Goal: Task Accomplishment & Management: Manage account settings

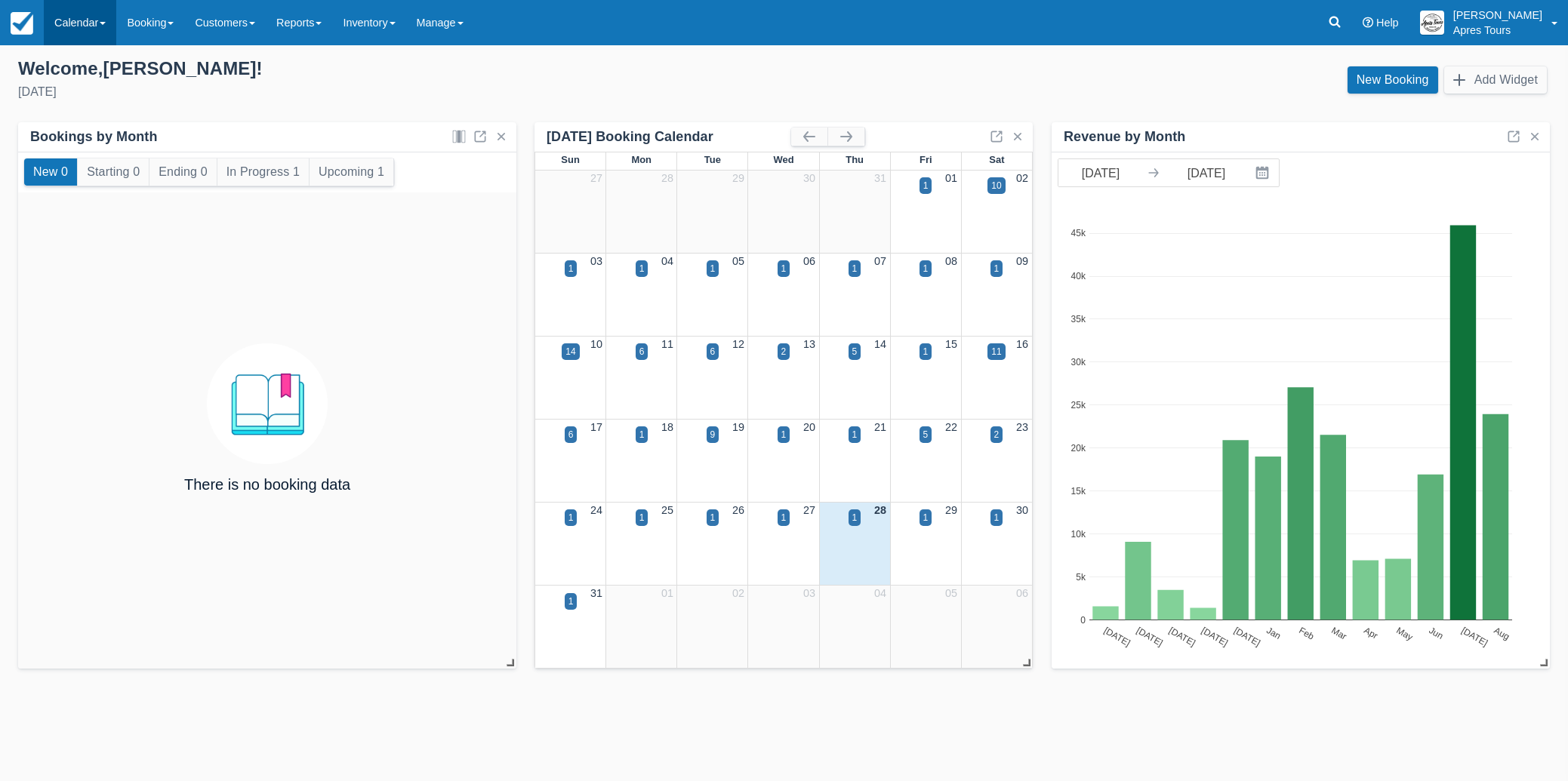
click at [62, 25] on link "Calendar" at bounding box center [80, 22] width 73 height 45
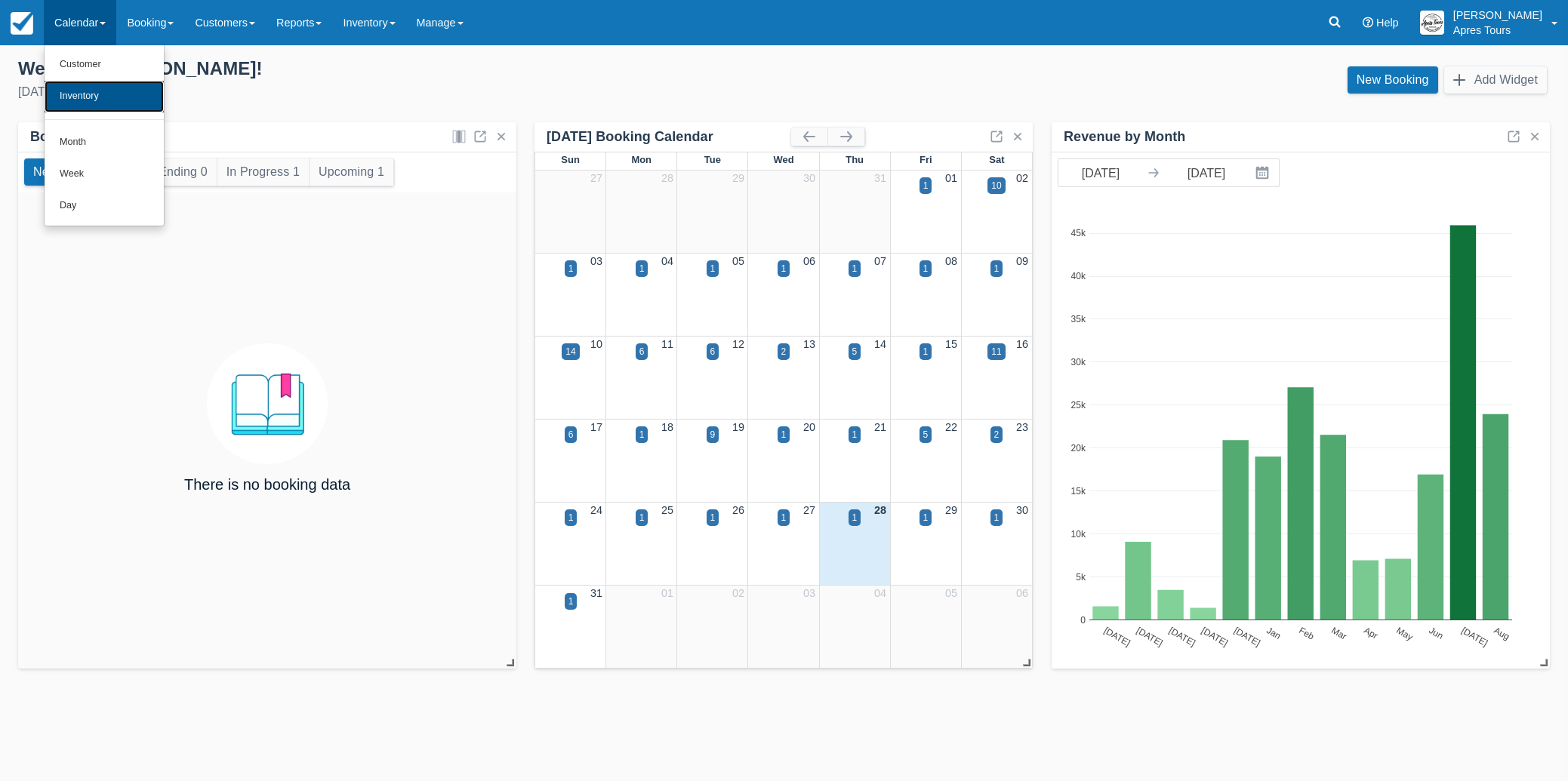
click at [89, 102] on link "Inventory" at bounding box center [104, 96] width 119 height 32
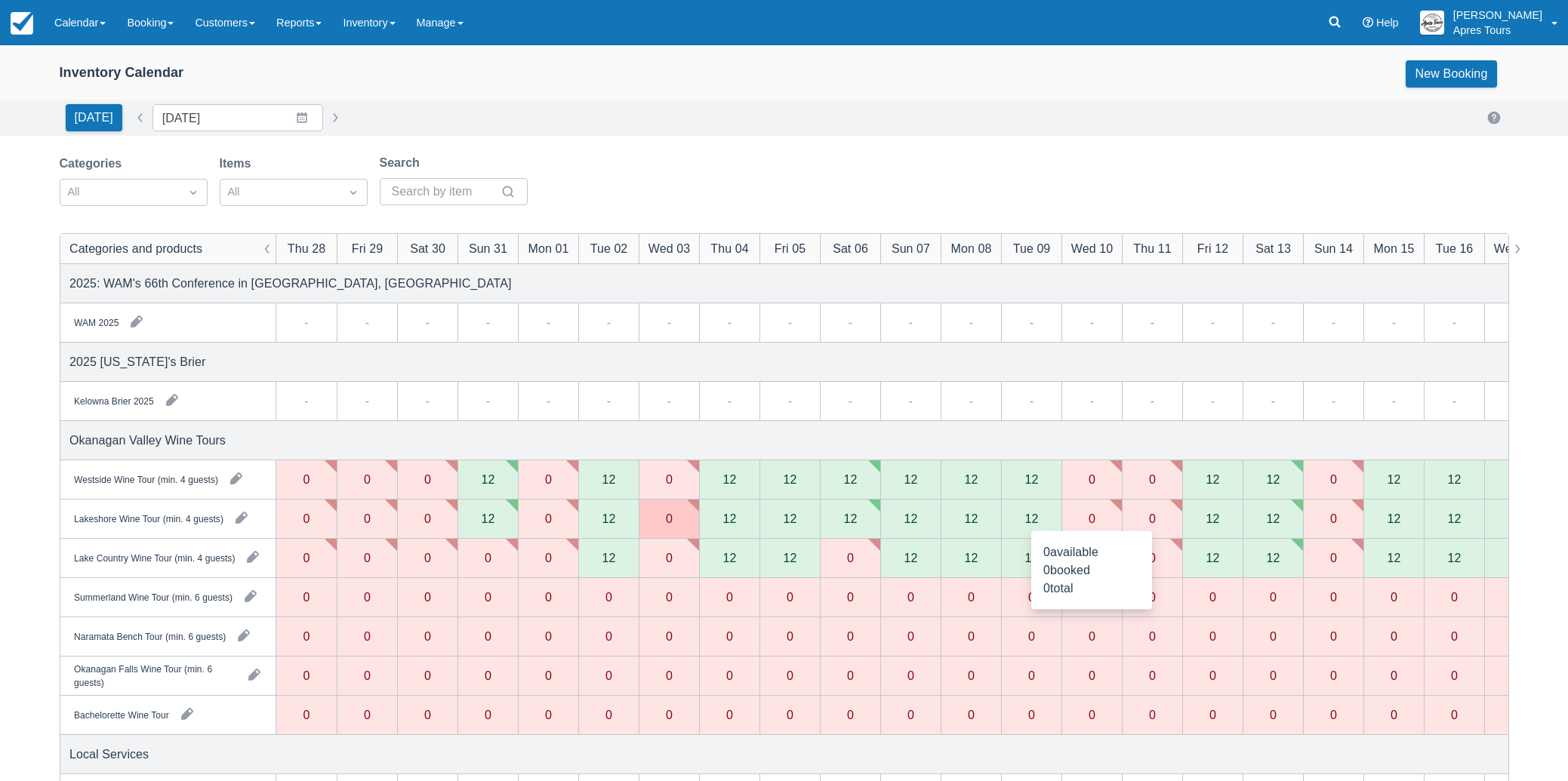
click at [1109, 517] on div "0" at bounding box center [1091, 520] width 61 height 39
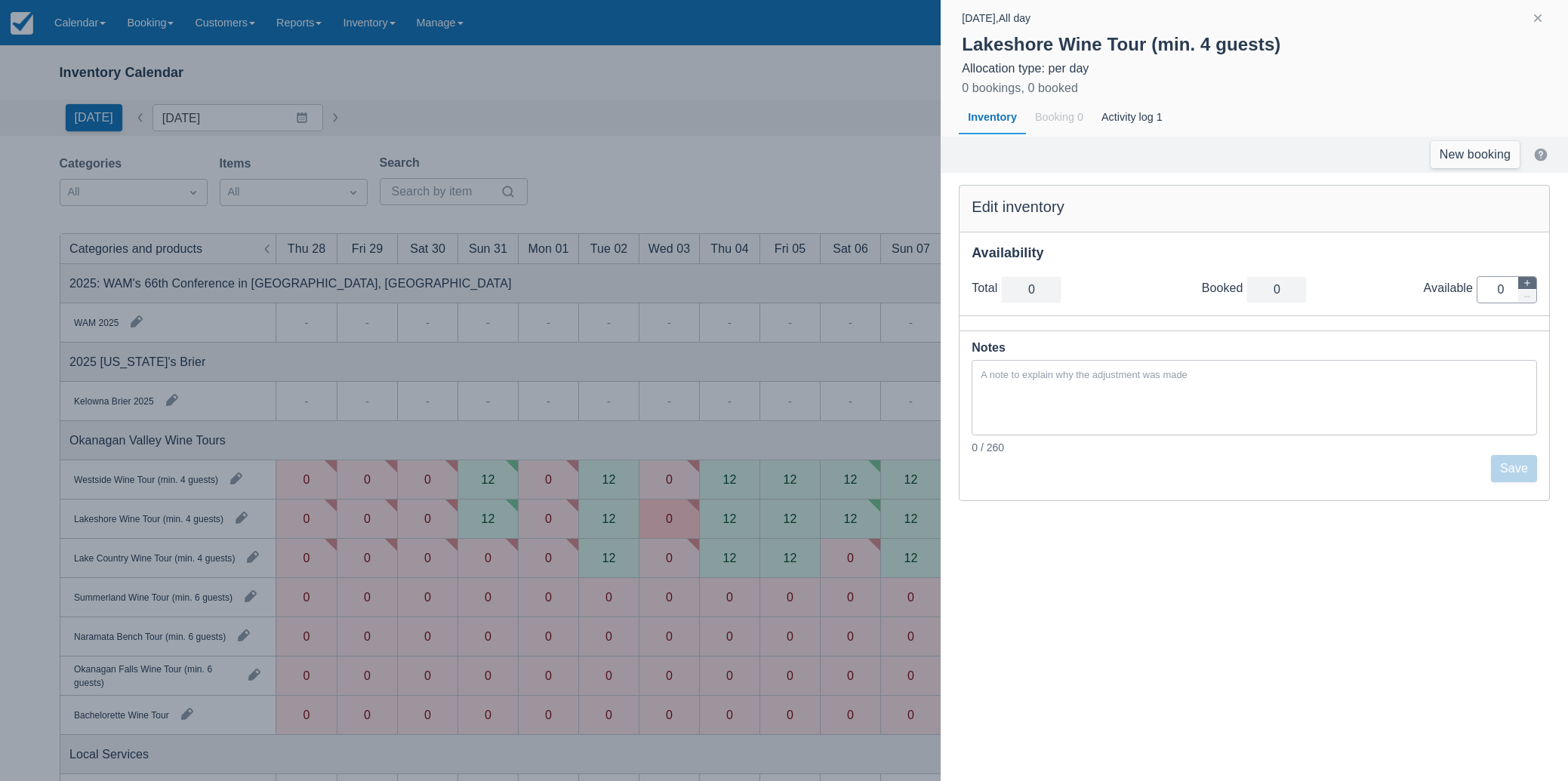
click at [1521, 283] on button "button" at bounding box center [1527, 283] width 18 height 13
type input "1"
click at [1521, 283] on button "button" at bounding box center [1527, 283] width 18 height 13
type input "2"
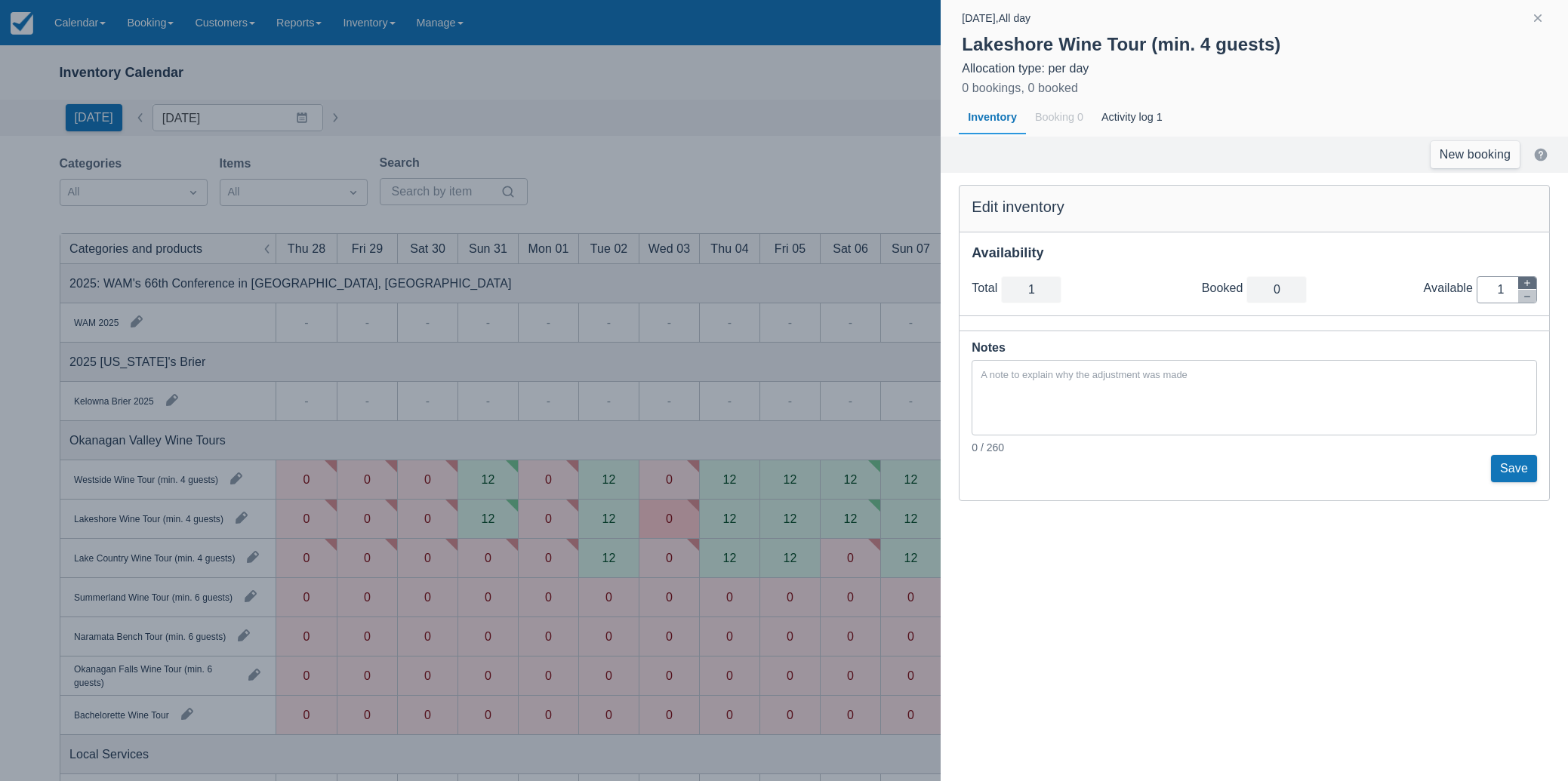
type input "2"
click at [1521, 283] on button "button" at bounding box center [1527, 283] width 18 height 13
type input "3"
click at [1521, 283] on button "button" at bounding box center [1527, 283] width 18 height 13
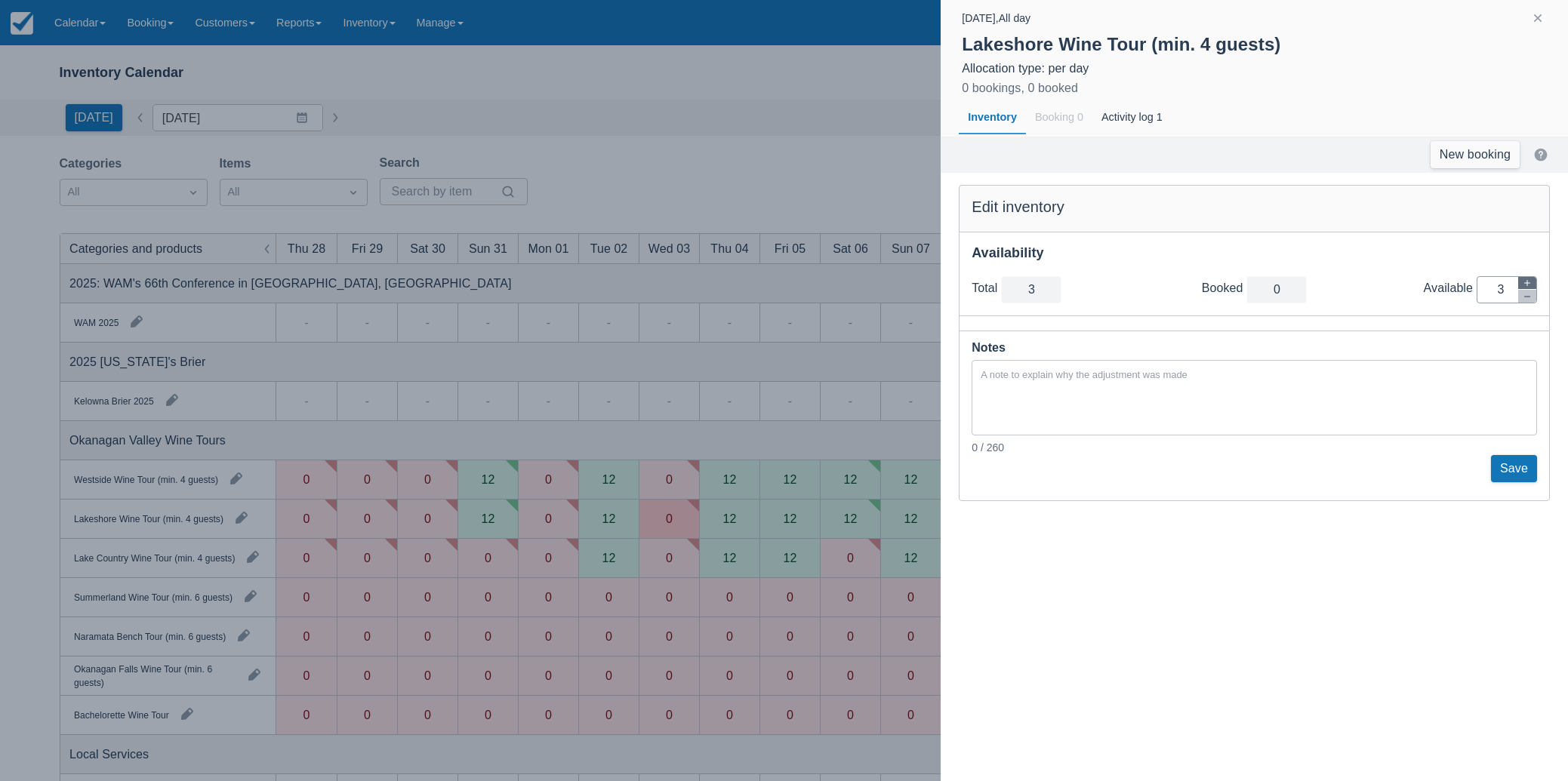
type input "4"
click at [1521, 283] on button "button" at bounding box center [1527, 283] width 18 height 13
type input "5"
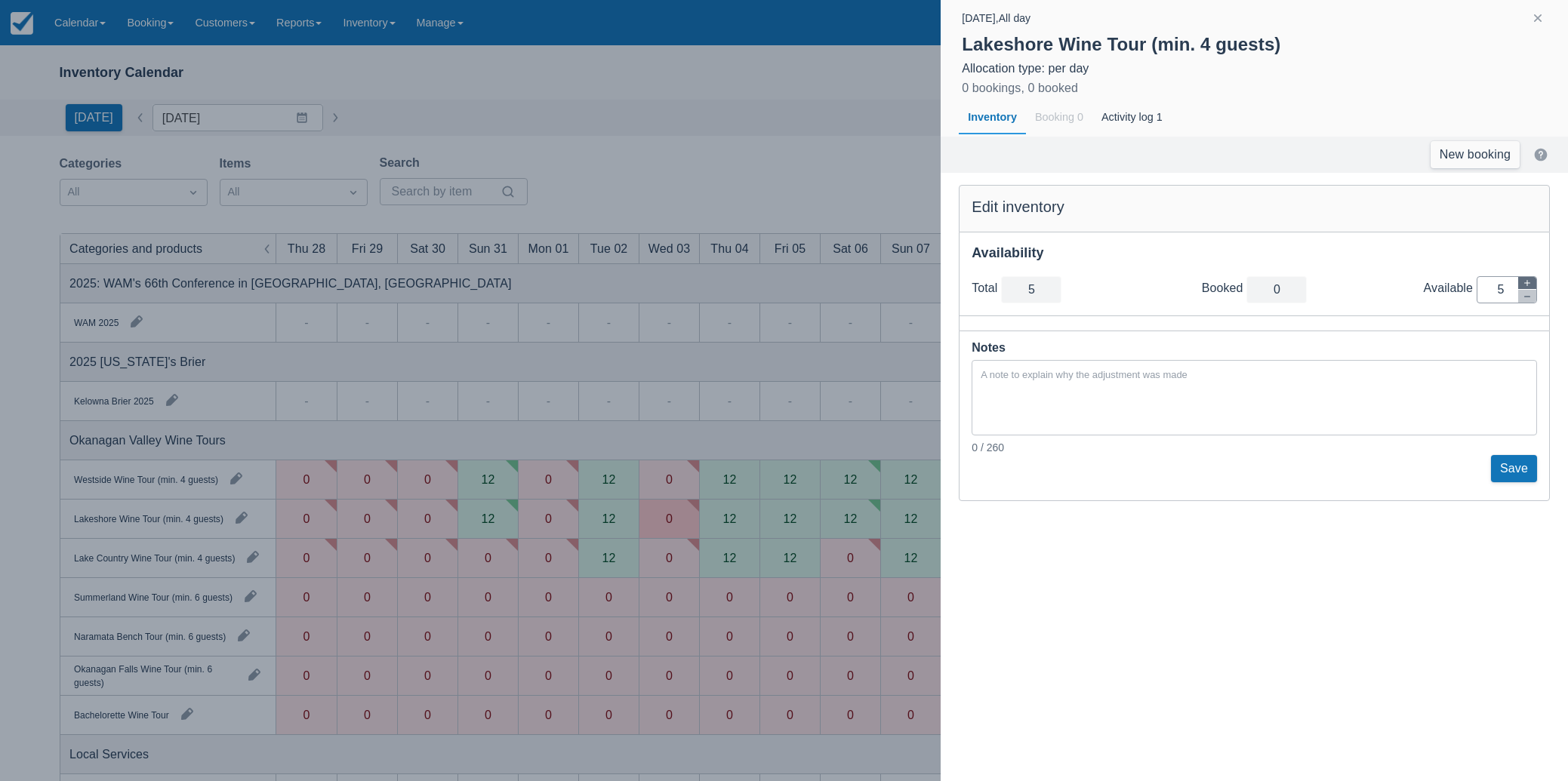
click at [1521, 283] on button "button" at bounding box center [1527, 283] width 18 height 13
type input "6"
click at [1521, 283] on button "button" at bounding box center [1527, 283] width 18 height 13
type input "7"
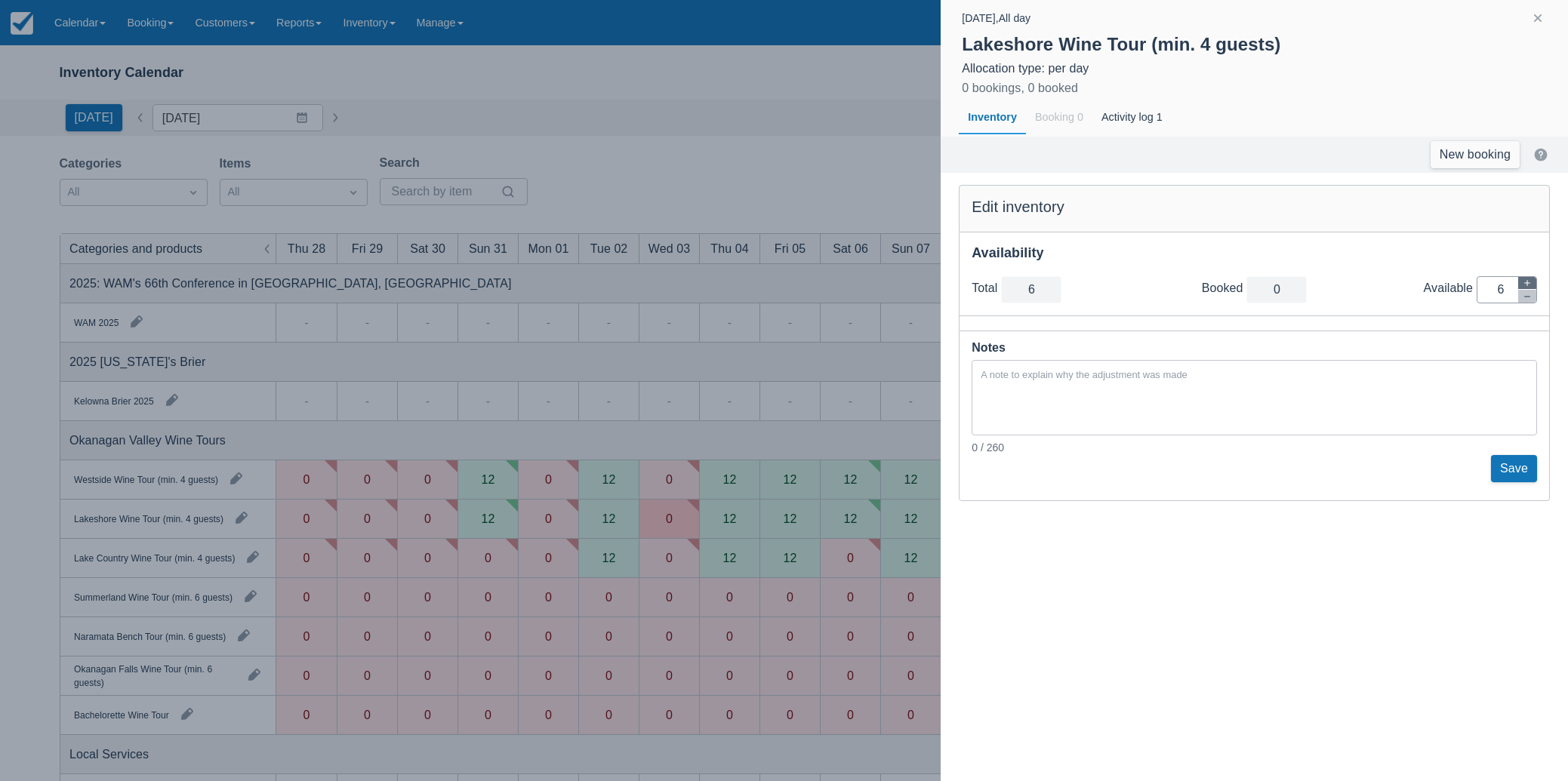
type input "7"
click at [1521, 283] on button "button" at bounding box center [1527, 283] width 18 height 13
type input "8"
click at [1521, 283] on button "button" at bounding box center [1527, 283] width 18 height 13
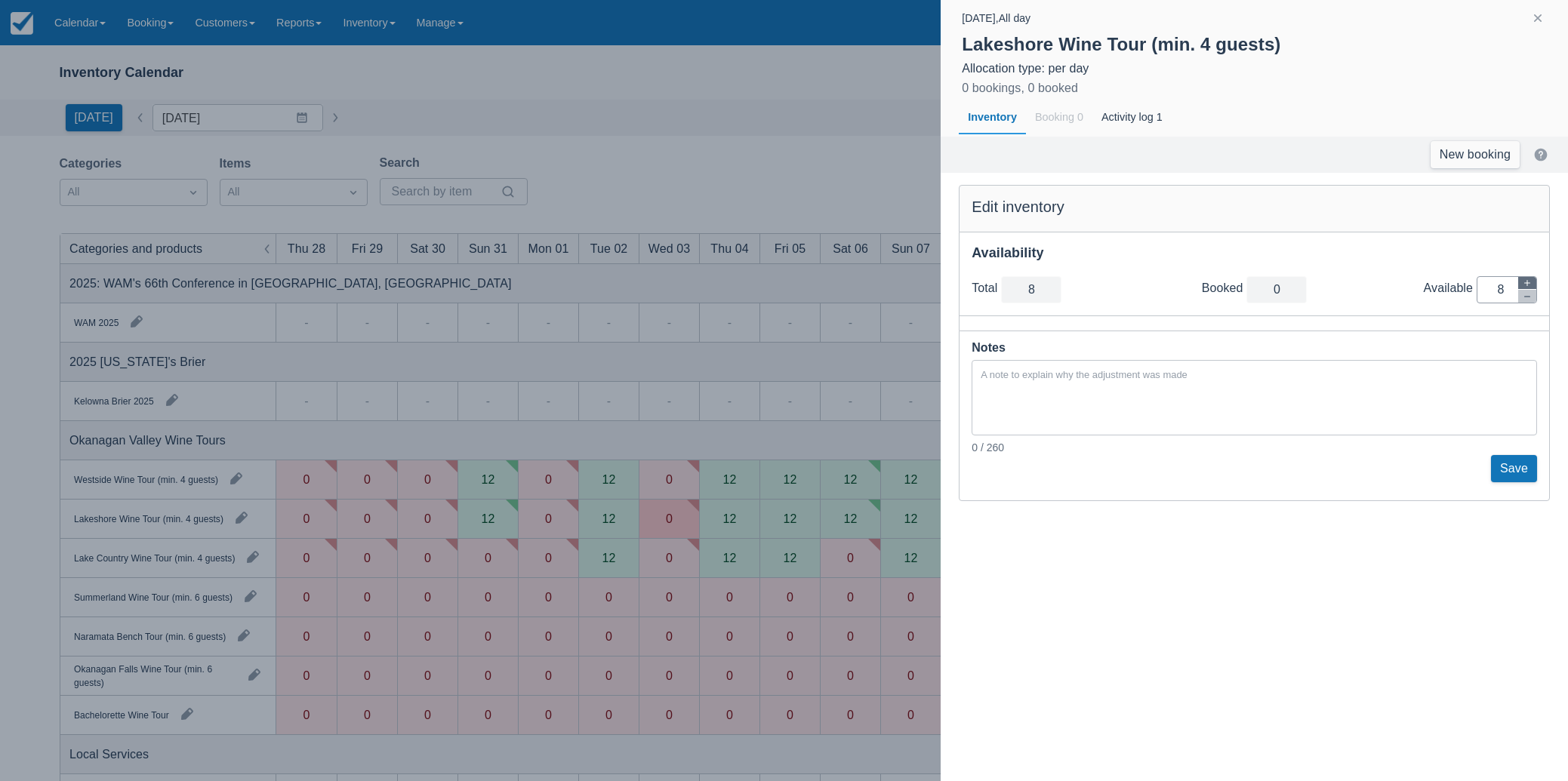
type input "9"
click at [1521, 283] on button "button" at bounding box center [1527, 283] width 18 height 13
type input "10"
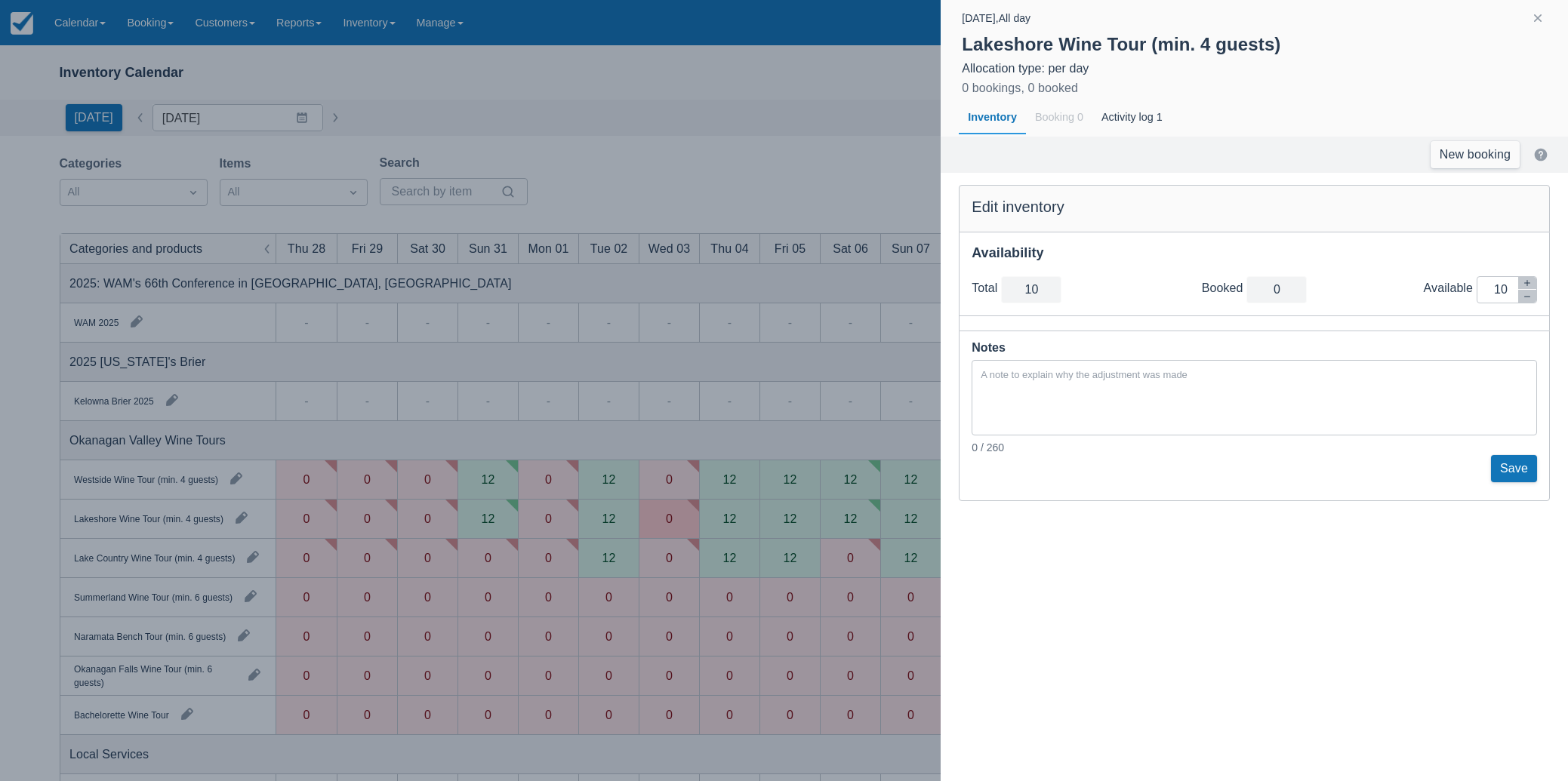
click at [1521, 472] on button "Save" at bounding box center [1514, 469] width 46 height 27
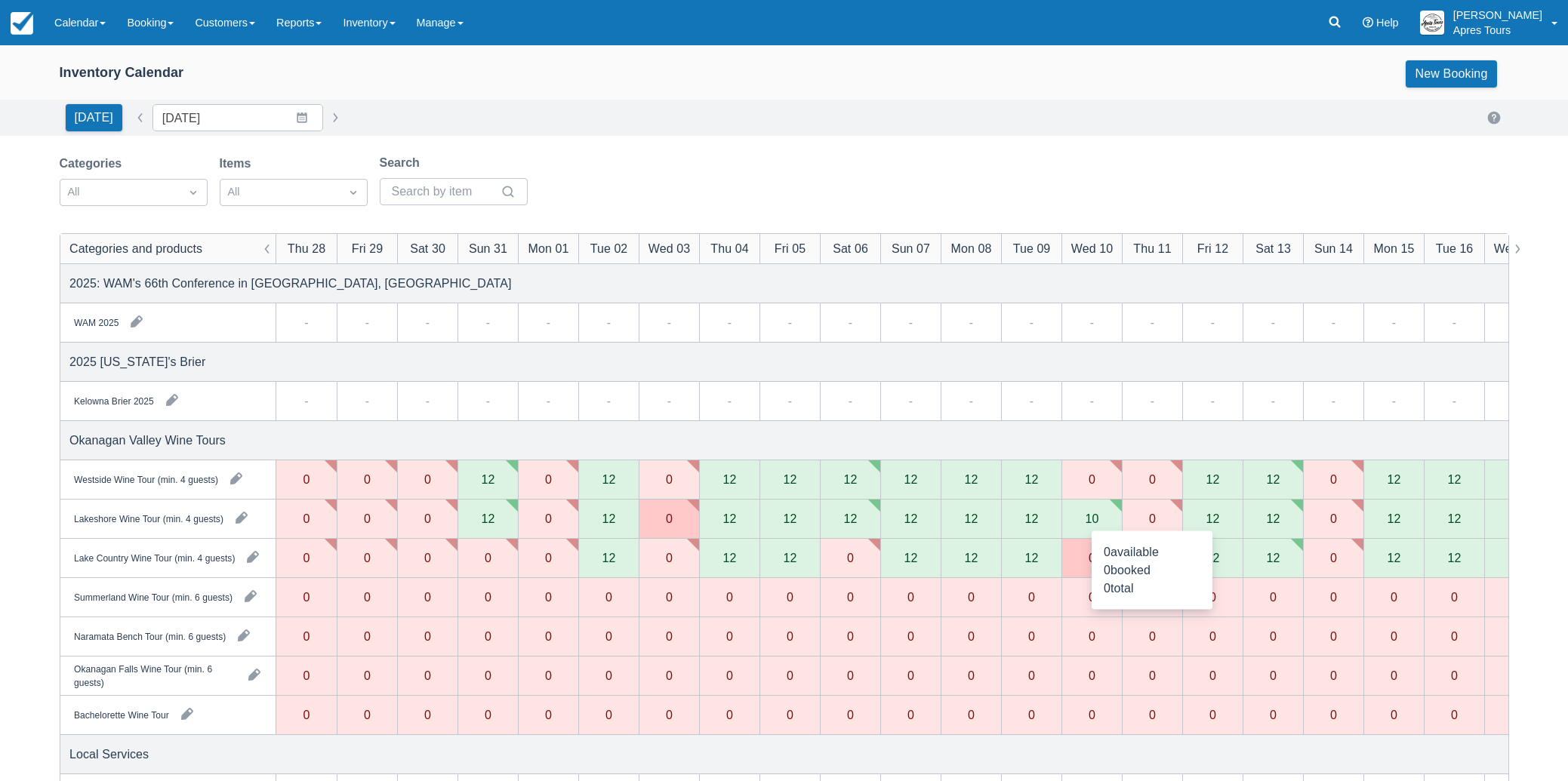
click at [1149, 519] on div "0" at bounding box center [1153, 519] width 7 height 12
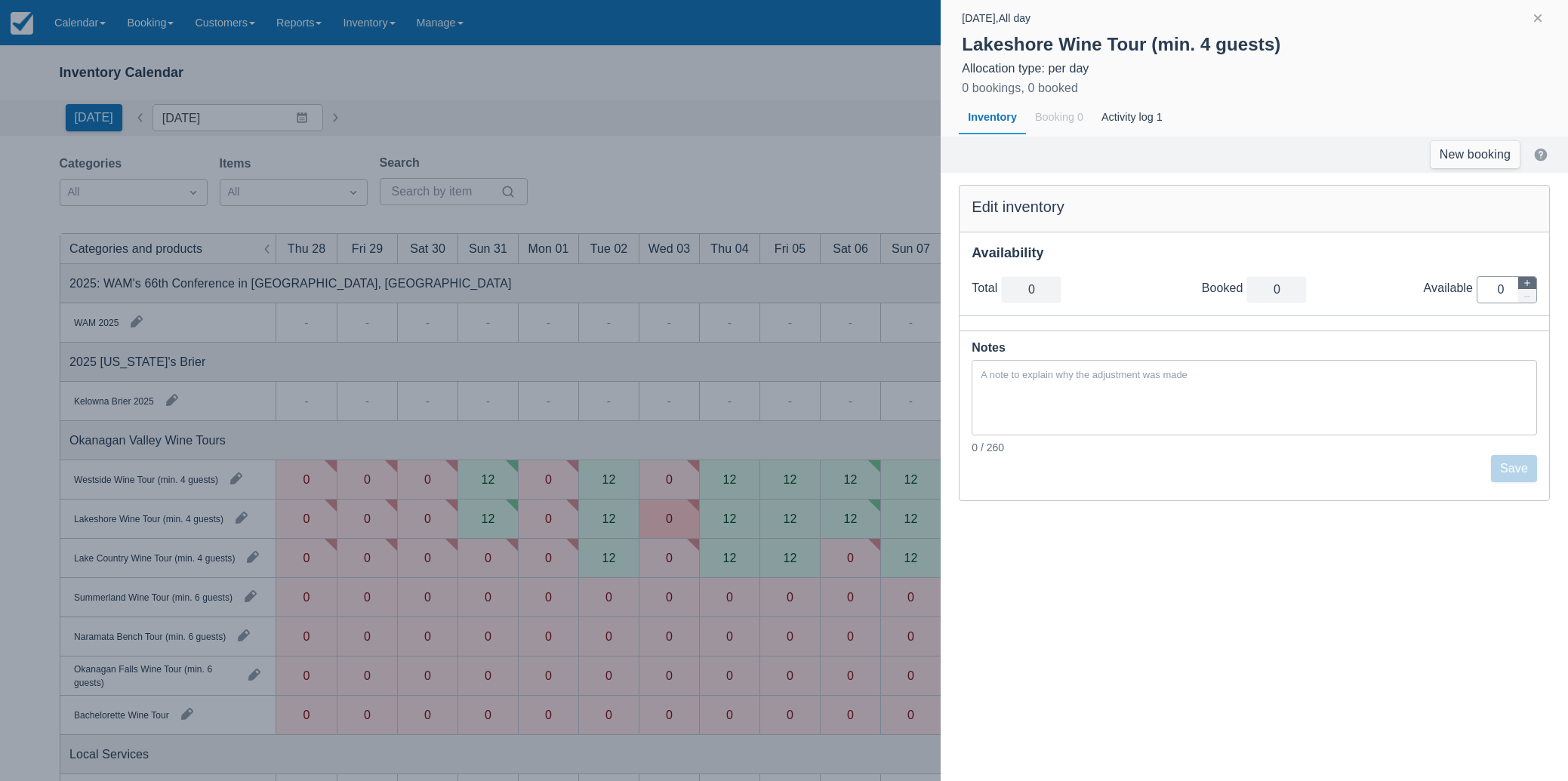
click at [1526, 283] on icon "button" at bounding box center [1527, 283] width 9 height 9
type input "1"
click at [1526, 283] on icon "button" at bounding box center [1527, 283] width 9 height 9
type input "2"
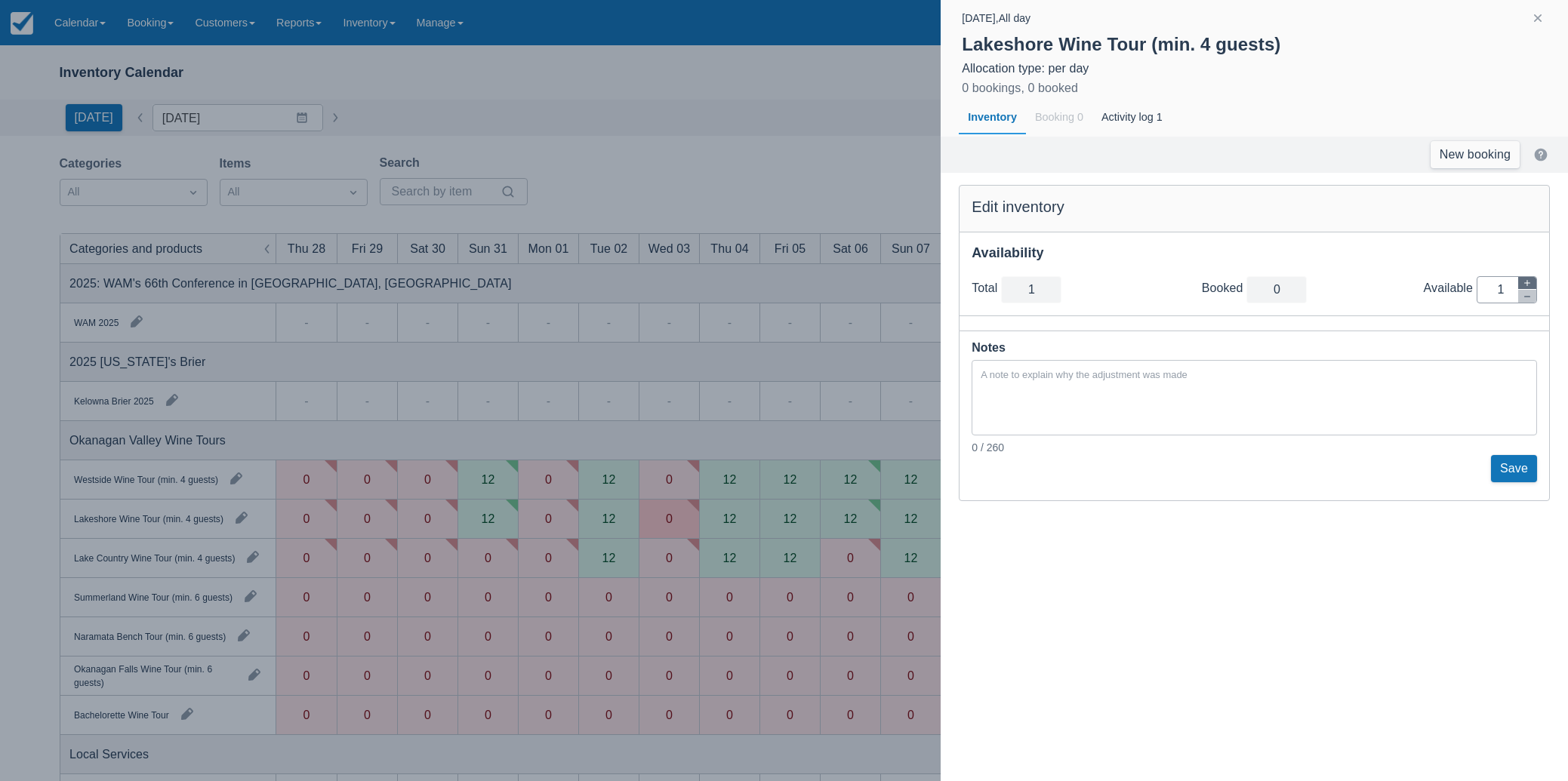
type input "2"
click at [1526, 283] on icon "button" at bounding box center [1527, 283] width 9 height 9
type input "3"
click at [1526, 283] on icon "button" at bounding box center [1527, 283] width 9 height 9
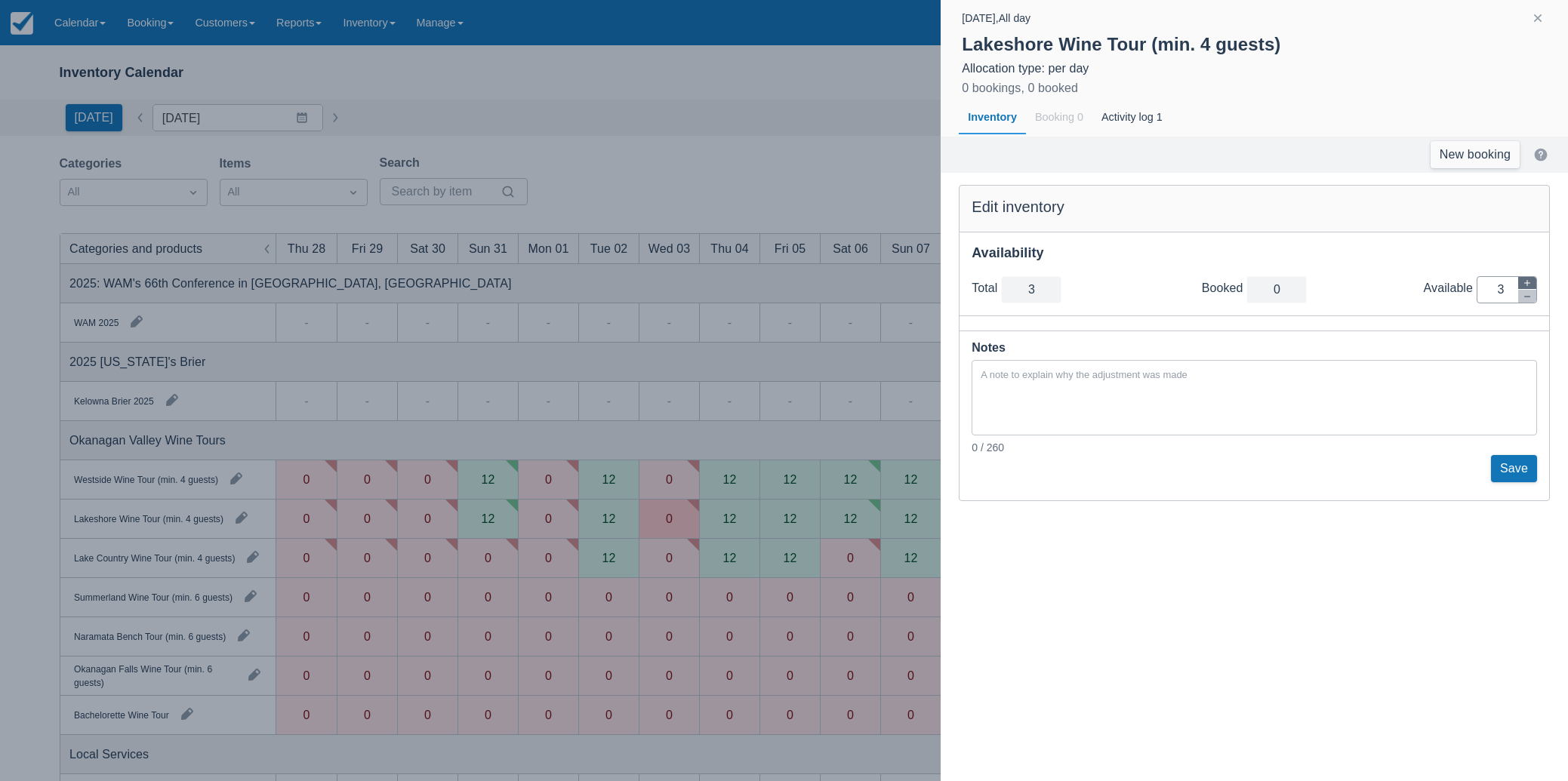
type input "4"
click at [1526, 283] on icon "button" at bounding box center [1527, 283] width 9 height 9
type input "5"
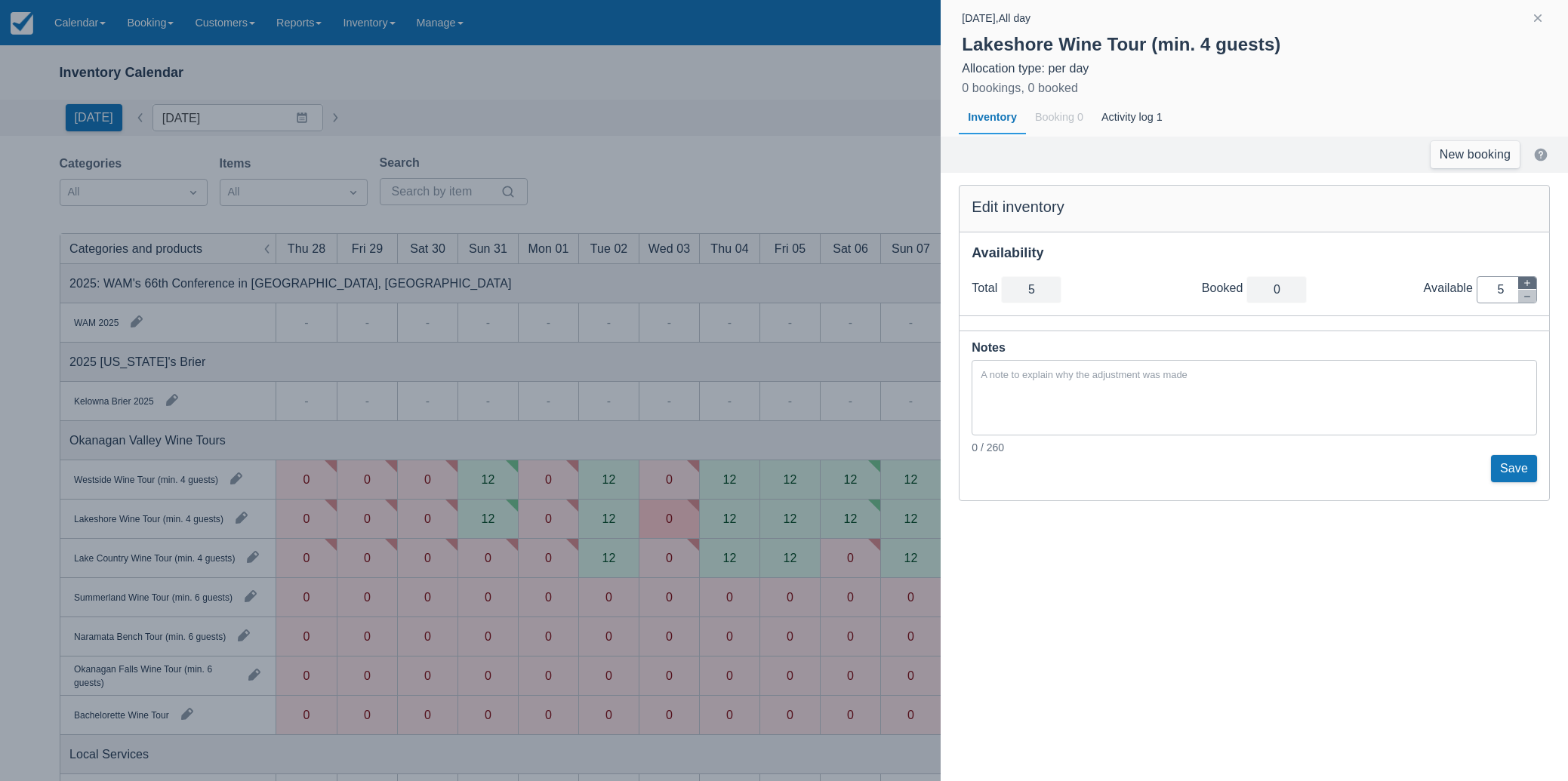
click at [1526, 283] on icon "button" at bounding box center [1527, 283] width 9 height 9
type input "6"
click at [1526, 283] on icon "button" at bounding box center [1527, 283] width 9 height 9
type input "7"
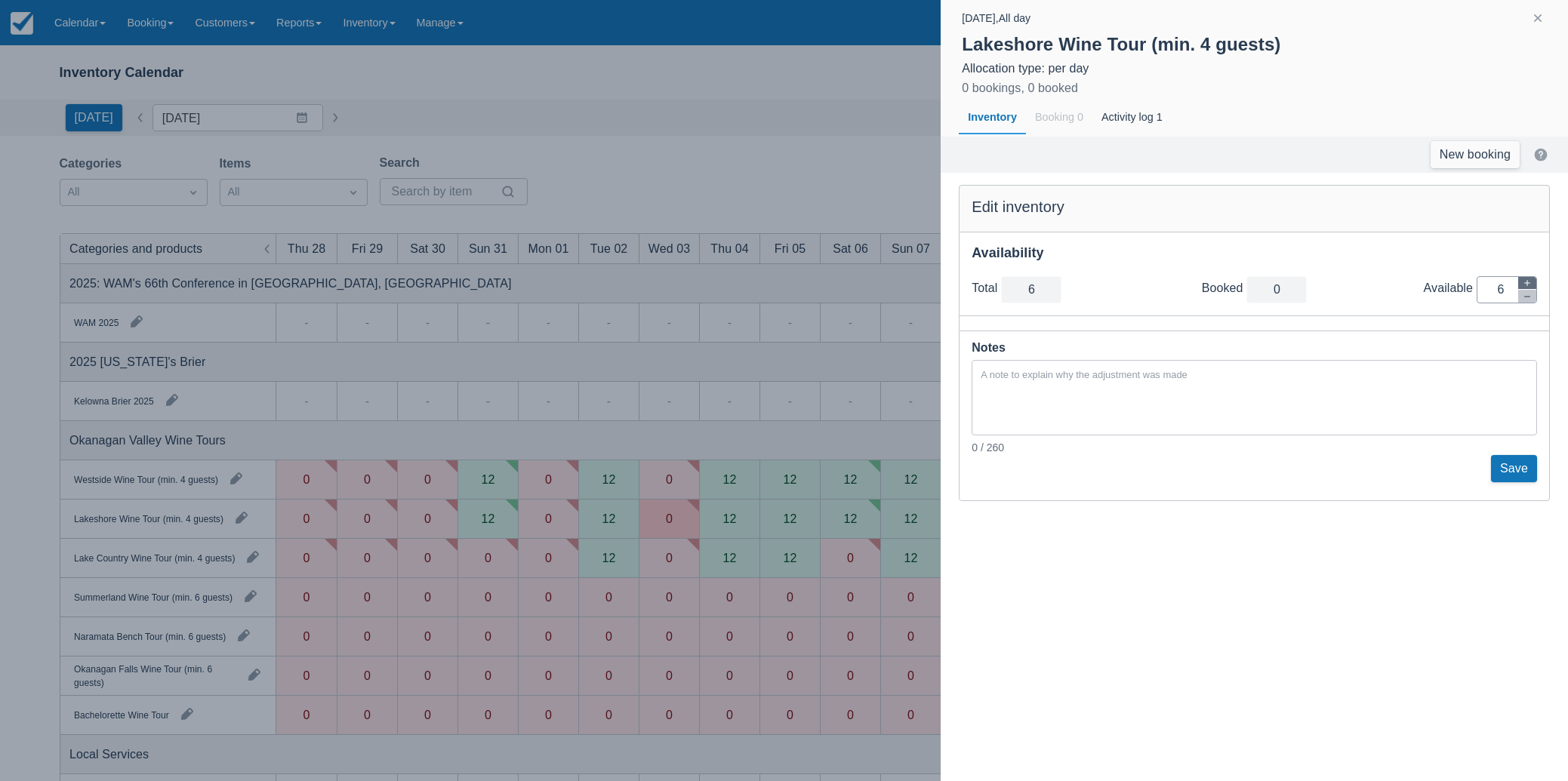
type input "7"
click at [1526, 283] on icon "button" at bounding box center [1527, 283] width 9 height 9
type input "8"
click at [1523, 466] on button "Save" at bounding box center [1514, 469] width 46 height 27
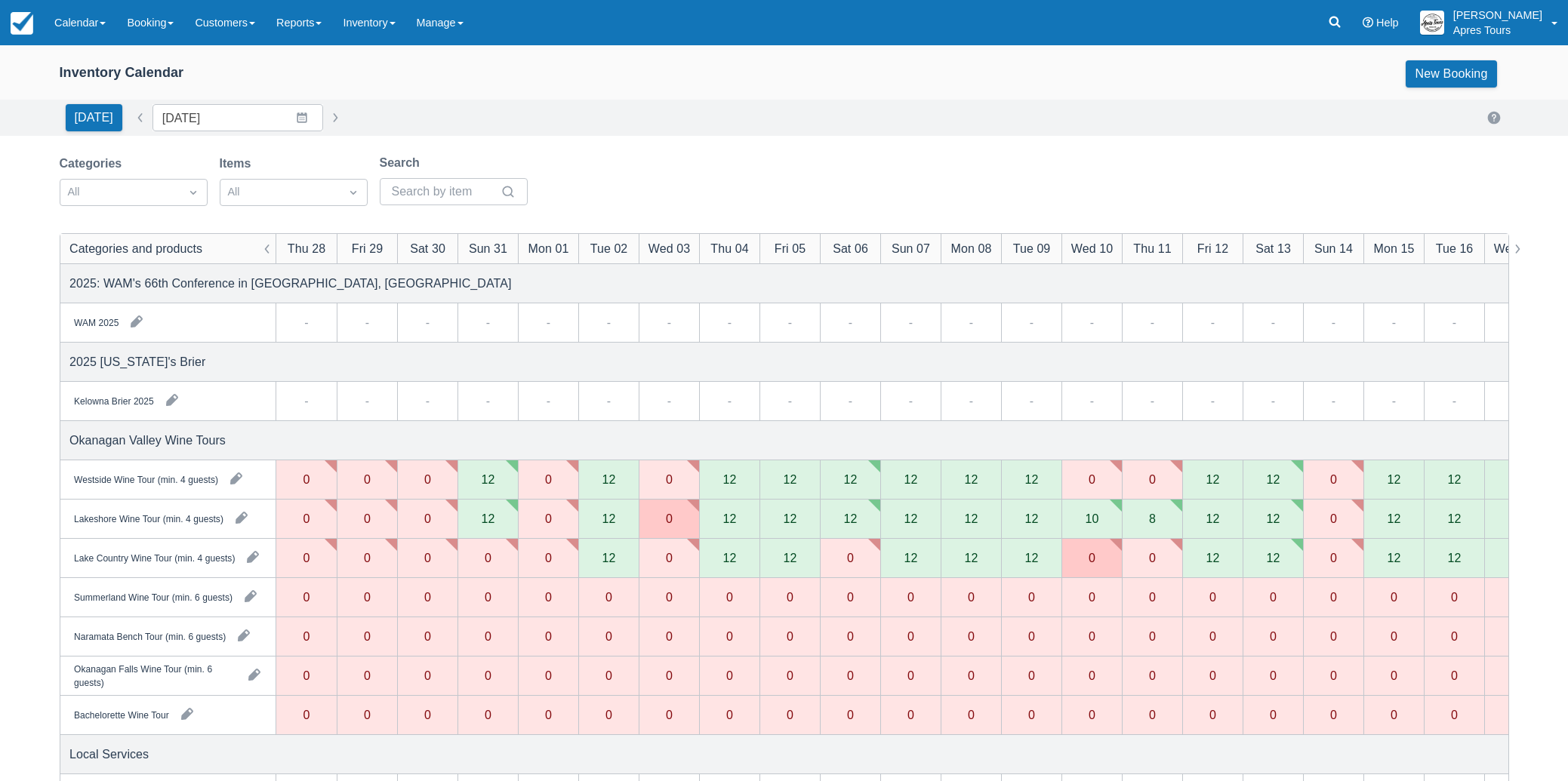
click at [1082, 519] on div "10" at bounding box center [1091, 520] width 61 height 39
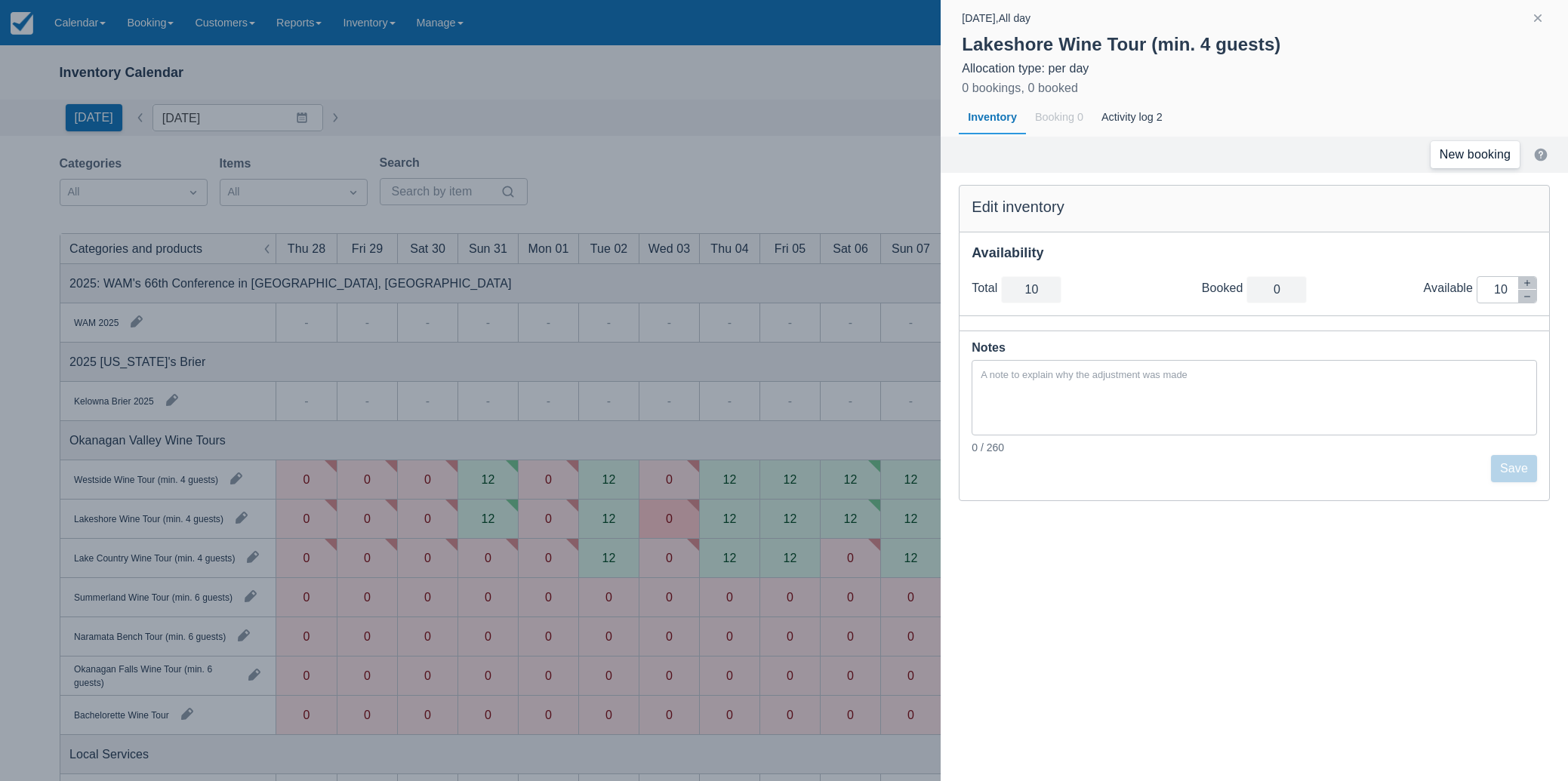
click at [1488, 156] on link "New booking" at bounding box center [1475, 155] width 89 height 27
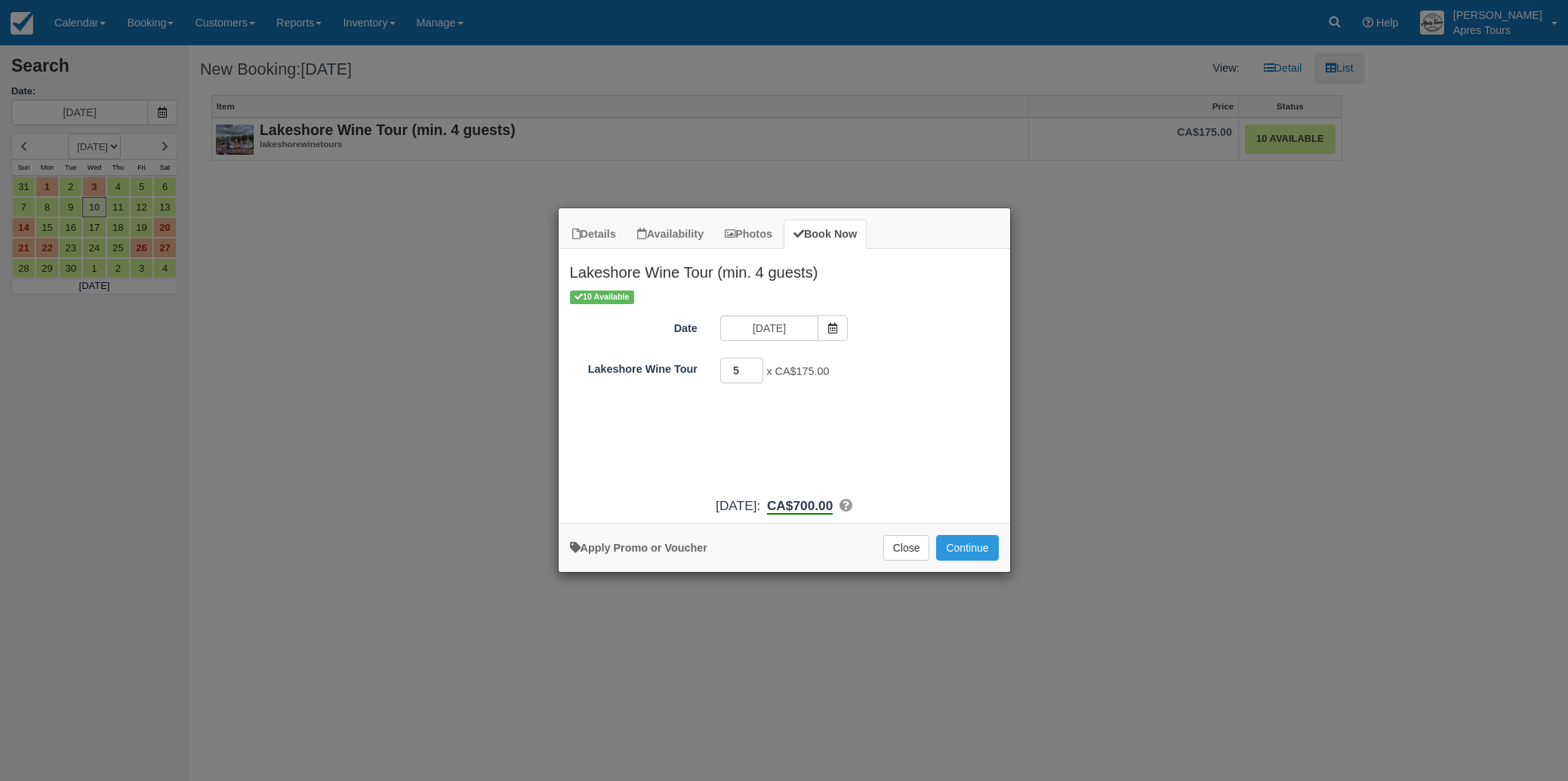
click at [754, 366] on input "5" at bounding box center [742, 371] width 44 height 26
click at [754, 366] on input "6" at bounding box center [742, 371] width 44 height 26
click at [754, 366] on input "7" at bounding box center [742, 371] width 44 height 26
click at [754, 366] on input "8" at bounding box center [742, 371] width 44 height 26
click at [754, 366] on input "9" at bounding box center [742, 371] width 44 height 26
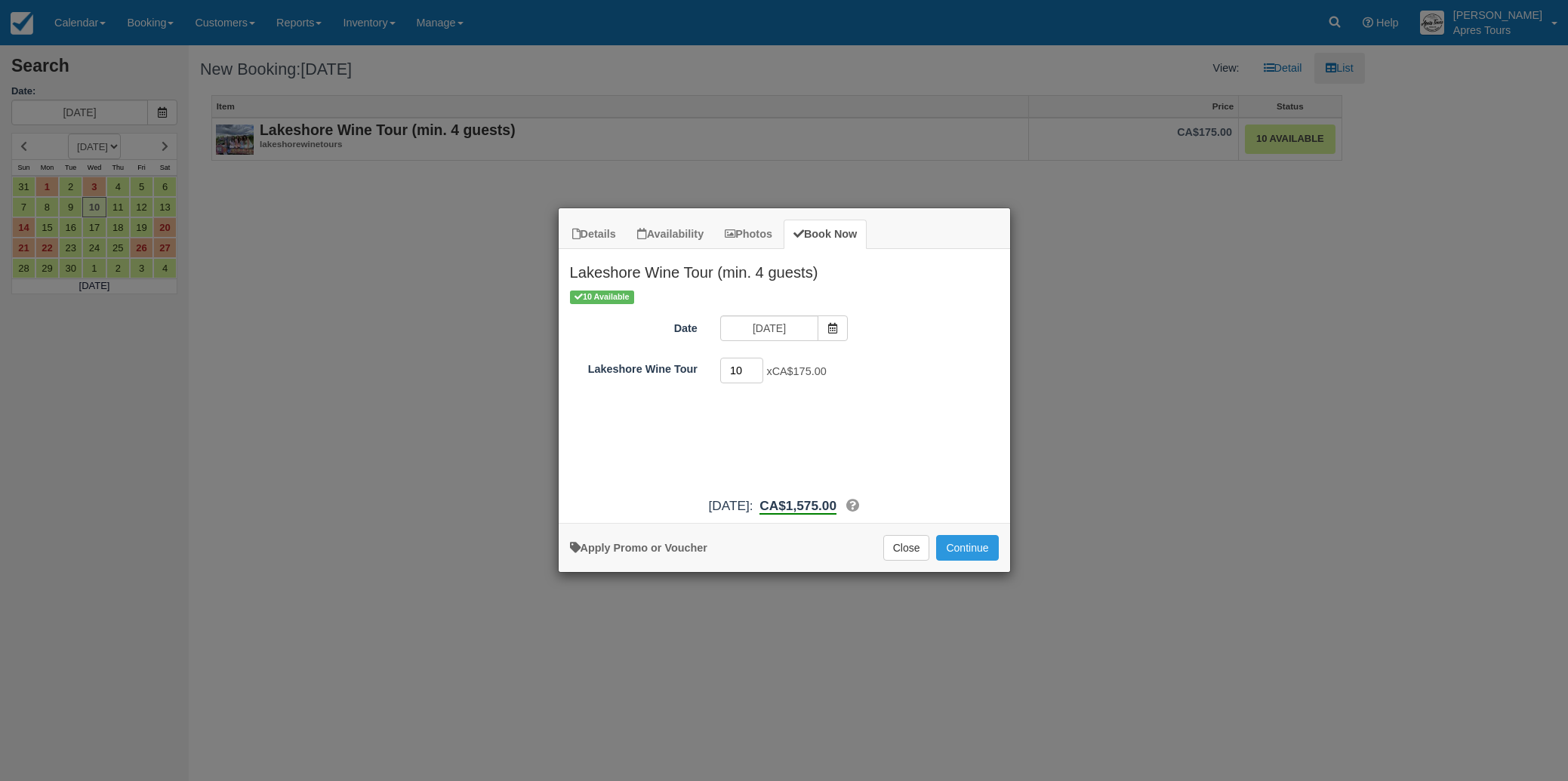
type input "10"
click at [754, 366] on input "10" at bounding box center [742, 371] width 44 height 26
click at [824, 333] on span "Item Modal" at bounding box center [832, 328] width 30 height 26
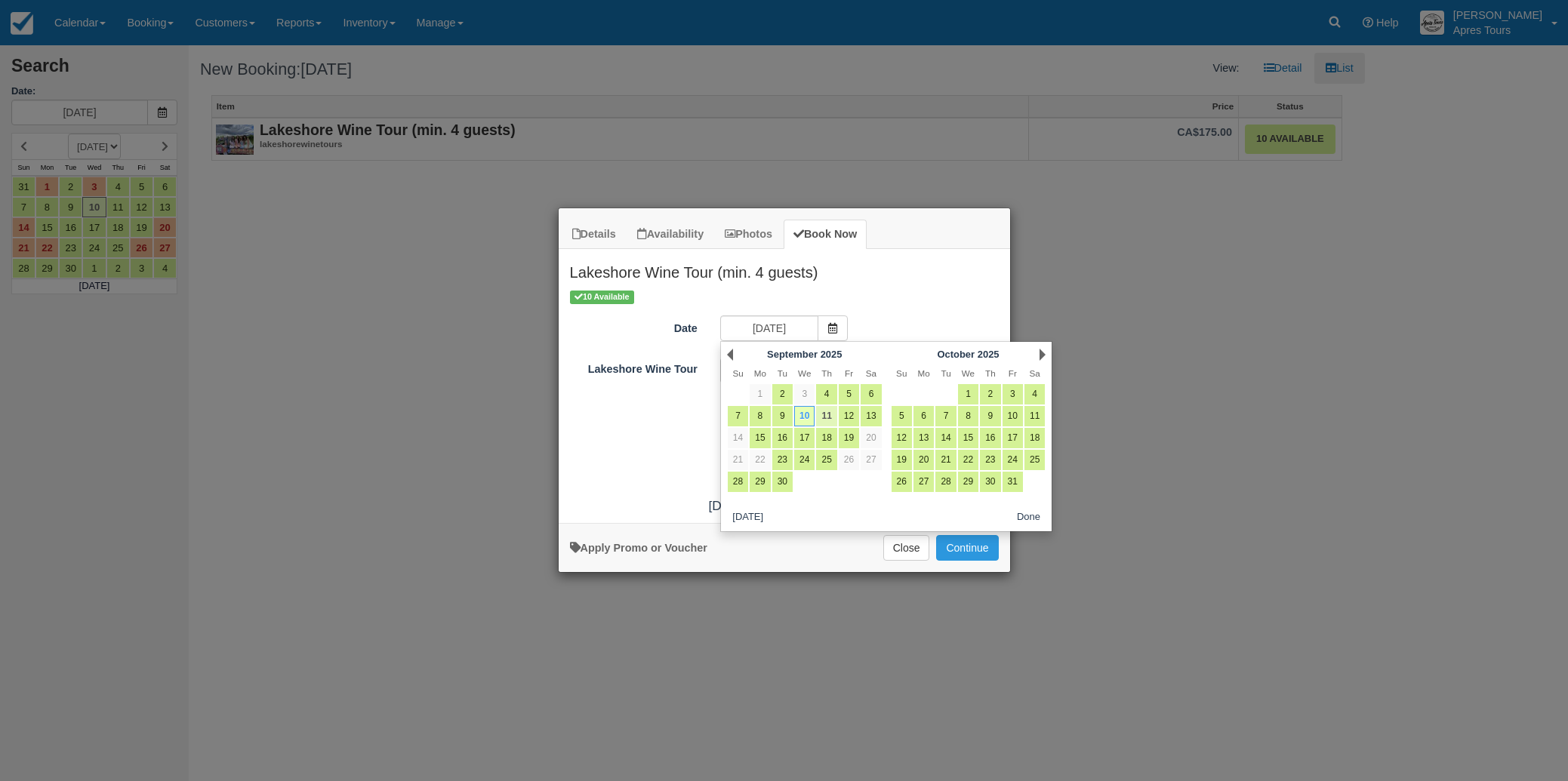
click at [825, 418] on link "11" at bounding box center [826, 416] width 21 height 21
type input "Thu Sep 11 2025"
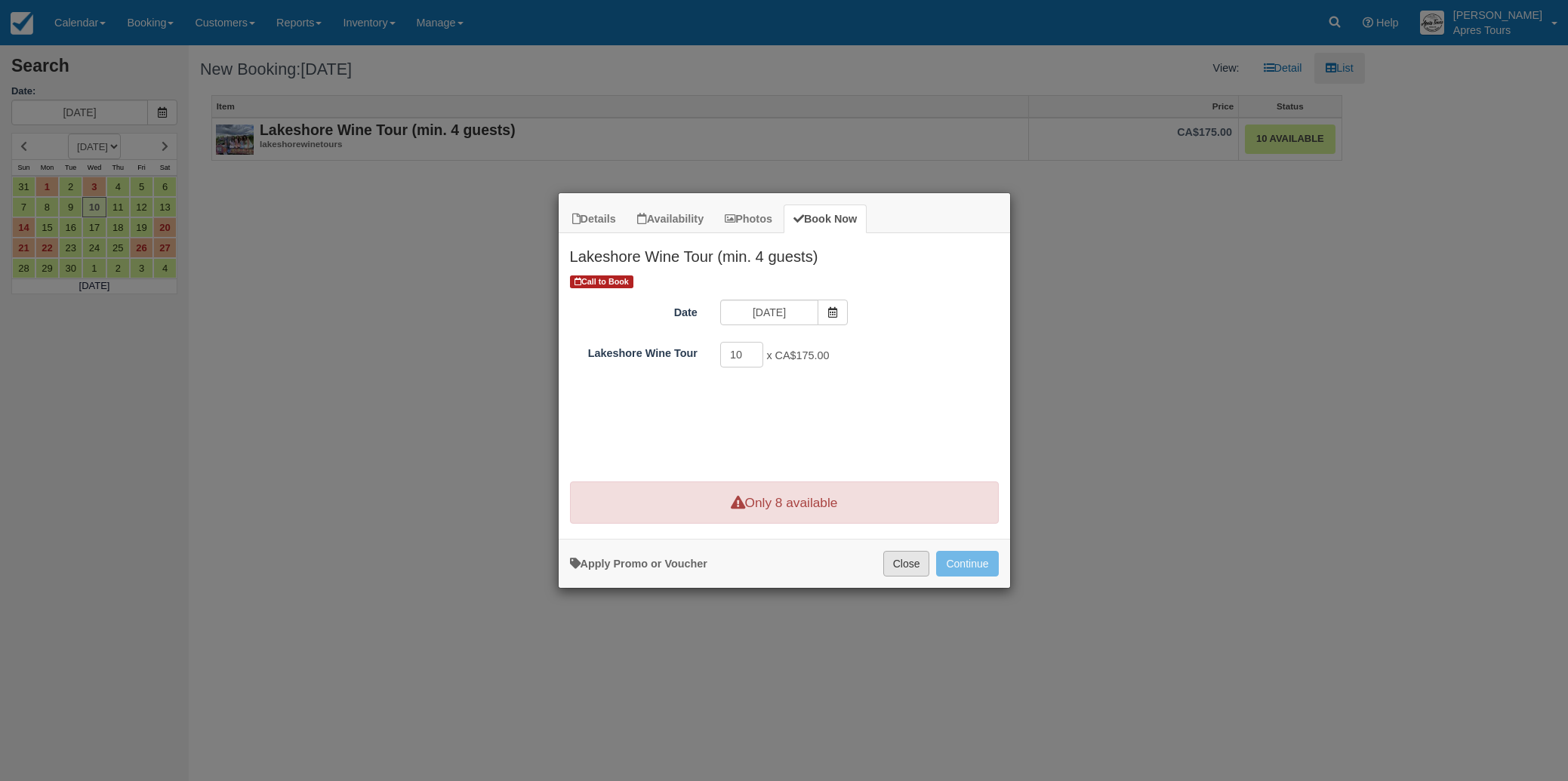
click at [902, 561] on button "Close" at bounding box center [906, 563] width 47 height 26
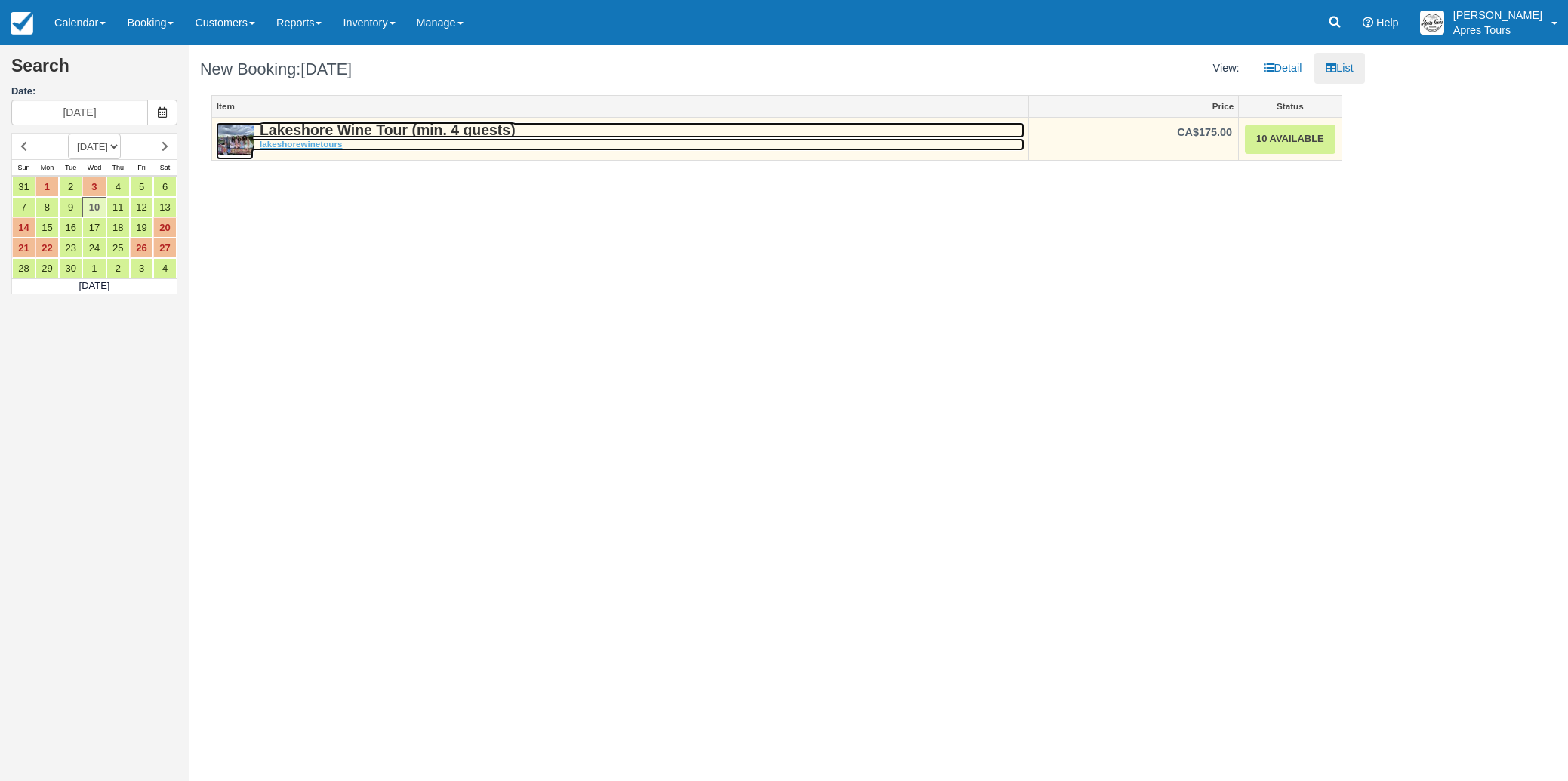
click at [343, 134] on strong "Lakeshore Wine Tour (min. 4 guests)" at bounding box center [387, 129] width 256 height 16
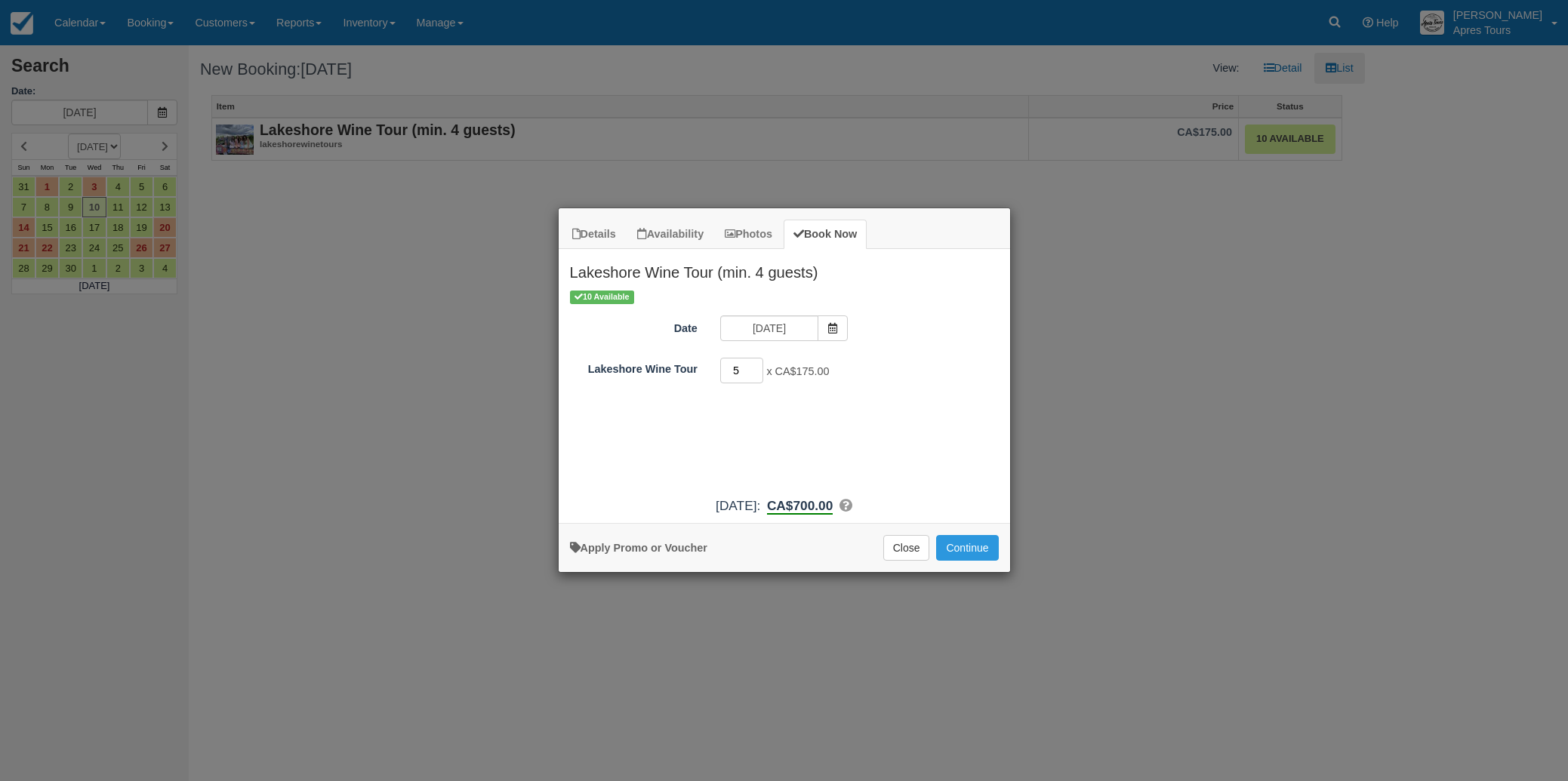
click at [760, 370] on input "5" at bounding box center [742, 371] width 44 height 26
click at [759, 370] on input "6" at bounding box center [742, 371] width 44 height 26
click at [759, 371] on input "5" at bounding box center [742, 371] width 44 height 26
click at [759, 371] on input "4" at bounding box center [742, 371] width 44 height 26
click at [758, 371] on input "4" at bounding box center [742, 371] width 44 height 26
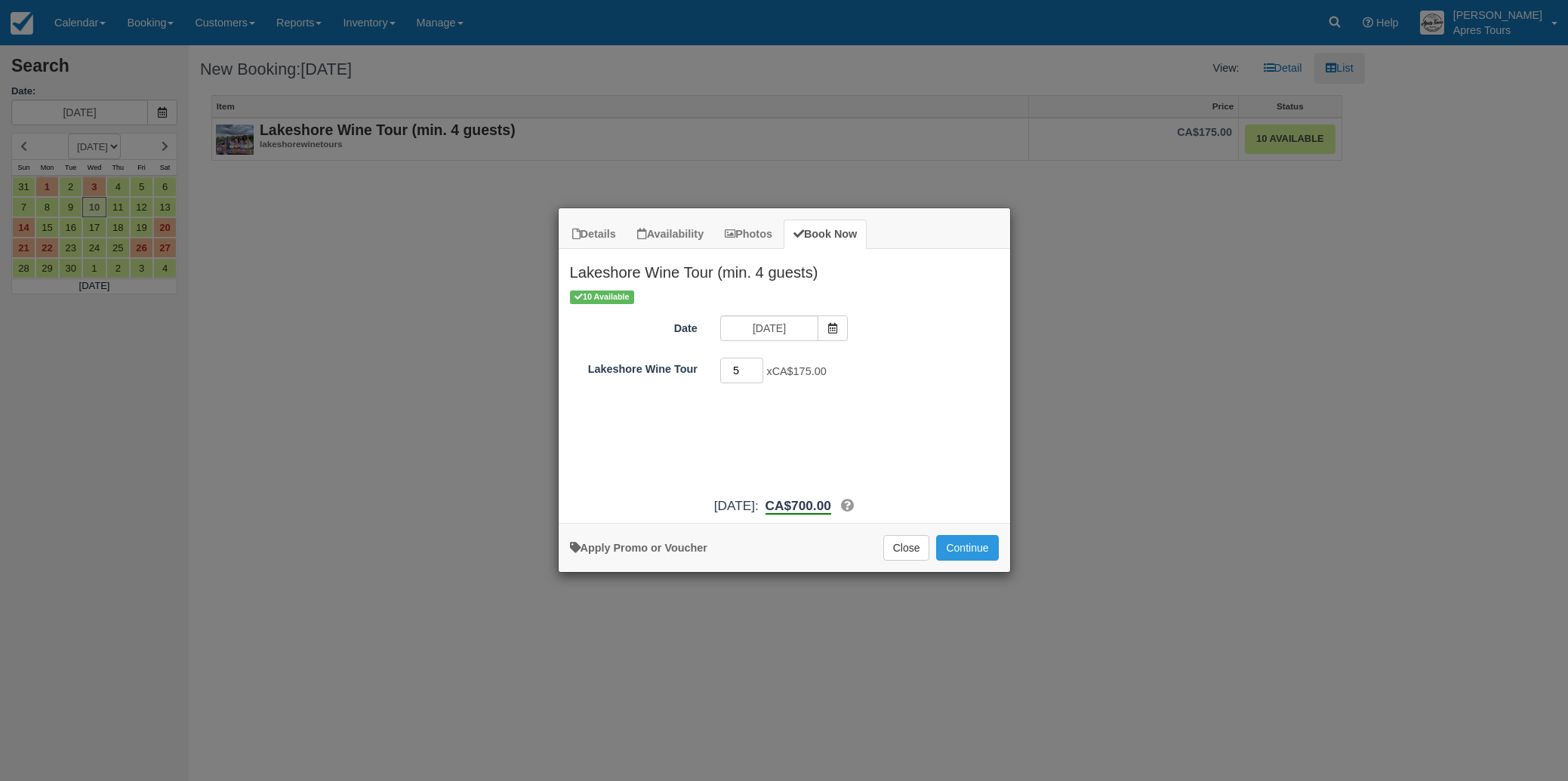
click at [758, 370] on input "5" at bounding box center [742, 371] width 44 height 26
click at [758, 370] on input "6" at bounding box center [742, 371] width 44 height 26
click at [754, 366] on input "7" at bounding box center [742, 371] width 44 height 26
click at [754, 366] on input "8" at bounding box center [742, 371] width 44 height 26
click at [754, 366] on input "9" at bounding box center [742, 371] width 44 height 26
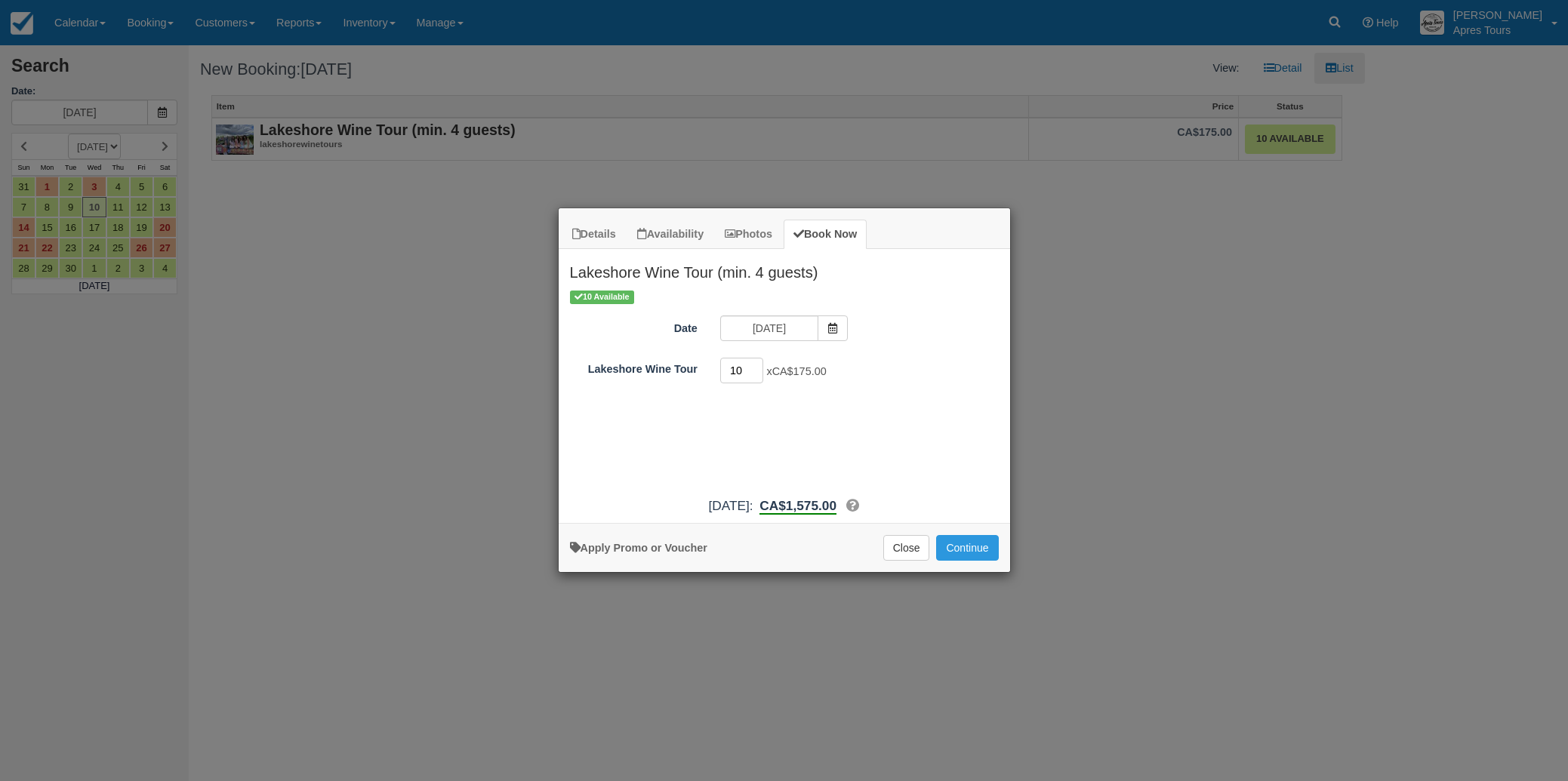
type input "10"
click at [754, 366] on input "10" at bounding box center [742, 371] width 44 height 26
click at [973, 547] on button "Continue" at bounding box center [967, 548] width 62 height 26
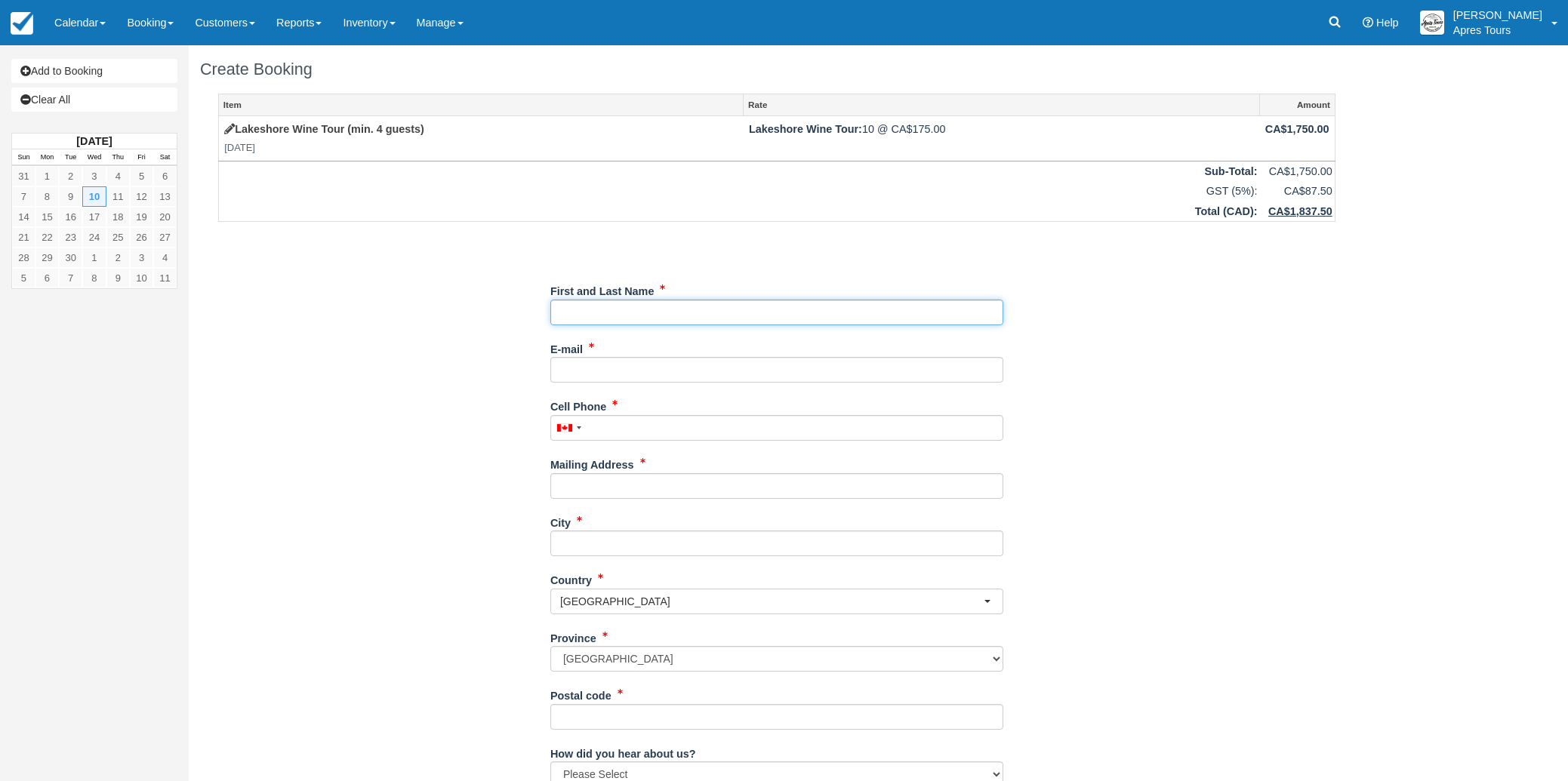
click at [696, 313] on input "First and Last Name" at bounding box center [777, 313] width 453 height 26
type input "Adam Webster - CI Business Development Manager"
click at [587, 372] on input "E-mail" at bounding box center [777, 370] width 453 height 26
paste input "awebster@ci.com"
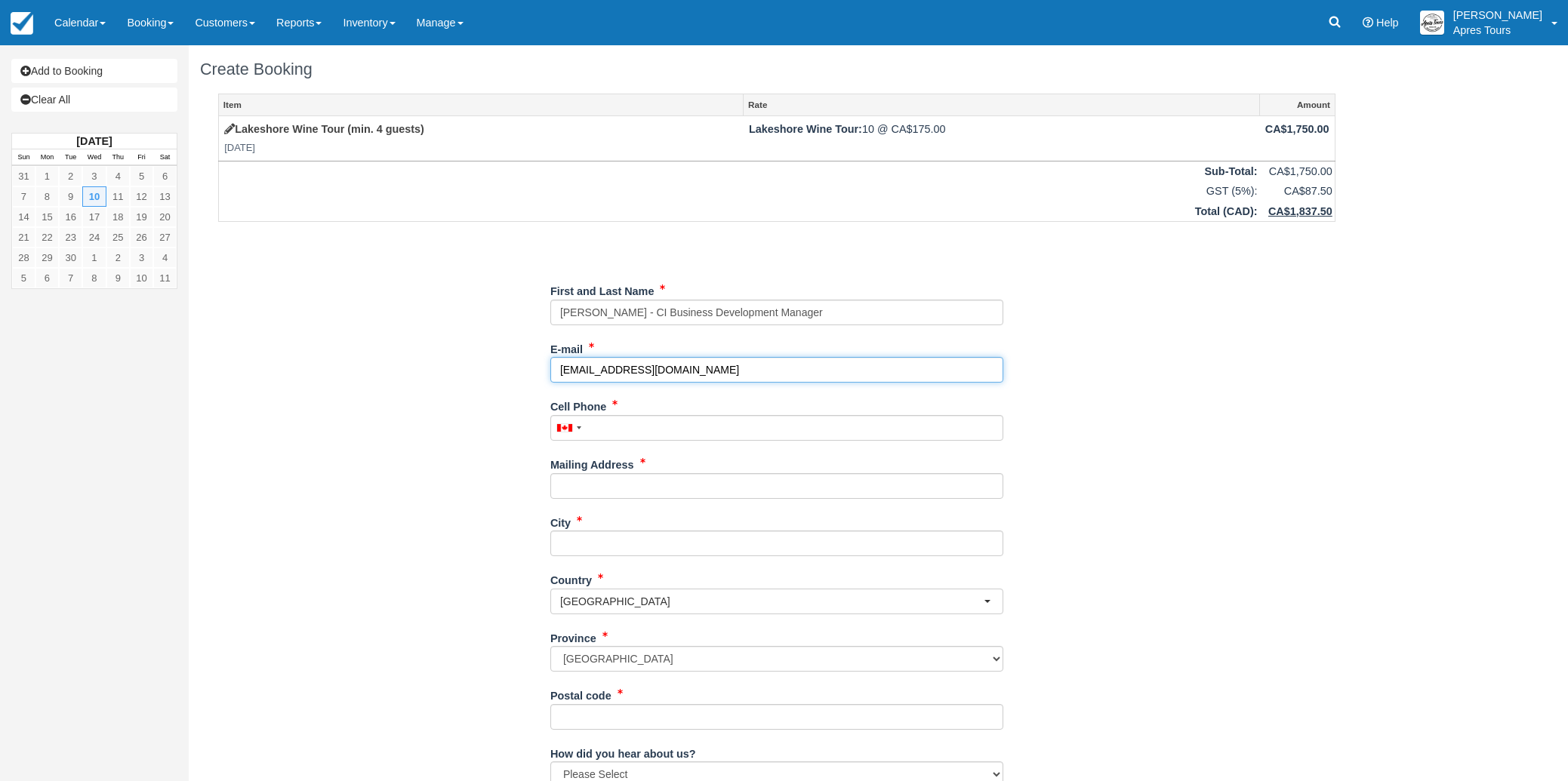
type input "awebster@ci.com"
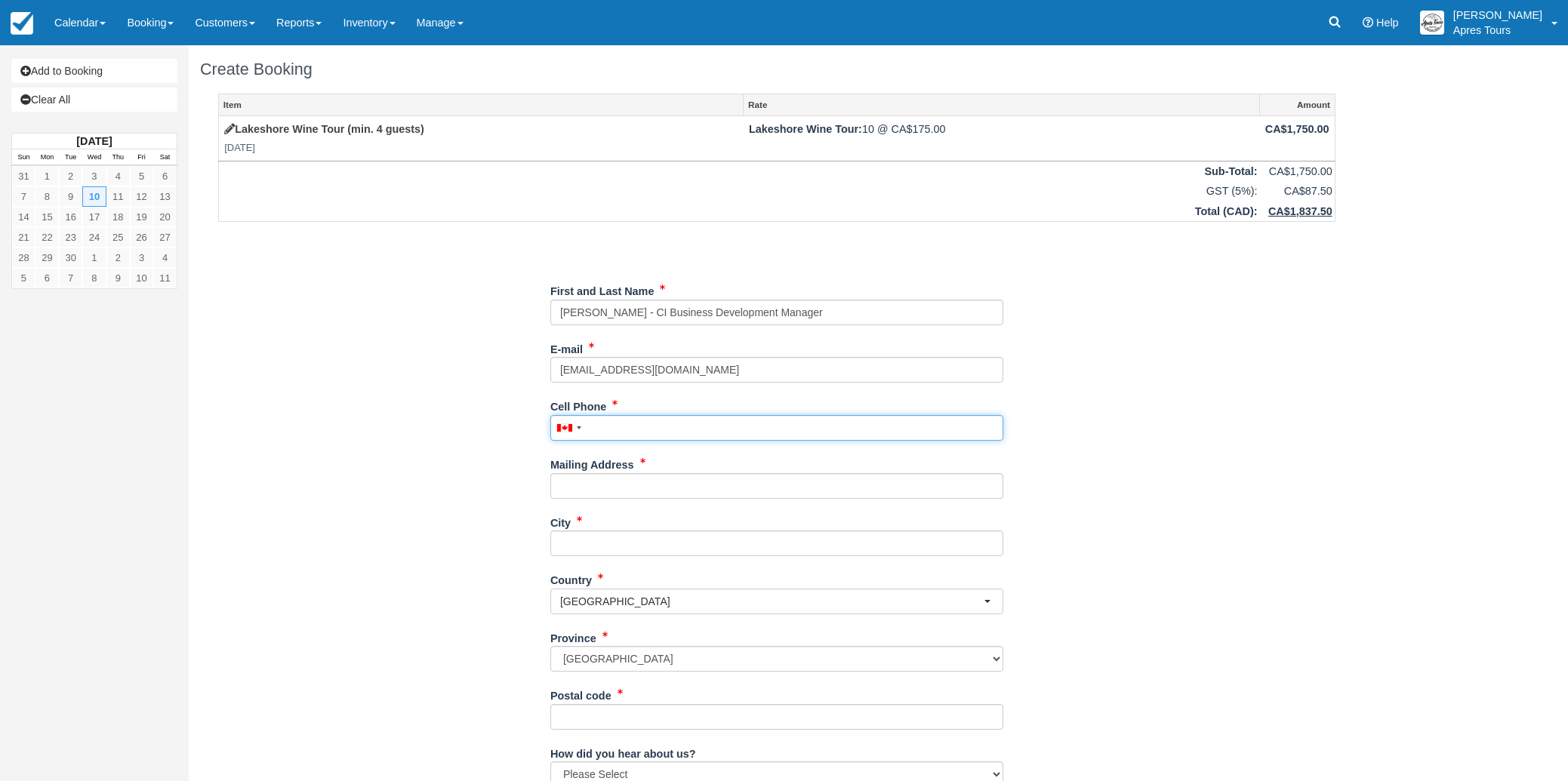
click at [641, 430] on div "Cell Phone United States +1 Canada +1 United Kingdom +44 Afghanistan (‫افغانستا…" at bounding box center [777, 417] width 453 height 47
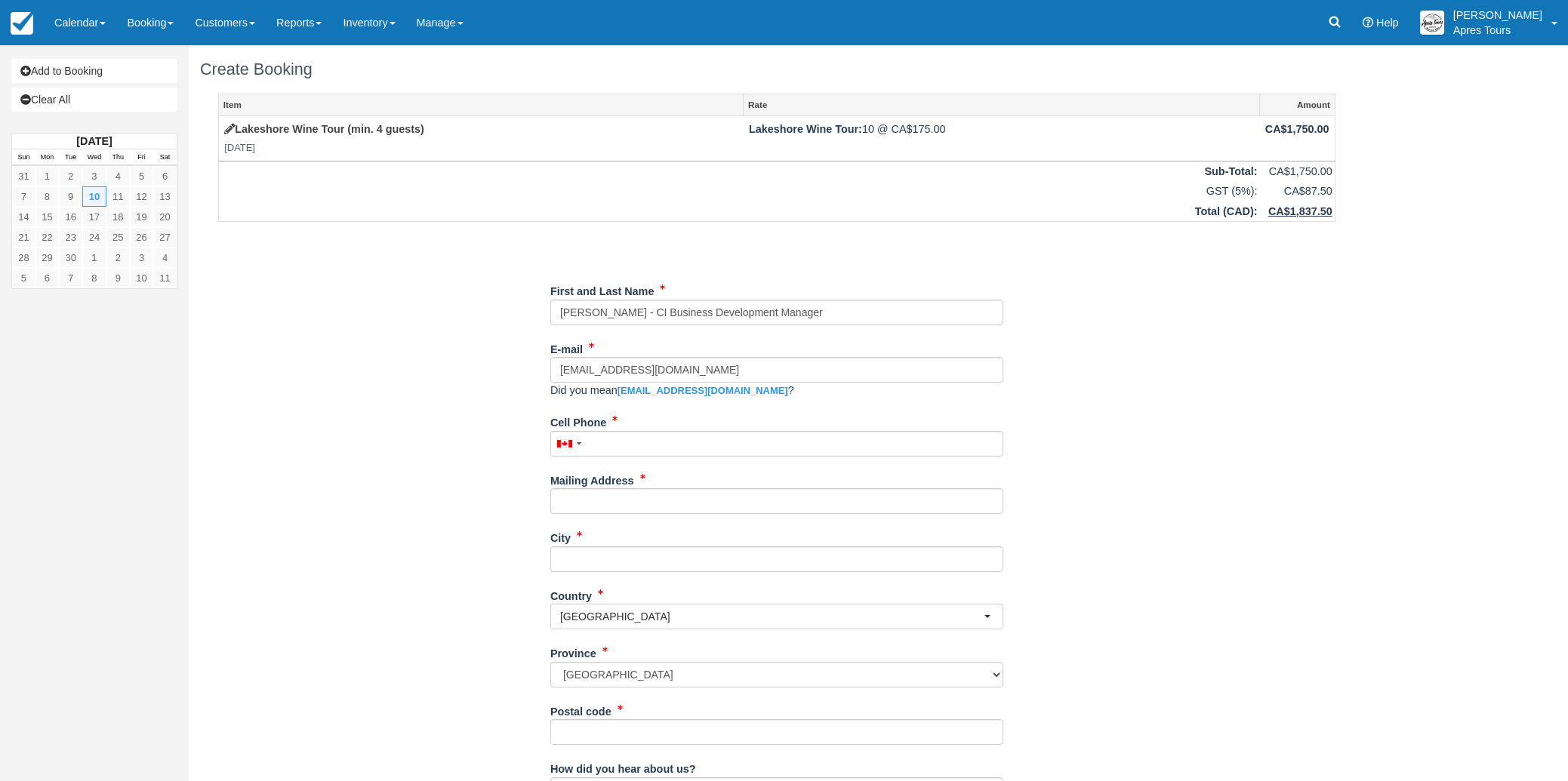
click at [439, 413] on div "Item Rate Amount Lakeshore Wine Tour (min. 4 guests) Wed Sep 10, 2025 Lakeshore…" at bounding box center [777, 508] width 1154 height 830
click at [644, 449] on input "Cell Phone" at bounding box center [777, 444] width 453 height 26
type input "(236) 818-0597"
click at [627, 506] on input "Mailing Address" at bounding box center [777, 501] width 453 height 26
type input "Suite [STREET_ADDRESS][US_STATE]"
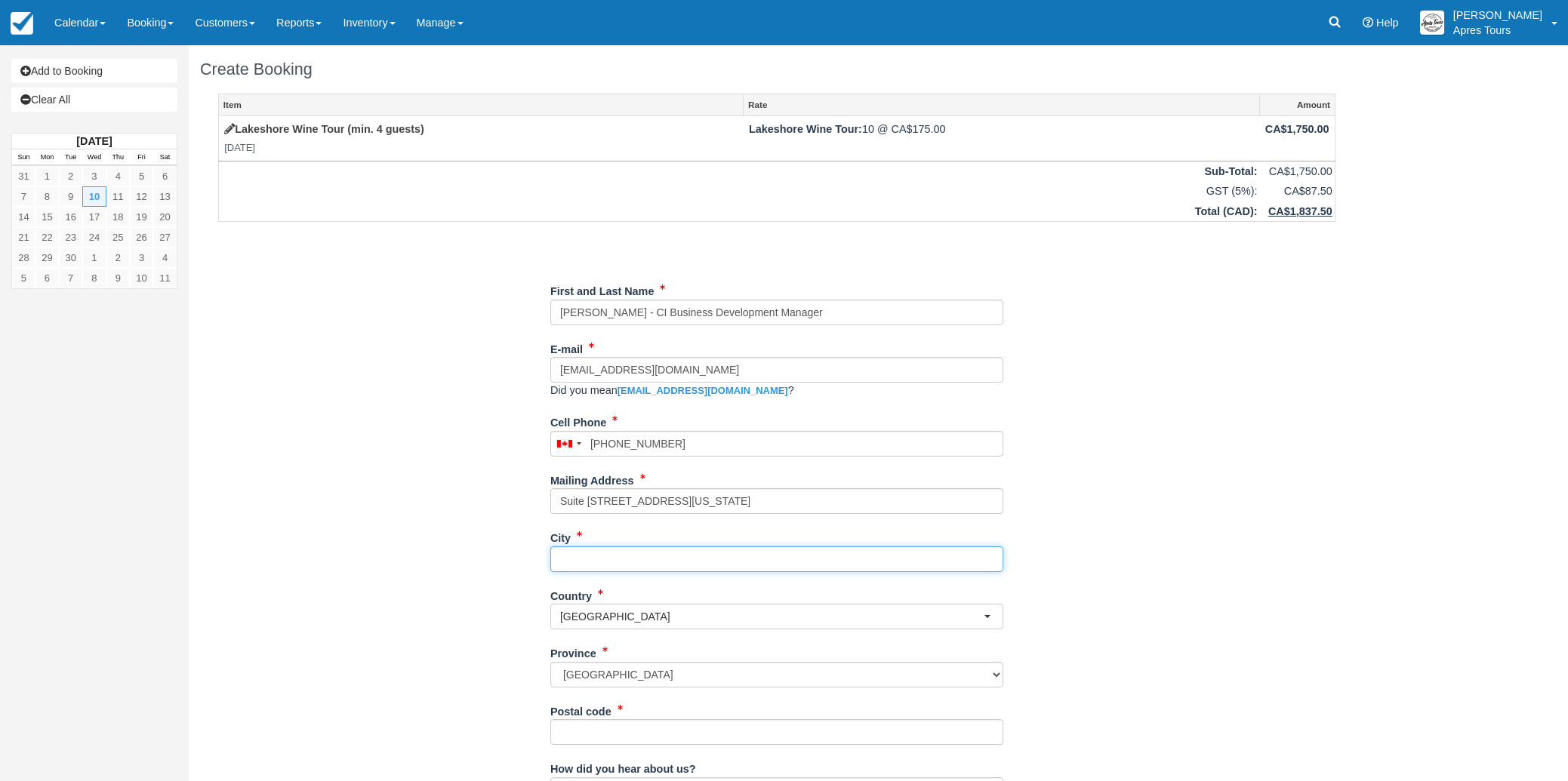
click at [602, 555] on input "City" at bounding box center [777, 559] width 453 height 26
type input "Vancouver"
click at [573, 731] on input "Postal code" at bounding box center [777, 732] width 453 height 26
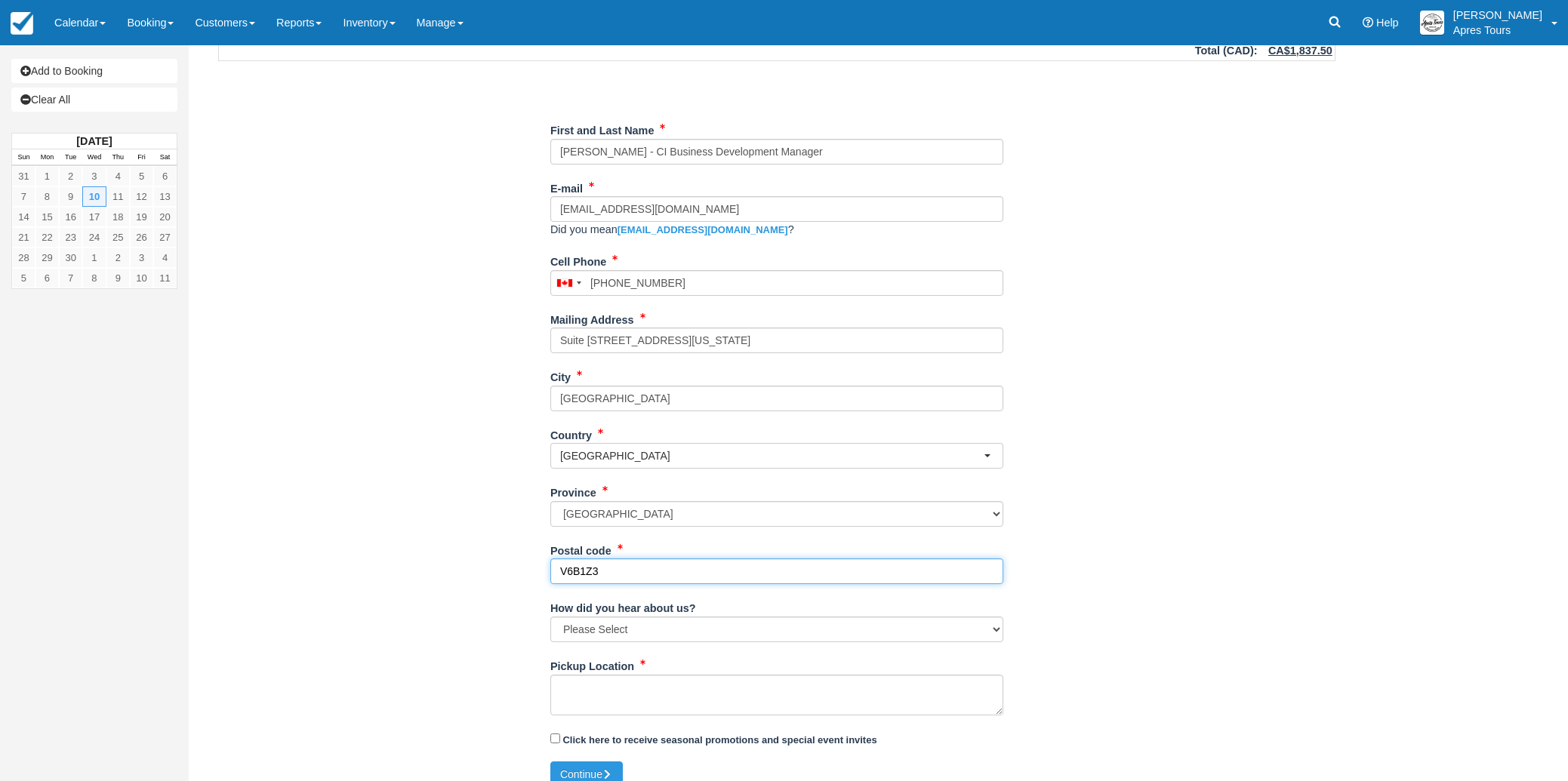
scroll to position [178, 0]
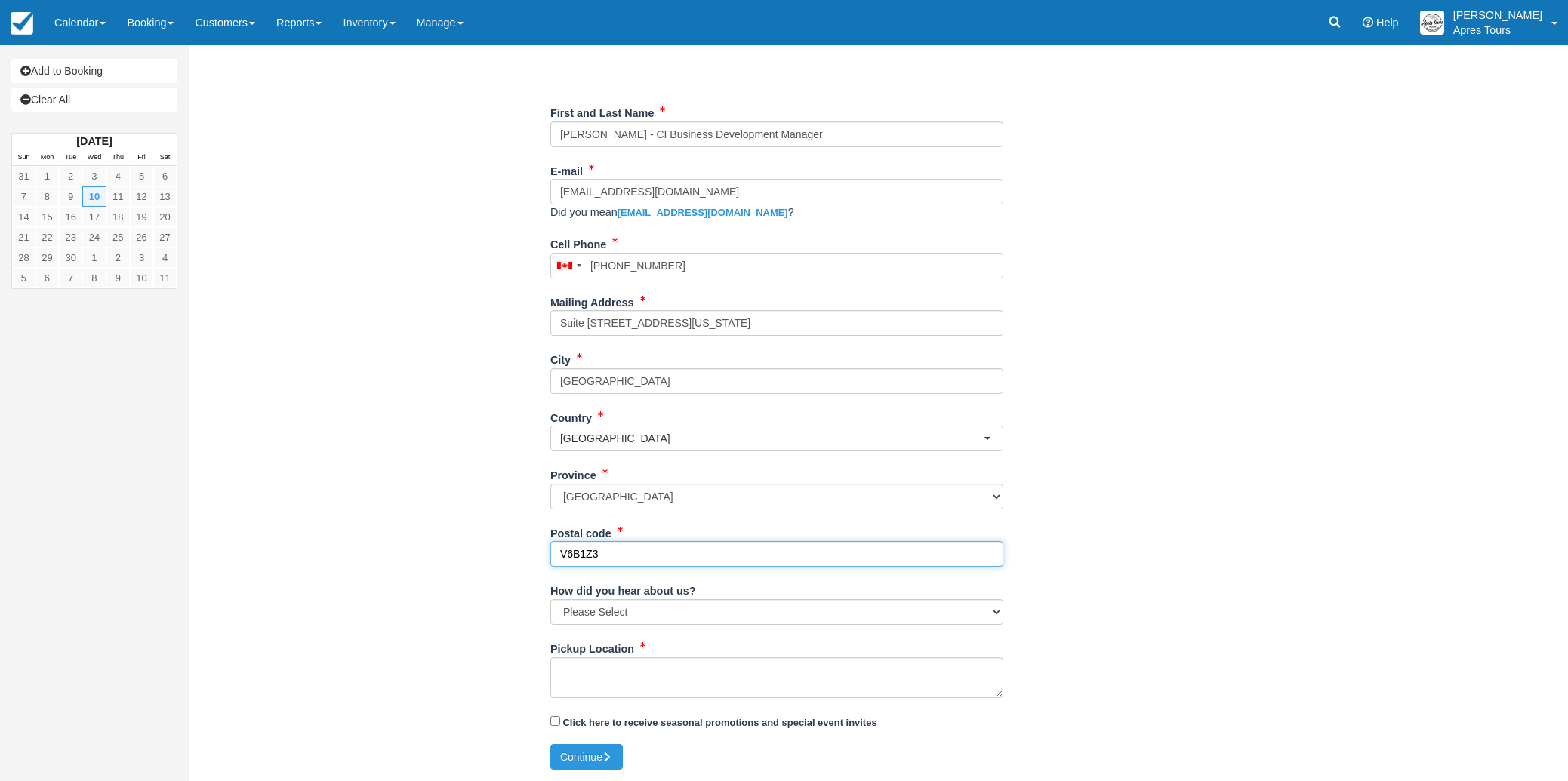
type input "V6B1Z3"
click at [633, 612] on select "Please Select Social Media Google Trip Advisor Referral - Friends/Family Repeat…" at bounding box center [777, 612] width 453 height 26
select select "Referral - Friends/Family"
click at [623, 668] on textarea "Pickup Location" at bounding box center [777, 678] width 453 height 41
paste textarea "Pickup from 1851 Kirschner Rd #102, 3pm"
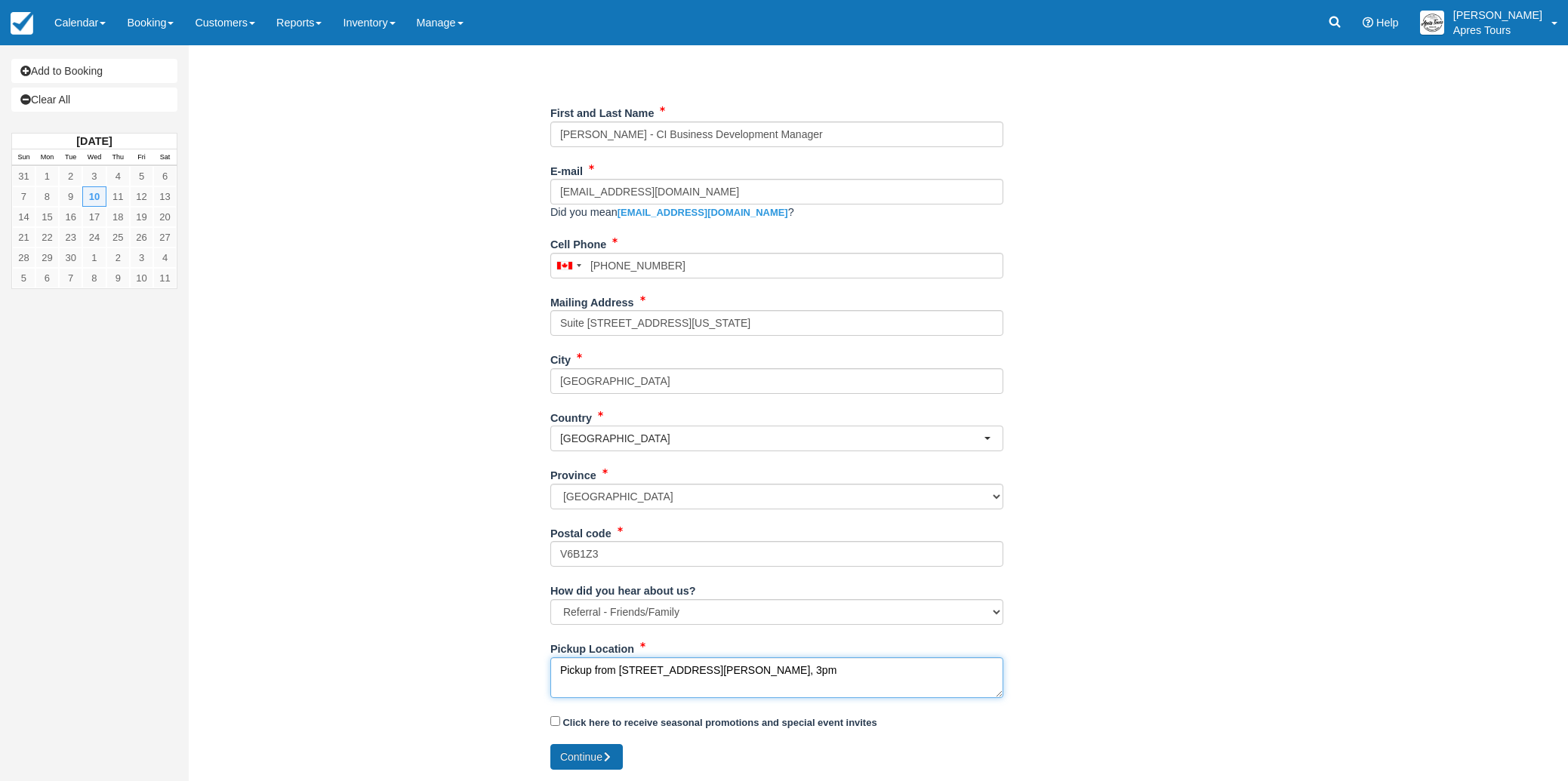
type textarea "Pickup from 1851 Kirschner Rd #102, 3pm"
click at [607, 760] on icon "submit" at bounding box center [607, 757] width 10 height 10
type input "+12368180597"
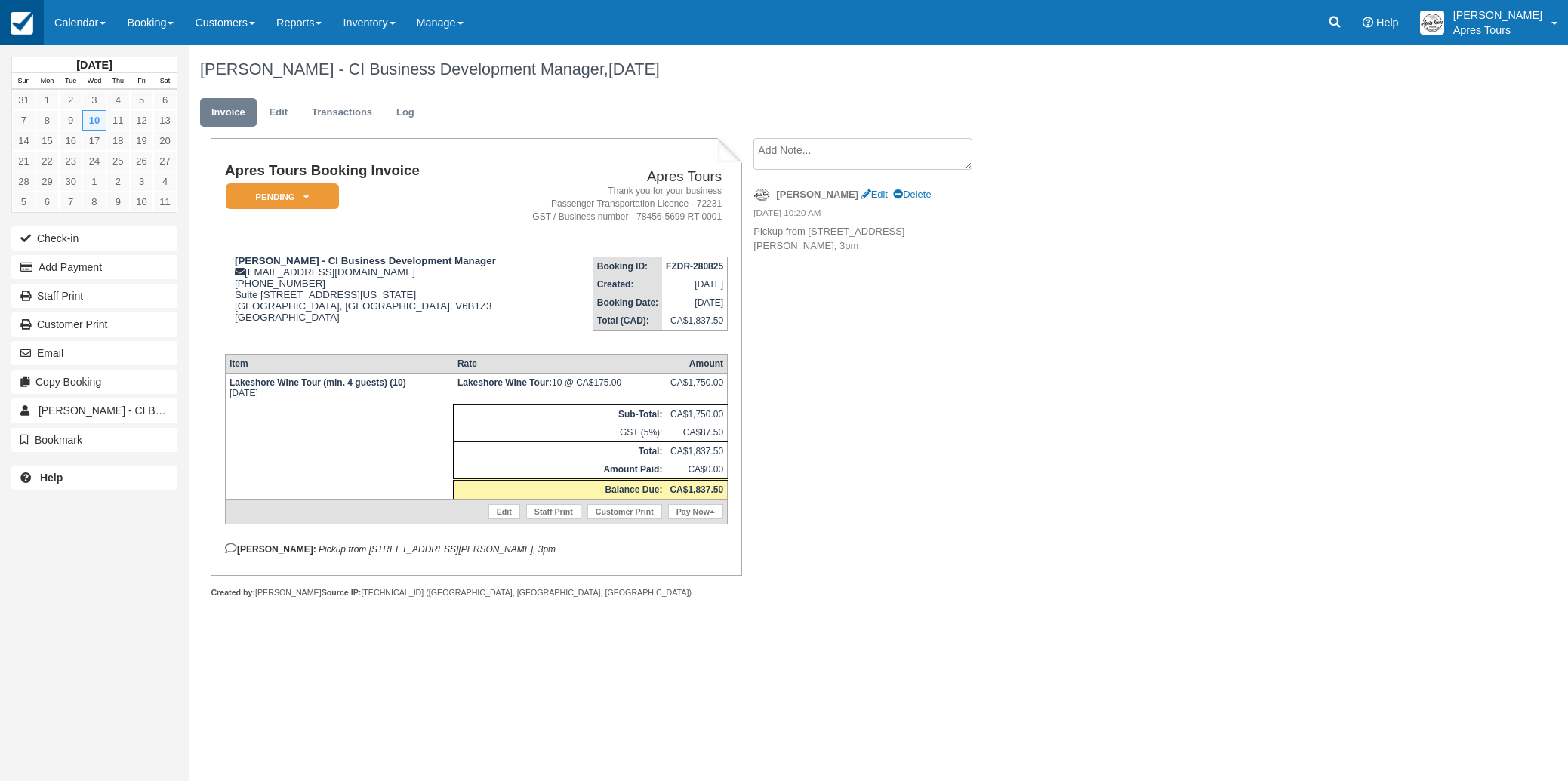
click at [18, 15] on img at bounding box center [21, 23] width 22 height 22
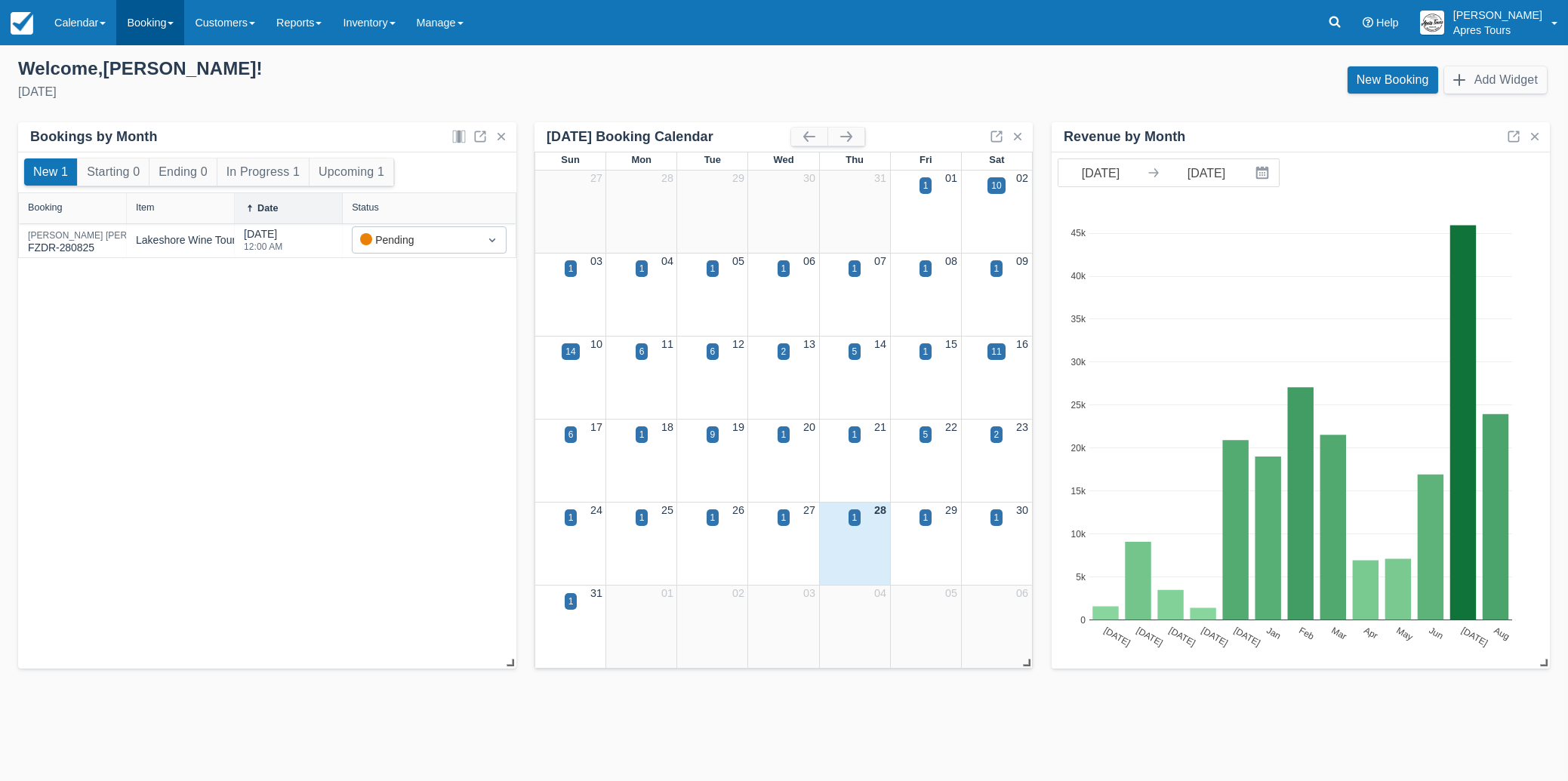
click at [164, 22] on link "Booking" at bounding box center [150, 22] width 68 height 45
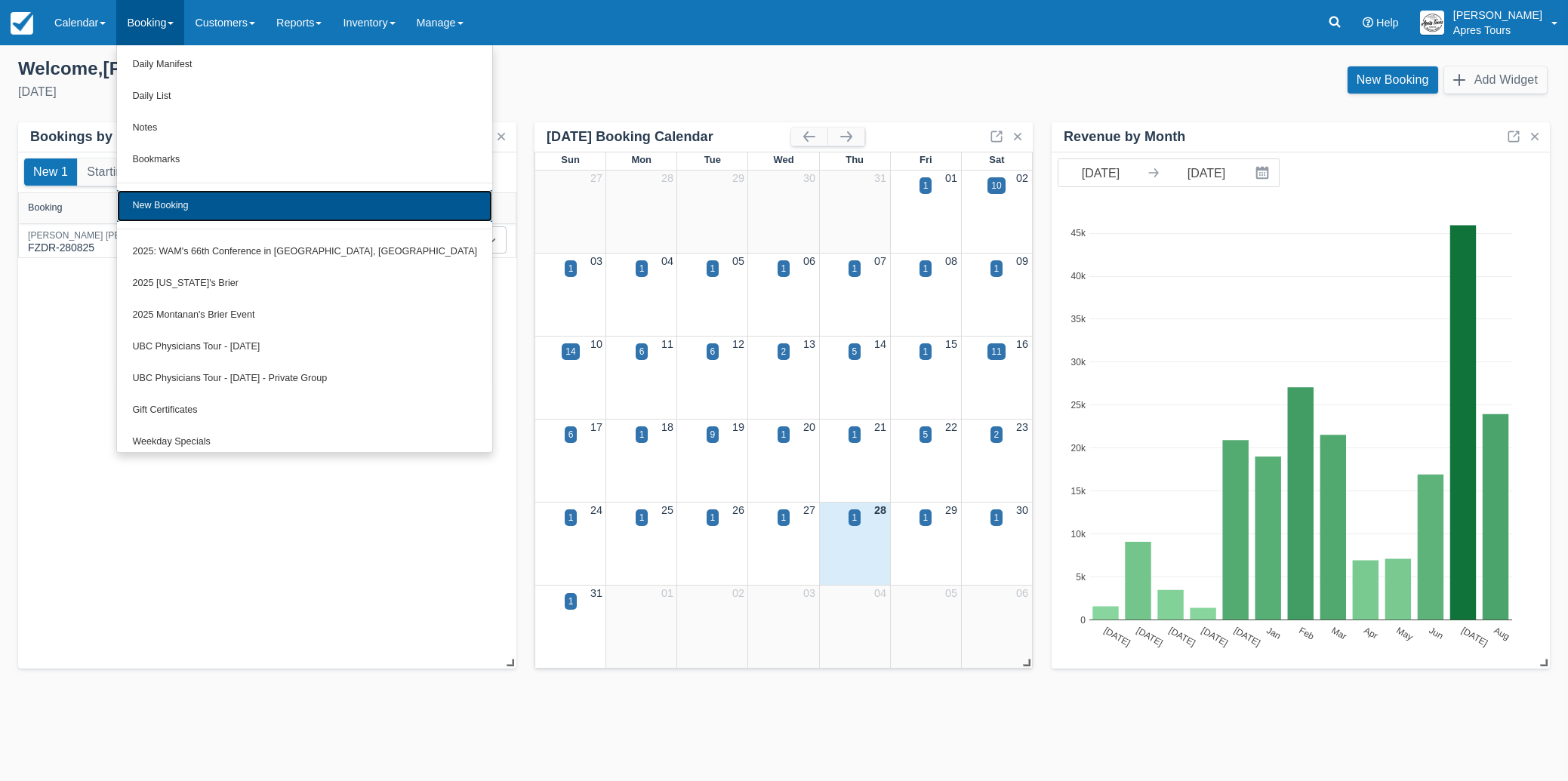
click at [172, 204] on link "New Booking" at bounding box center [305, 206] width 375 height 32
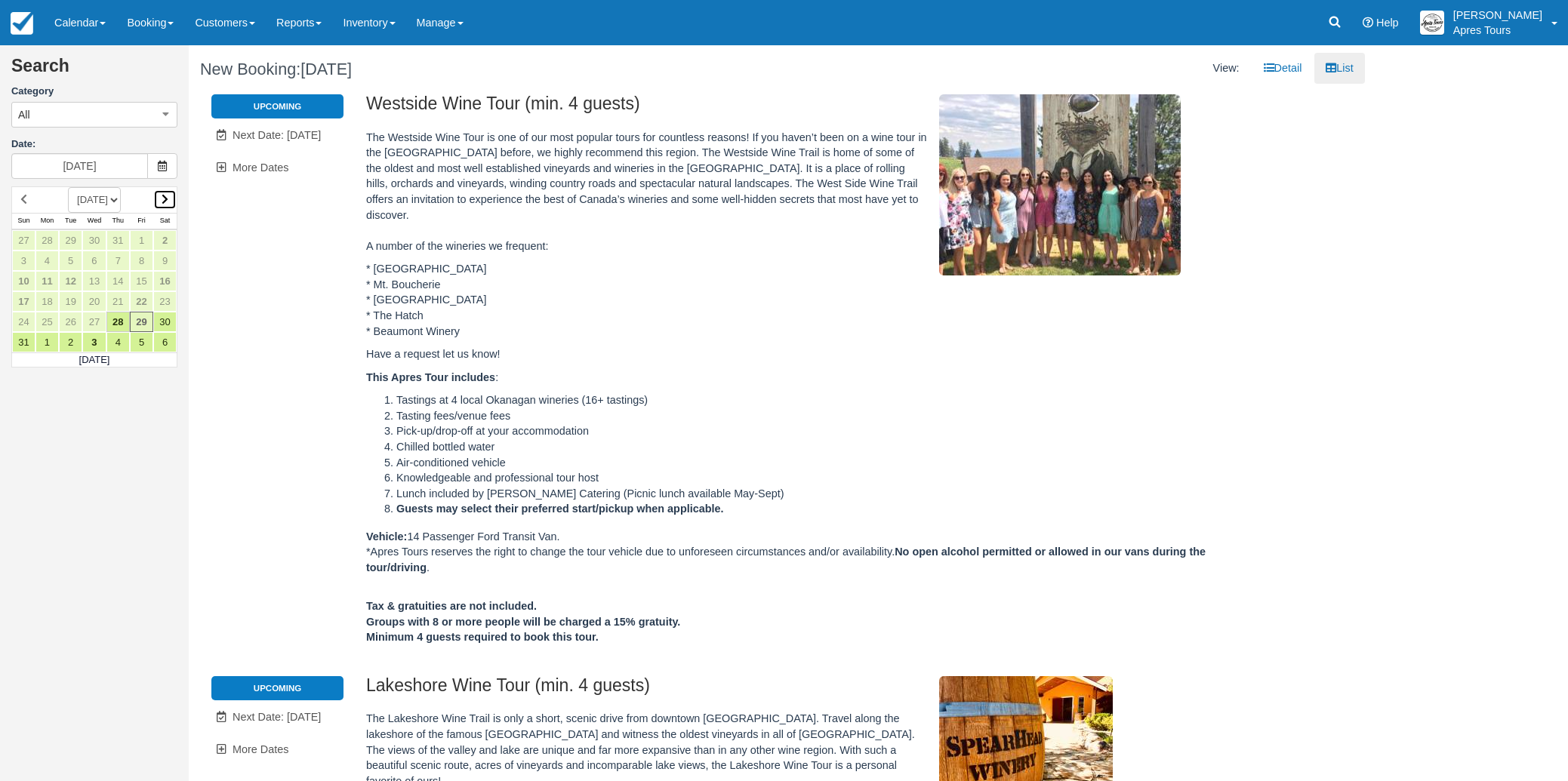
click at [170, 200] on link at bounding box center [164, 200] width 23 height 21
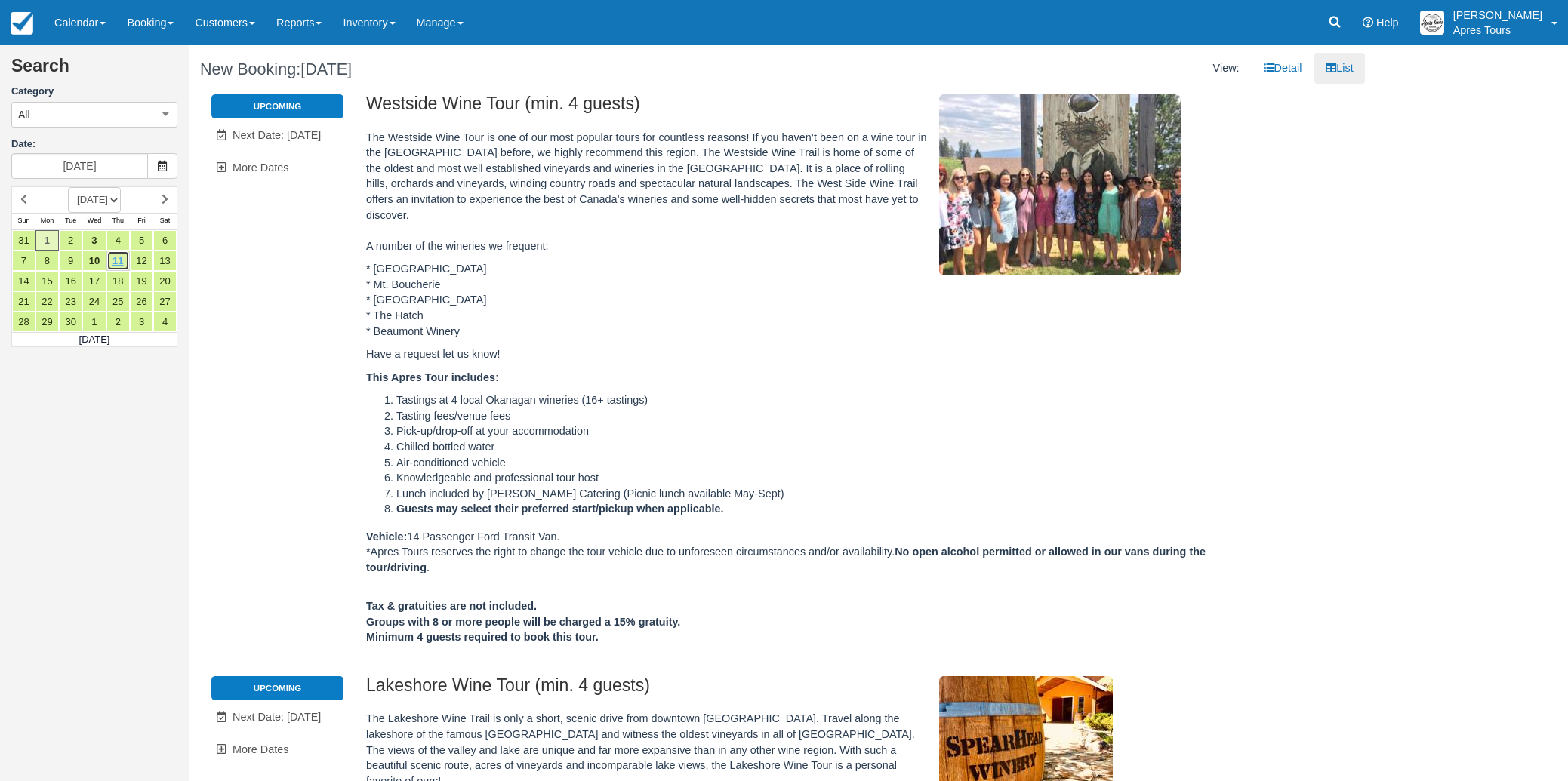
click at [122, 259] on link "11" at bounding box center [117, 261] width 23 height 21
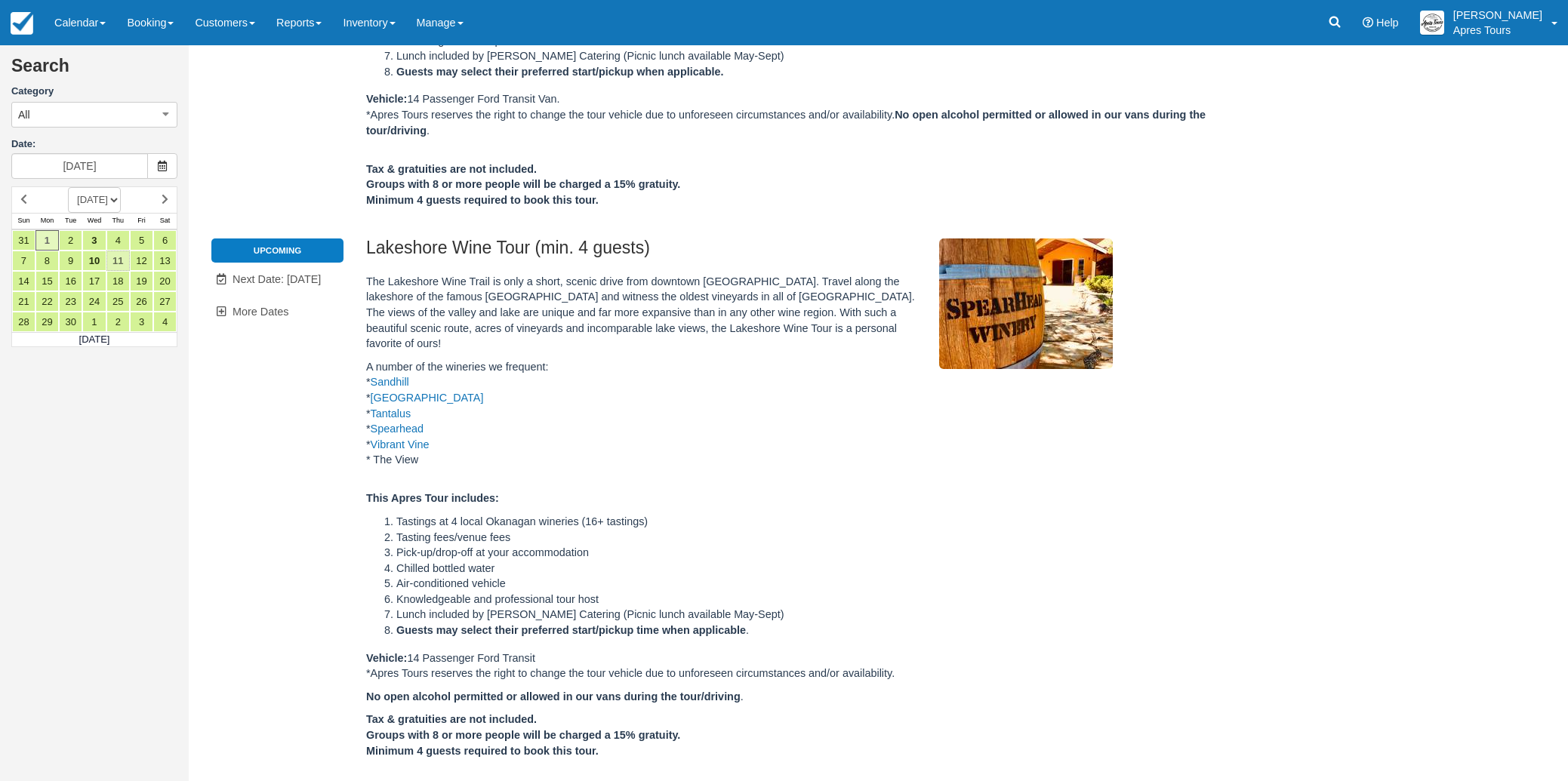
type input "[DATE]"
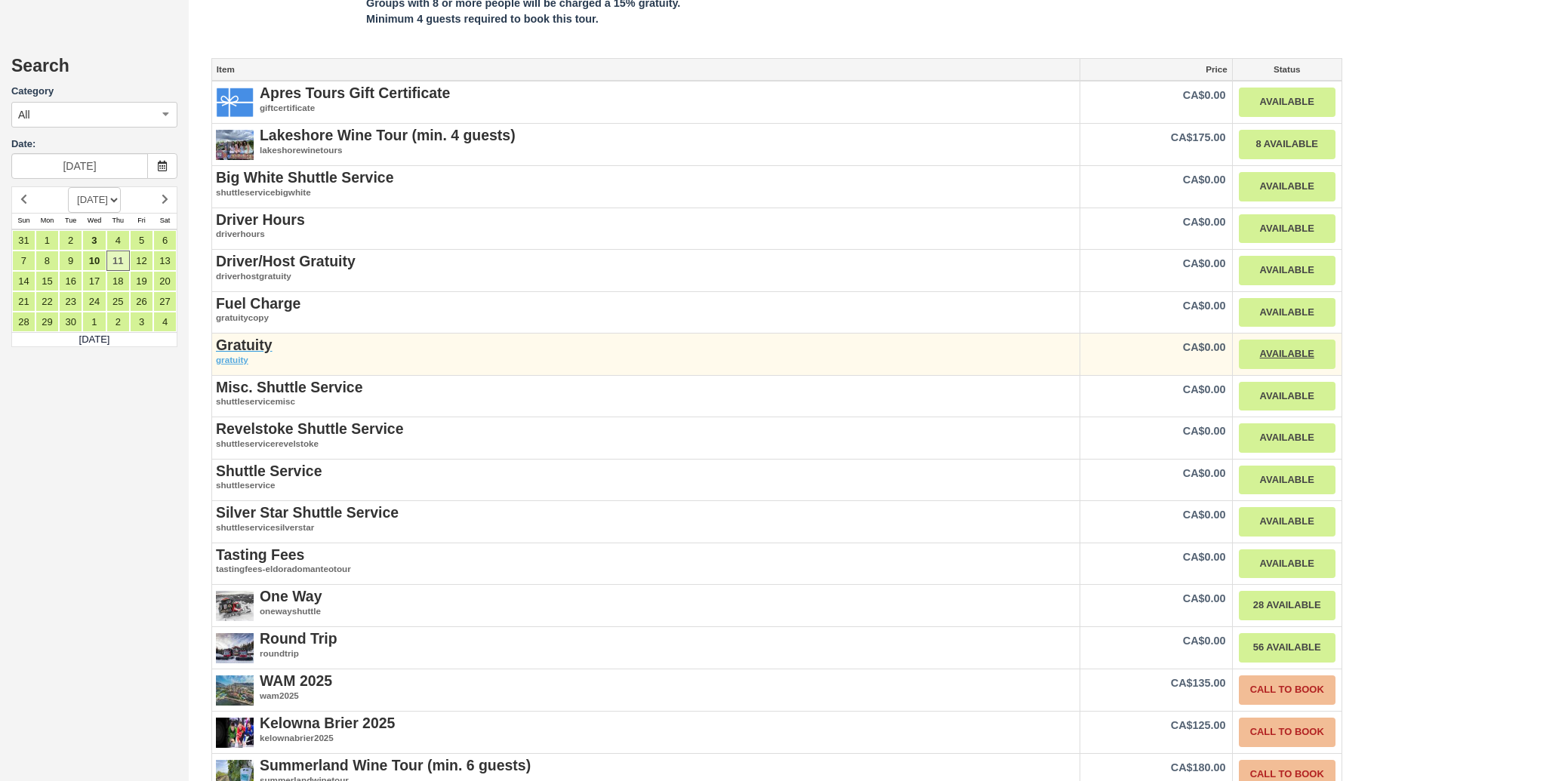
scroll to position [1165, 0]
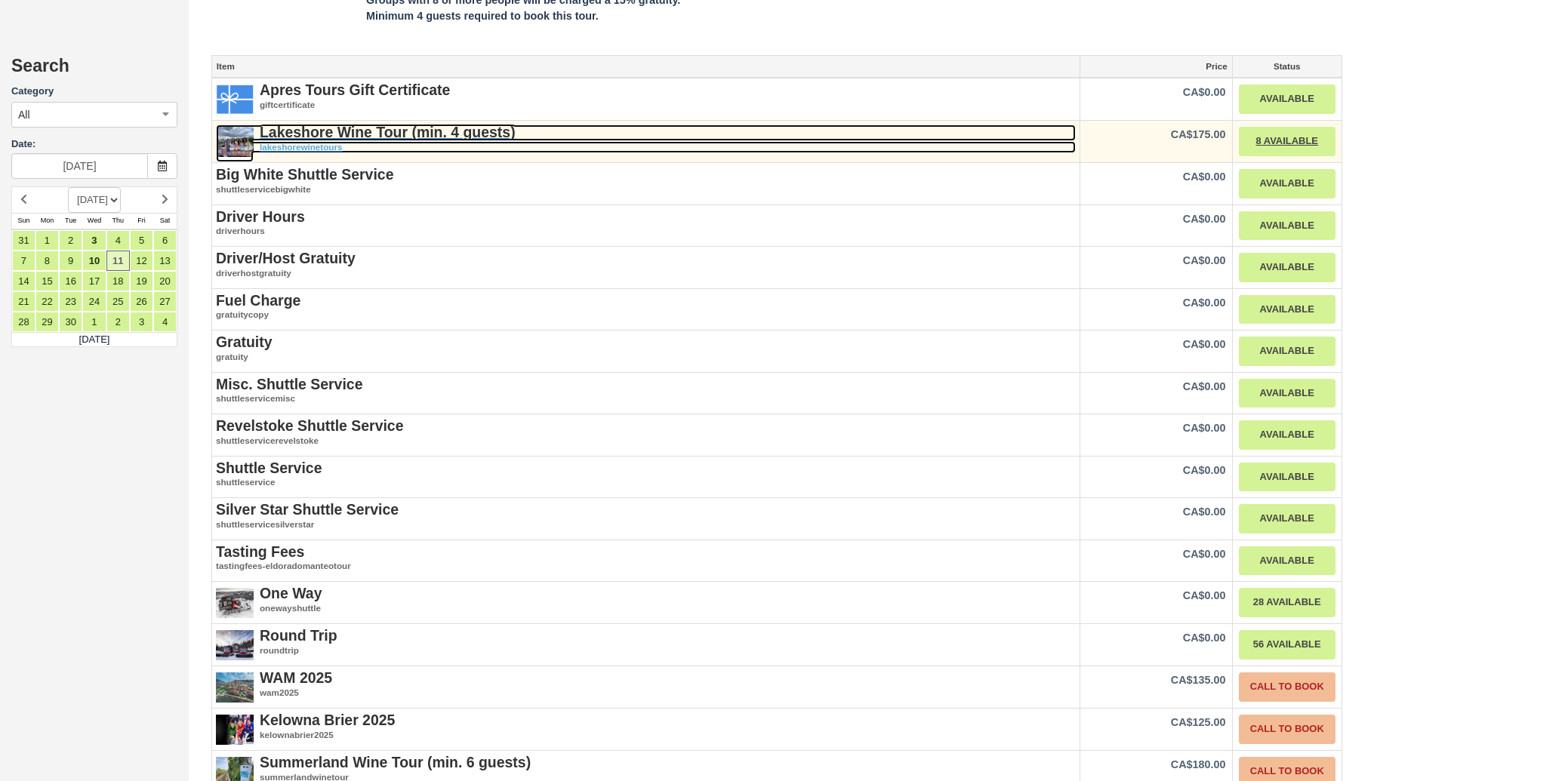
click at [348, 124] on strong "Lakeshore Wine Tour (min. 4 guests)" at bounding box center [387, 132] width 256 height 16
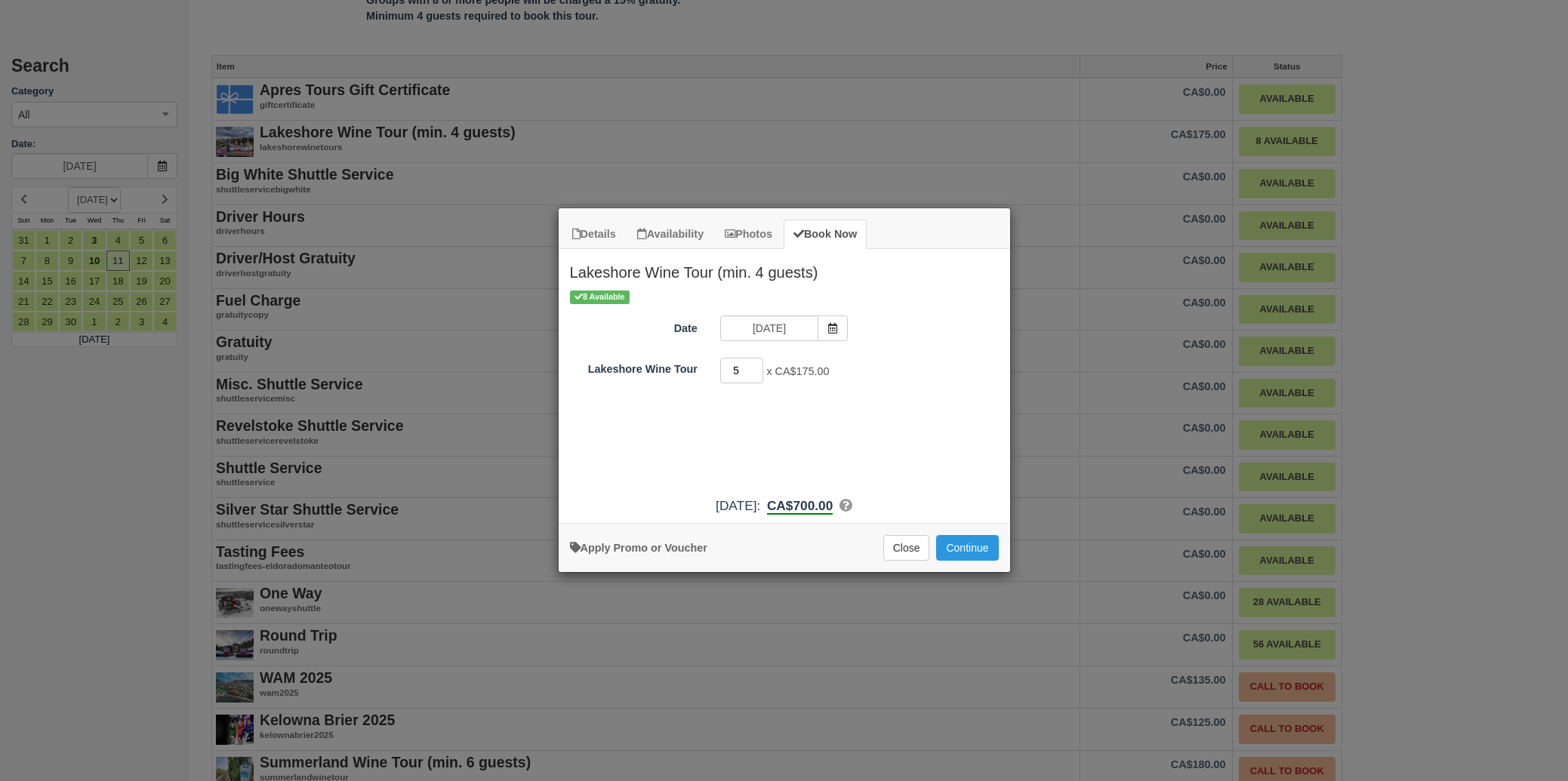
click at [755, 366] on input "5" at bounding box center [742, 371] width 44 height 26
click at [755, 366] on input "6" at bounding box center [742, 371] width 44 height 26
click at [755, 366] on input "7" at bounding box center [742, 371] width 44 height 26
type input "8"
click at [755, 366] on input "8" at bounding box center [742, 371] width 44 height 26
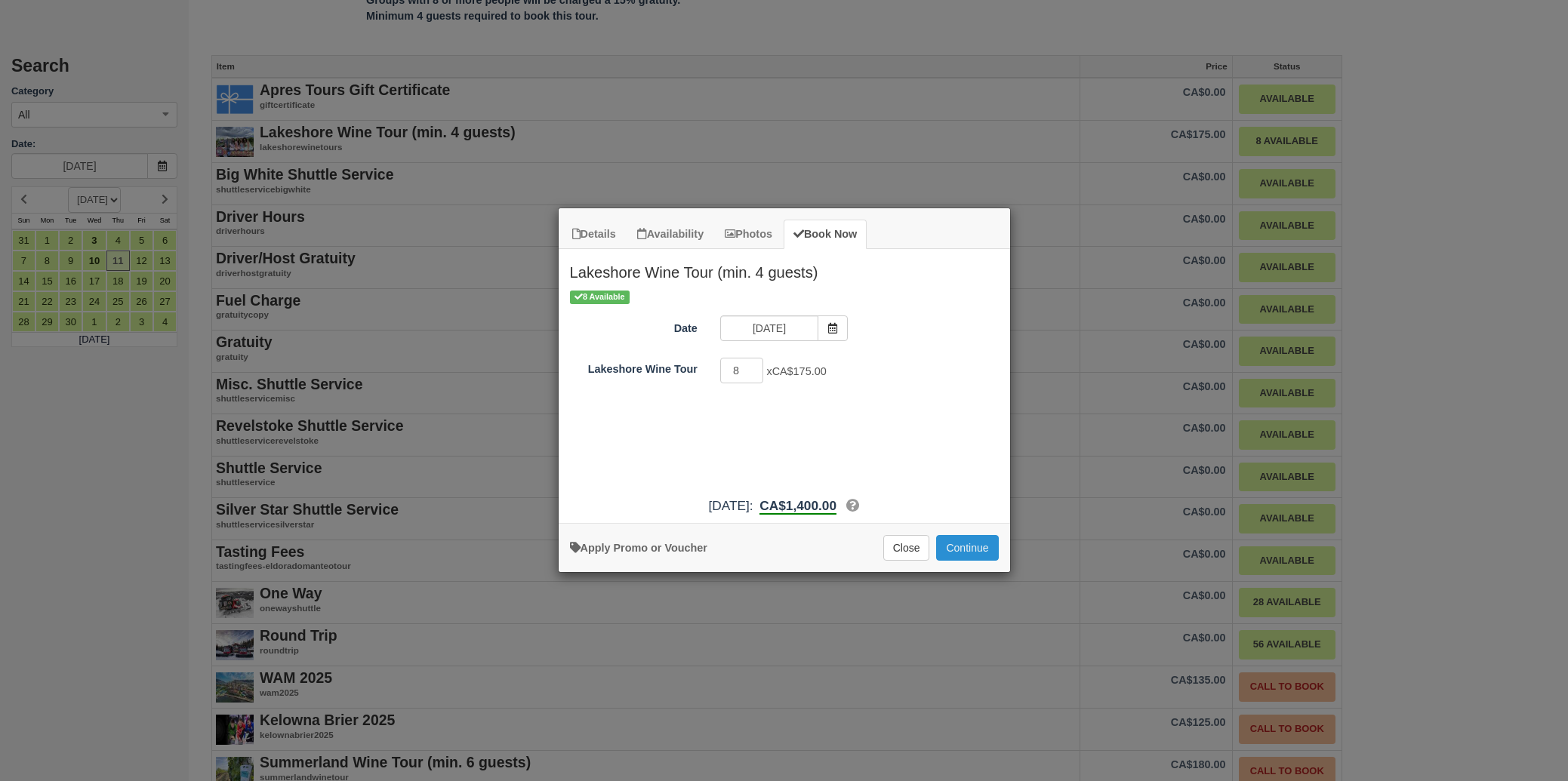
click at [969, 545] on button "Continue" at bounding box center [967, 548] width 62 height 26
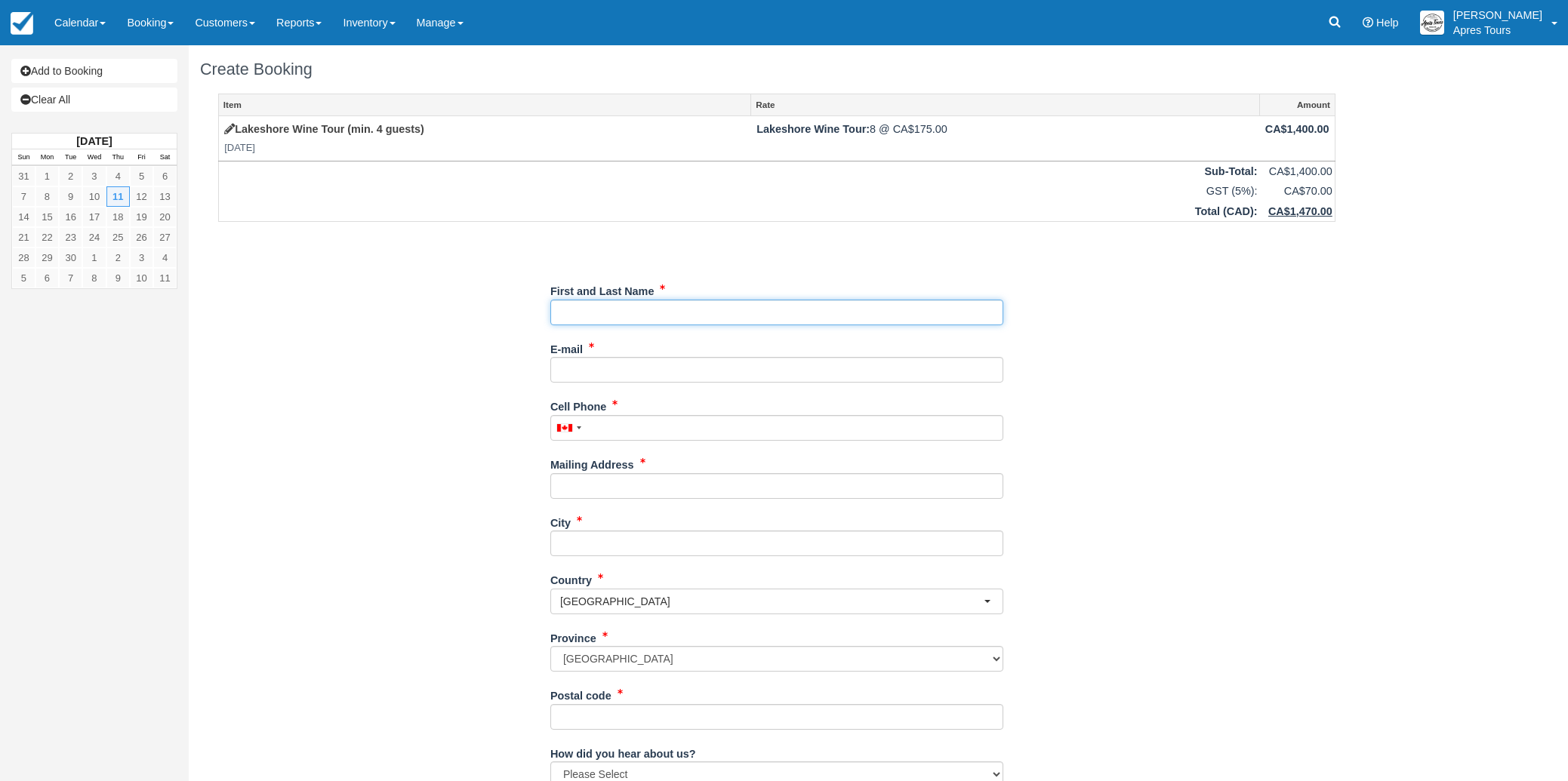
click at [767, 308] on input "First and Last Name" at bounding box center [777, 313] width 453 height 26
type input "[PERSON_NAME] - CI Business Development Manager"
type input "[EMAIL_ADDRESS][DOMAIN_NAME]"
type input "2368180597"
type input "Suite [STREET_ADDRESS][US_STATE]"
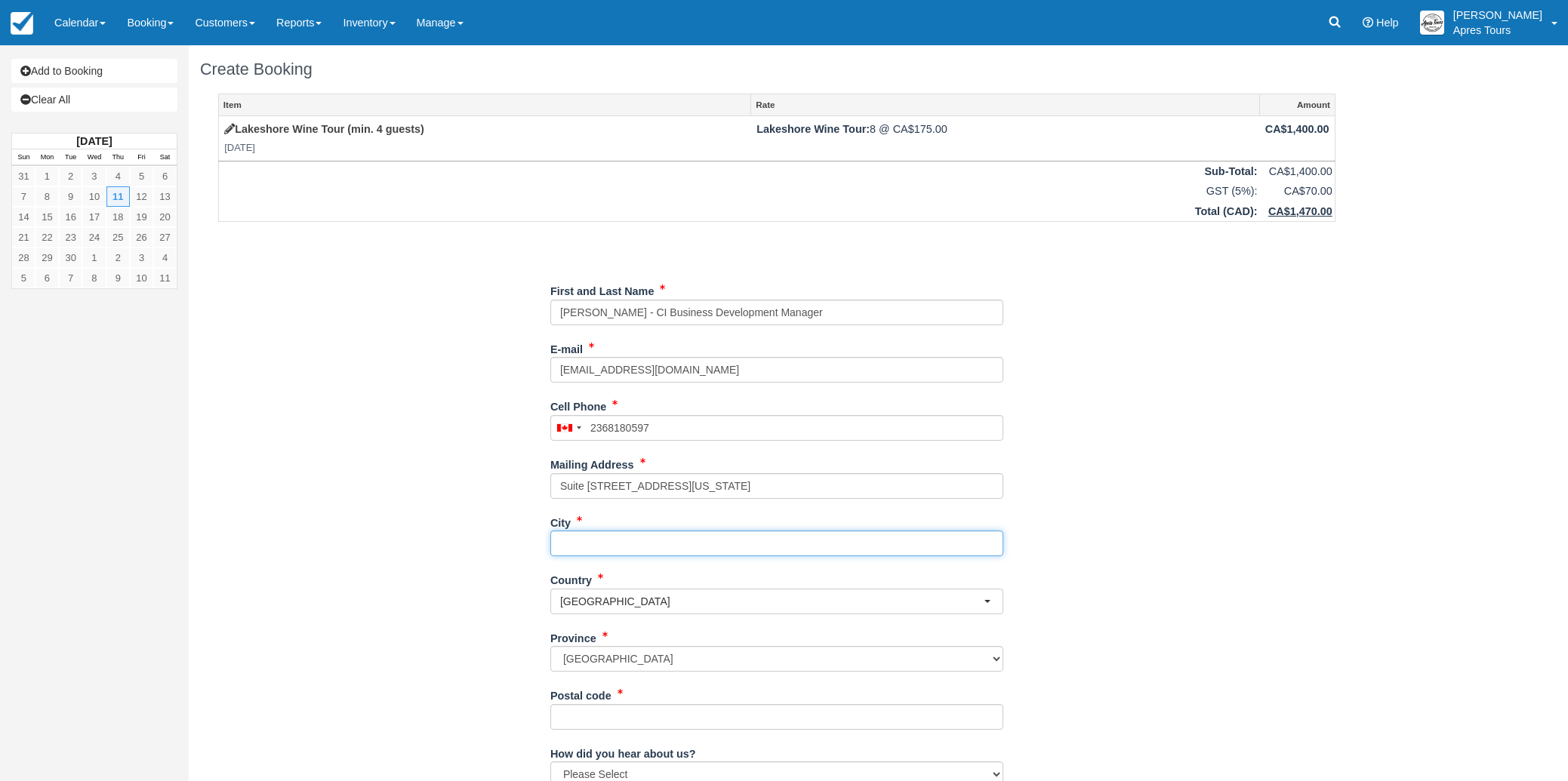
type input "[GEOGRAPHIC_DATA]"
type input "V6B1Z3"
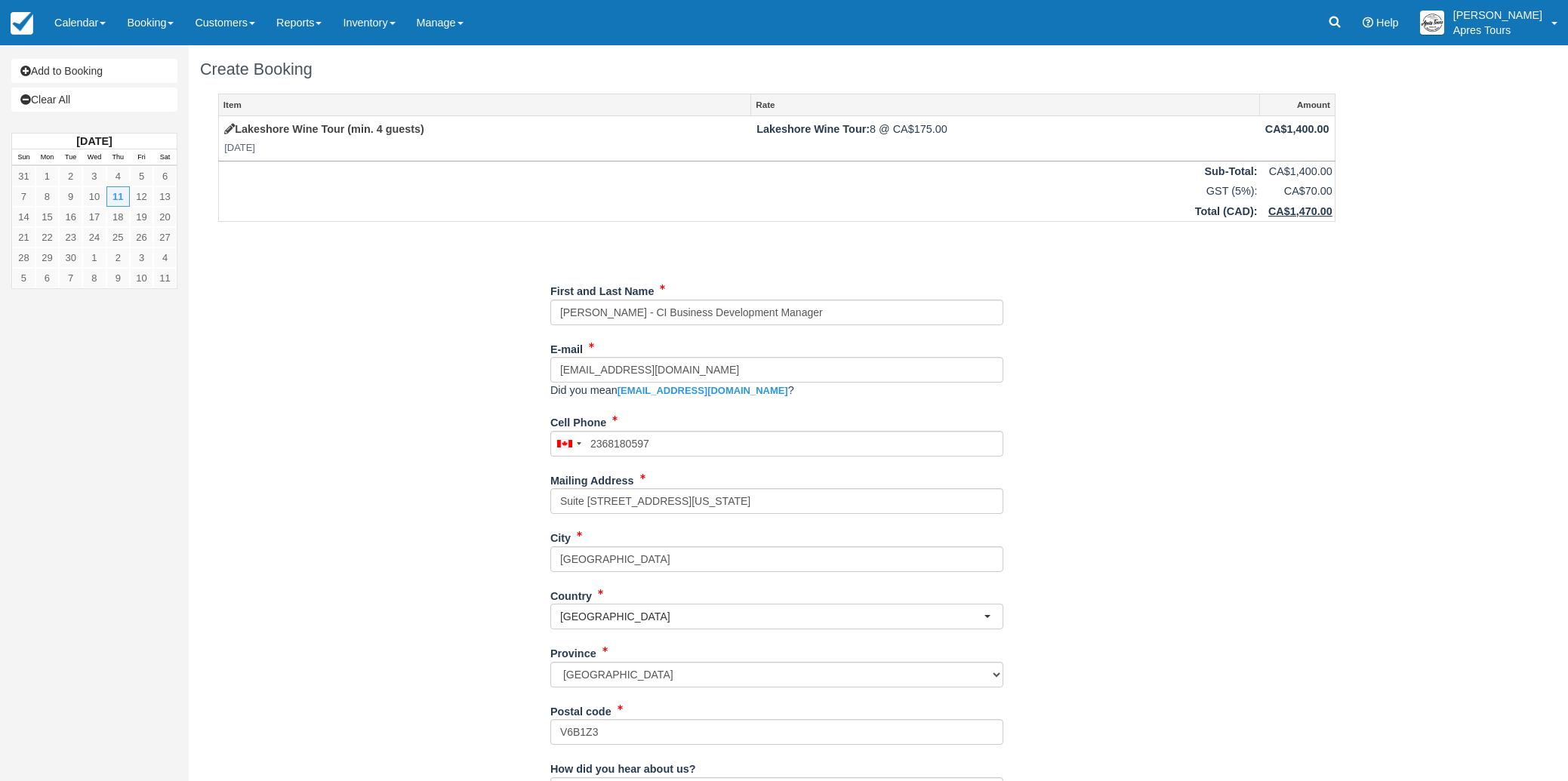
type input "(236) 818-0597"
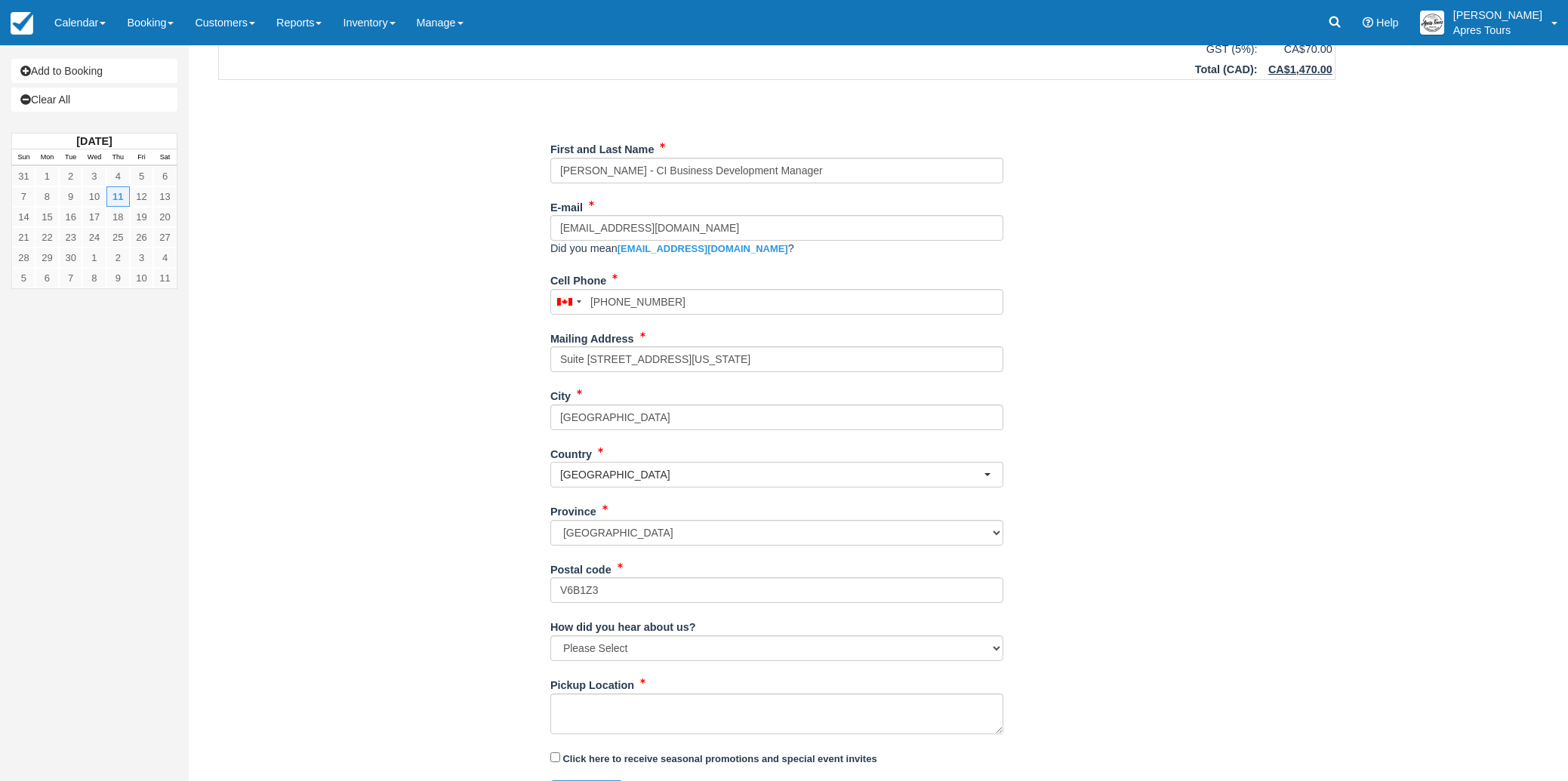
scroll to position [178, 0]
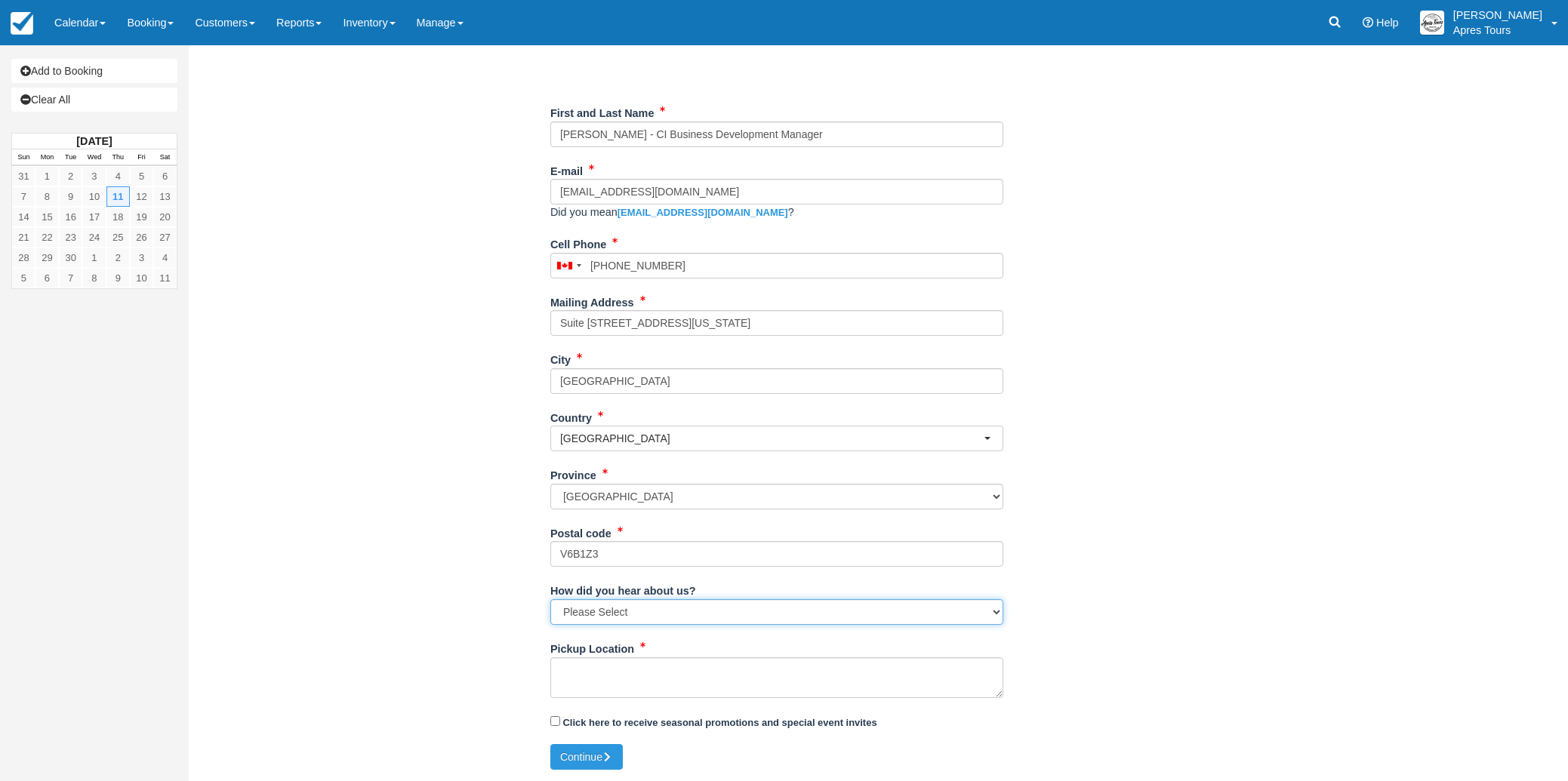
click at [647, 616] on select "Please Select Social Media Google Trip Advisor Referral - Friends/Family Repeat…" at bounding box center [777, 612] width 453 height 26
select select "Referral - Friends/Family"
click at [409, 545] on div "Item Rate Amount Lakeshore Wine Tour (min. 4 guests) Thu Sep 11, 2025 Lakeshore…" at bounding box center [777, 330] width 1154 height 830
click at [574, 673] on textarea "Pickup Location" at bounding box center [777, 678] width 453 height 41
paste textarea "Pickup from 1851 Kirschner Rd #102, at 1pm"
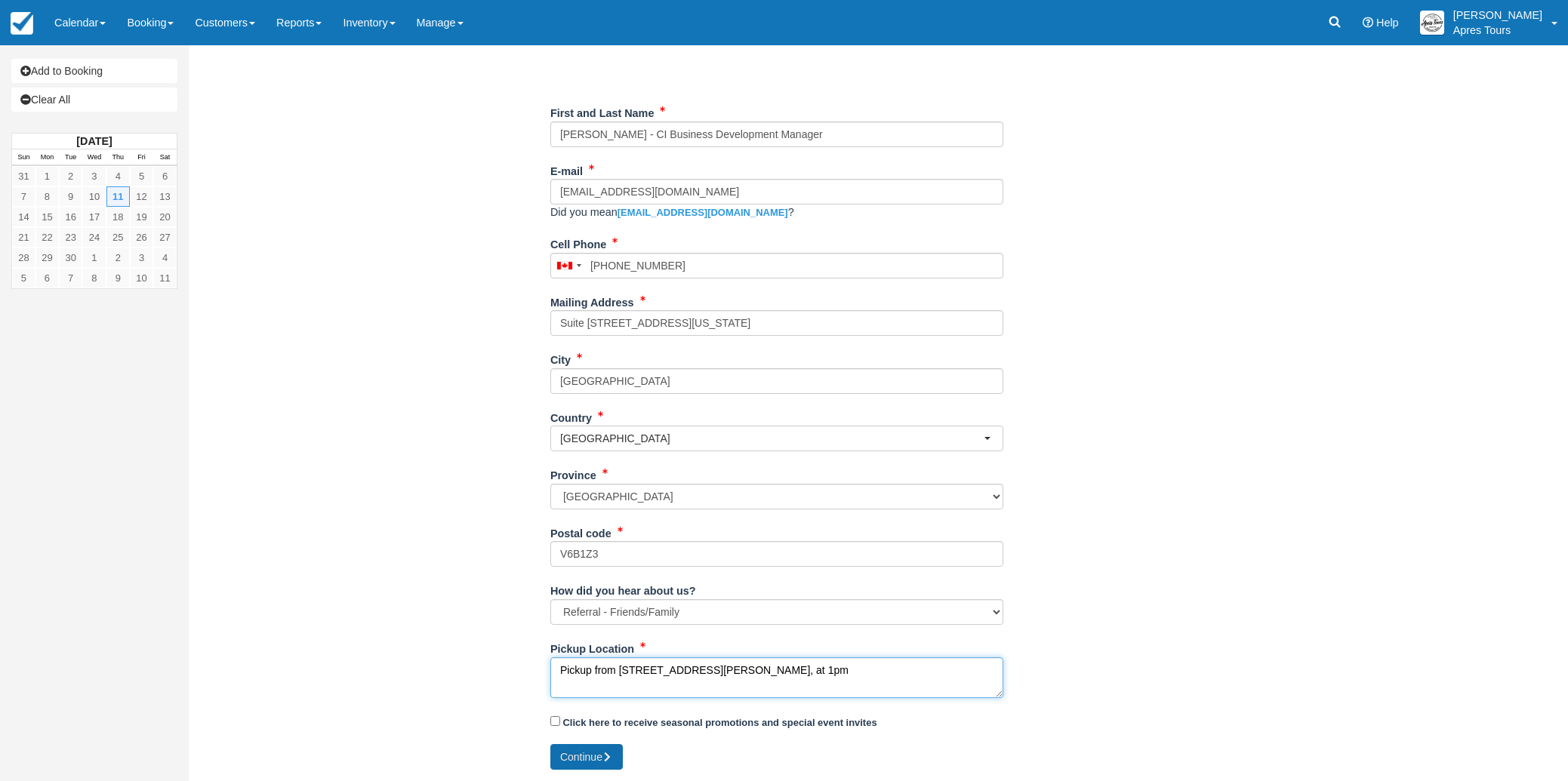
type textarea "Pickup from 1851 Kirschner Rd #102, at 1pm"
click at [607, 756] on icon "submit" at bounding box center [607, 757] width 10 height 10
type input "[PHONE_NUMBER]"
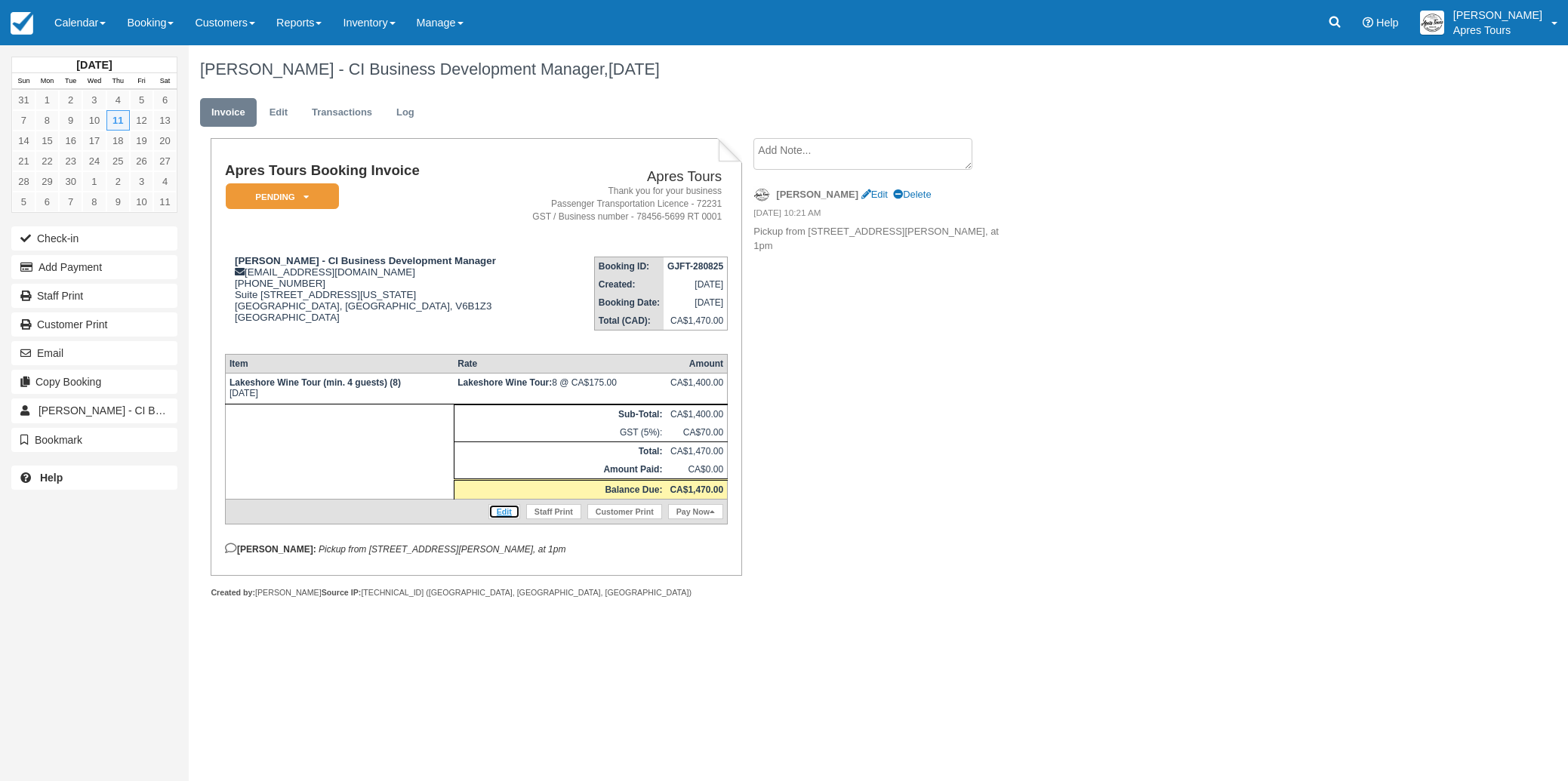
click at [494, 519] on link "Edit" at bounding box center [504, 512] width 32 height 15
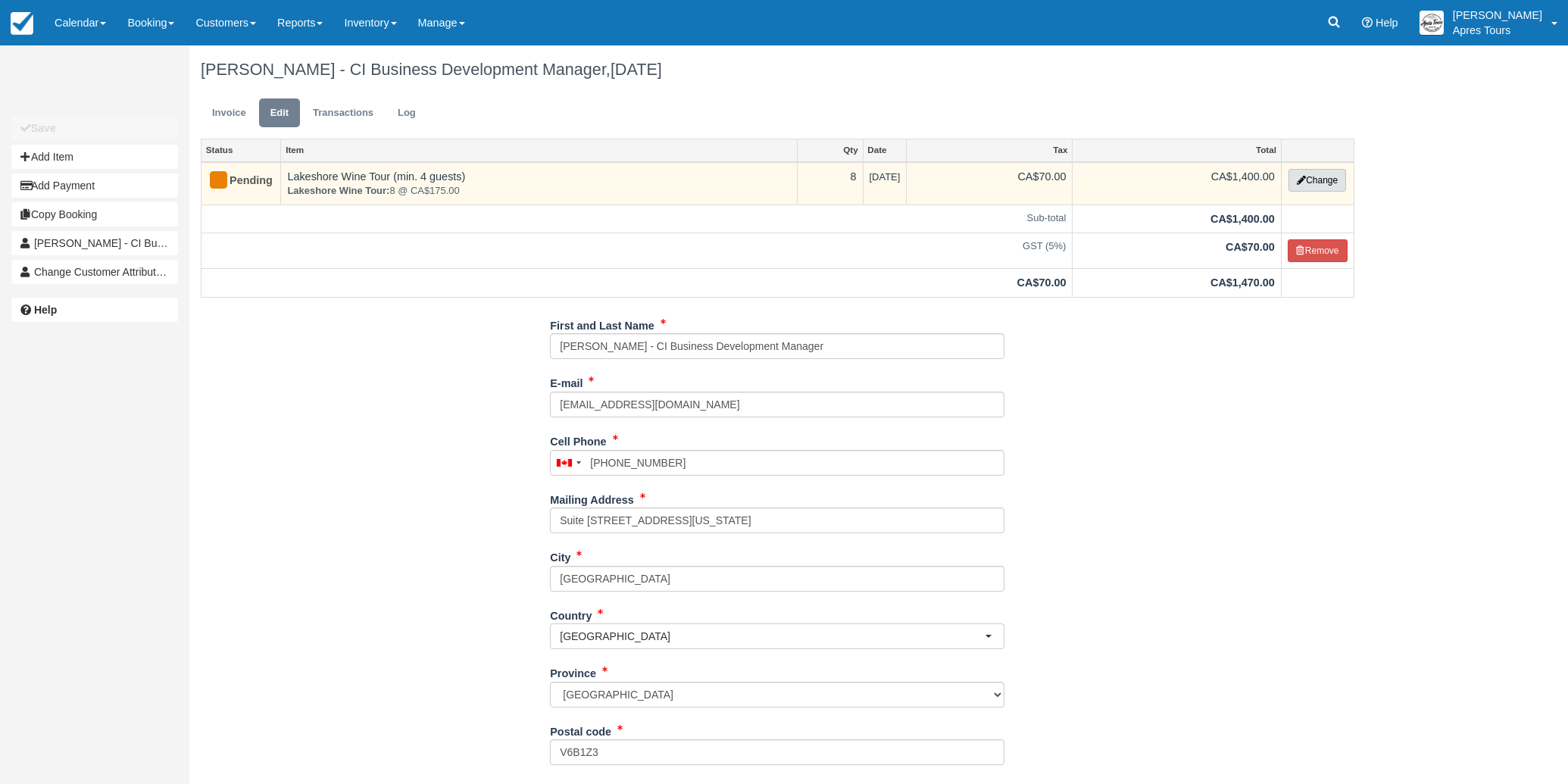
click at [1312, 184] on button "Change" at bounding box center [1316, 181] width 58 height 22
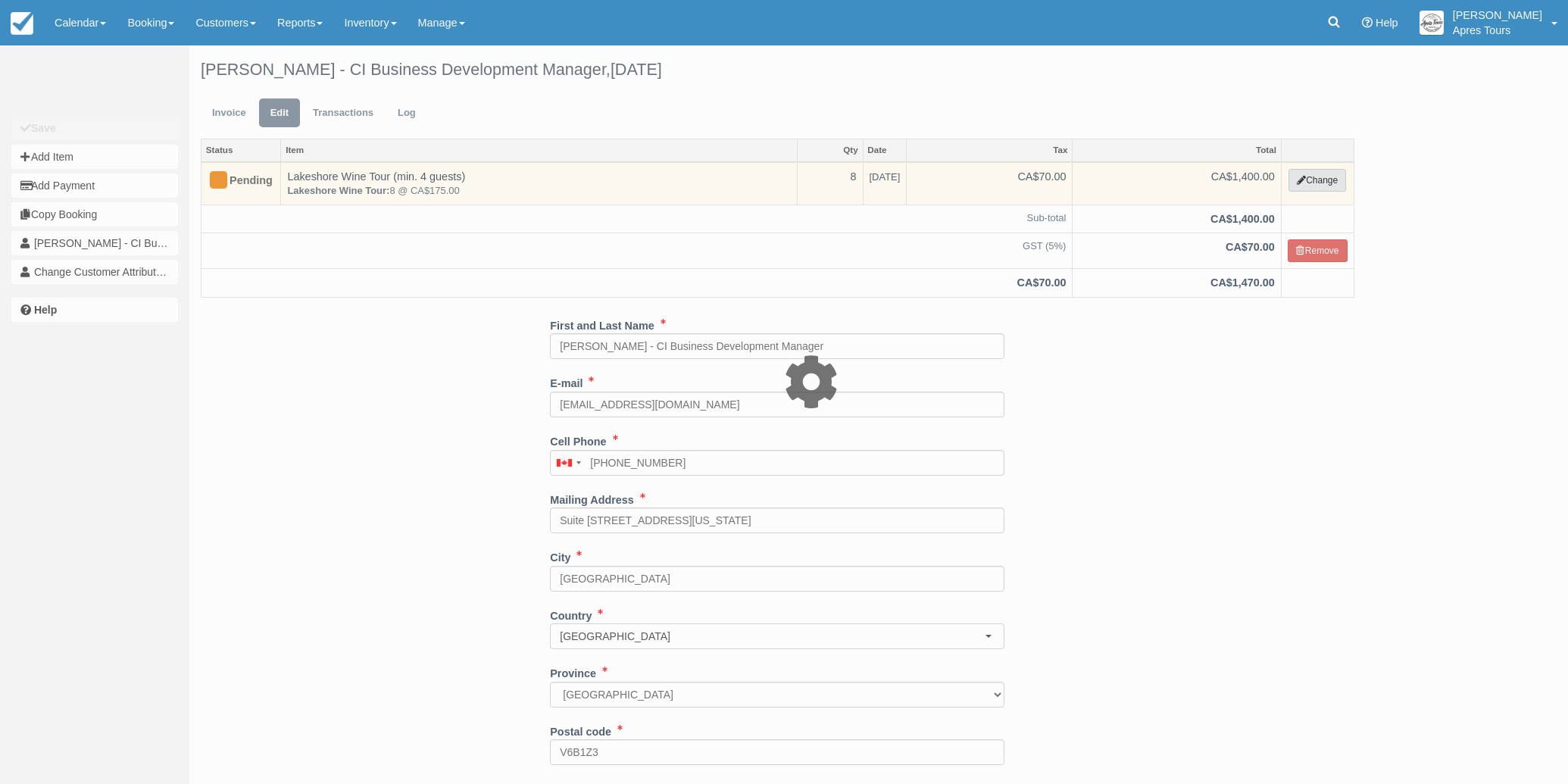
select select "2"
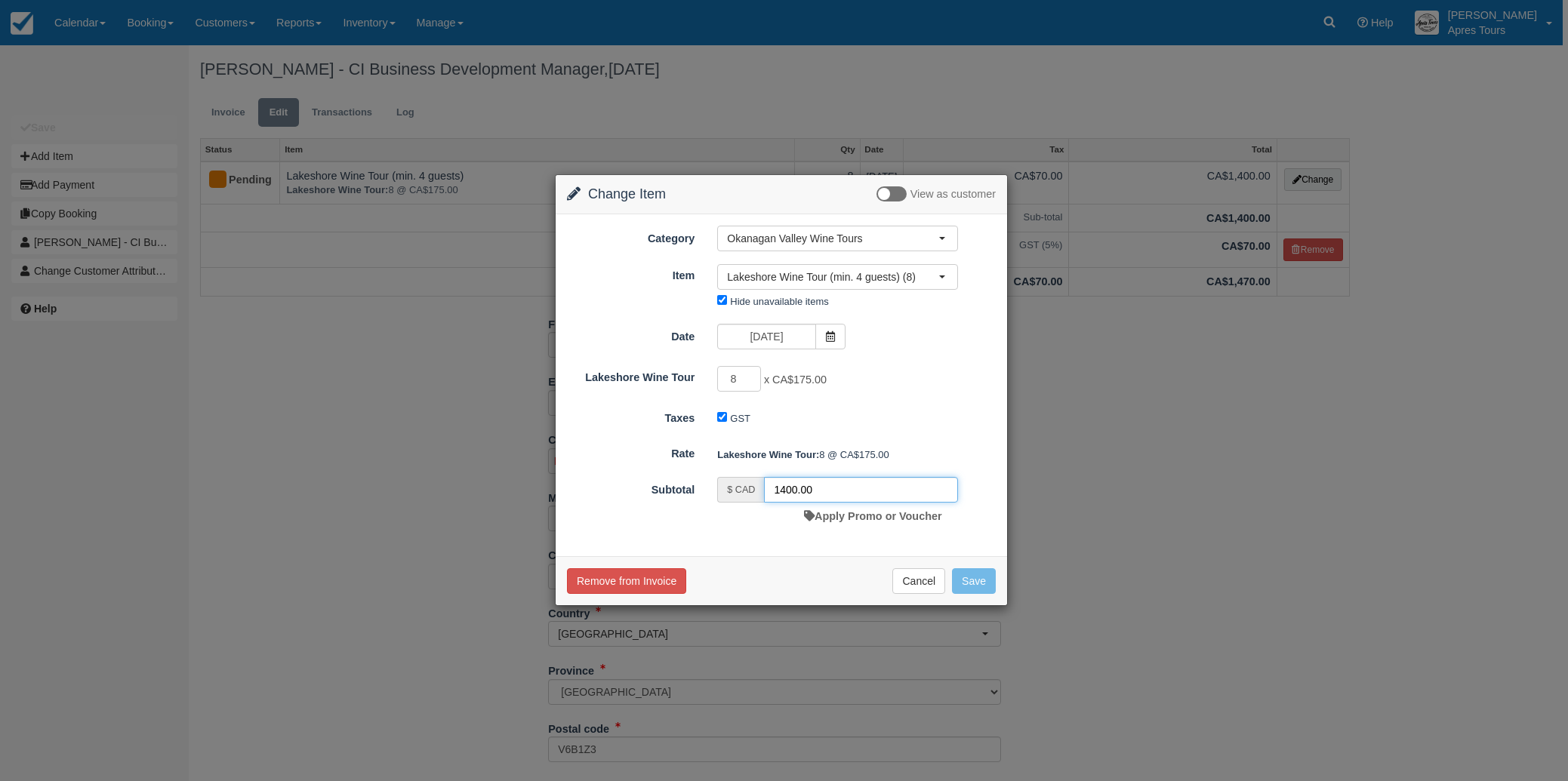
click at [792, 487] on input "1400.00" at bounding box center [861, 490] width 194 height 26
type input "1320.00"
click at [967, 576] on button "Save" at bounding box center [974, 581] width 44 height 26
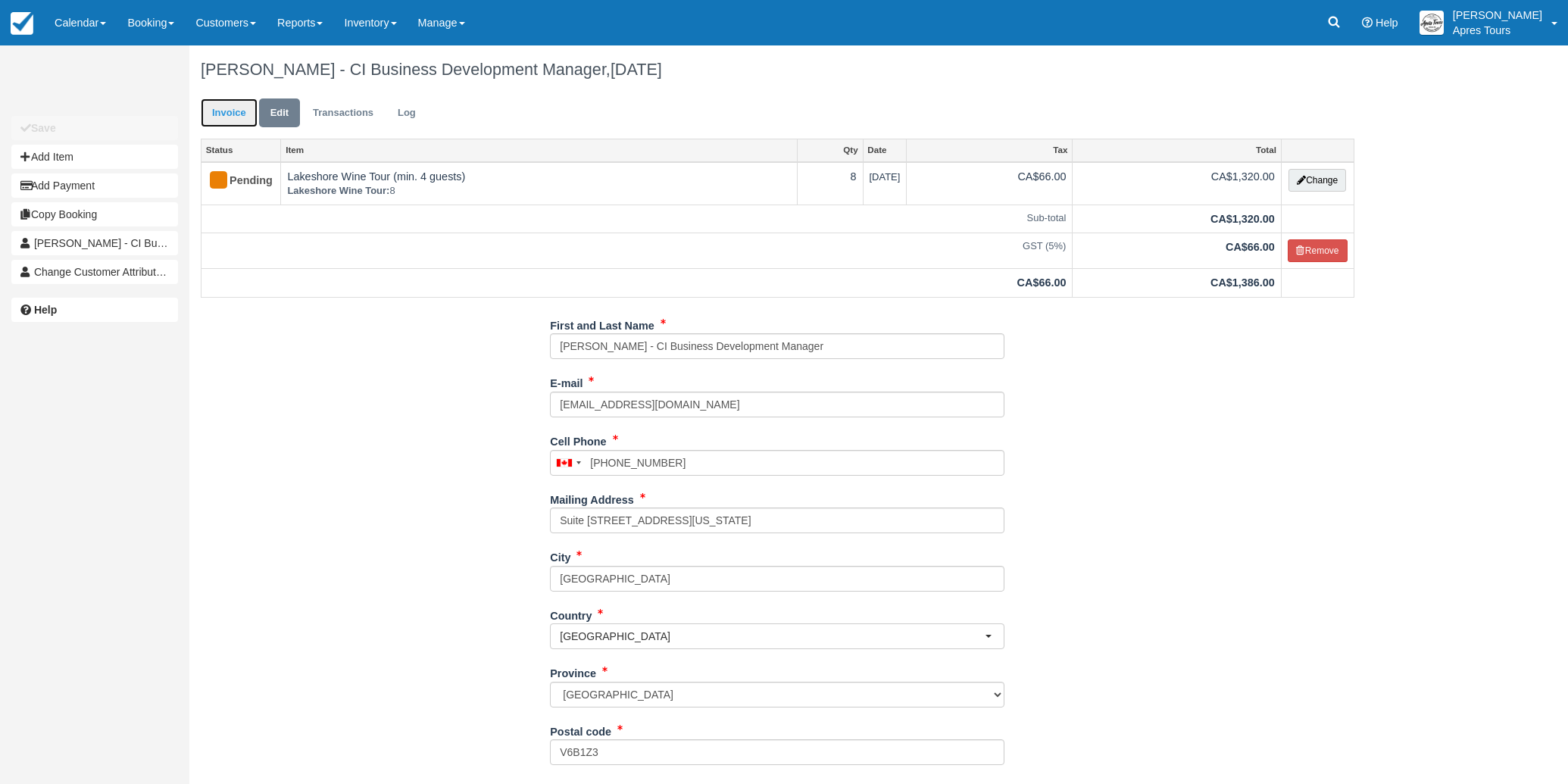
click at [227, 114] on link "Invoice" at bounding box center [229, 113] width 57 height 29
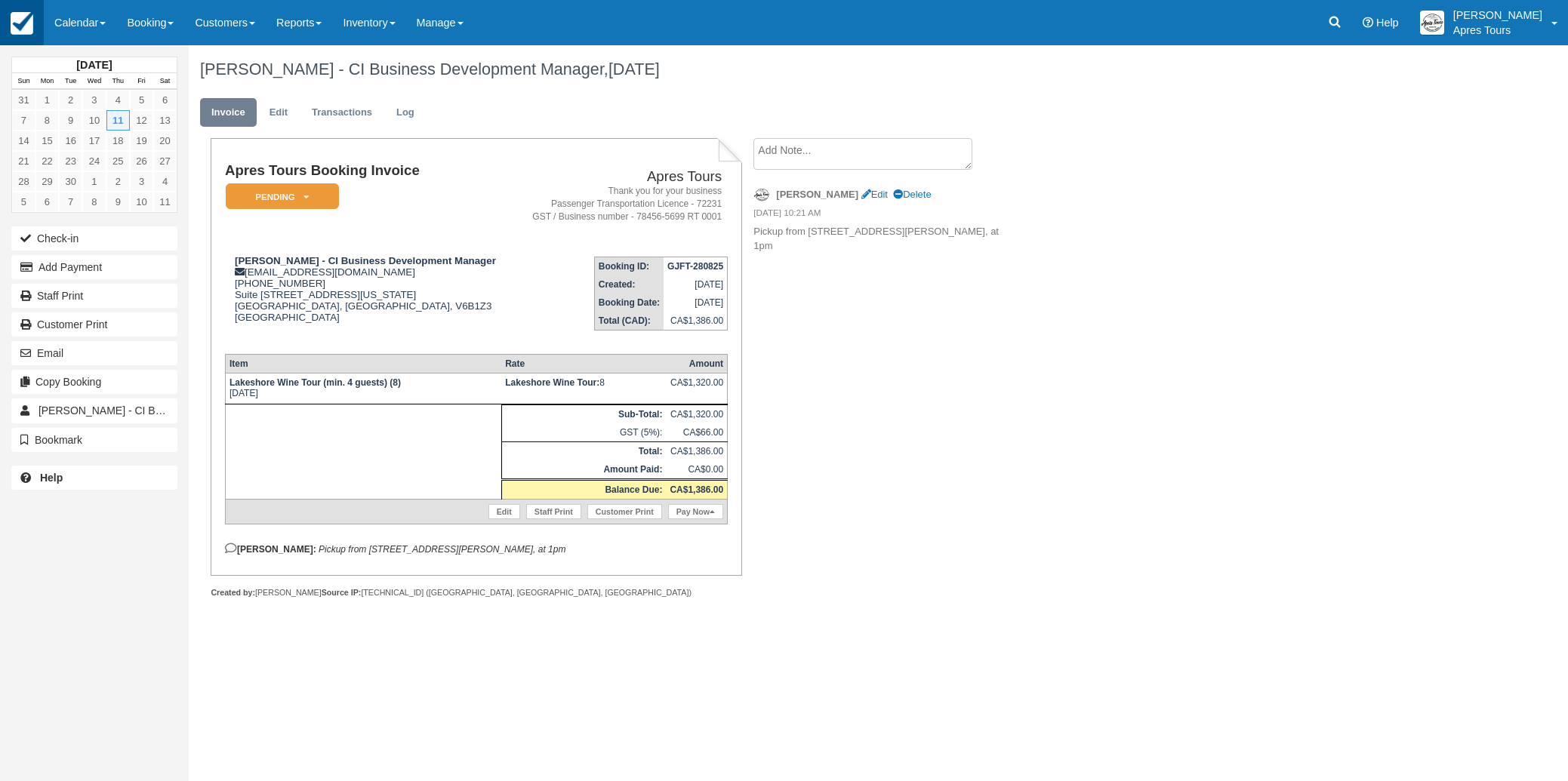
click at [20, 33] on img at bounding box center [21, 23] width 22 height 22
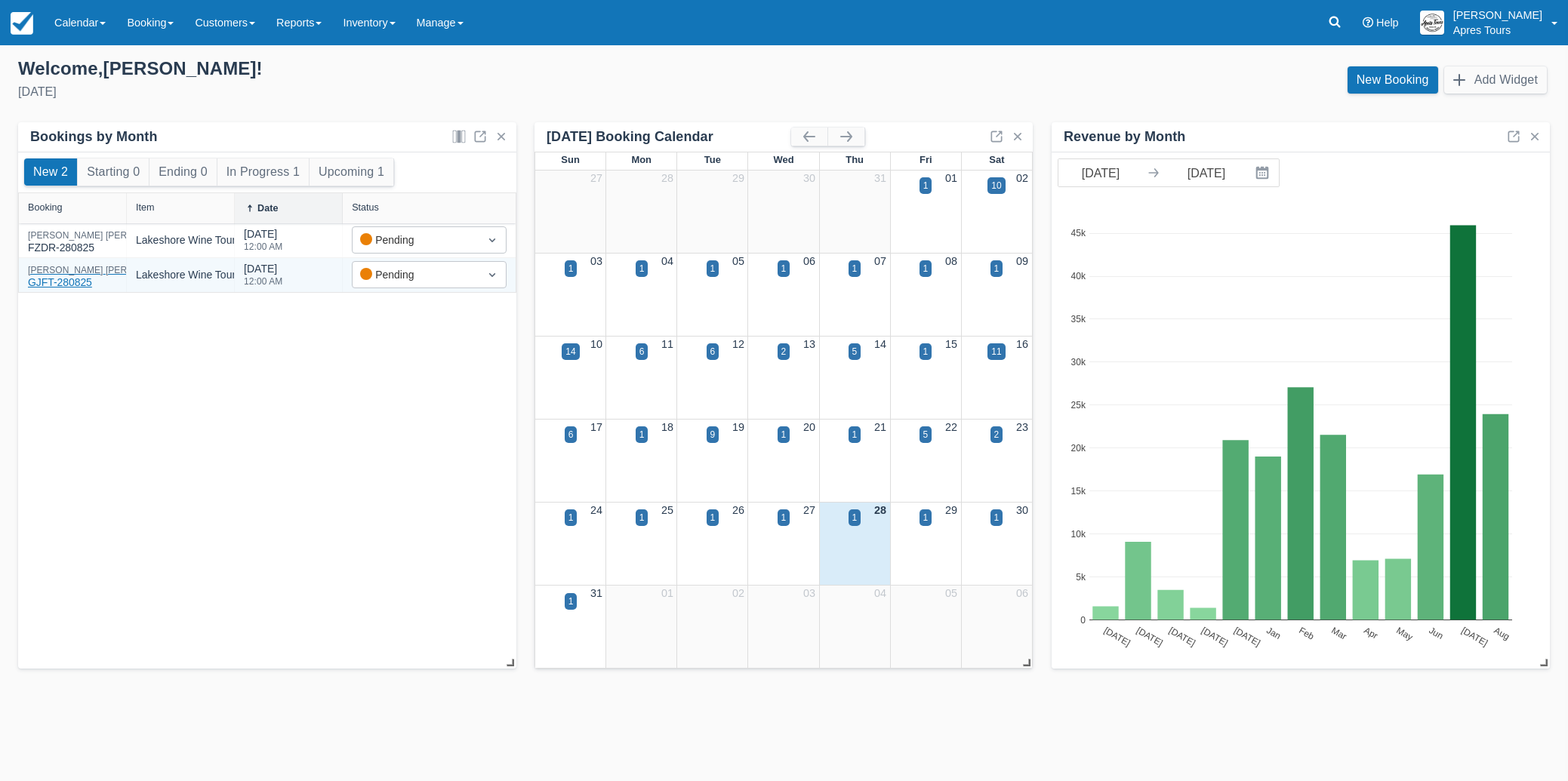
click at [75, 274] on div "[PERSON_NAME] - CI Business Development Manager GJFT-280825" at bounding box center [181, 277] width 305 height 25
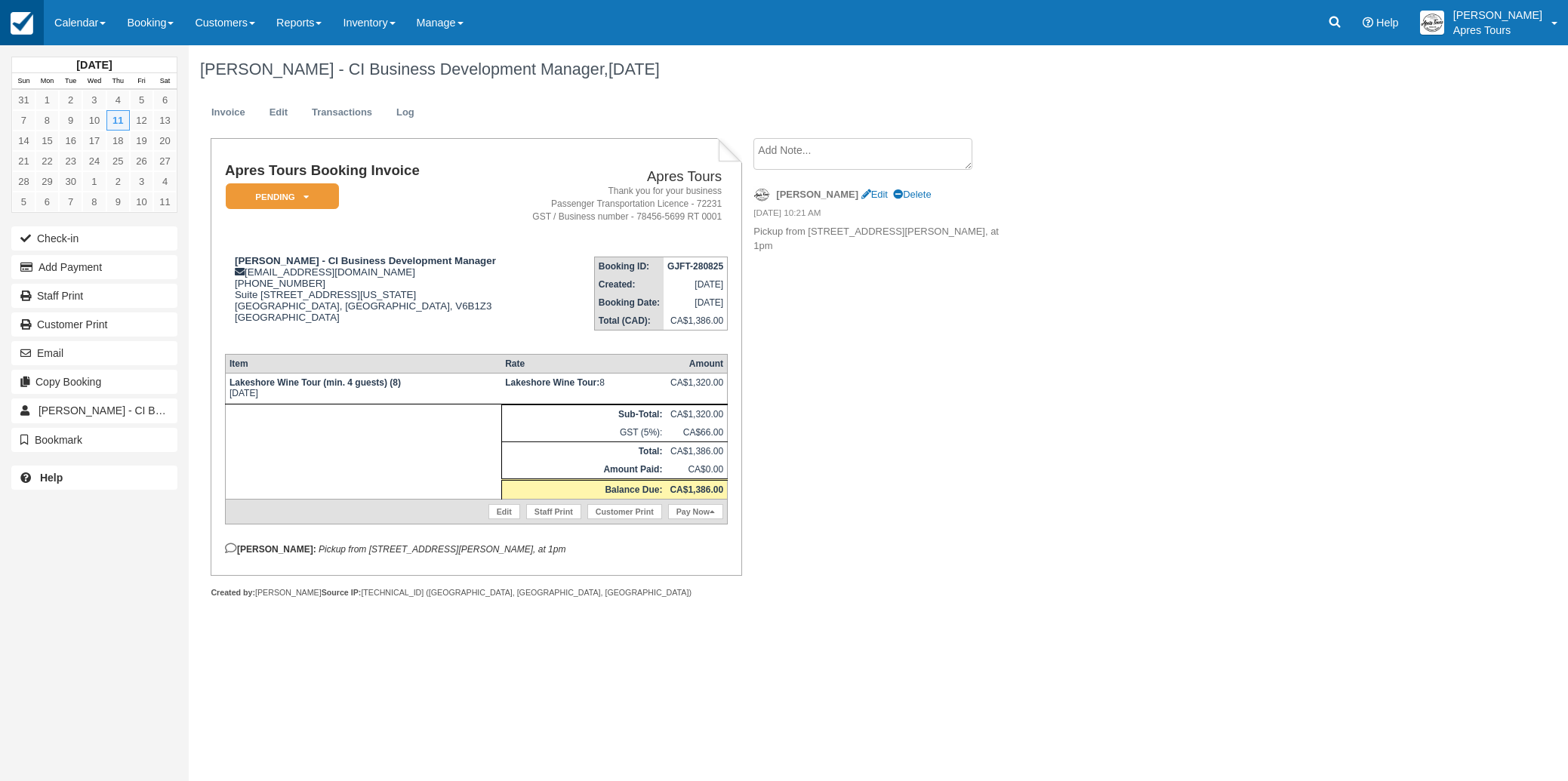
click at [20, 27] on img at bounding box center [21, 23] width 22 height 22
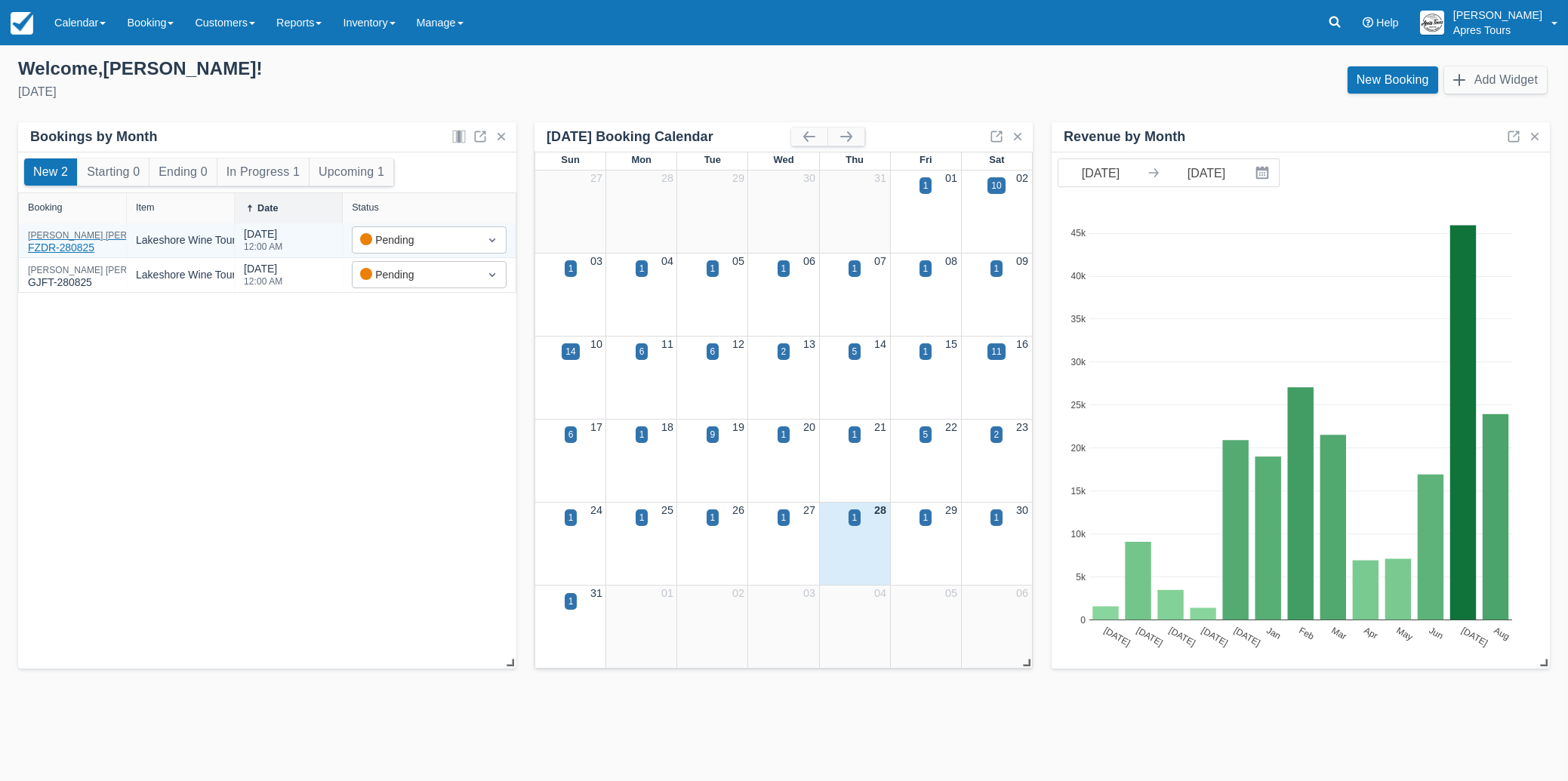
click at [56, 242] on div "[PERSON_NAME] - CI Business Development Manager FZDR-280825" at bounding box center [181, 243] width 305 height 25
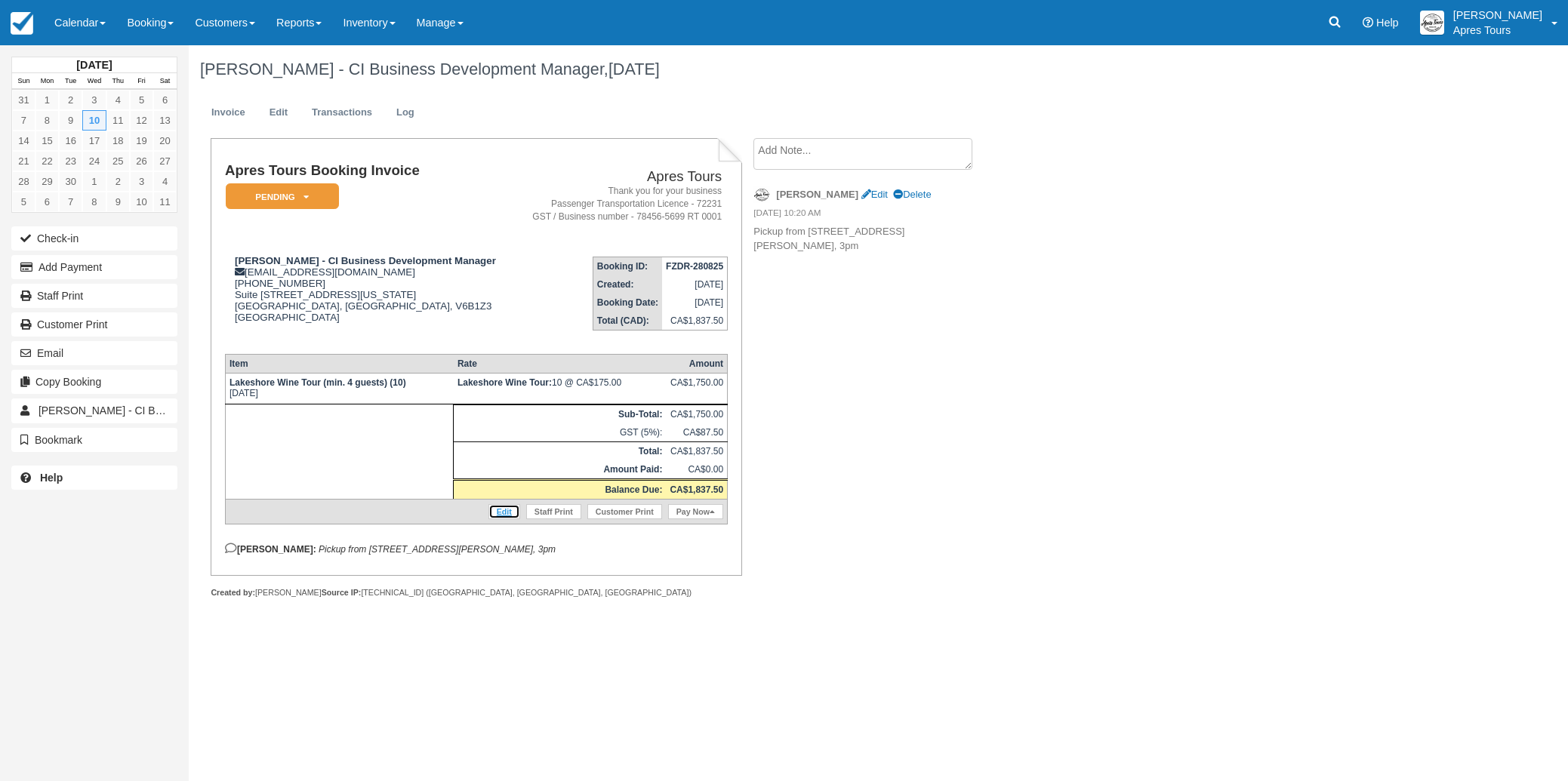
click at [505, 519] on link "Edit" at bounding box center [504, 512] width 32 height 15
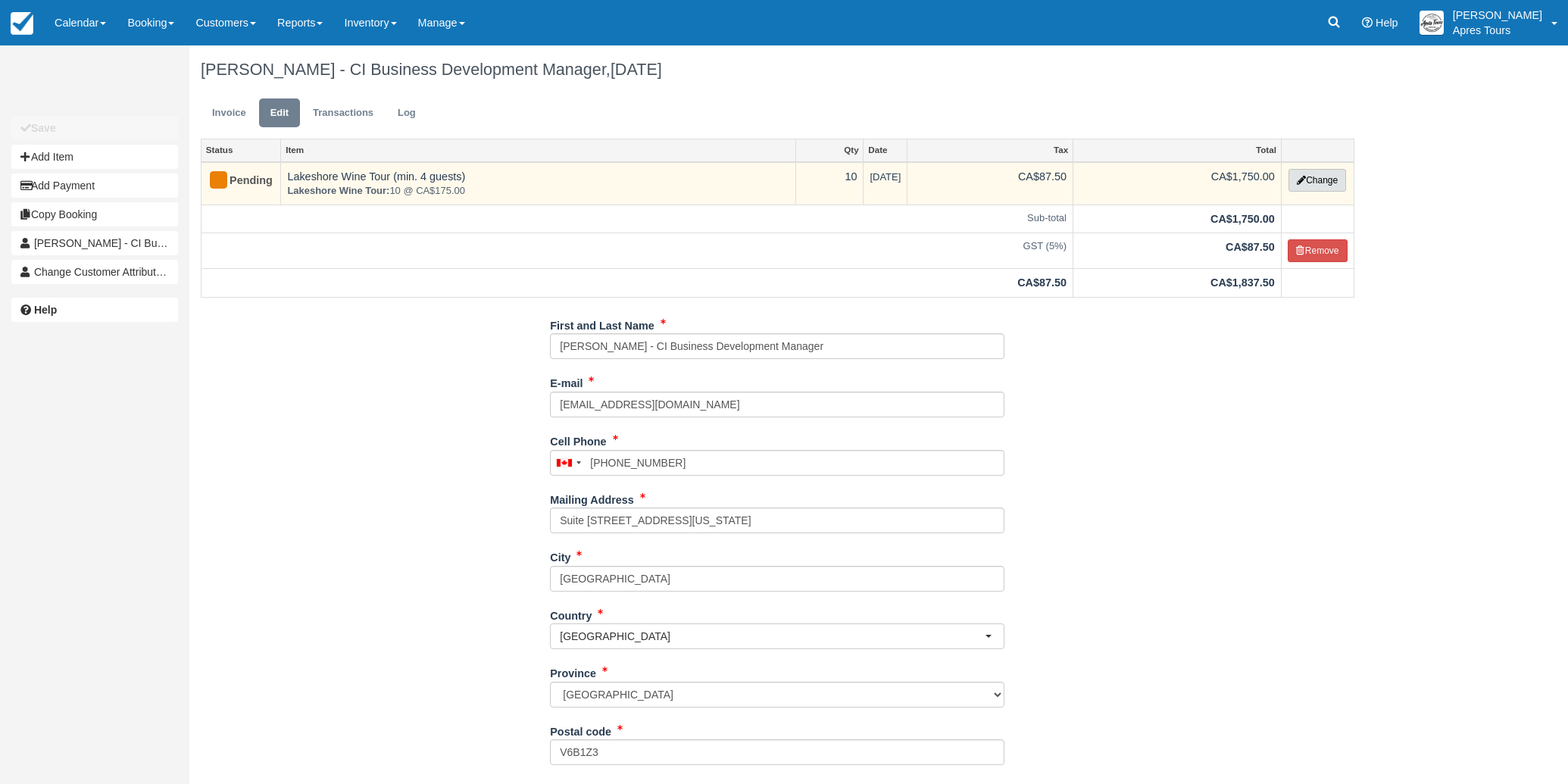
click at [1321, 184] on button "Change" at bounding box center [1316, 181] width 58 height 22
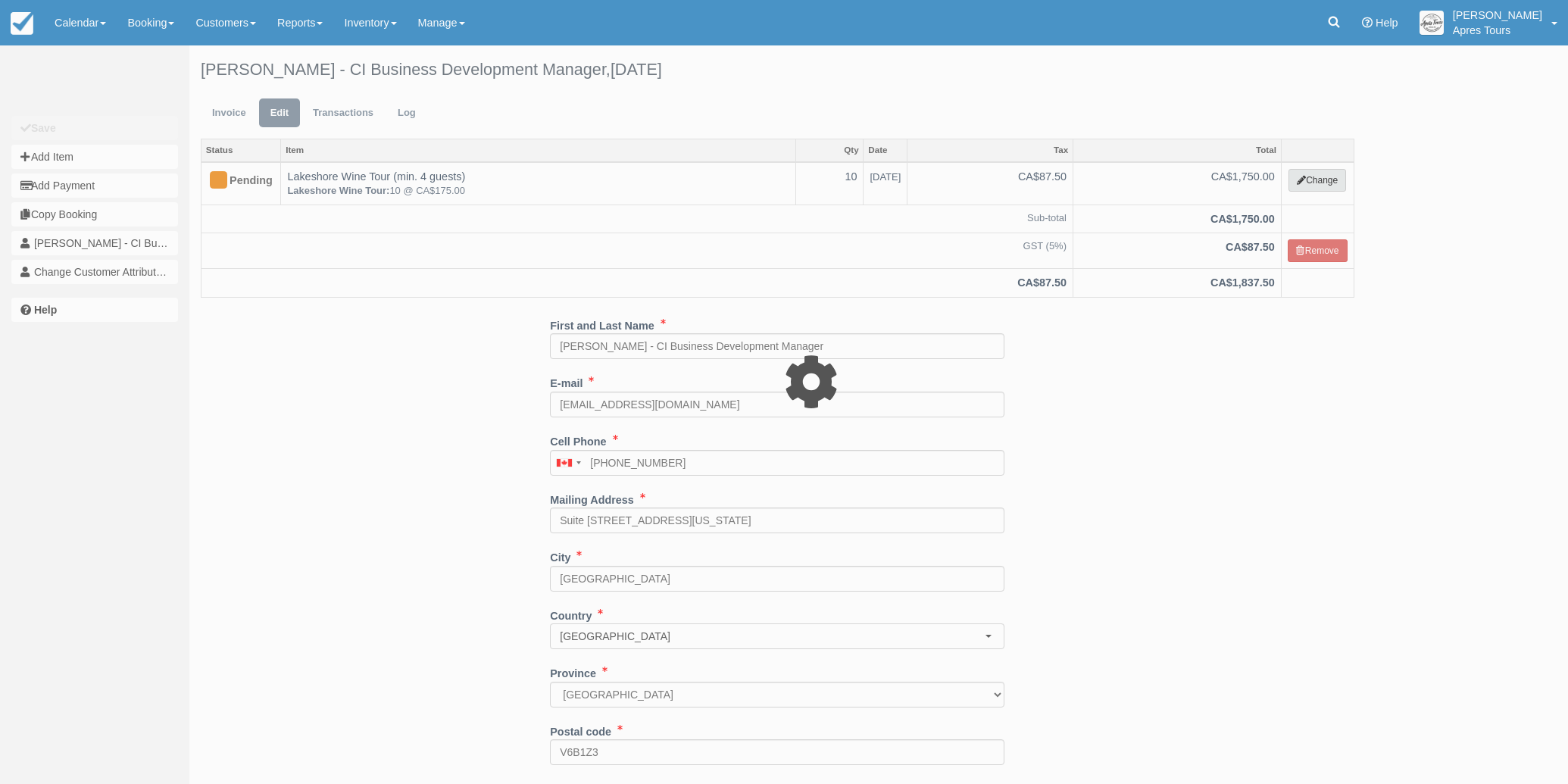
select select "2"
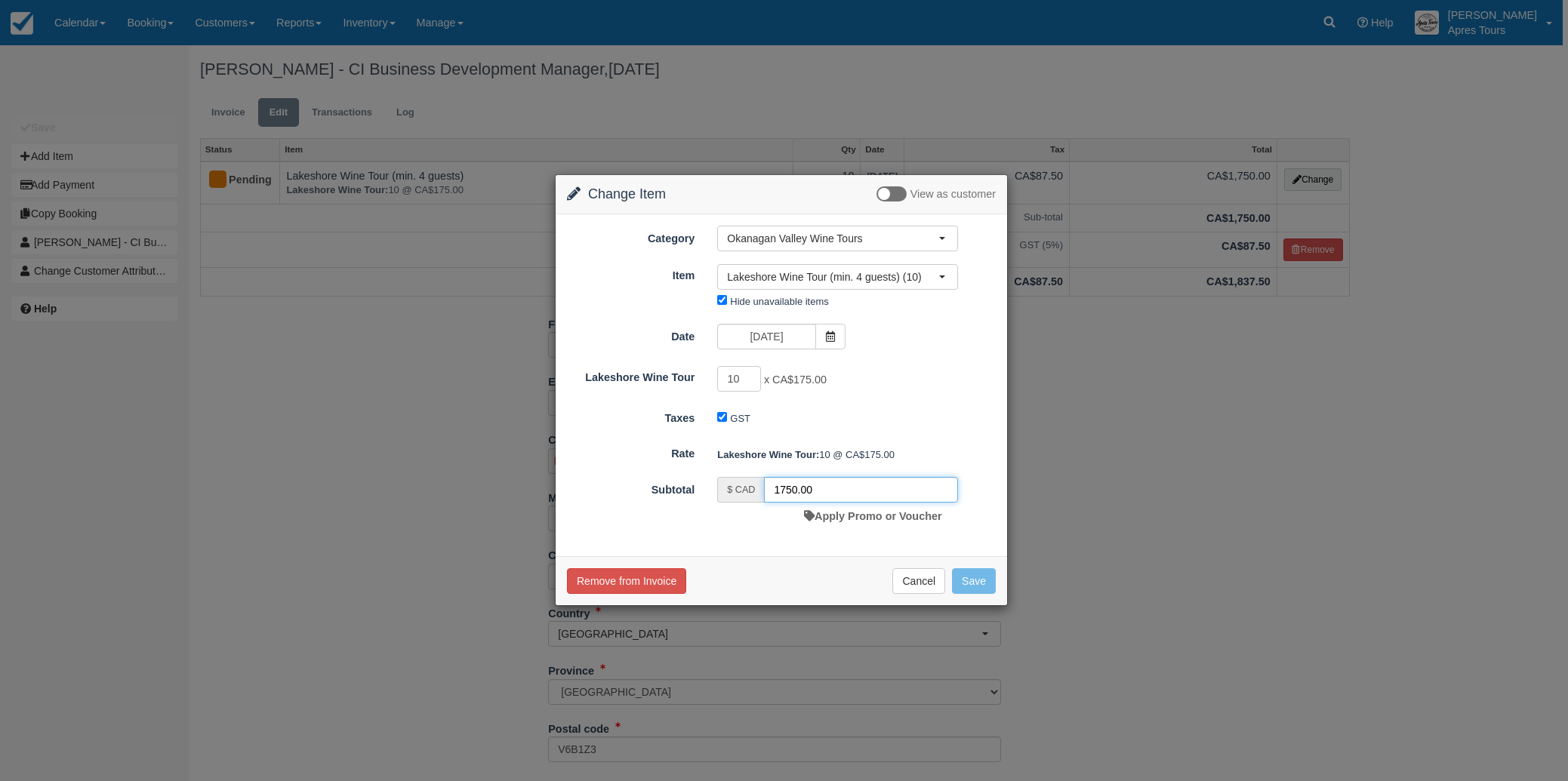
click at [784, 488] on input "1750.00" at bounding box center [861, 490] width 194 height 26
type input "1650.00"
click at [978, 579] on button "Save" at bounding box center [974, 581] width 44 height 26
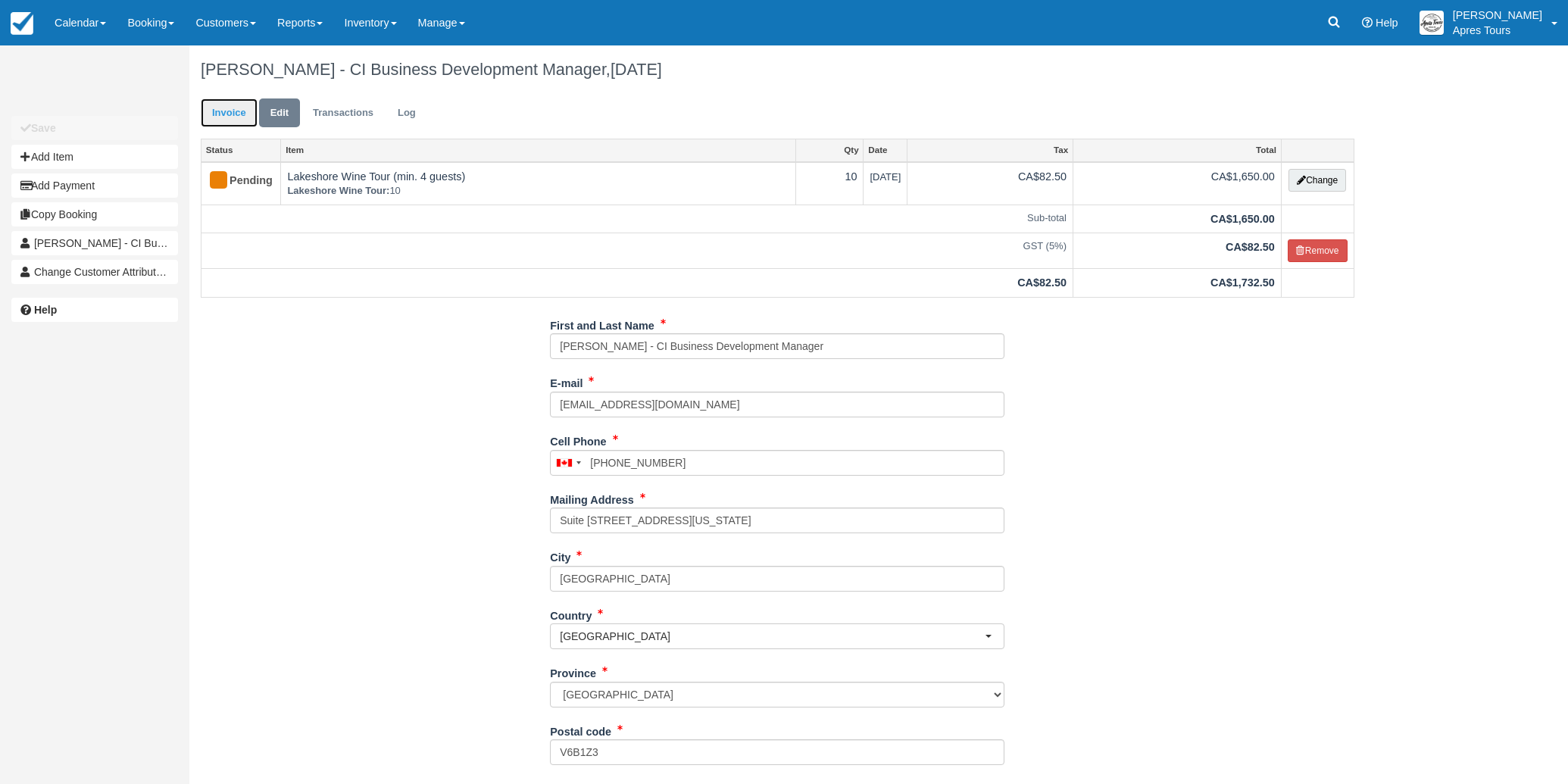
click at [221, 112] on link "Invoice" at bounding box center [229, 113] width 57 height 29
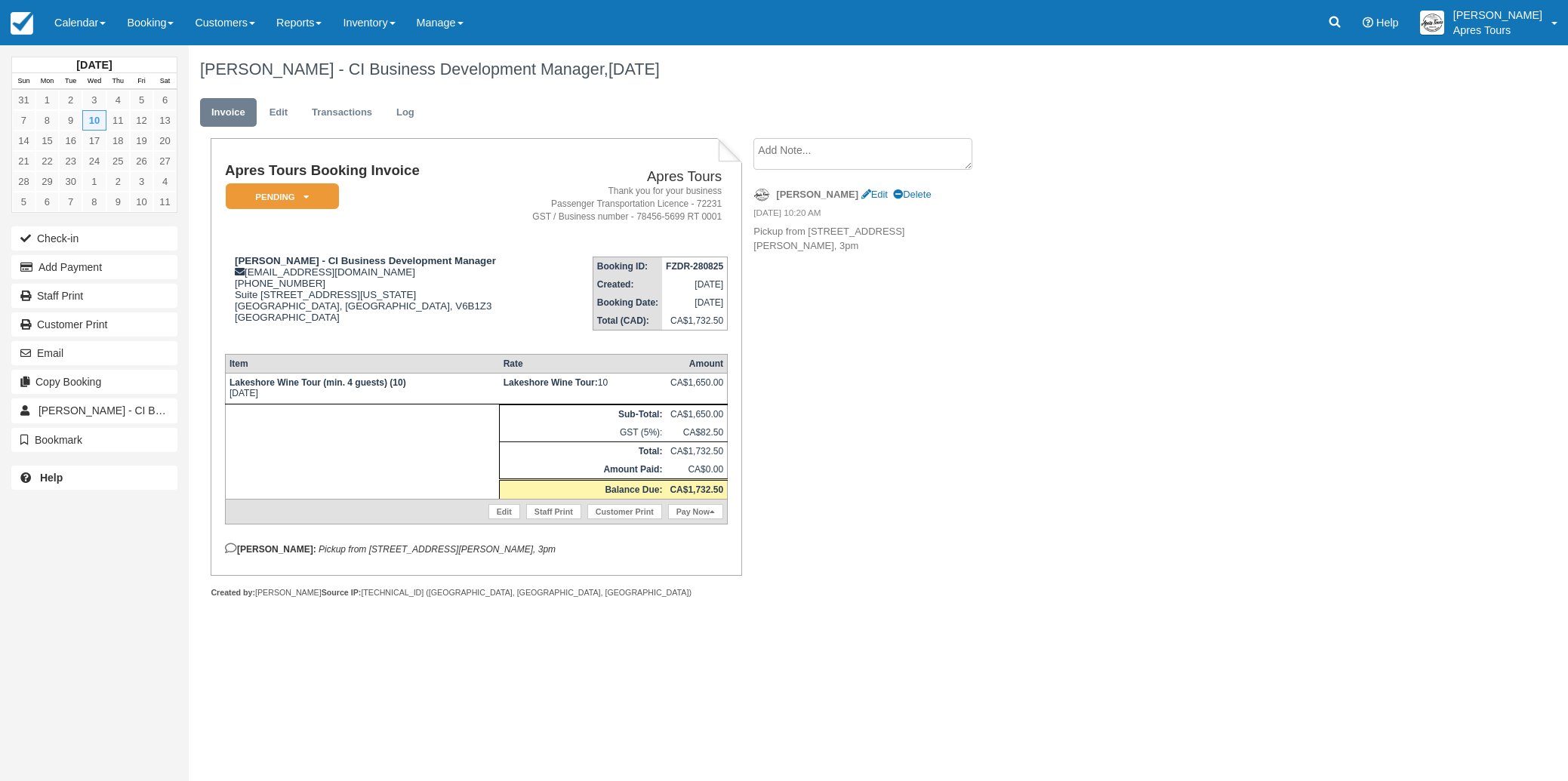
click at [806, 150] on textarea at bounding box center [863, 153] width 219 height 32
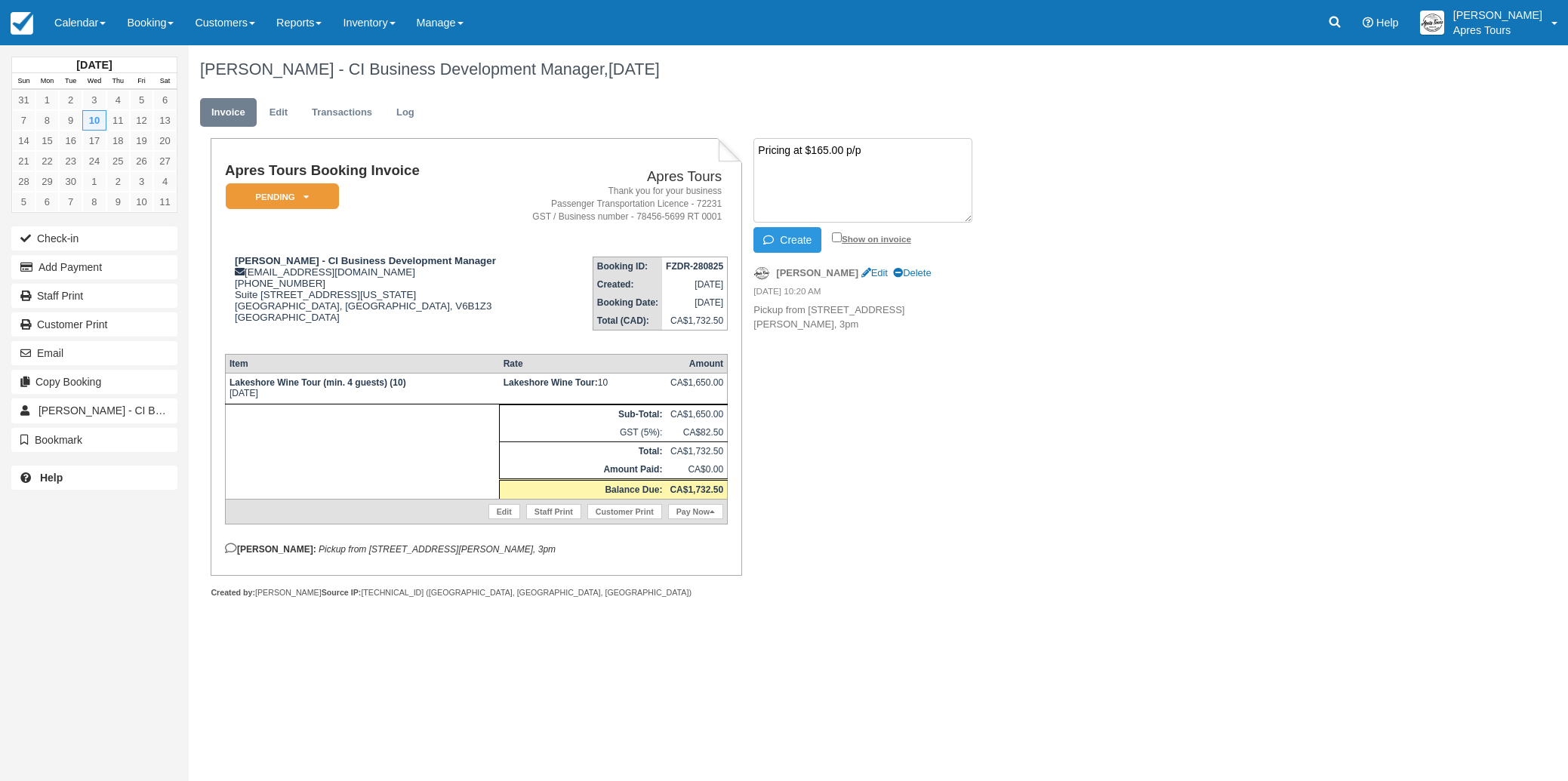
type textarea "Pricing at $165.00 p/p"
click at [838, 239] on input "Show on invoice" at bounding box center [836, 237] width 9 height 9
checkbox input "true"
click at [796, 240] on button "Create" at bounding box center [787, 240] width 68 height 26
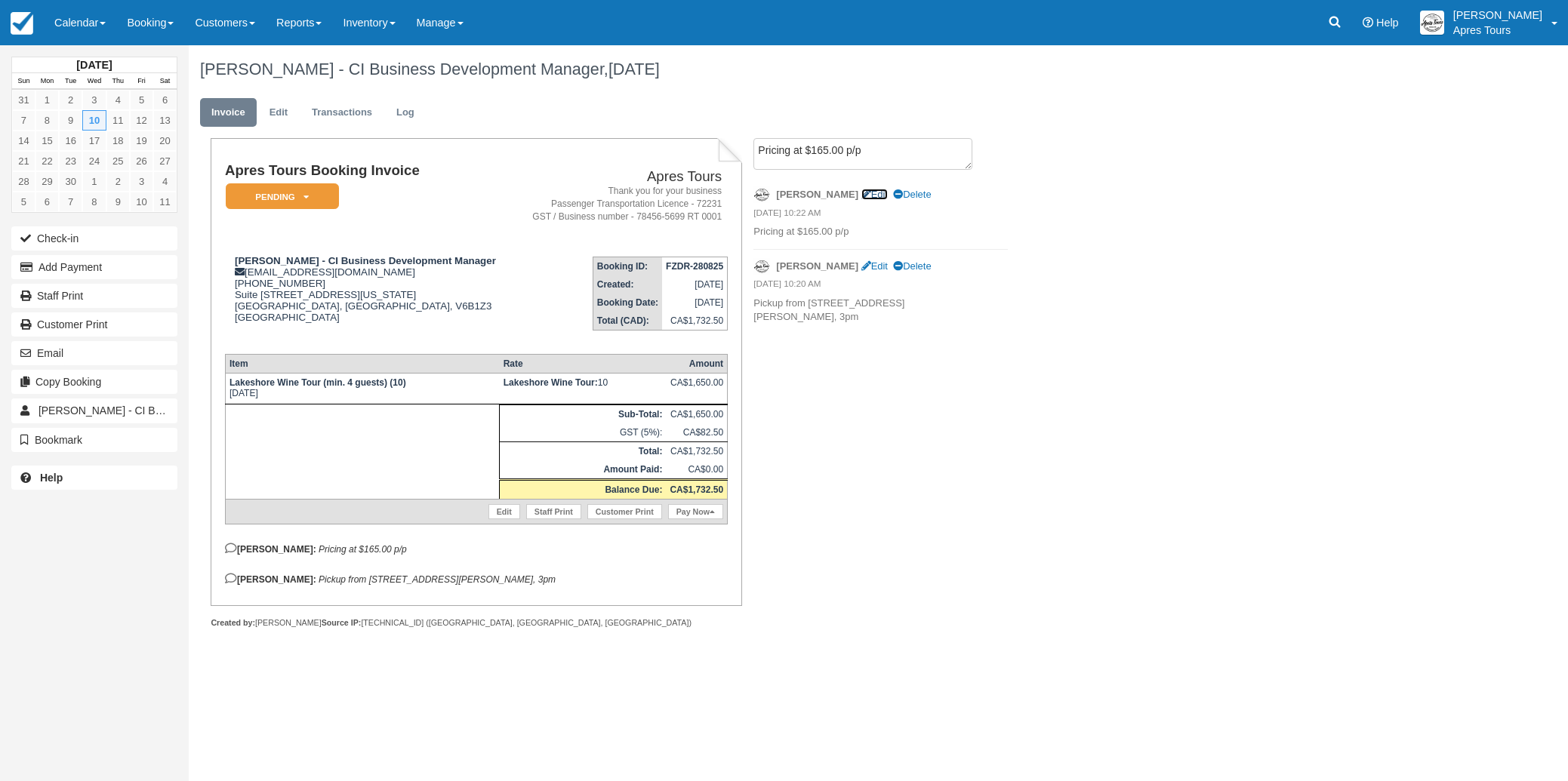
click at [862, 194] on link "Edit" at bounding box center [874, 194] width 27 height 11
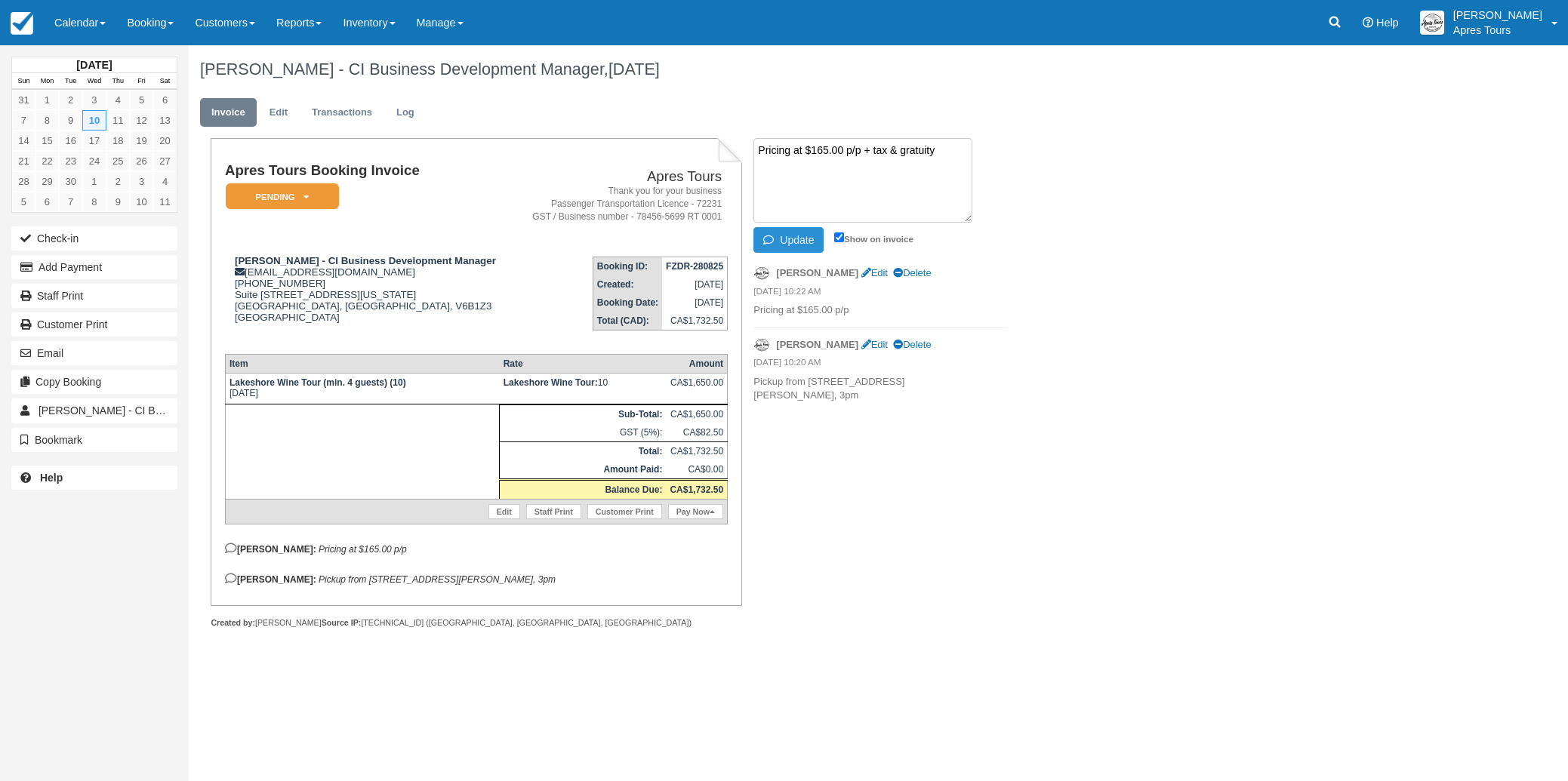
type textarea "Pricing at $165.00 p/p + tax & gratuity"
click at [800, 242] on button "Update" at bounding box center [789, 240] width 70 height 26
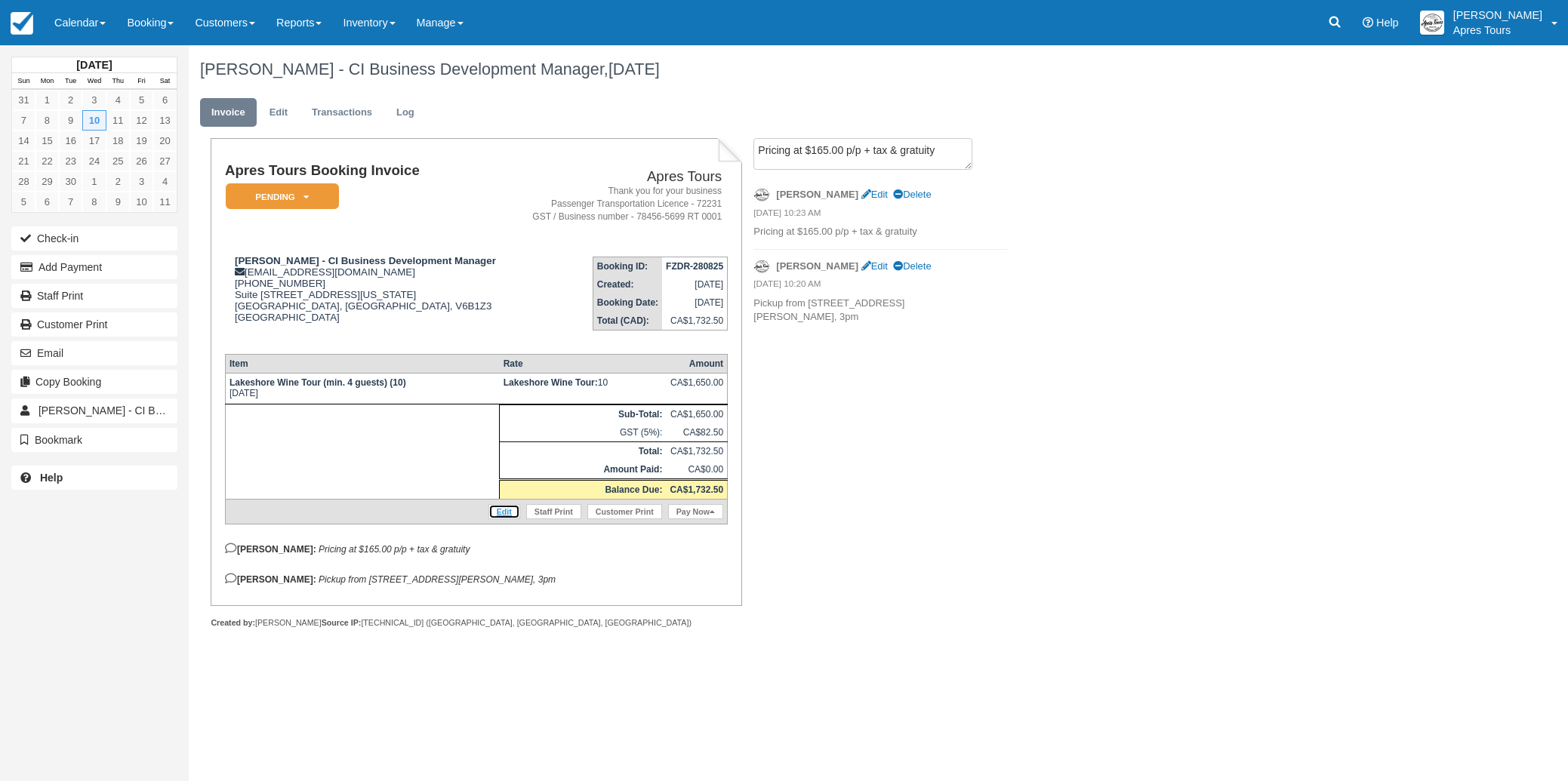
click at [501, 519] on link "Edit" at bounding box center [504, 512] width 32 height 15
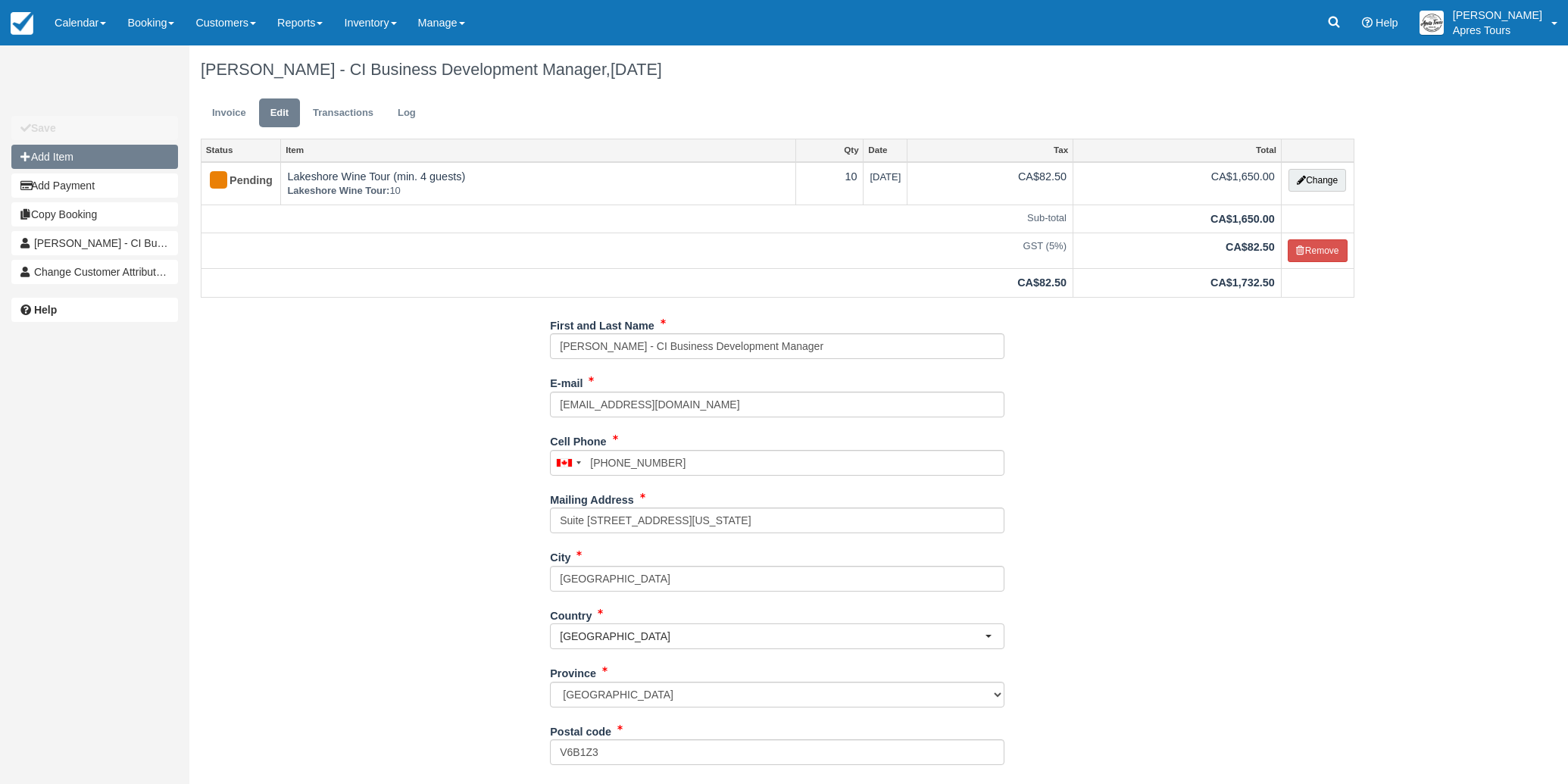
click at [86, 154] on button "Add Item" at bounding box center [95, 156] width 167 height 24
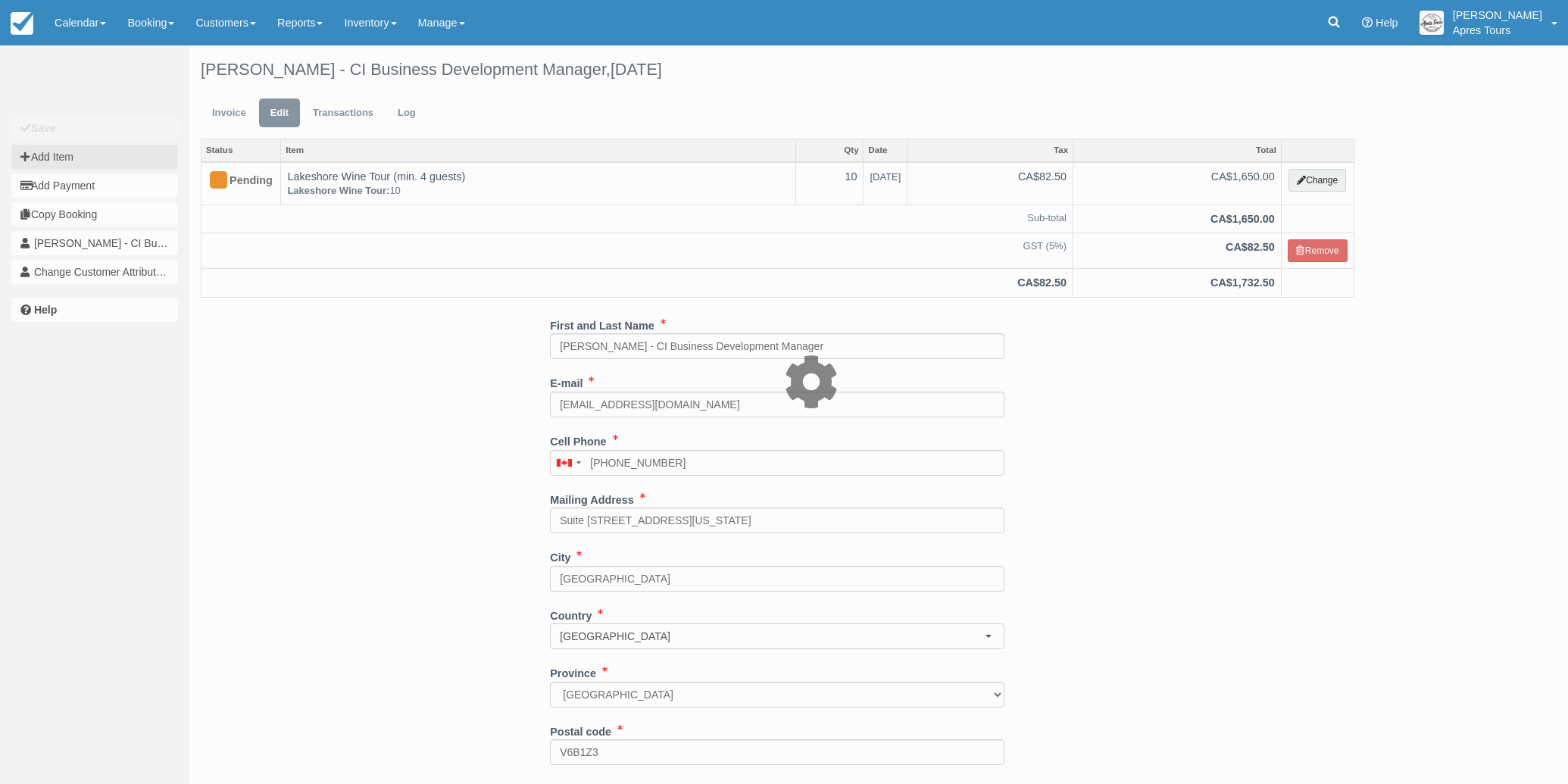
type input "0.00"
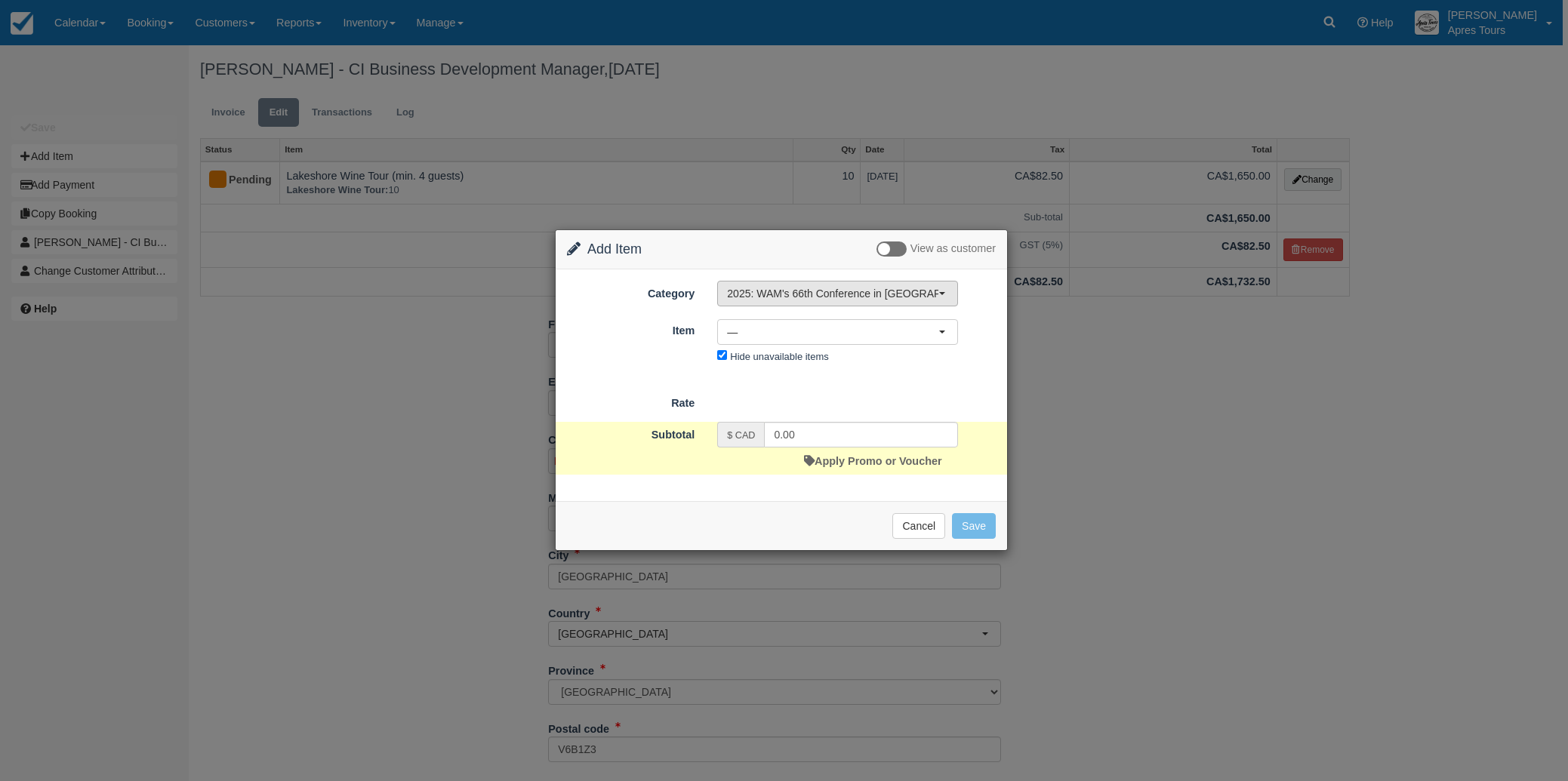
click at [827, 296] on span "2025: WAM's 66th Conference in [GEOGRAPHIC_DATA], [GEOGRAPHIC_DATA]" at bounding box center [832, 294] width 212 height 15
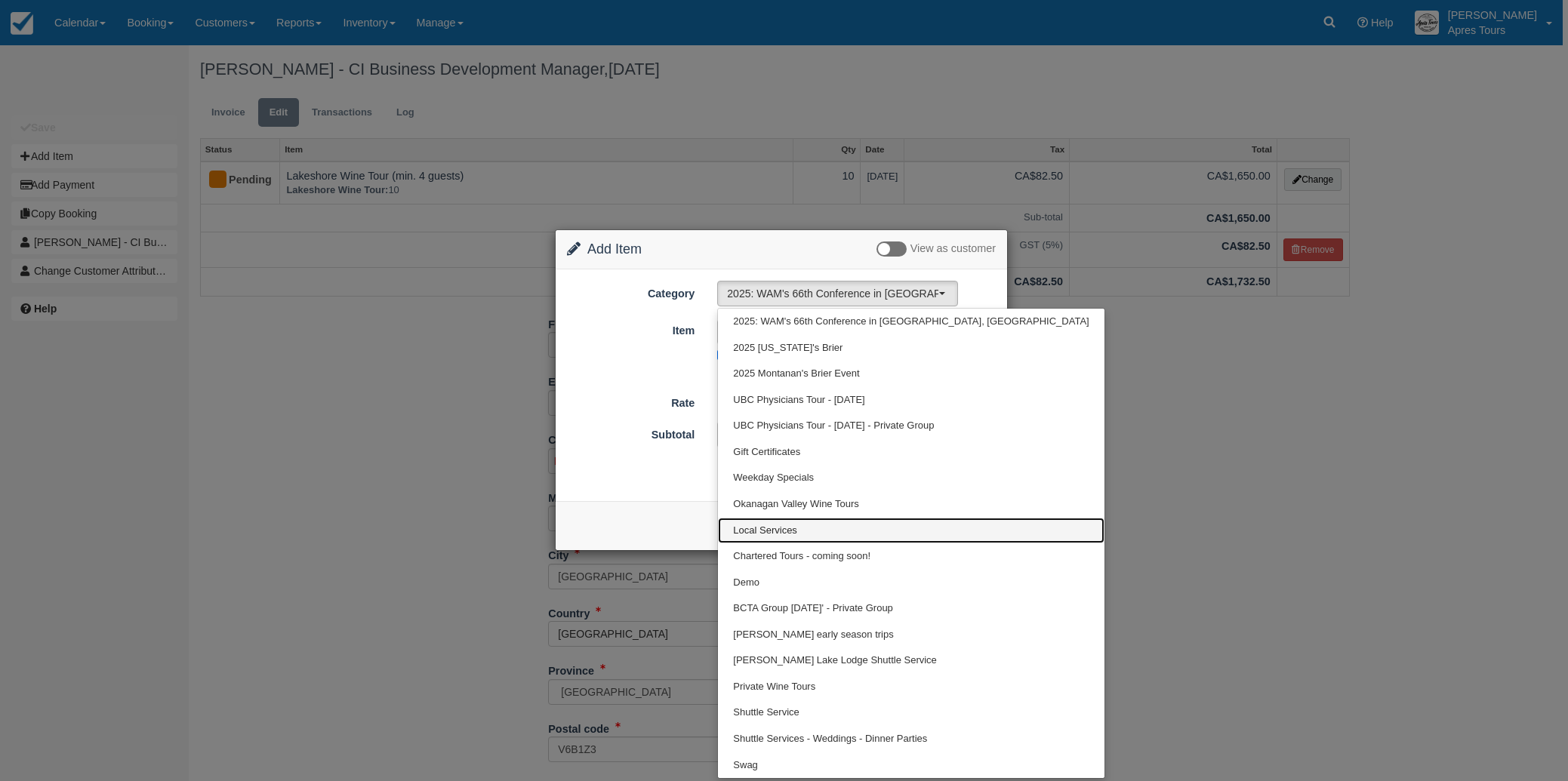
click at [775, 534] on span "Local Services" at bounding box center [765, 531] width 64 height 15
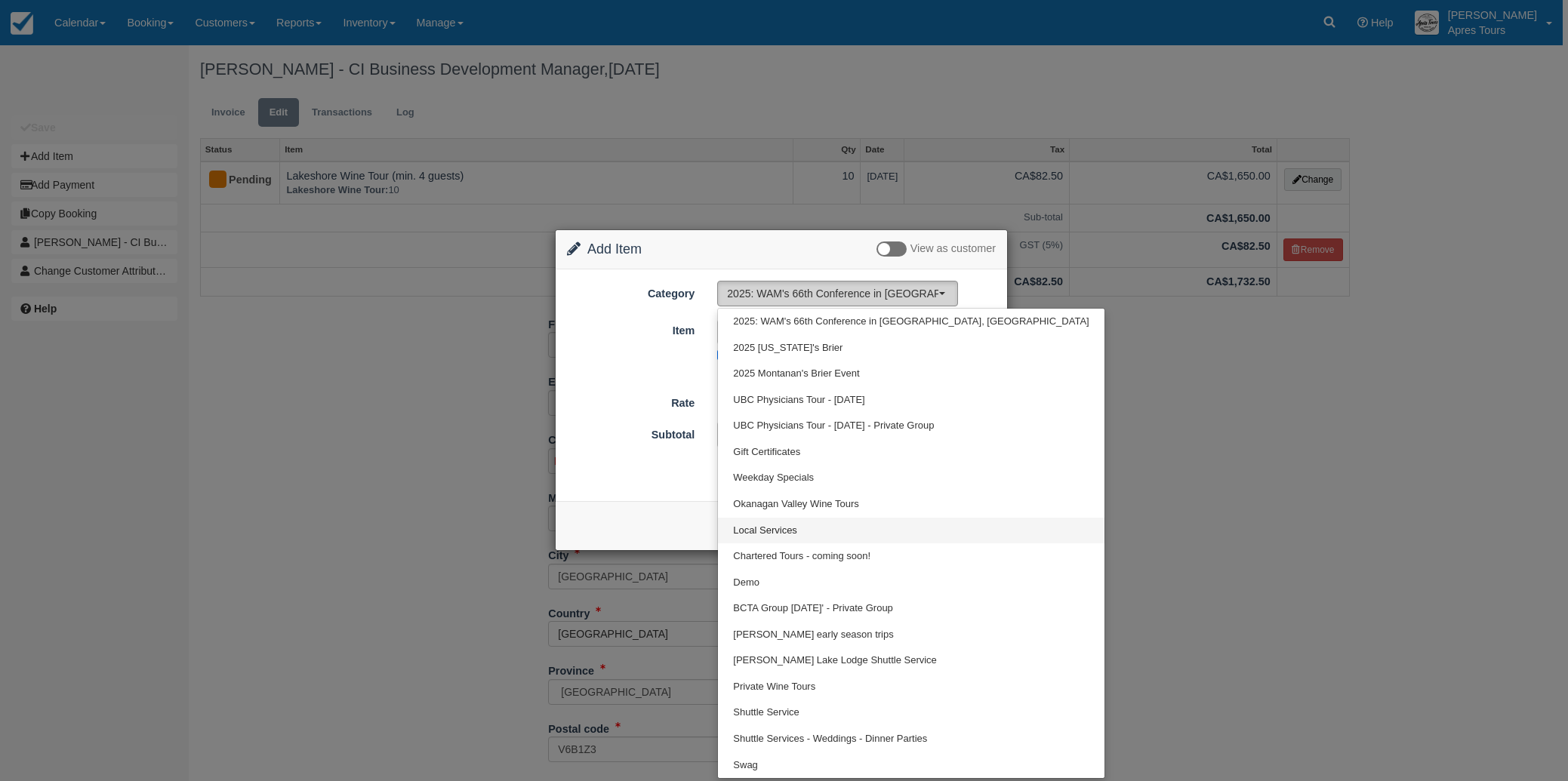
select select "4"
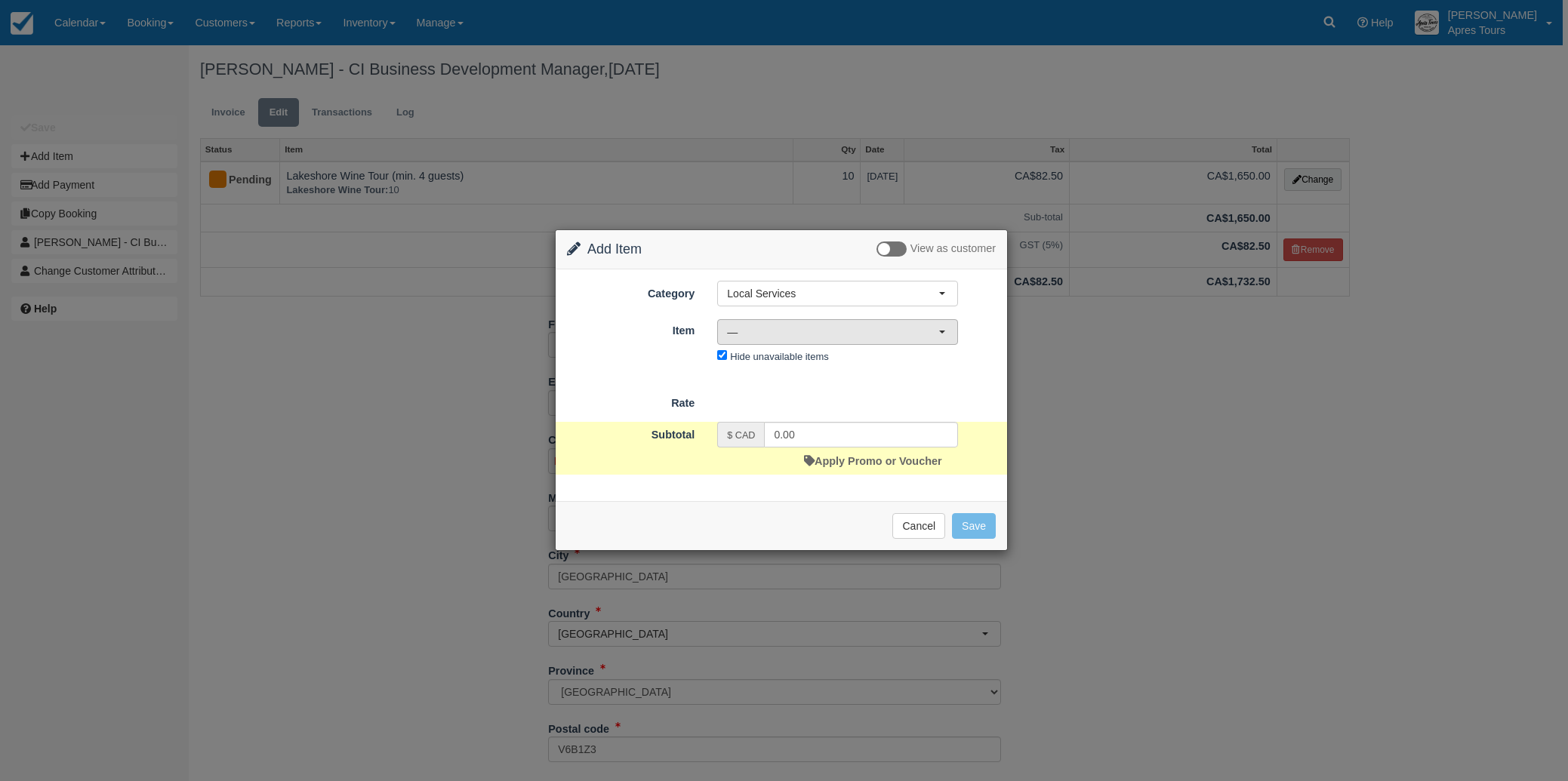
click at [780, 330] on span "—" at bounding box center [832, 332] width 212 height 15
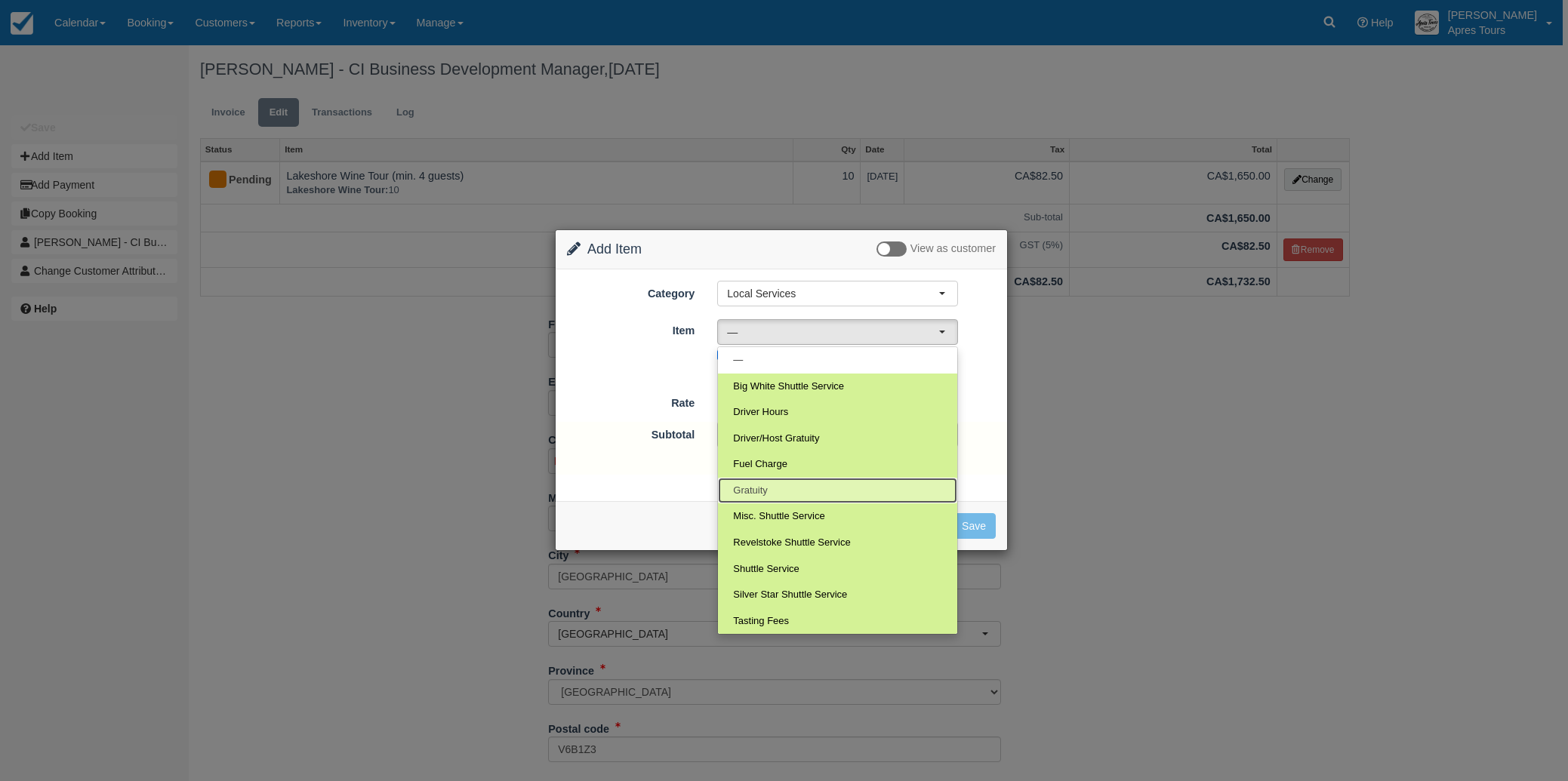
click at [760, 493] on span "Gratuity" at bounding box center [750, 491] width 35 height 15
select select "13"
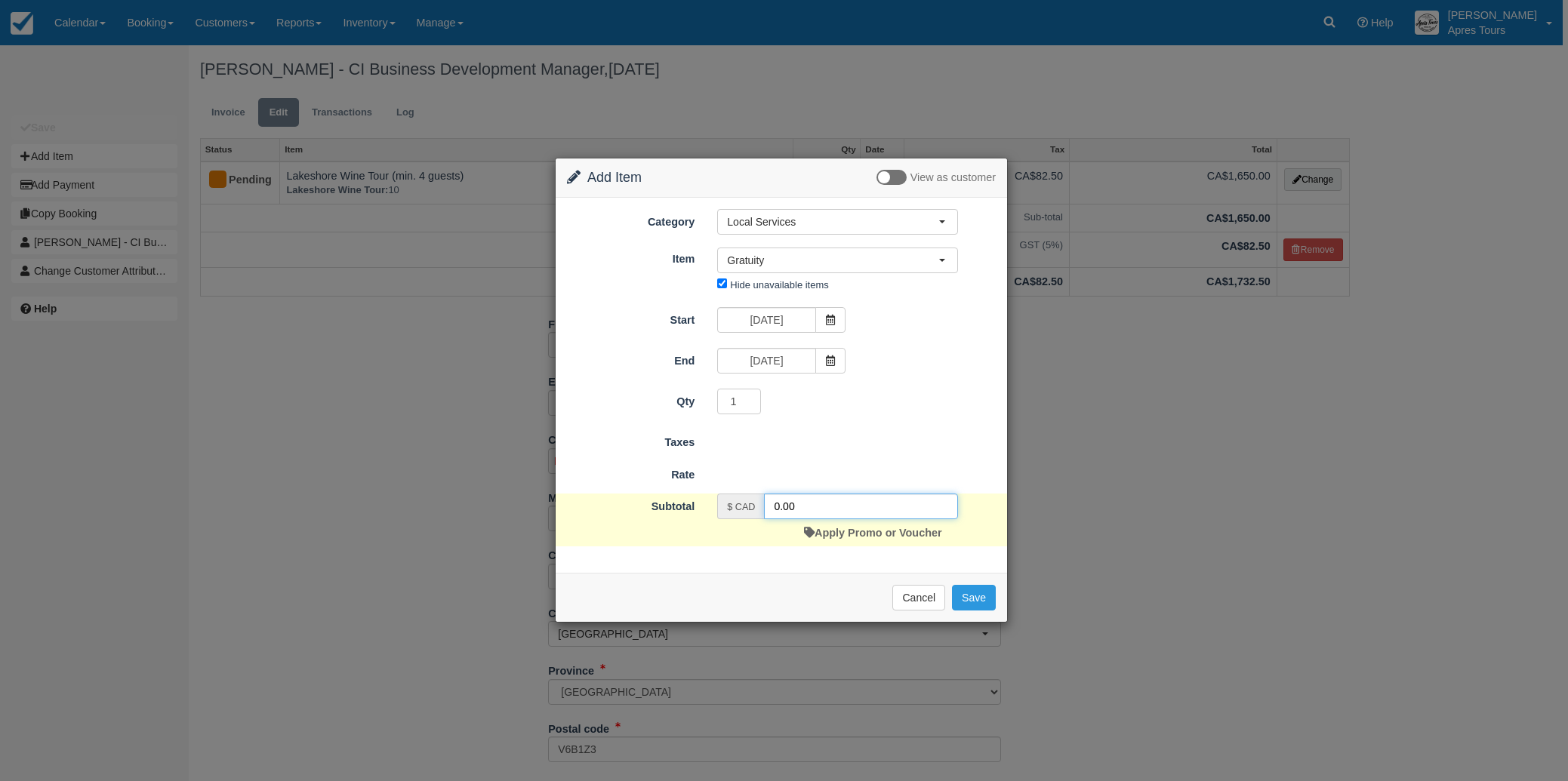
click at [796, 506] on input "0.00" at bounding box center [861, 507] width 194 height 26
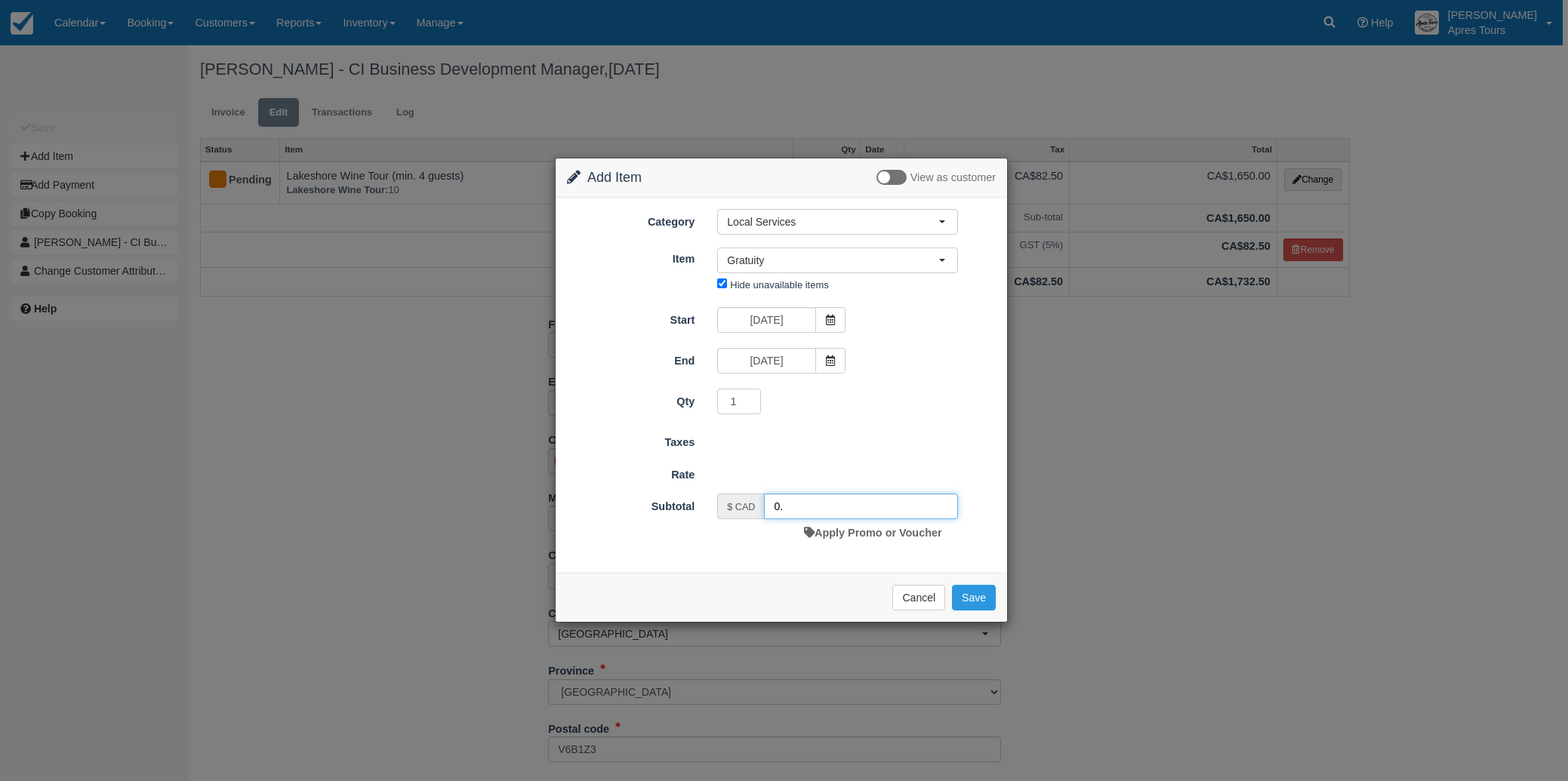
type input "0"
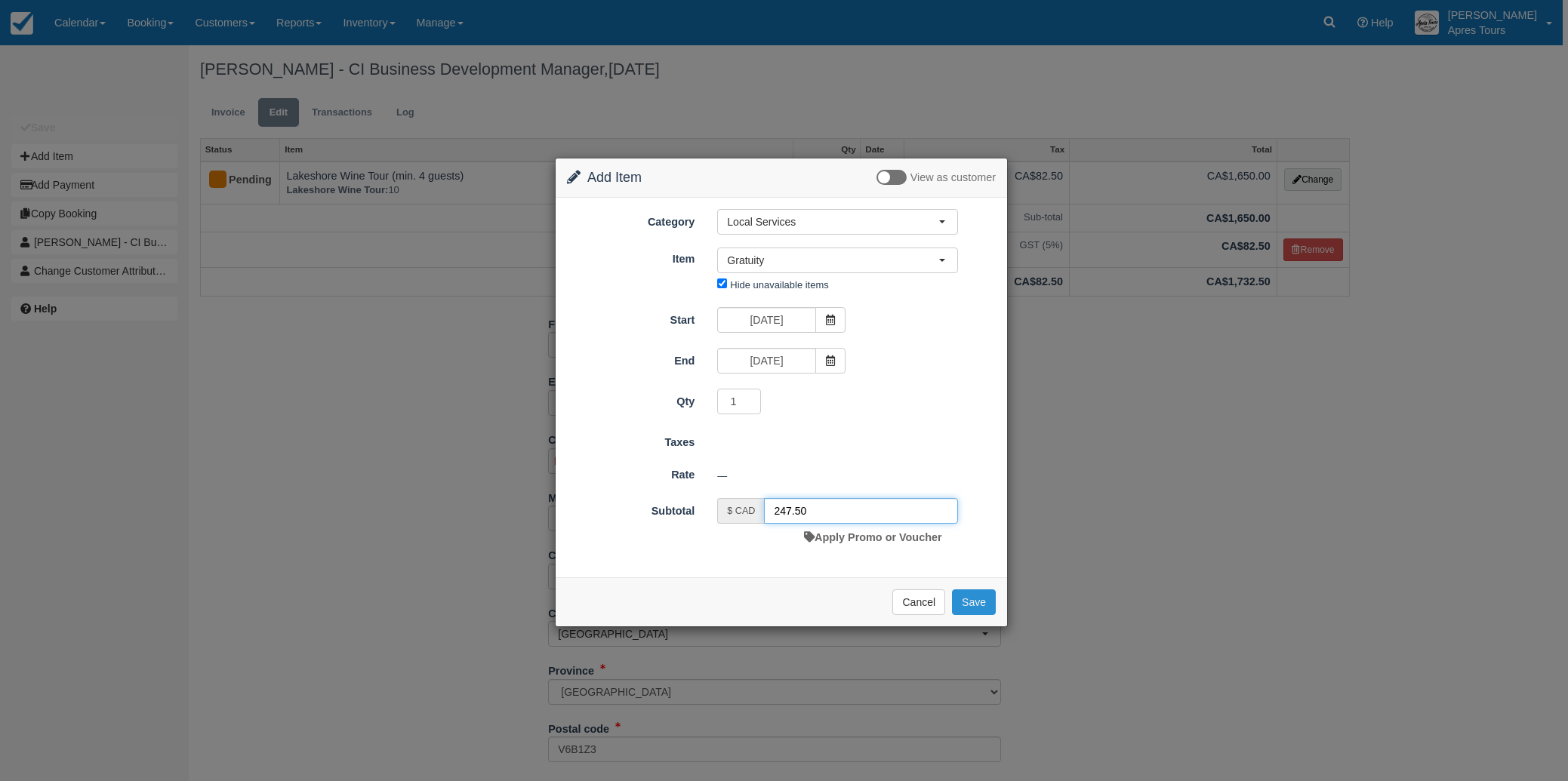
type input "247.50"
click at [985, 595] on button "Save" at bounding box center [974, 602] width 44 height 26
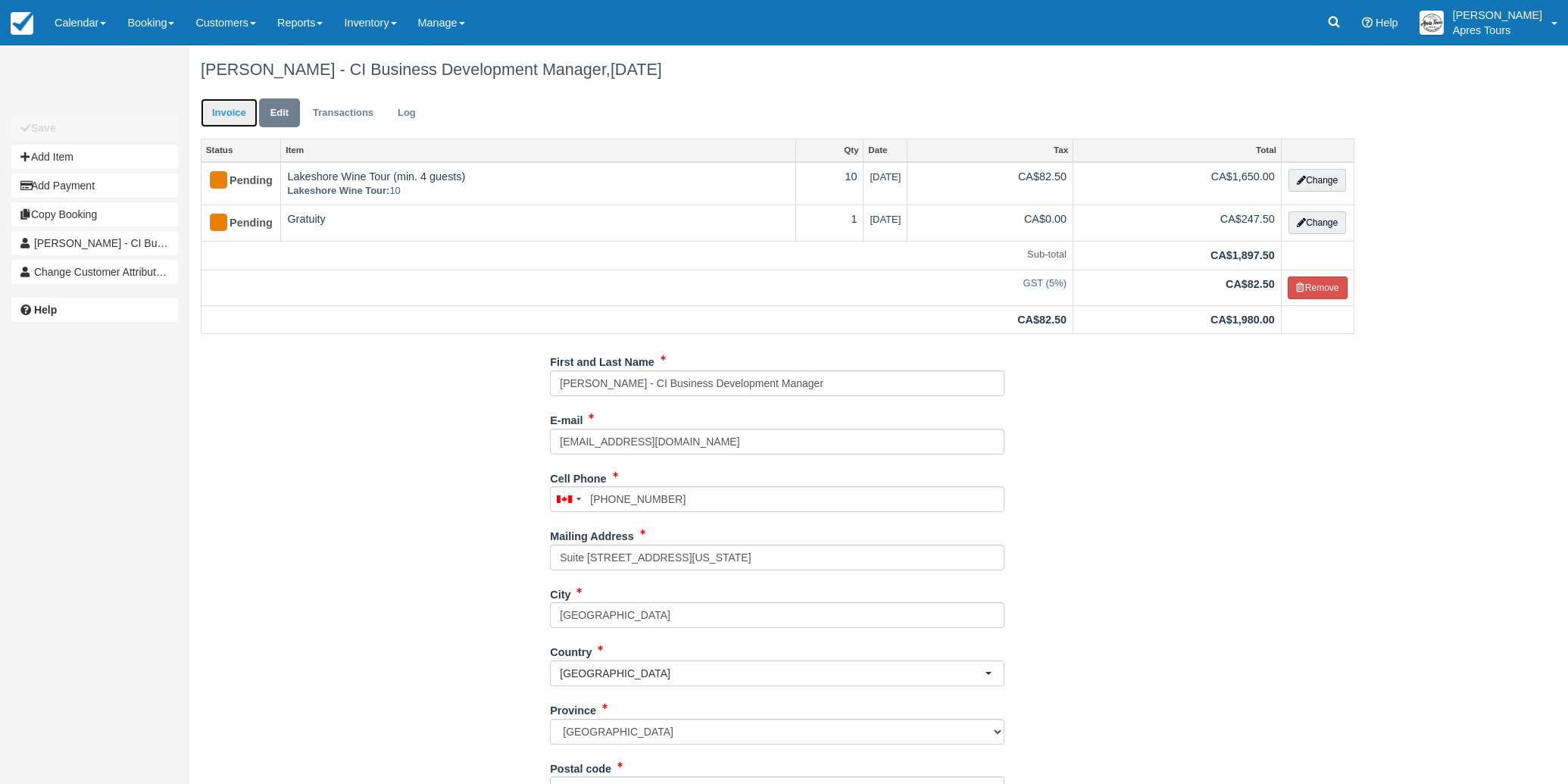
click at [223, 111] on link "Invoice" at bounding box center [229, 113] width 57 height 29
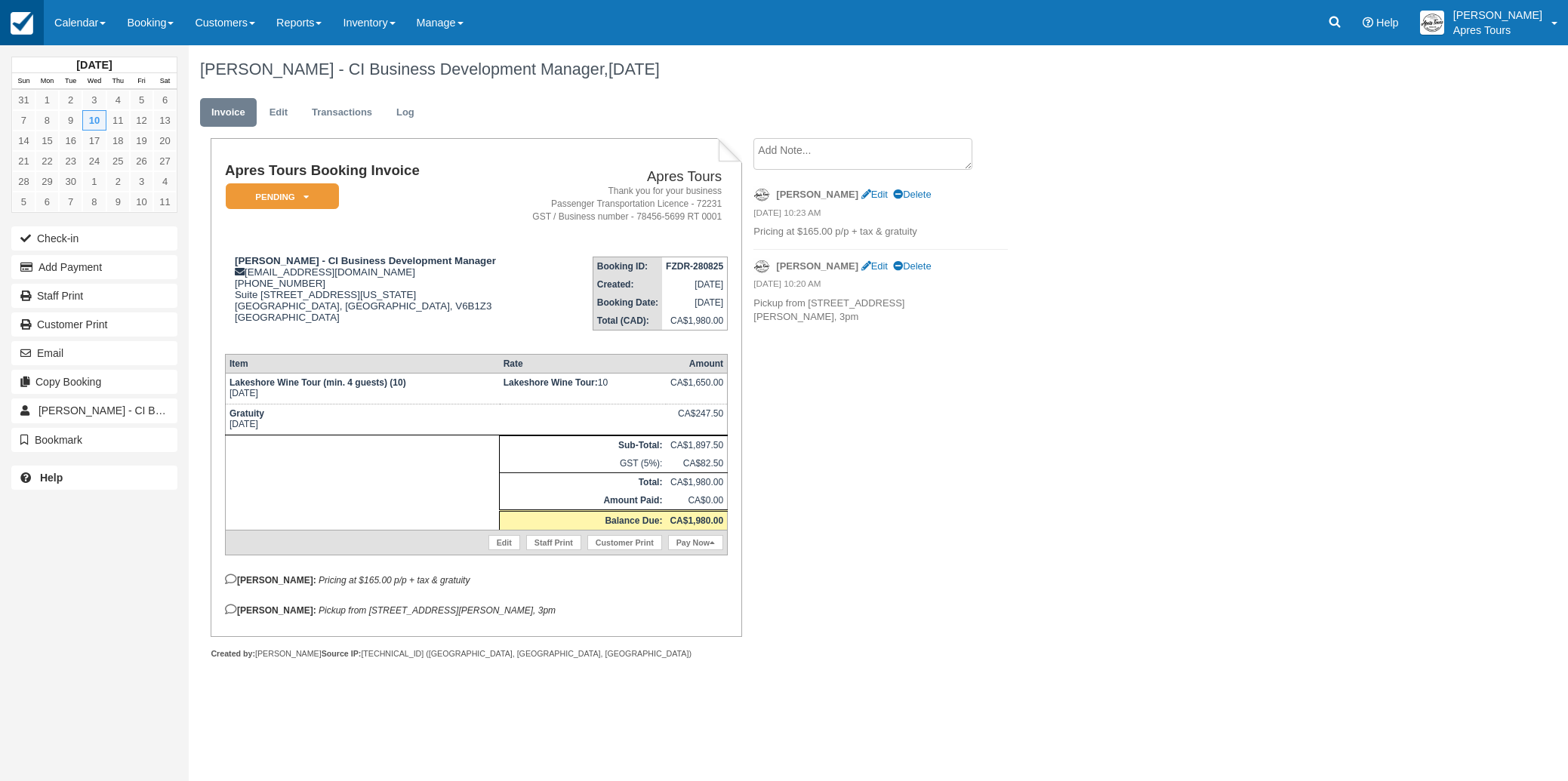
click at [16, 21] on img at bounding box center [21, 23] width 22 height 22
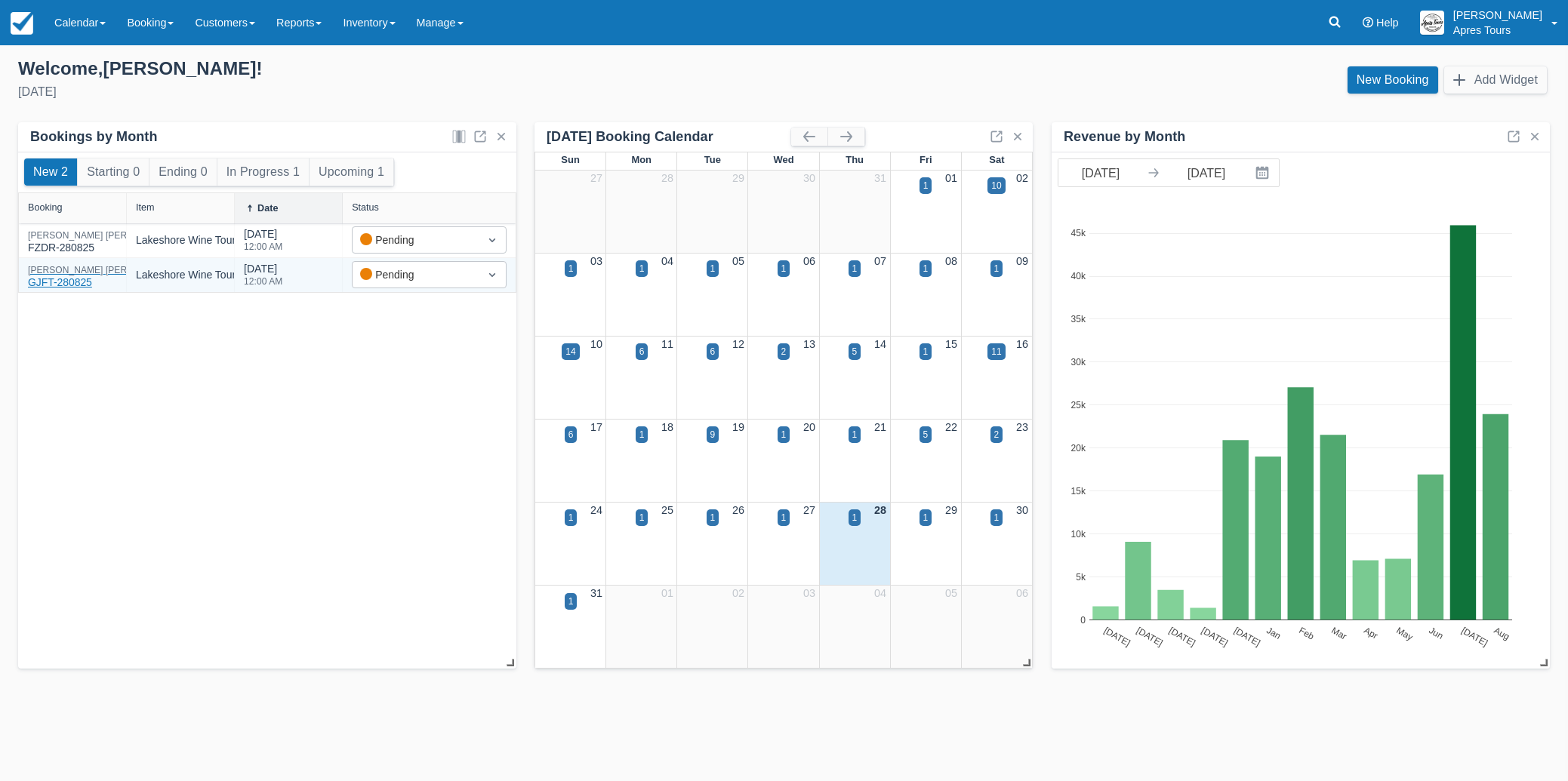
click at [61, 280] on div "[PERSON_NAME] - CI Business Development Manager GJFT-280825" at bounding box center [181, 277] width 305 height 25
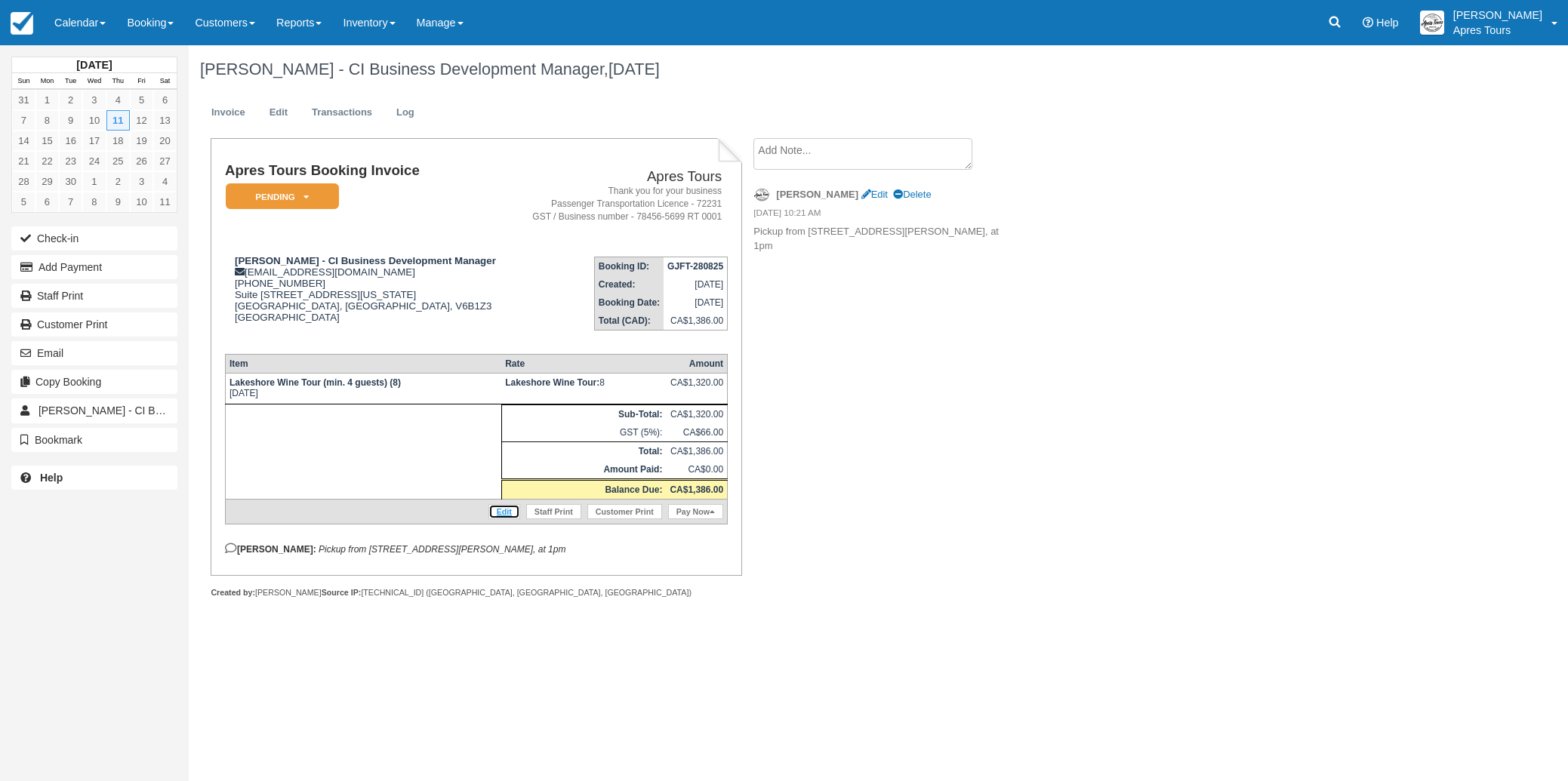
click at [503, 519] on link "Edit" at bounding box center [504, 512] width 32 height 15
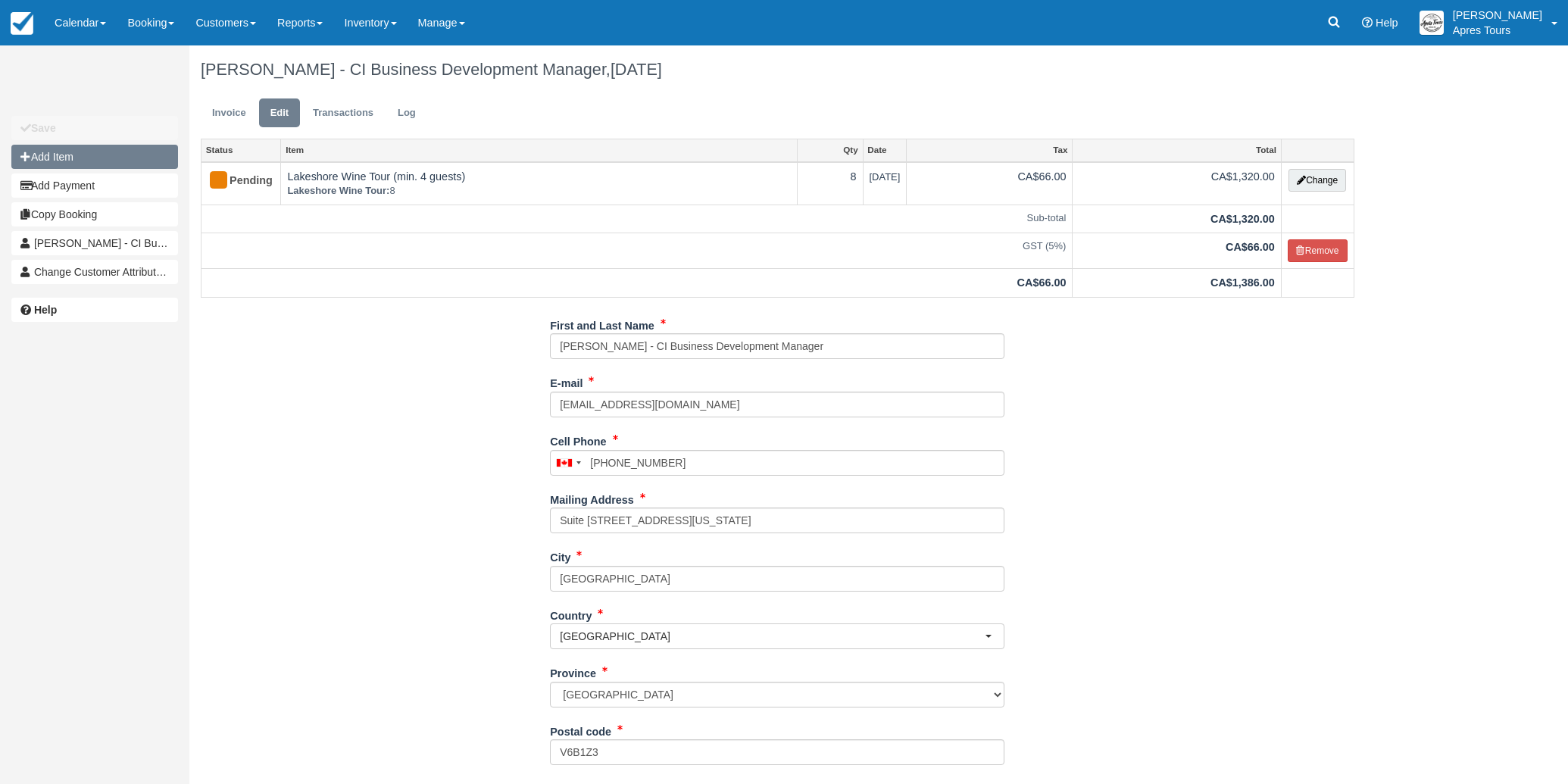
click at [63, 155] on button "Add Item" at bounding box center [95, 156] width 167 height 24
type input "0.00"
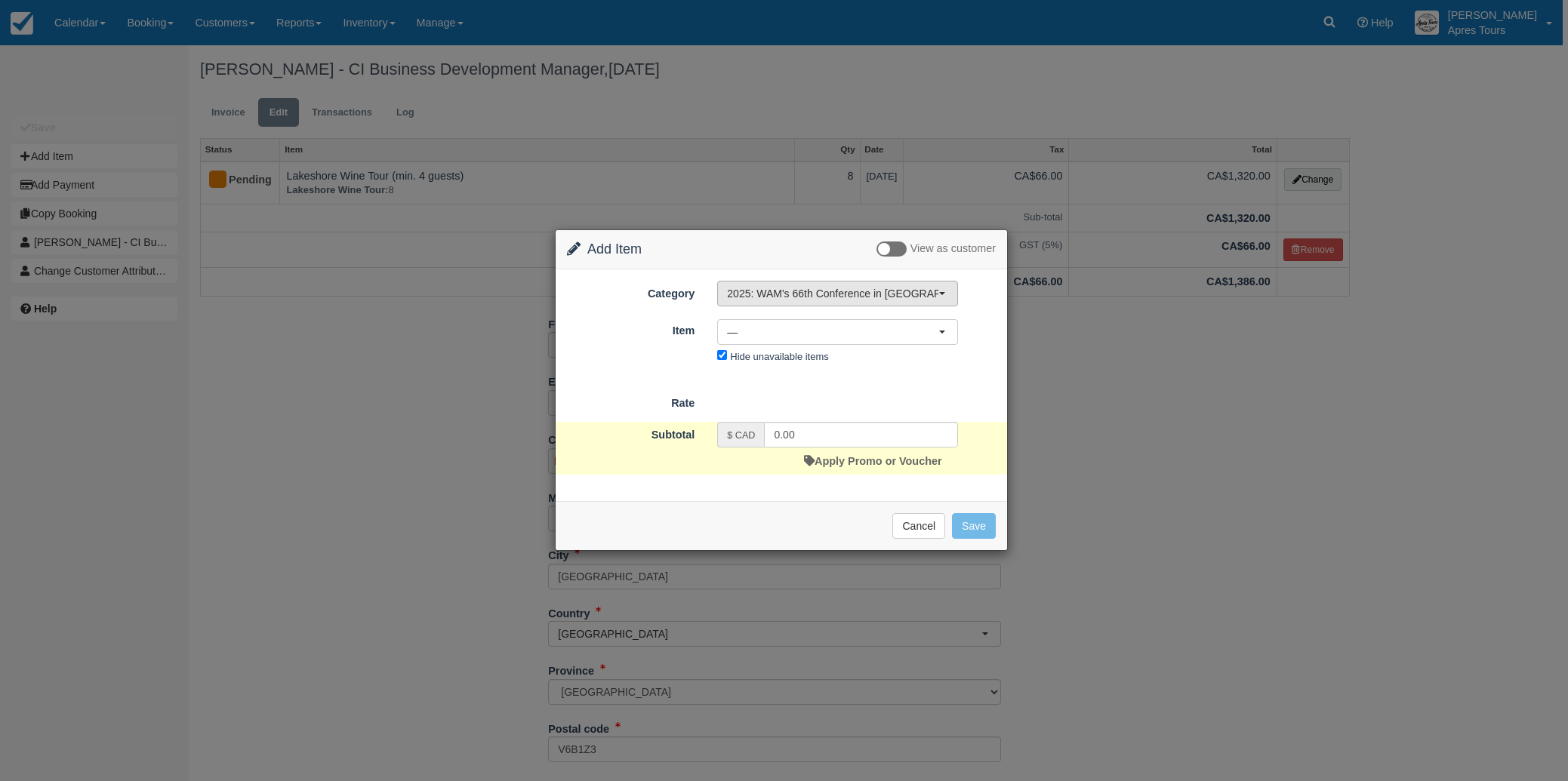
click at [827, 294] on span "2025: WAM's 66th Conference in [GEOGRAPHIC_DATA], [GEOGRAPHIC_DATA]" at bounding box center [832, 294] width 212 height 15
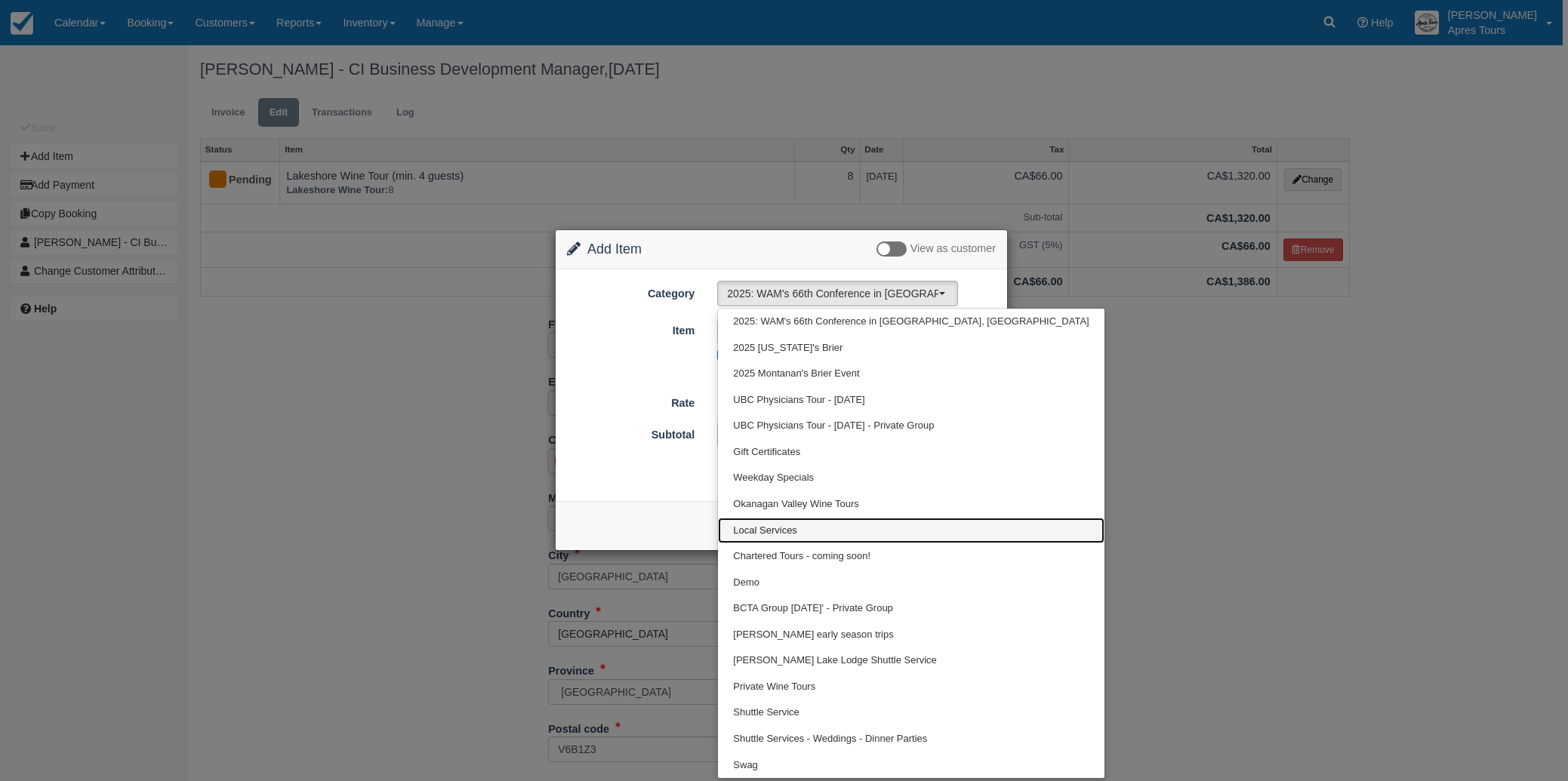
click at [778, 528] on span "Local Services" at bounding box center [765, 531] width 64 height 15
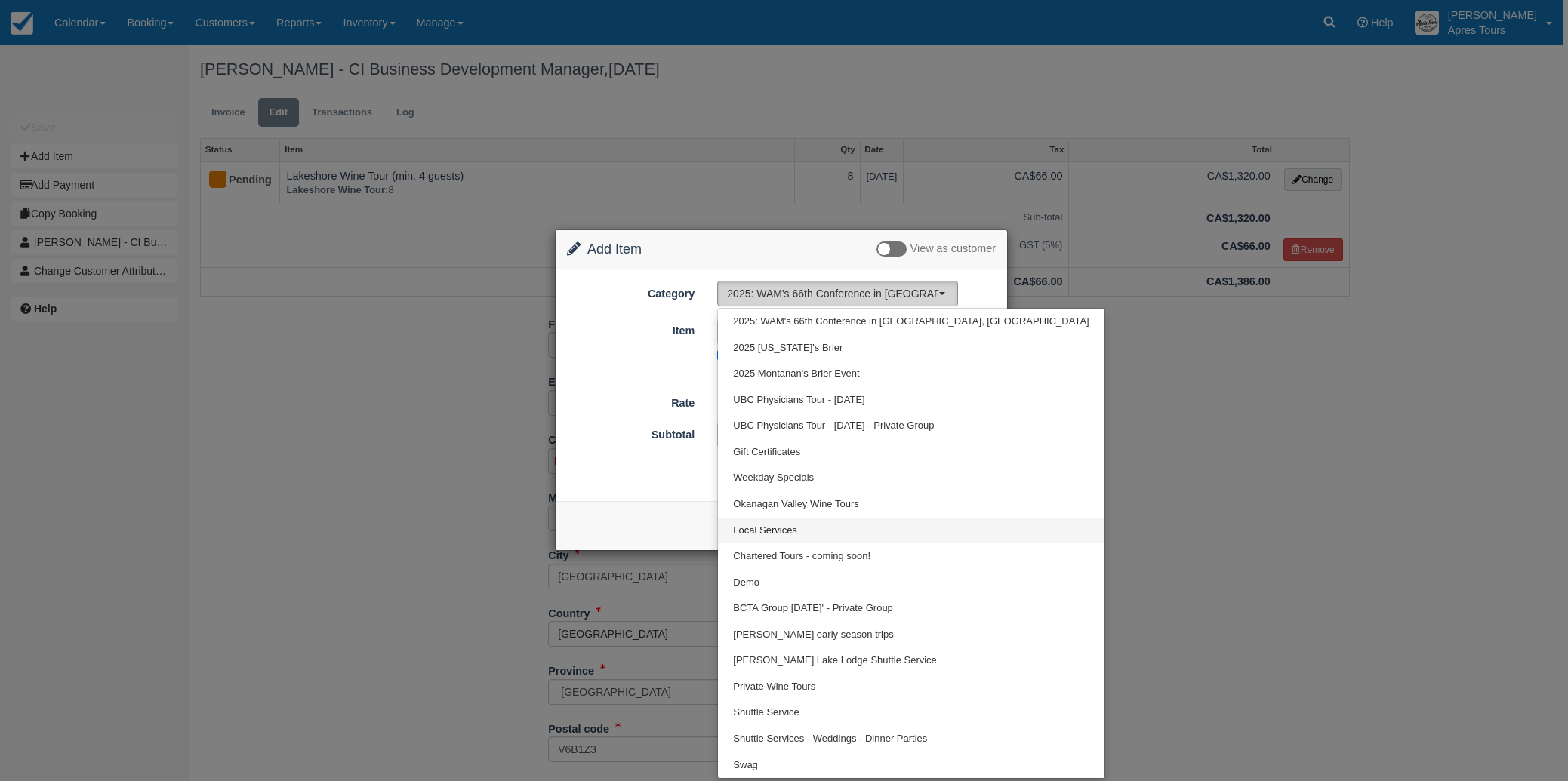
select select "4"
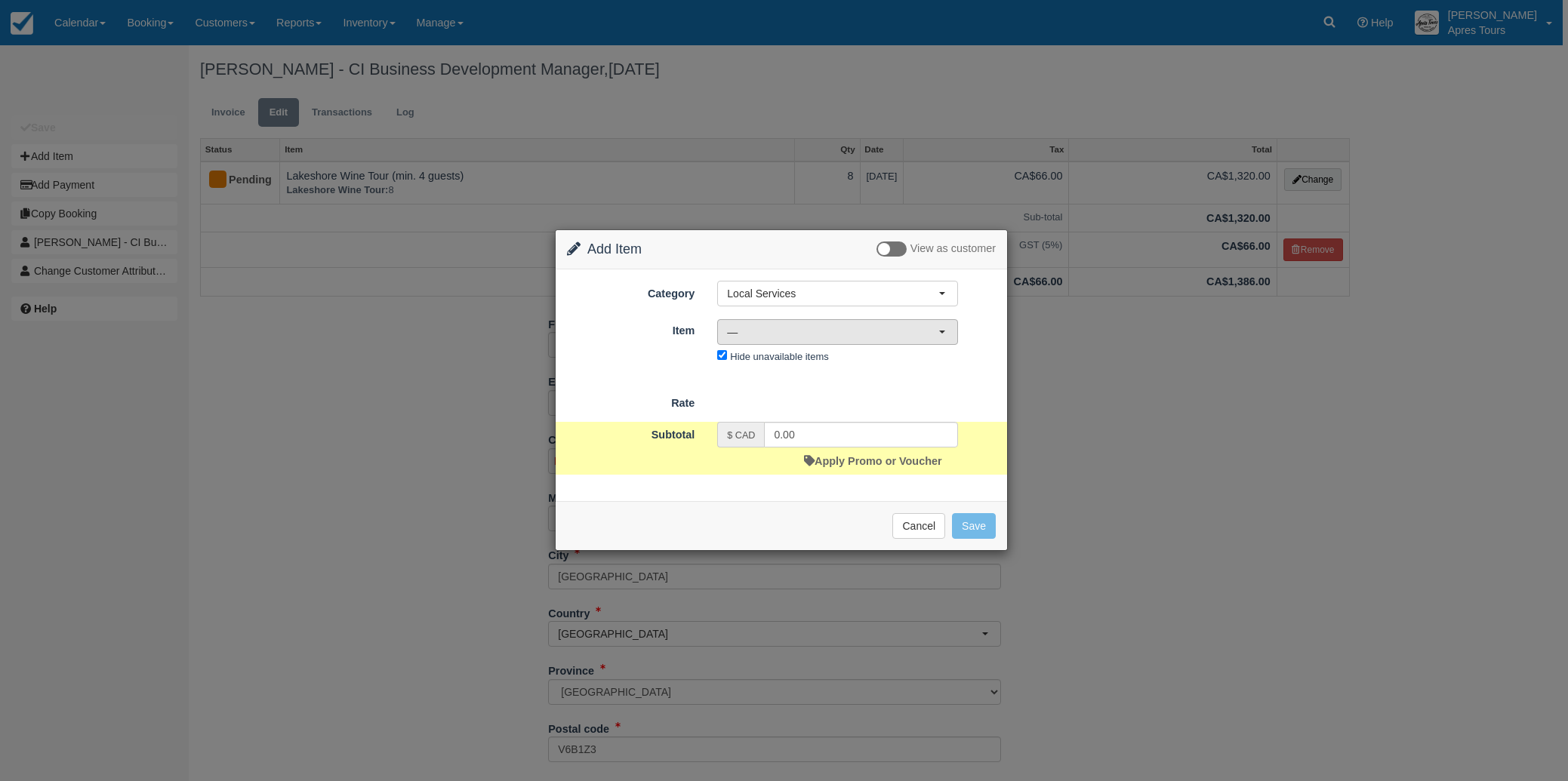
click at [832, 332] on span "—" at bounding box center [832, 332] width 212 height 15
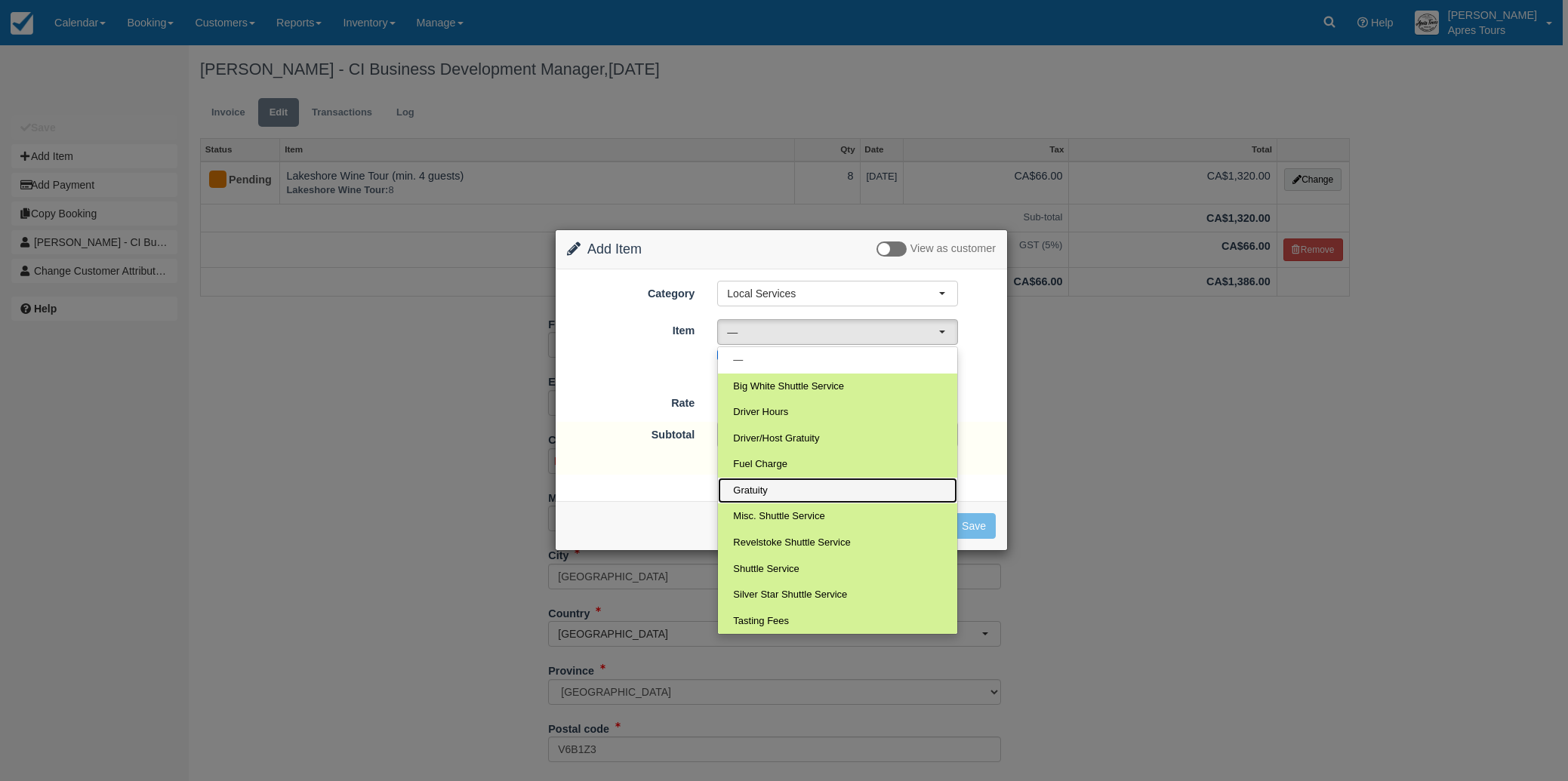
click at [753, 493] on span "Gratuity" at bounding box center [750, 491] width 35 height 15
select select "13"
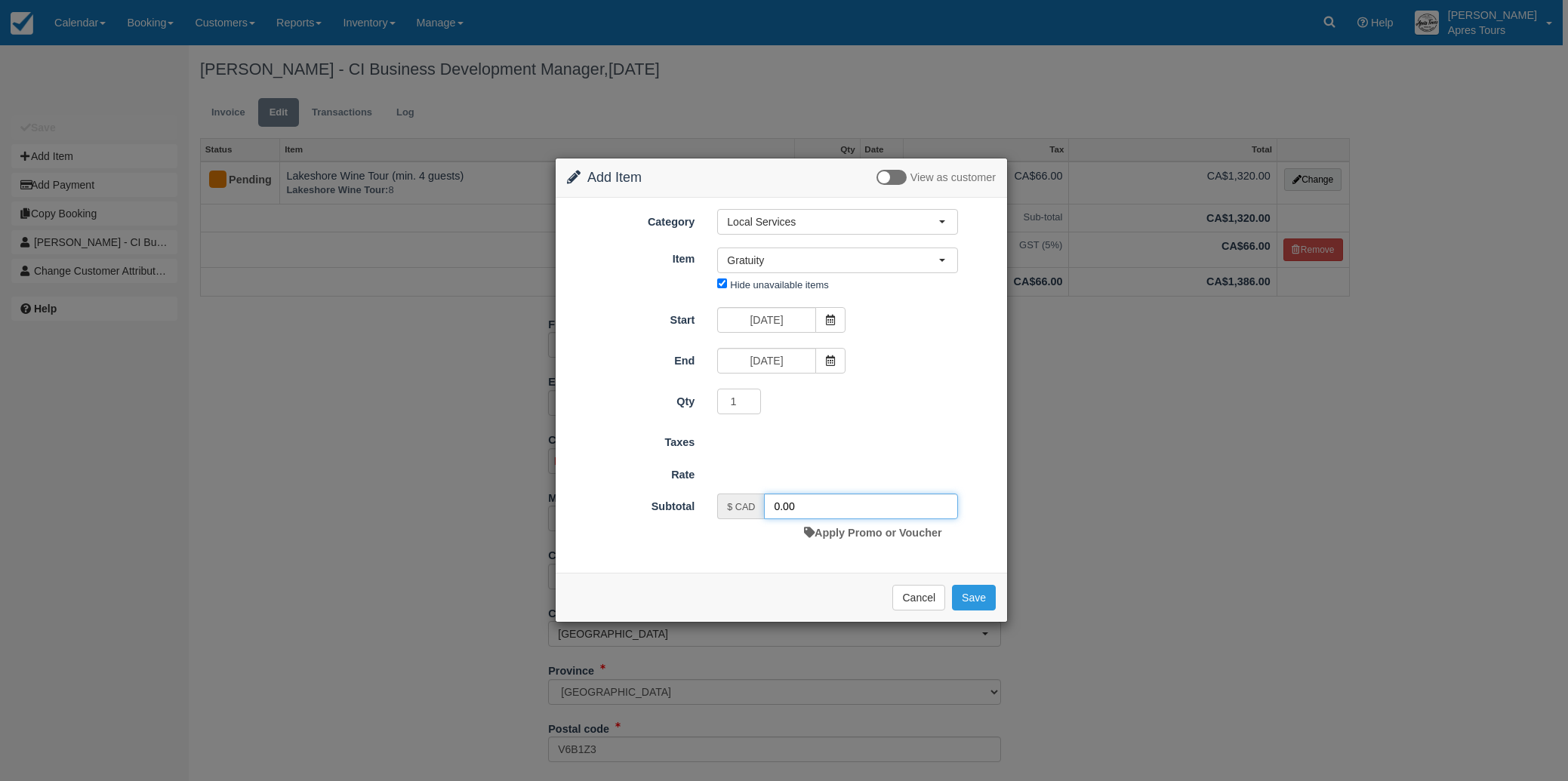
click at [778, 505] on input "0.00" at bounding box center [861, 507] width 194 height 26
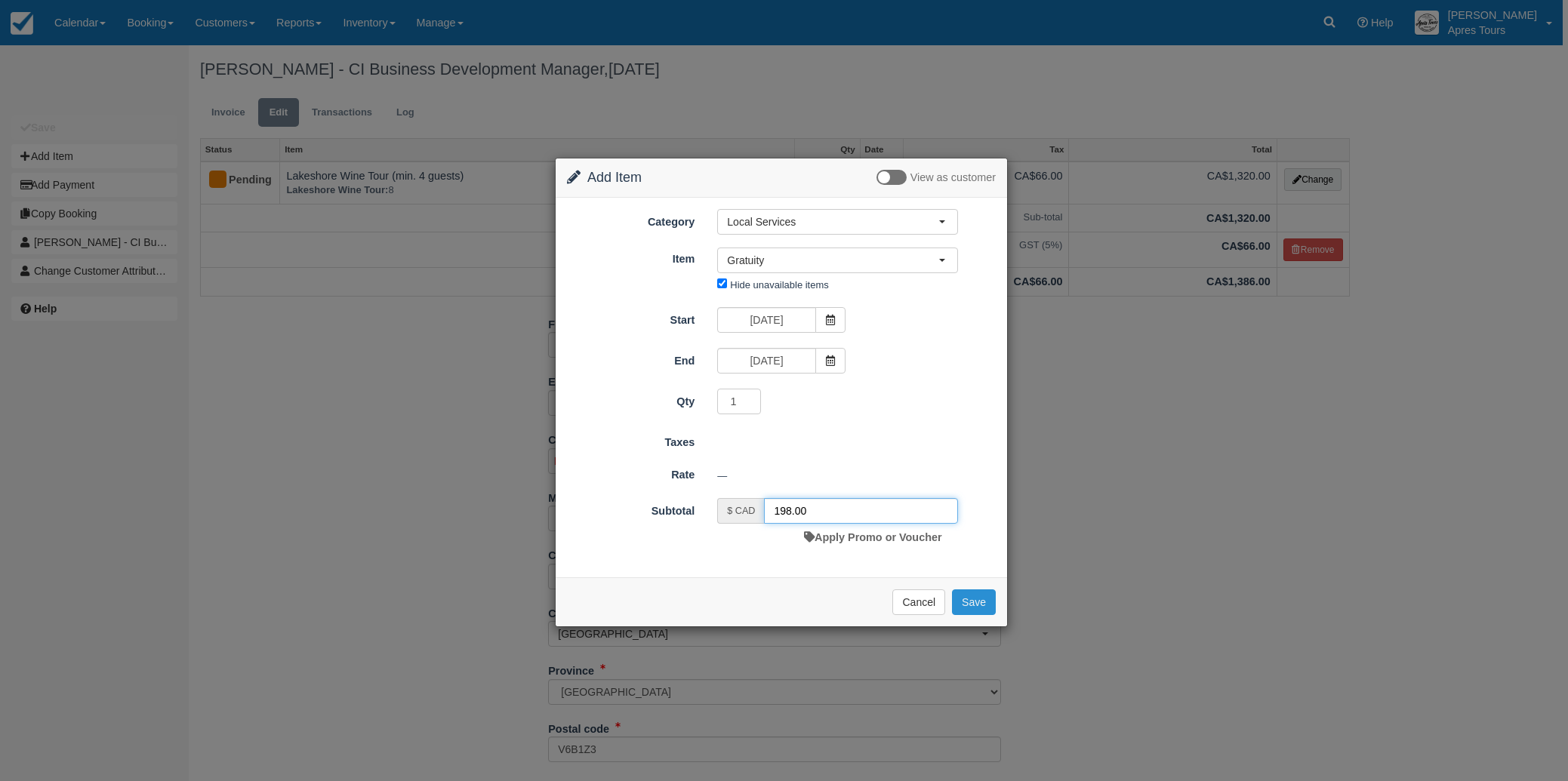
type input "198.00"
click at [980, 605] on button "Save" at bounding box center [974, 602] width 44 height 26
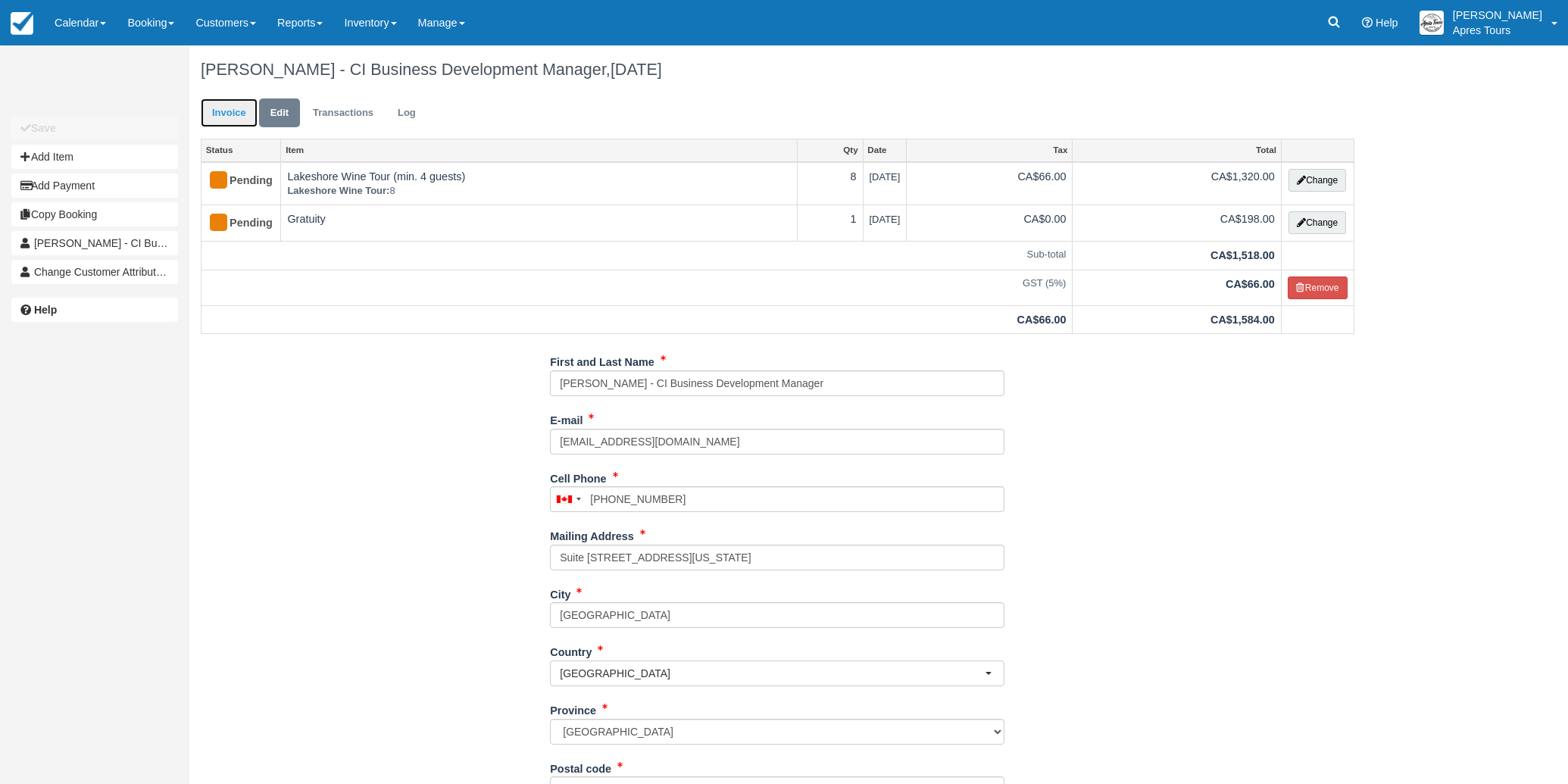
click at [232, 116] on link "Invoice" at bounding box center [229, 113] width 57 height 29
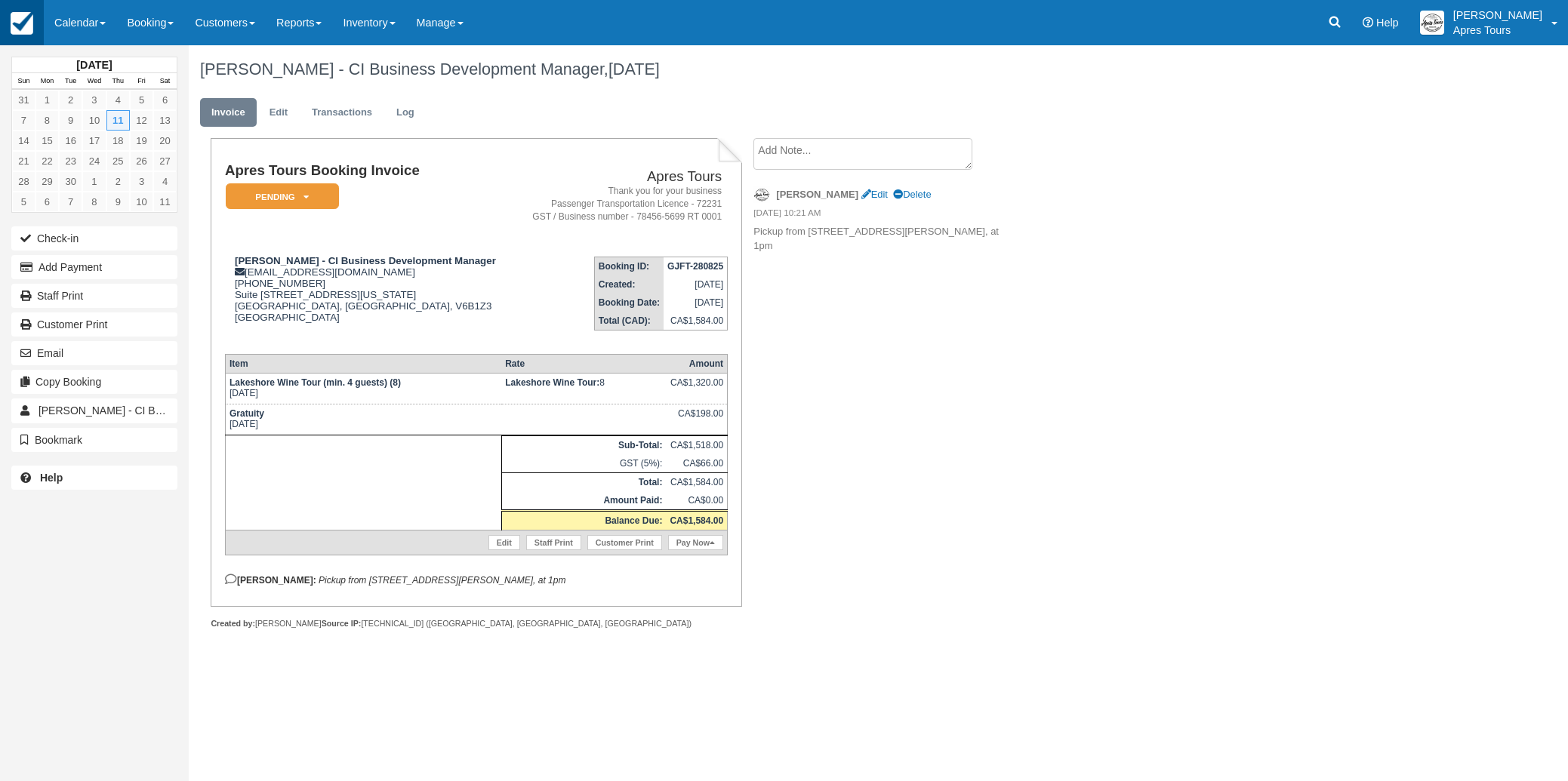
click at [29, 19] on img at bounding box center [21, 23] width 22 height 22
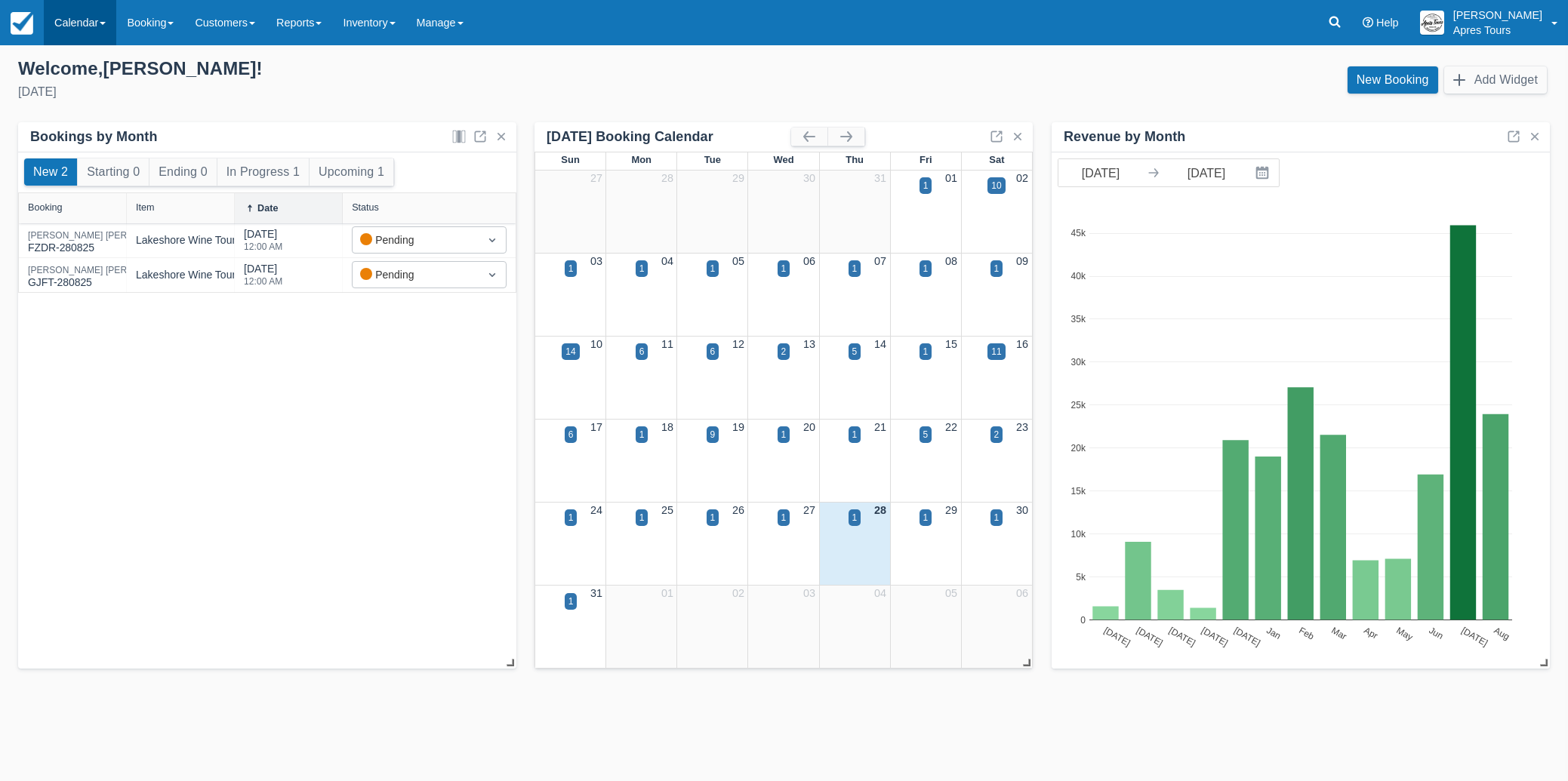
click at [84, 23] on link "Calendar" at bounding box center [80, 22] width 73 height 45
click at [82, 152] on link "Month" at bounding box center [104, 142] width 119 height 32
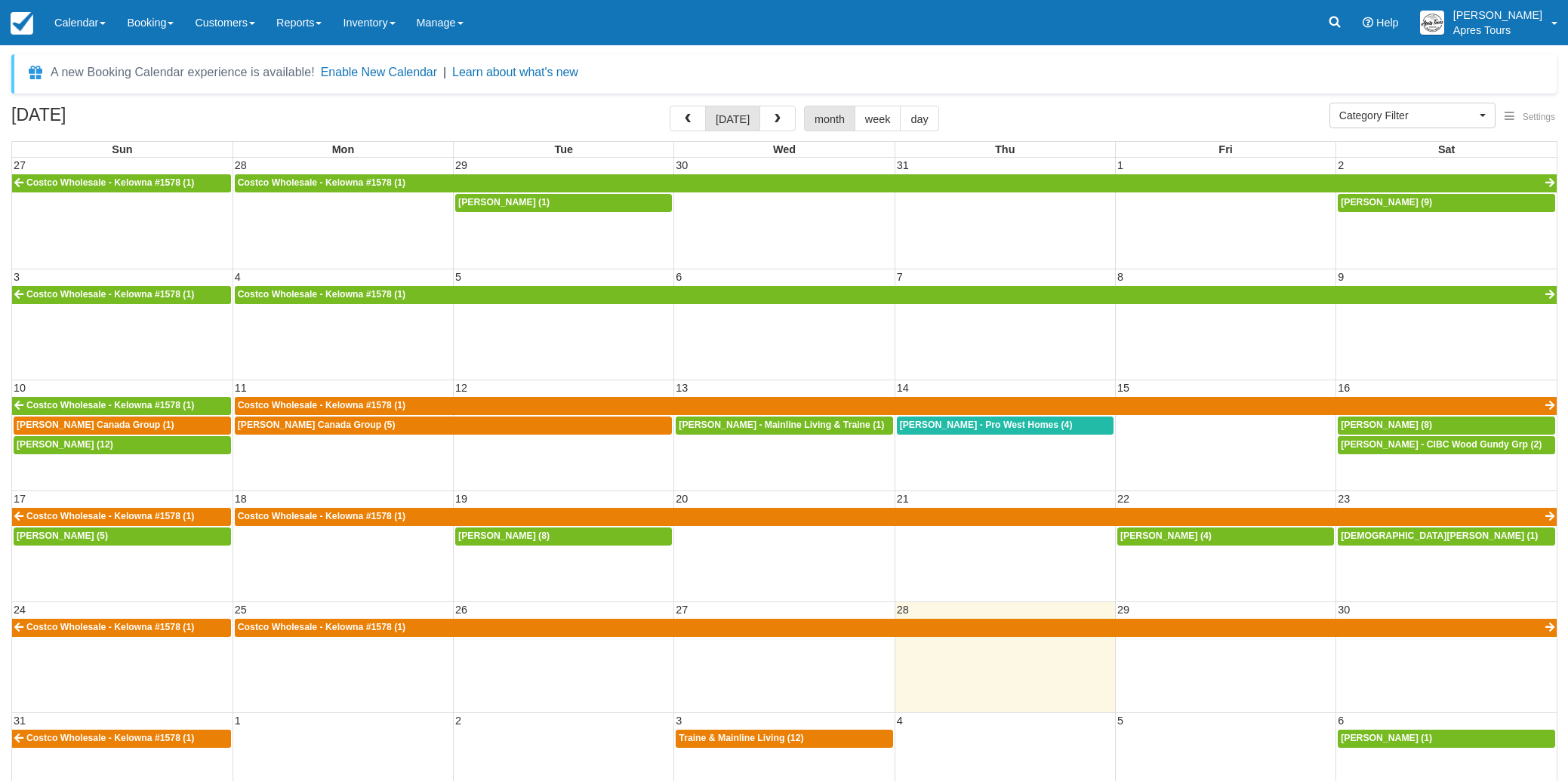
select select
click at [25, 30] on img at bounding box center [21, 23] width 22 height 22
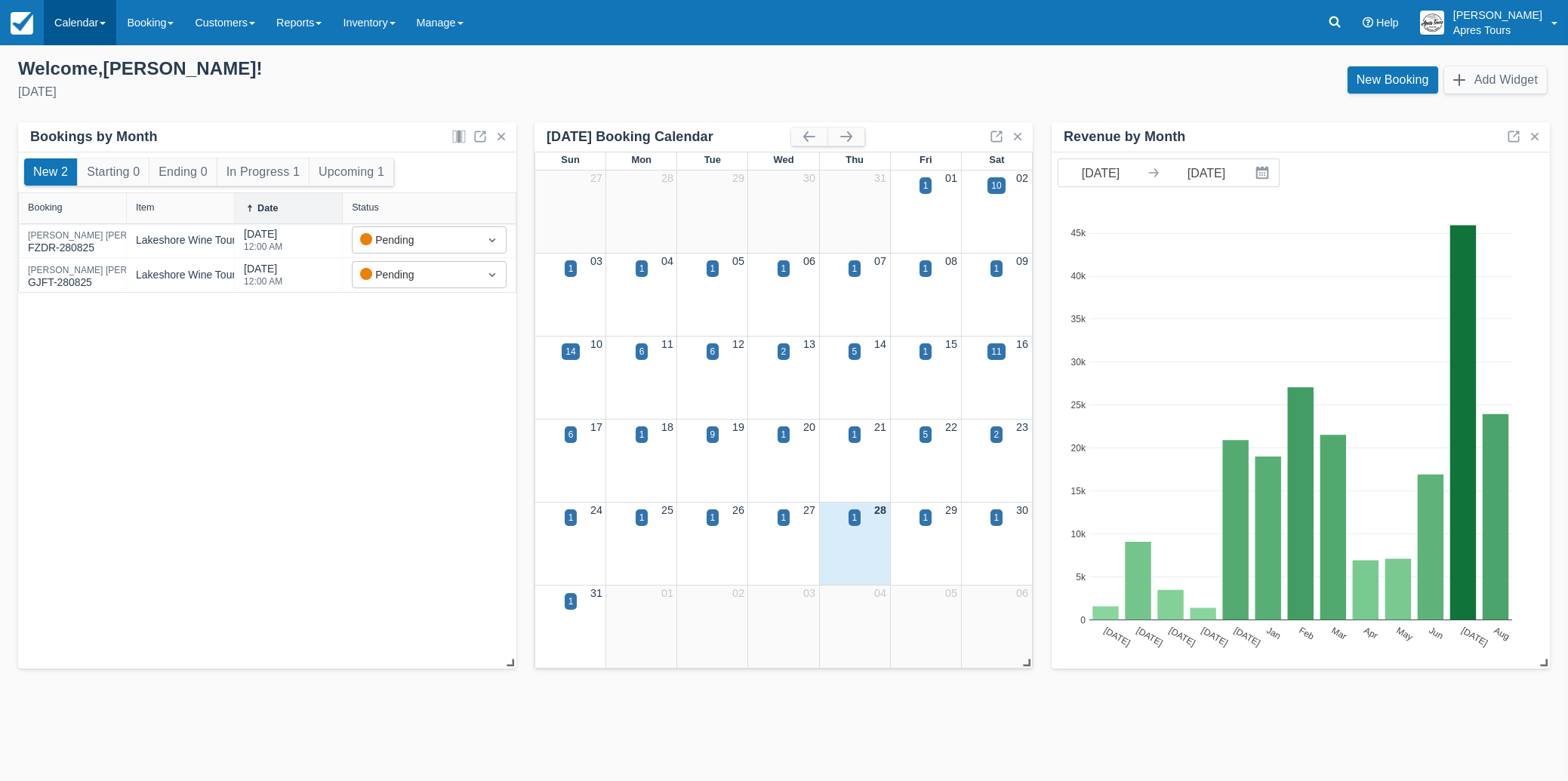
click at [80, 27] on link "Calendar" at bounding box center [80, 22] width 73 height 45
click at [80, 138] on link "Month" at bounding box center [104, 142] width 119 height 32
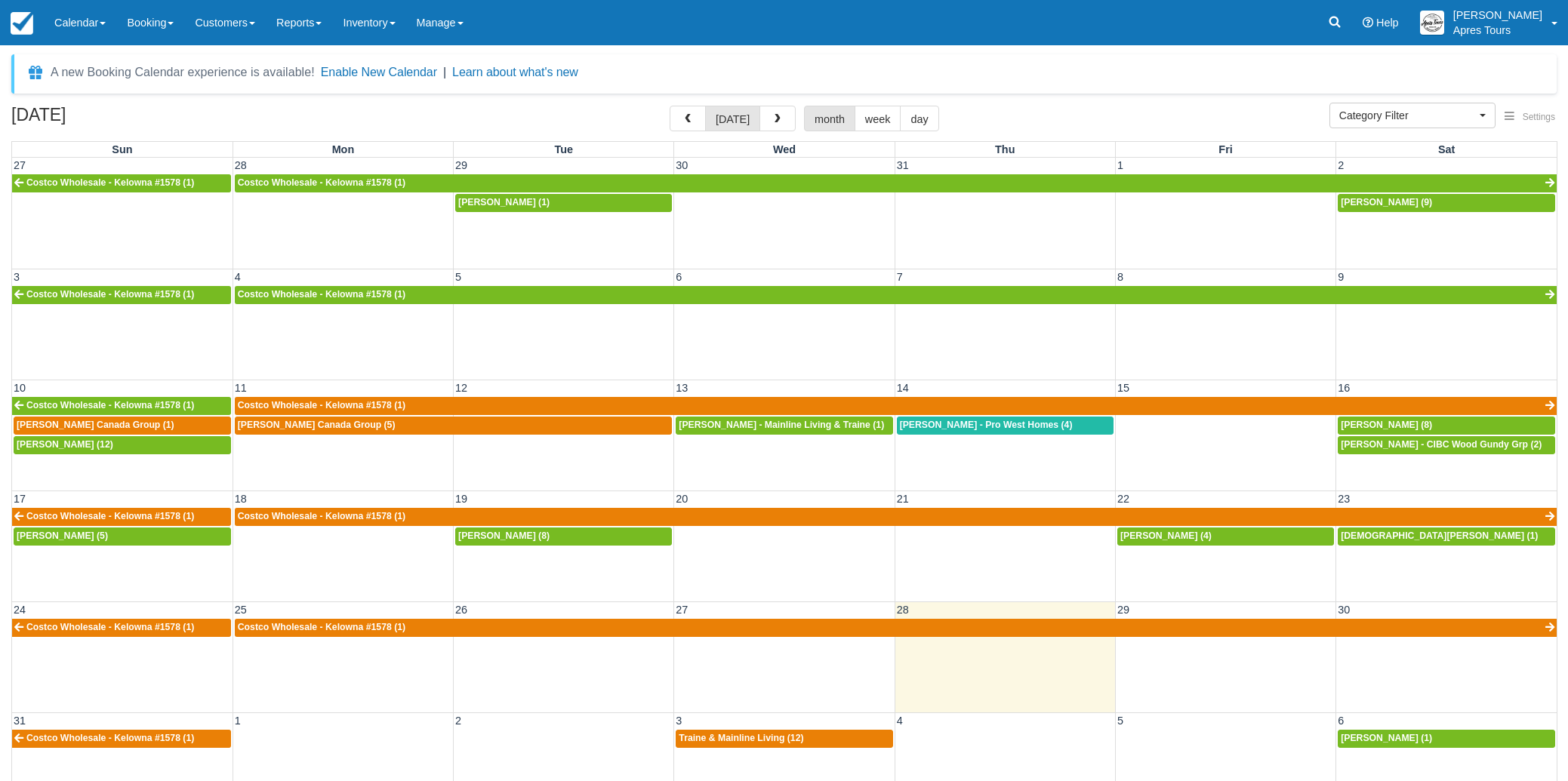
select select
click at [748, 741] on span "Traine & Mainline Living (12)" at bounding box center [740, 738] width 124 height 10
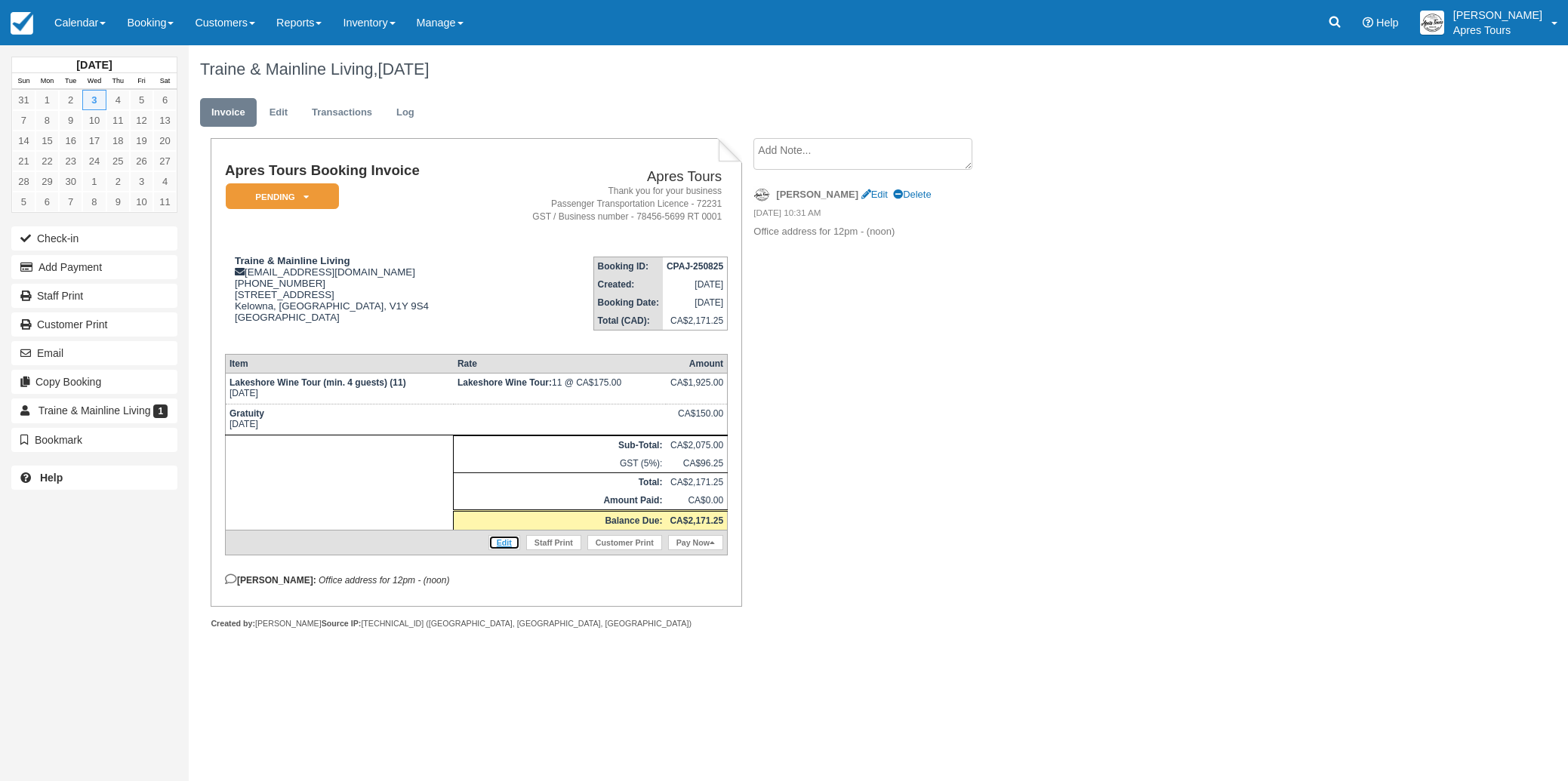
click at [504, 551] on link "Edit" at bounding box center [504, 543] width 32 height 15
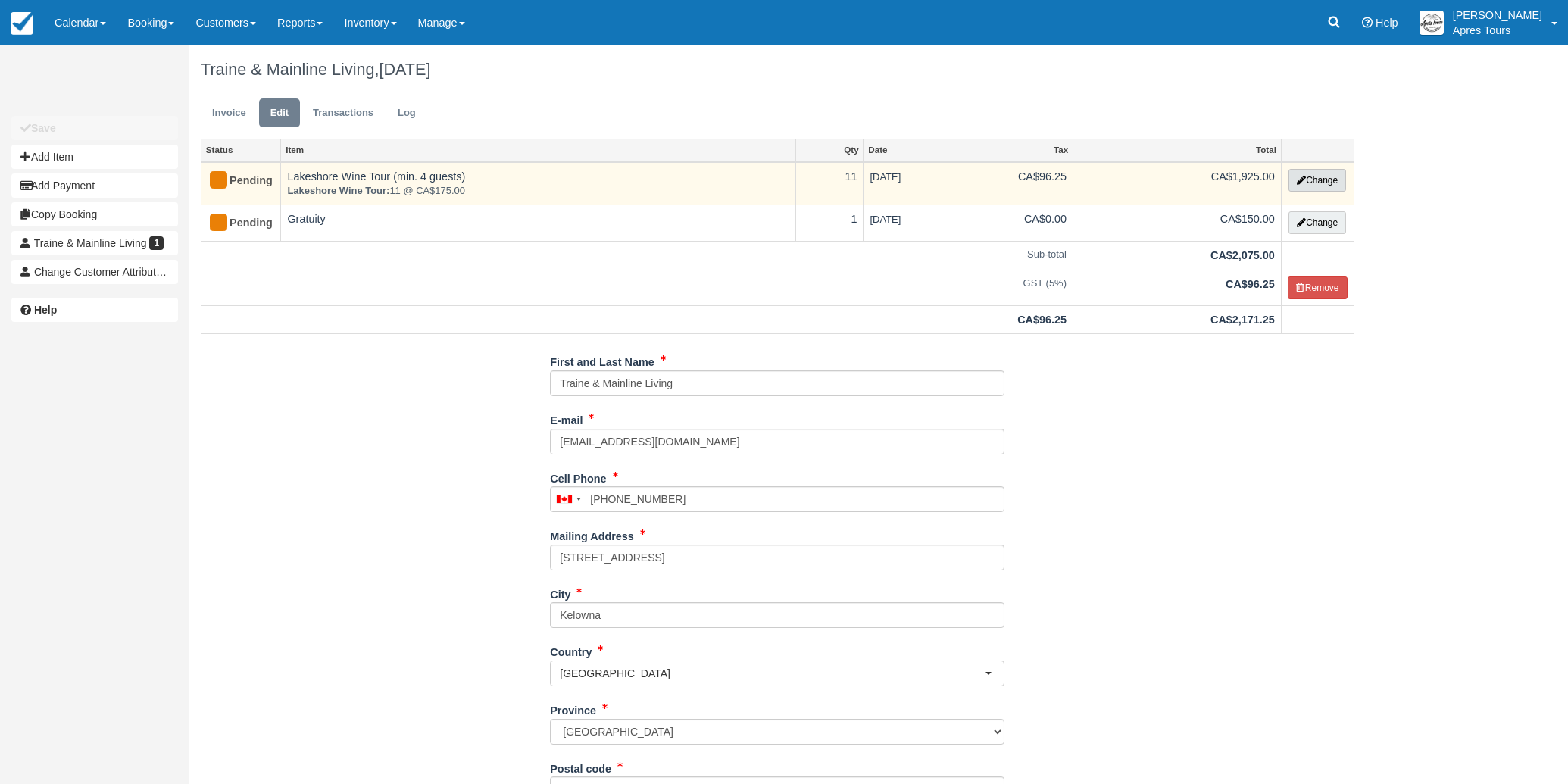
click at [1302, 177] on icon "button" at bounding box center [1301, 181] width 9 height 9
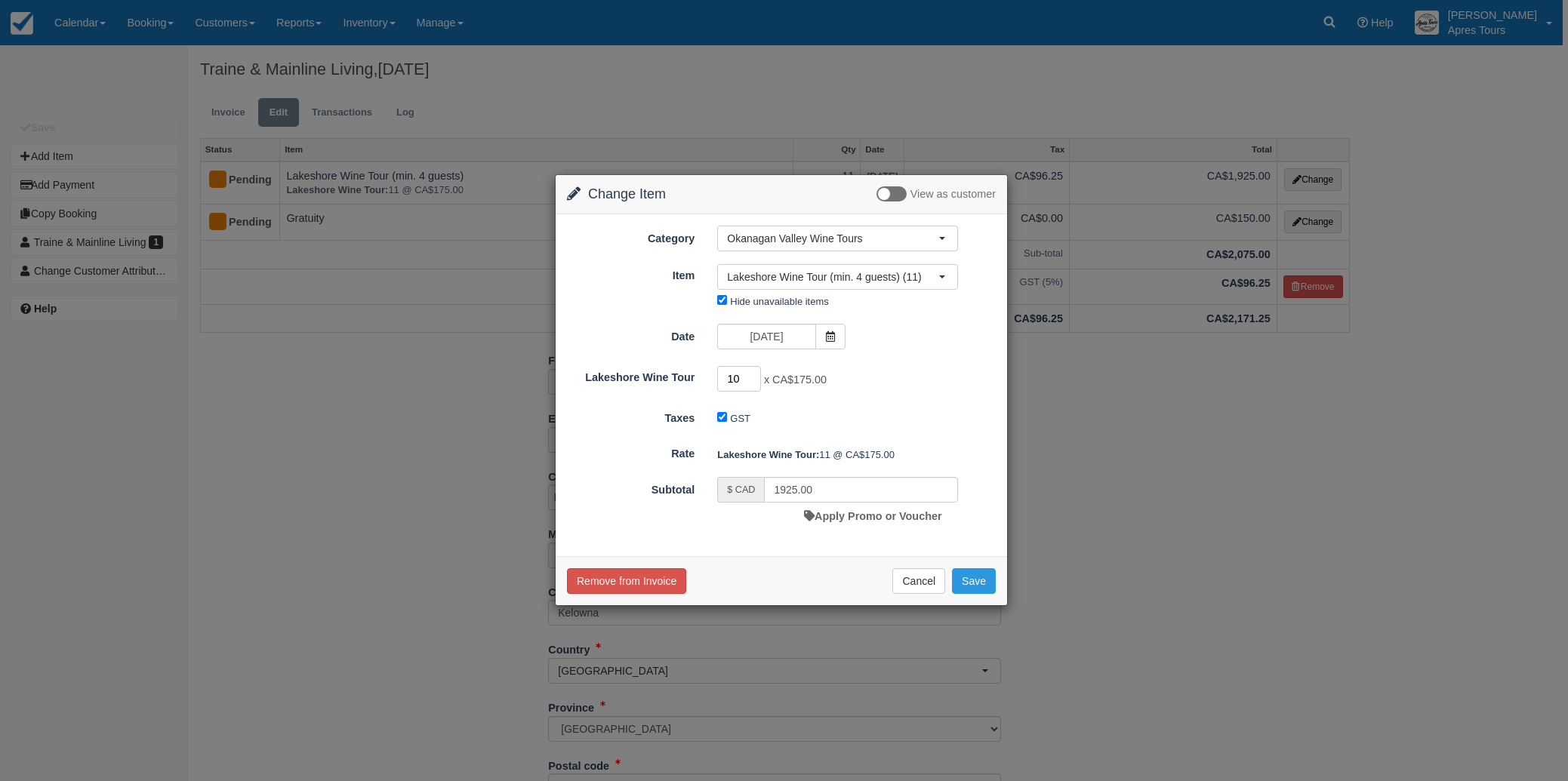
type input "10"
click at [754, 383] on input "10" at bounding box center [738, 379] width 44 height 26
type input "1750.00"
click at [981, 584] on button "Save" at bounding box center [974, 581] width 44 height 26
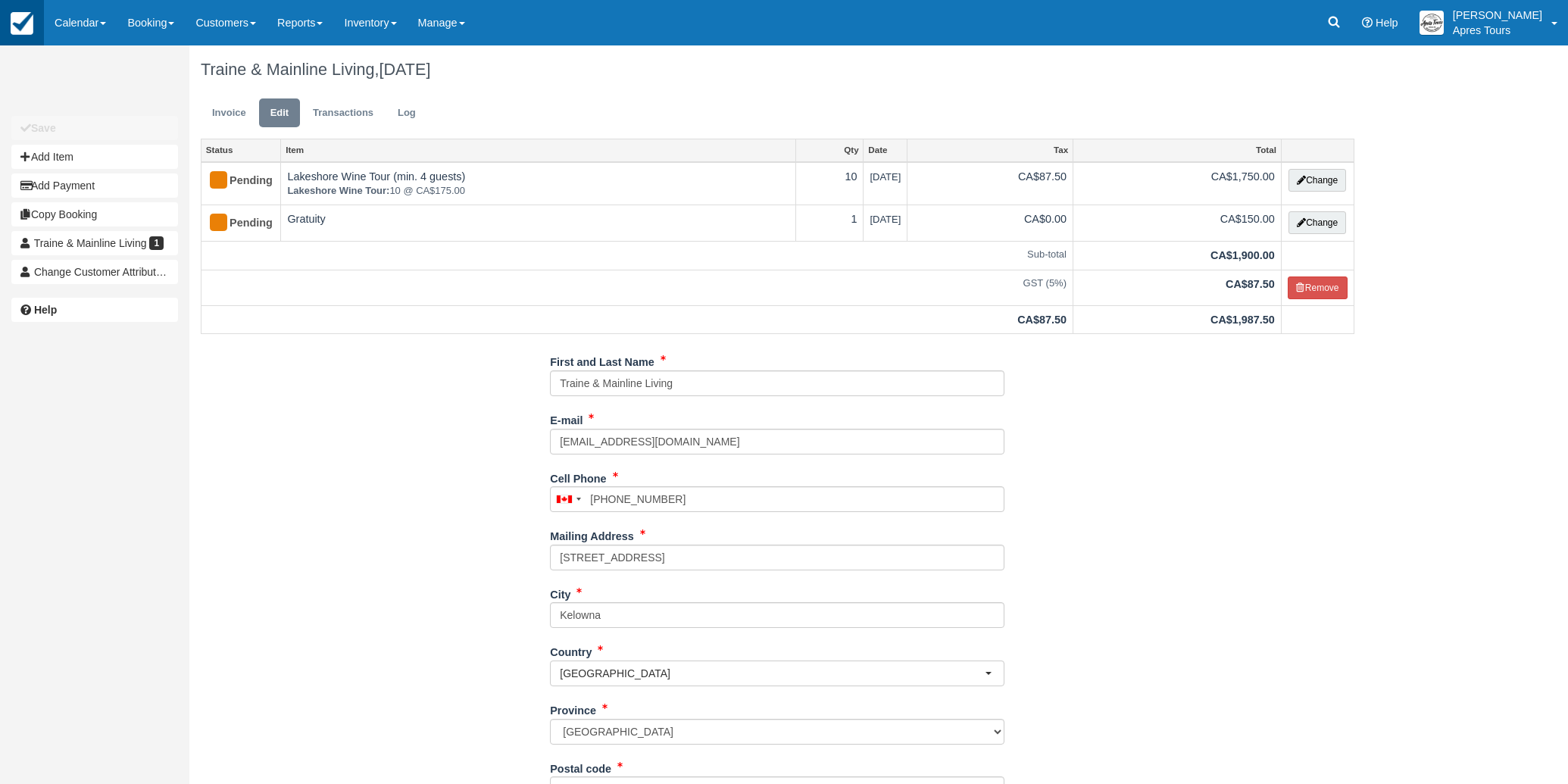
click at [32, 28] on img at bounding box center [21, 23] width 22 height 22
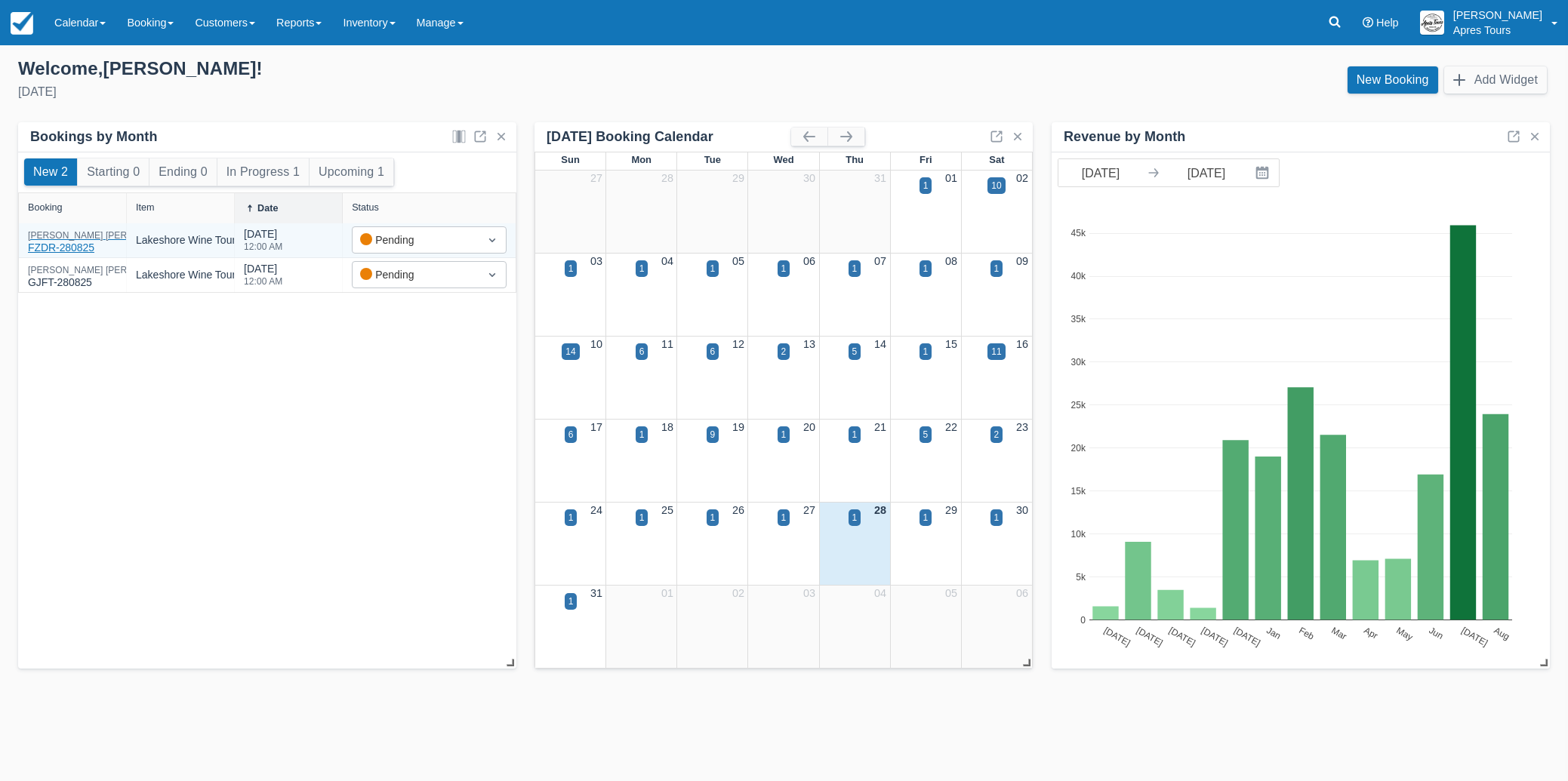
click at [48, 240] on div "[PERSON_NAME] - CI Business Development Manager FZDR-280825" at bounding box center [181, 243] width 305 height 25
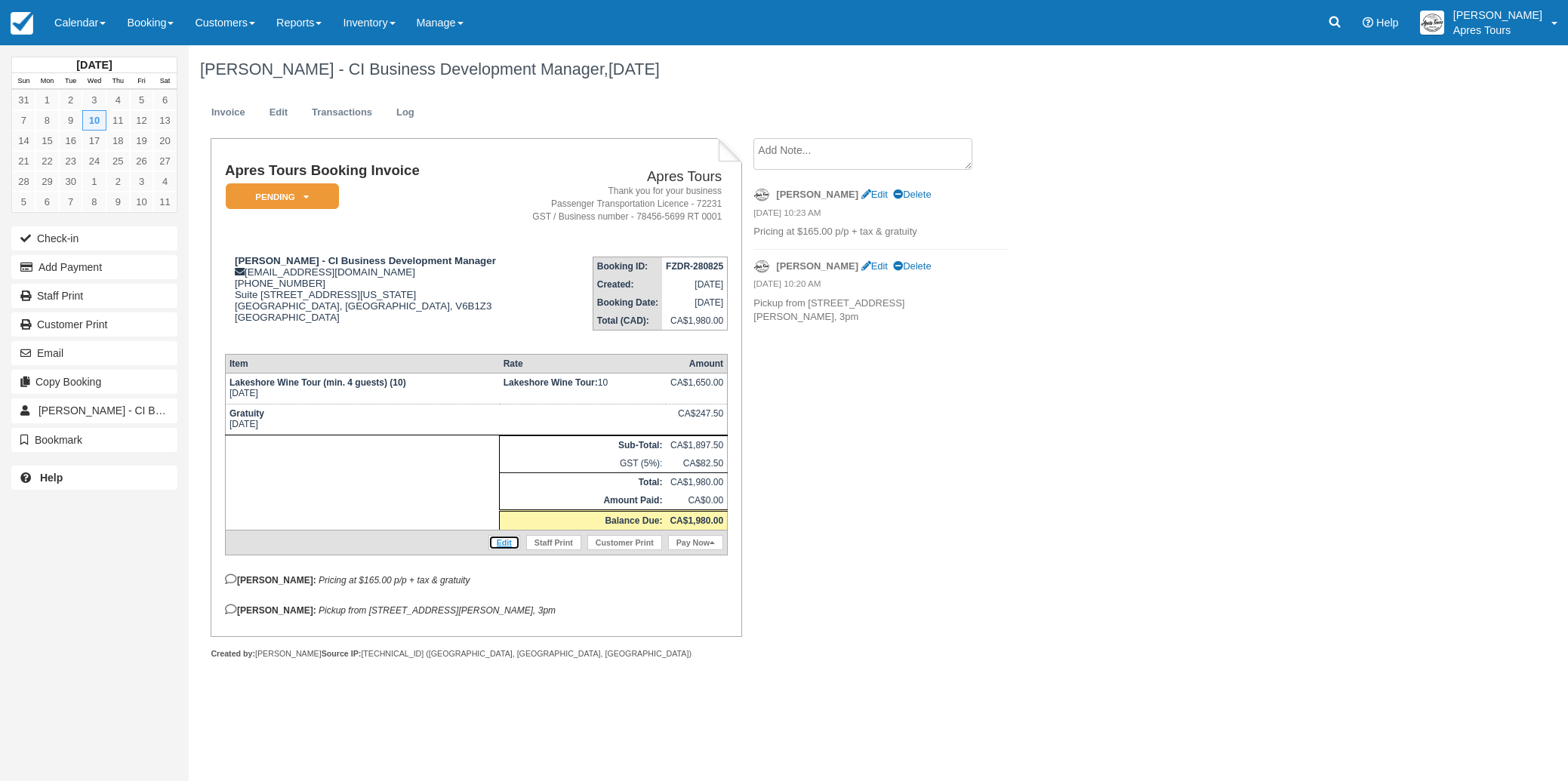
click at [503, 549] on link "Edit" at bounding box center [504, 543] width 32 height 15
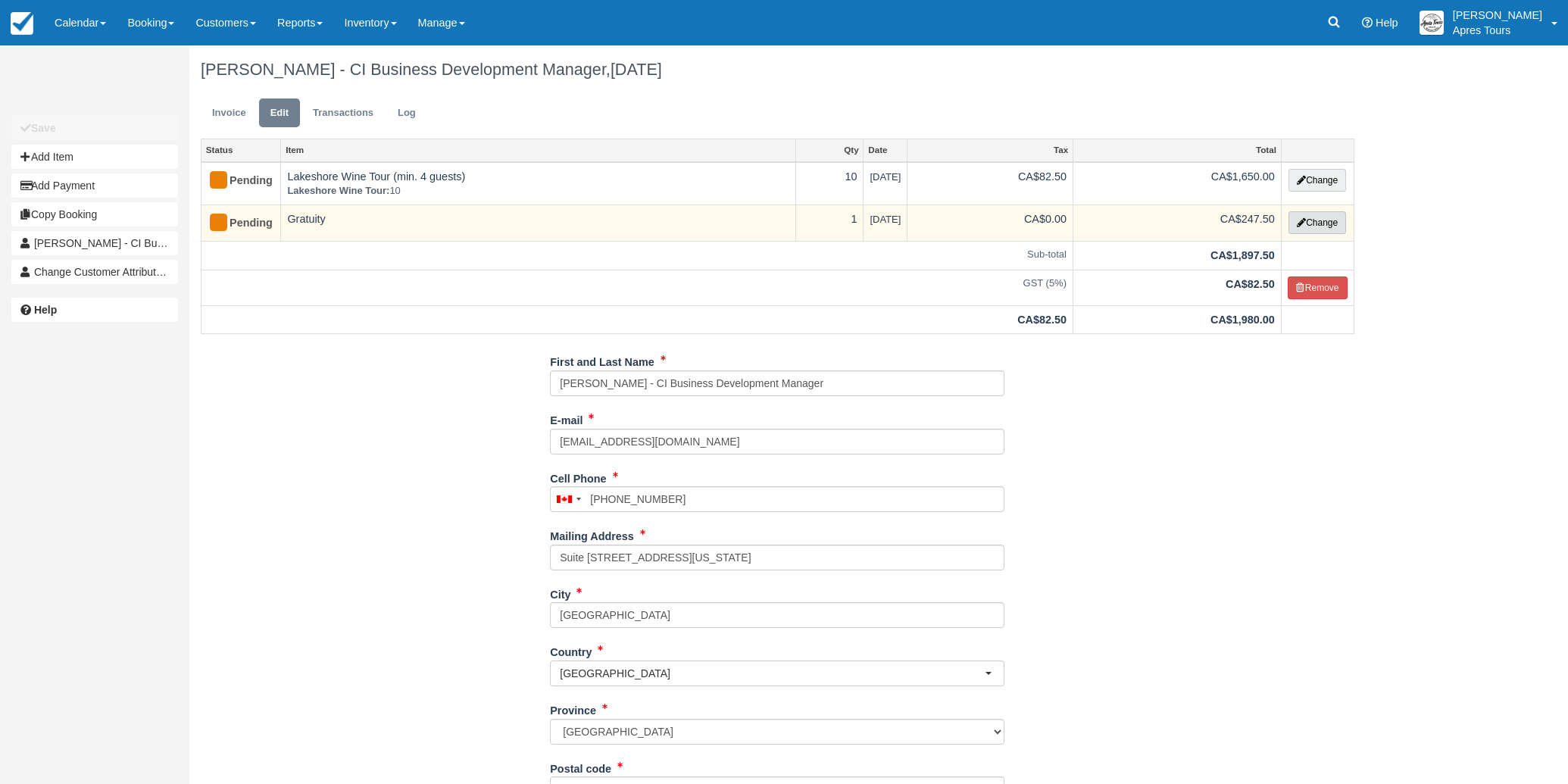
click at [1327, 225] on button "Change" at bounding box center [1316, 223] width 58 height 22
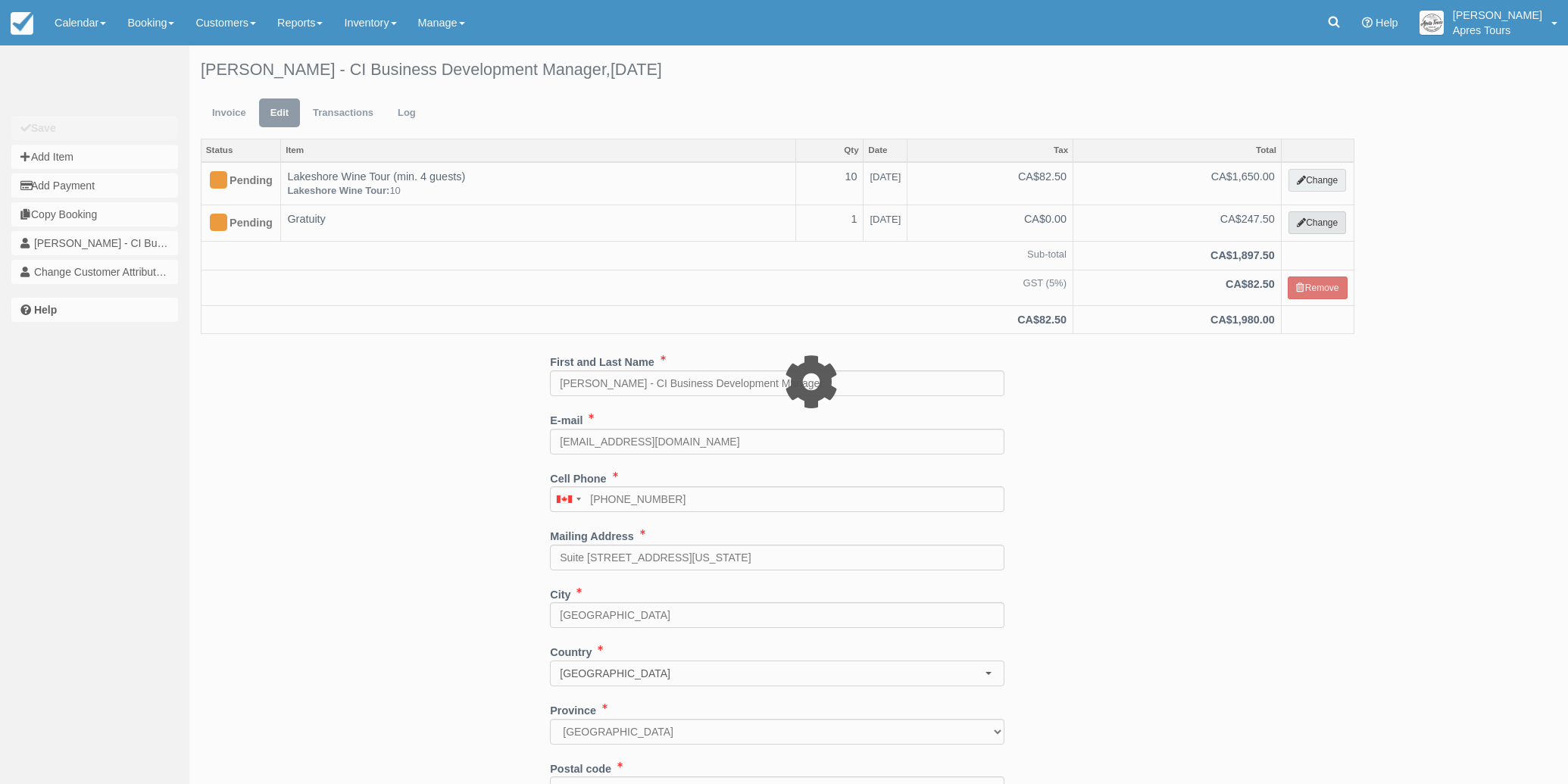
select select "4"
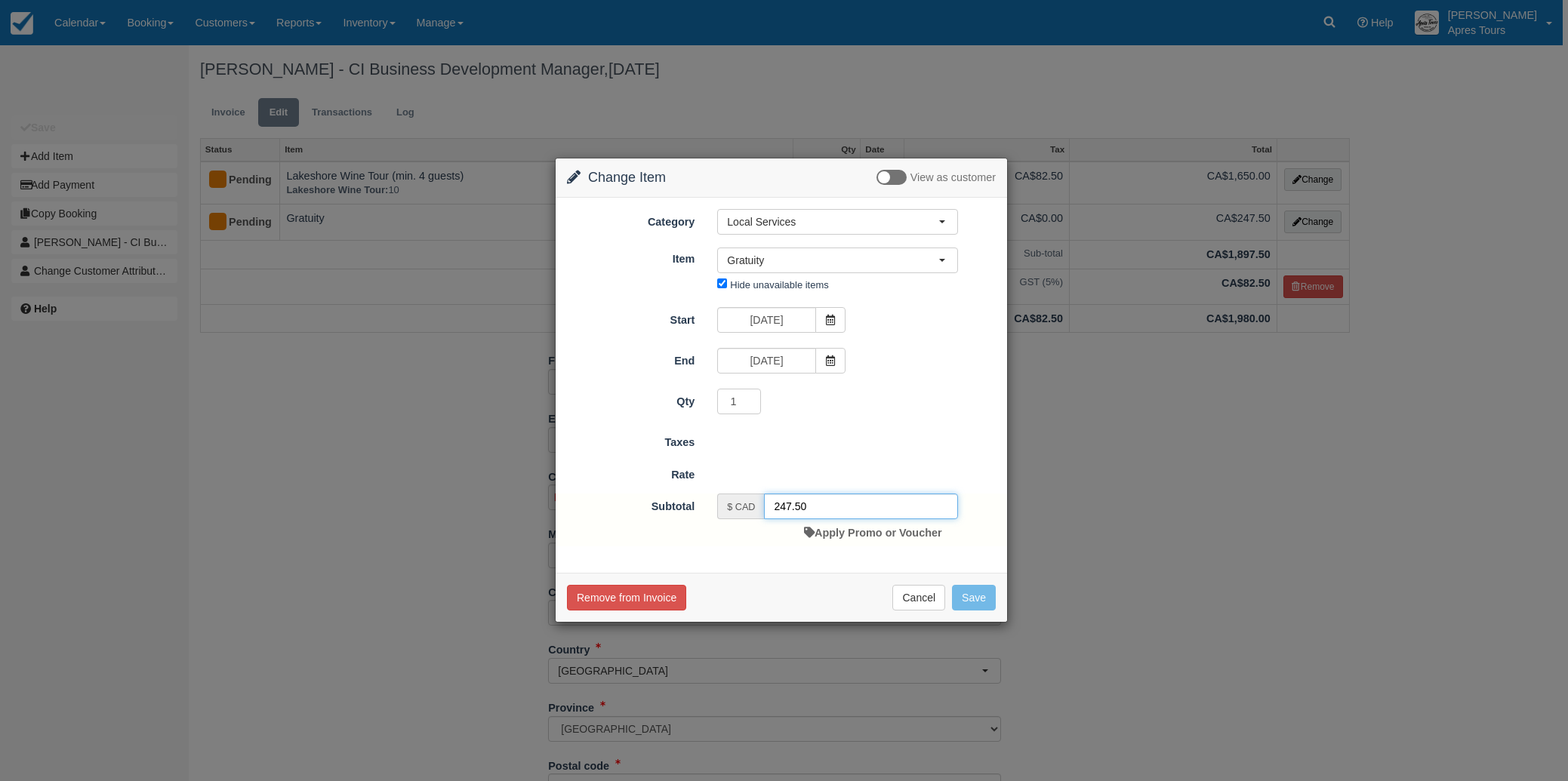
click at [806, 505] on input "247.50" at bounding box center [861, 507] width 194 height 26
type input "2"
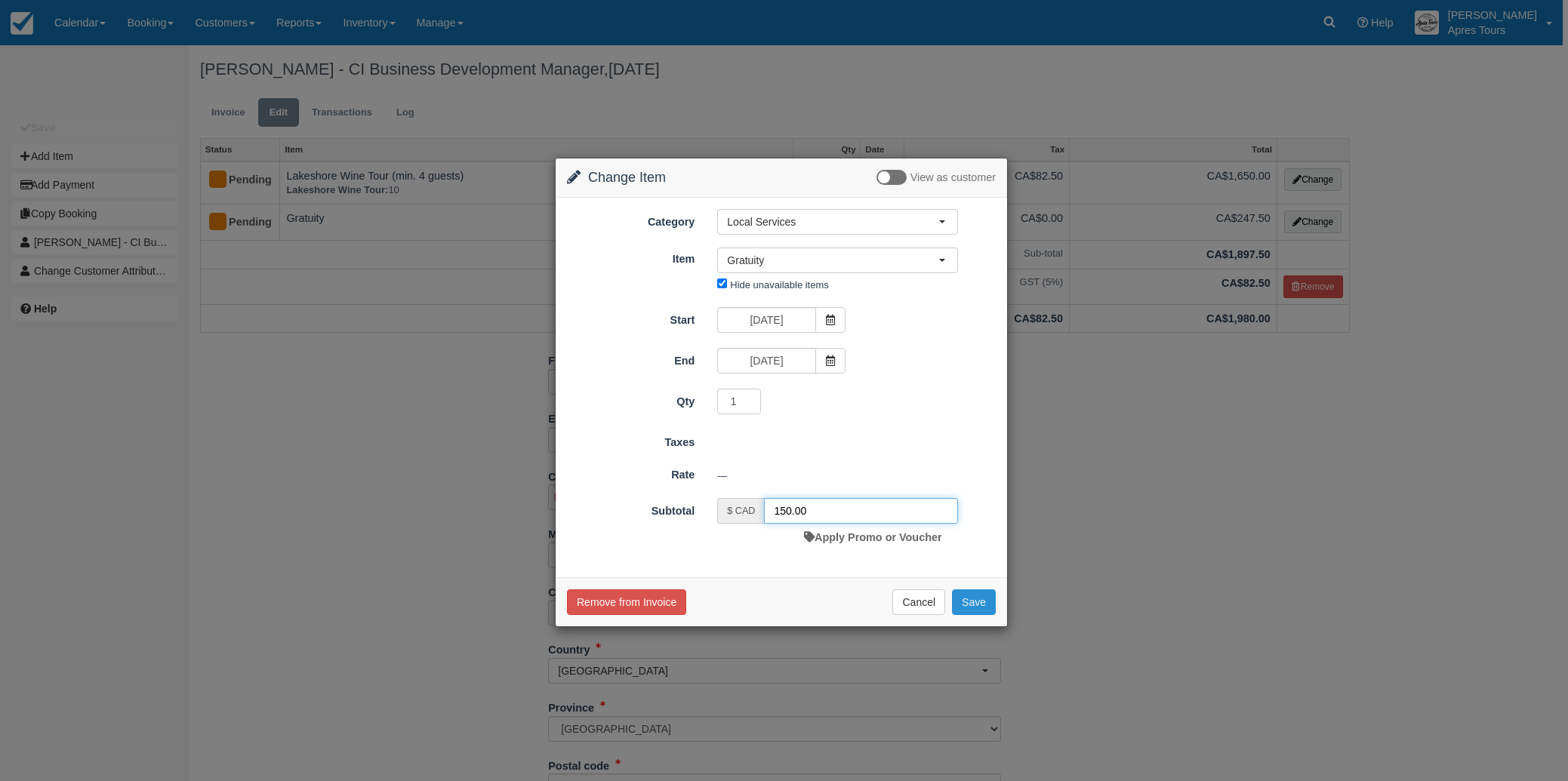
type input "150.00"
click at [984, 605] on button "Save" at bounding box center [974, 602] width 44 height 26
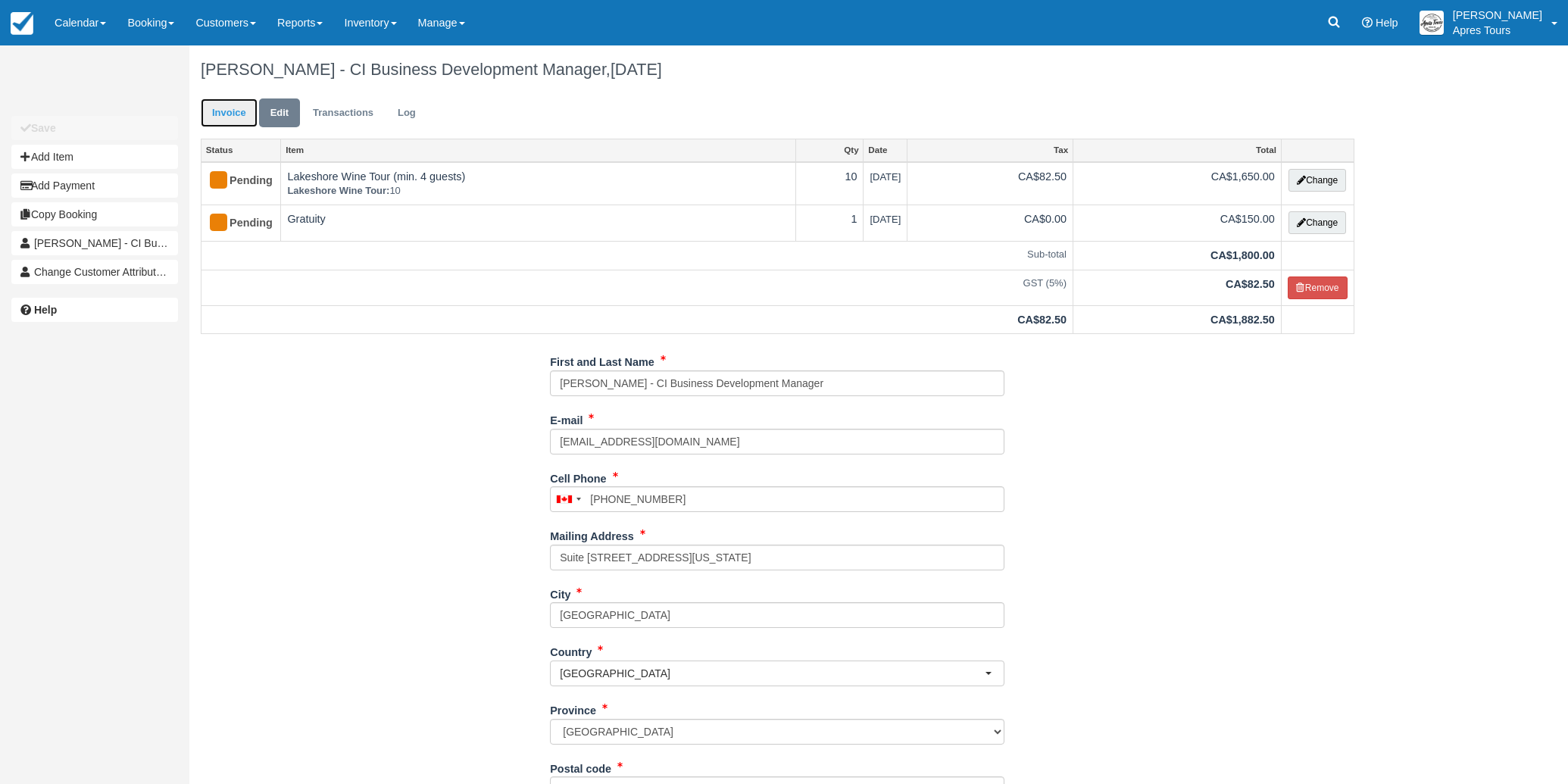
click at [225, 112] on link "Invoice" at bounding box center [229, 113] width 57 height 29
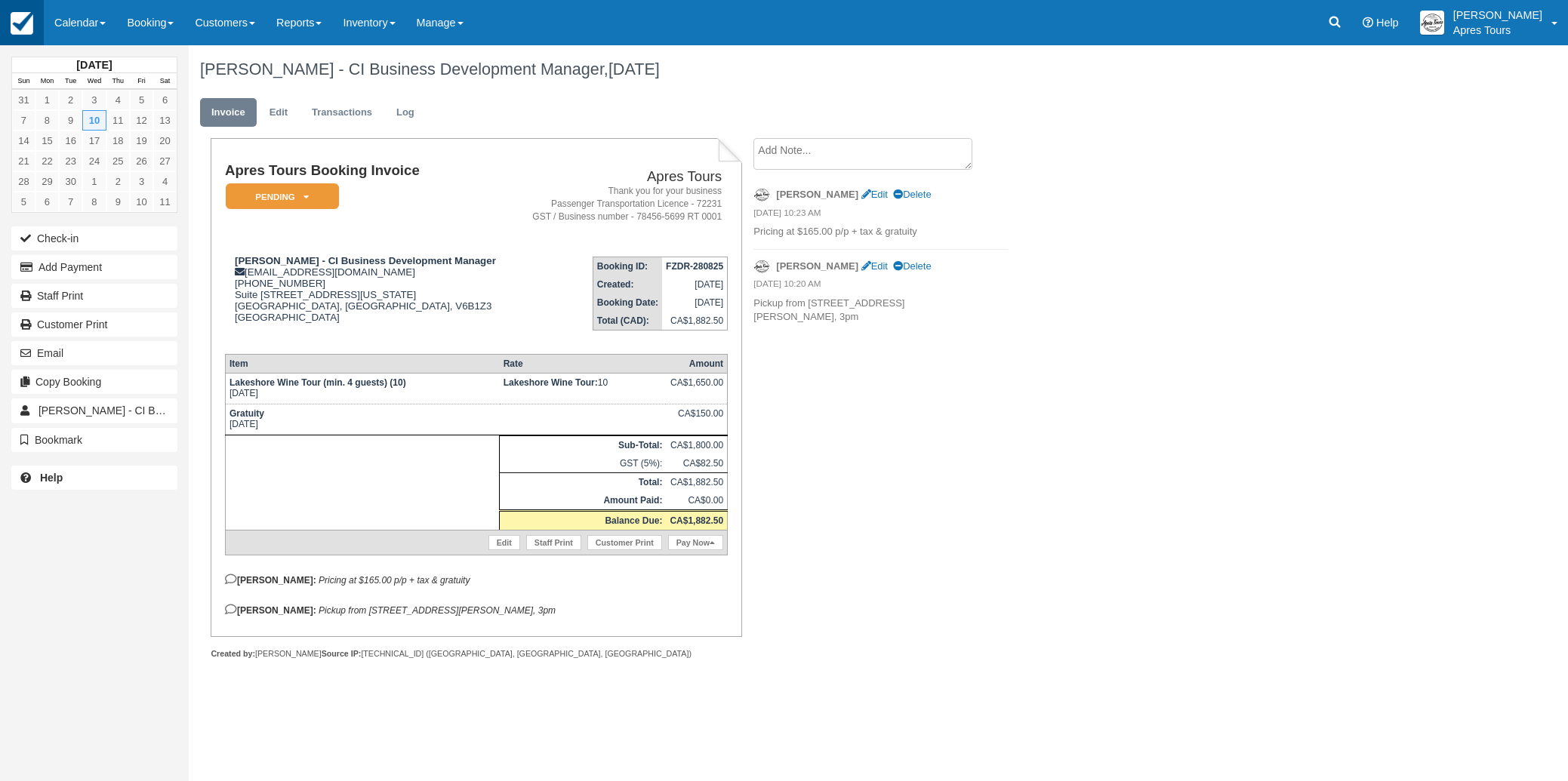
click at [27, 22] on img at bounding box center [21, 23] width 22 height 22
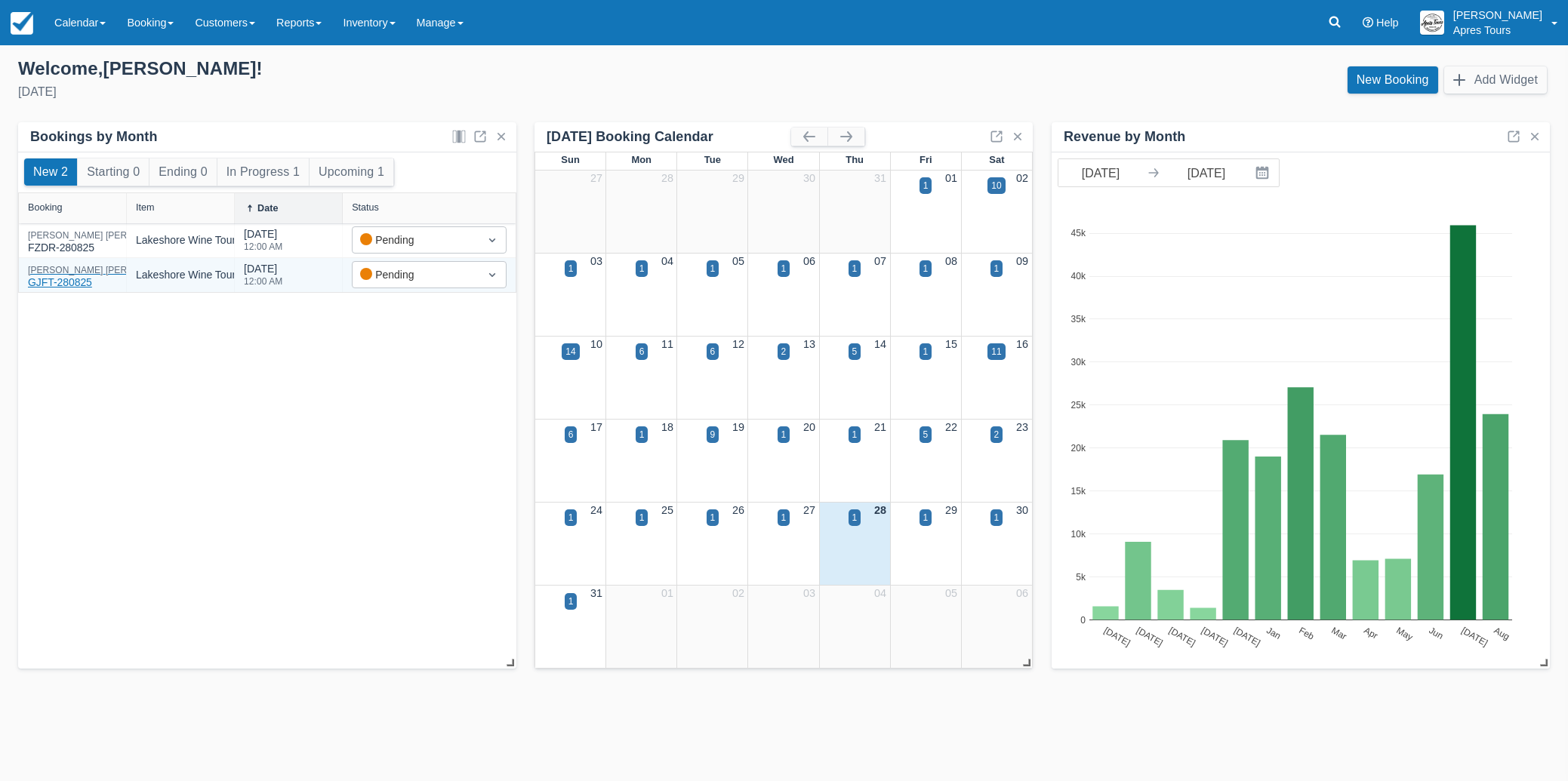
click at [63, 282] on div "Adam Webster - CI Business Development Manager GJFT-280825" at bounding box center [181, 277] width 305 height 25
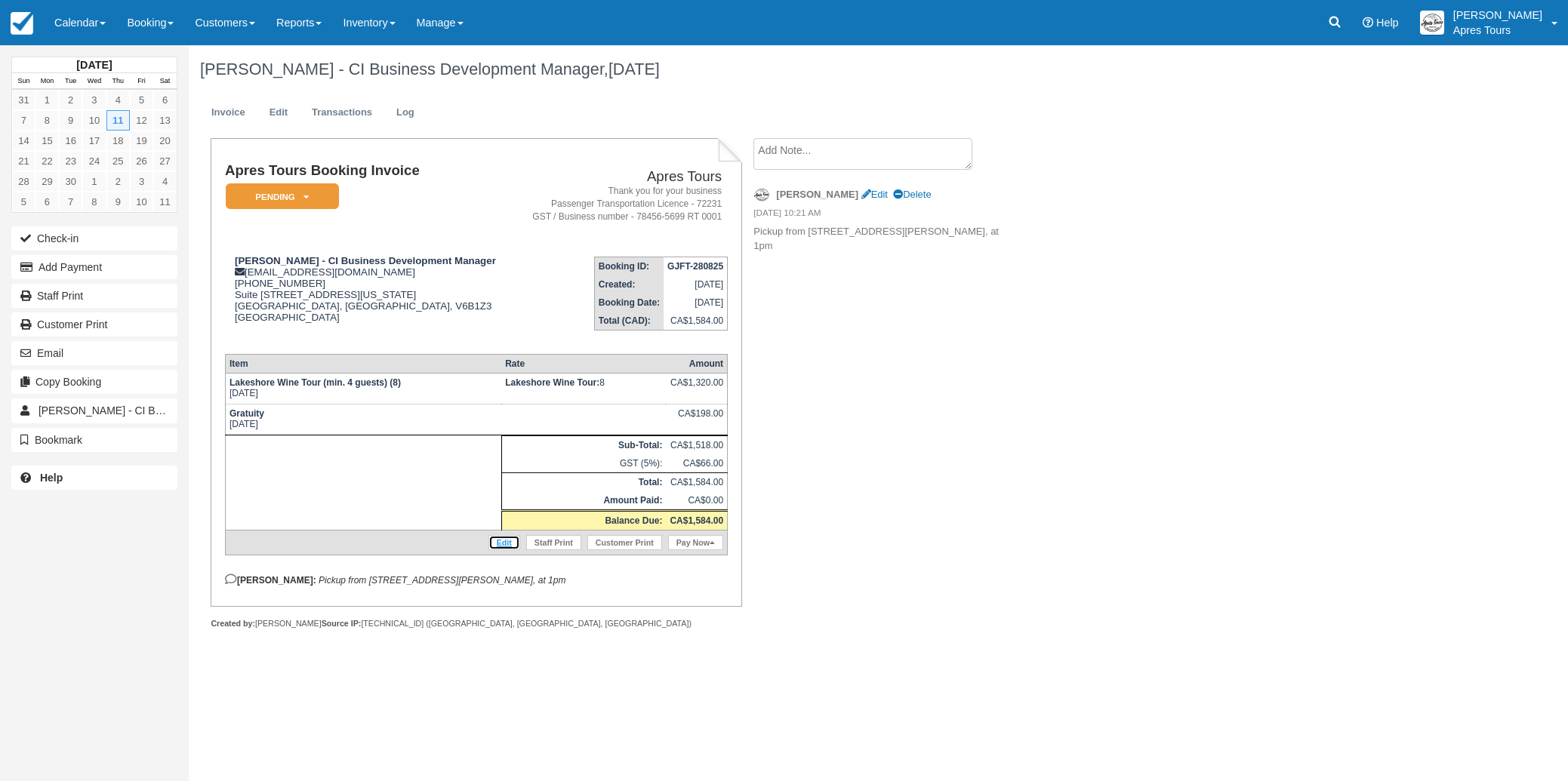
click at [502, 549] on link "Edit" at bounding box center [504, 543] width 32 height 15
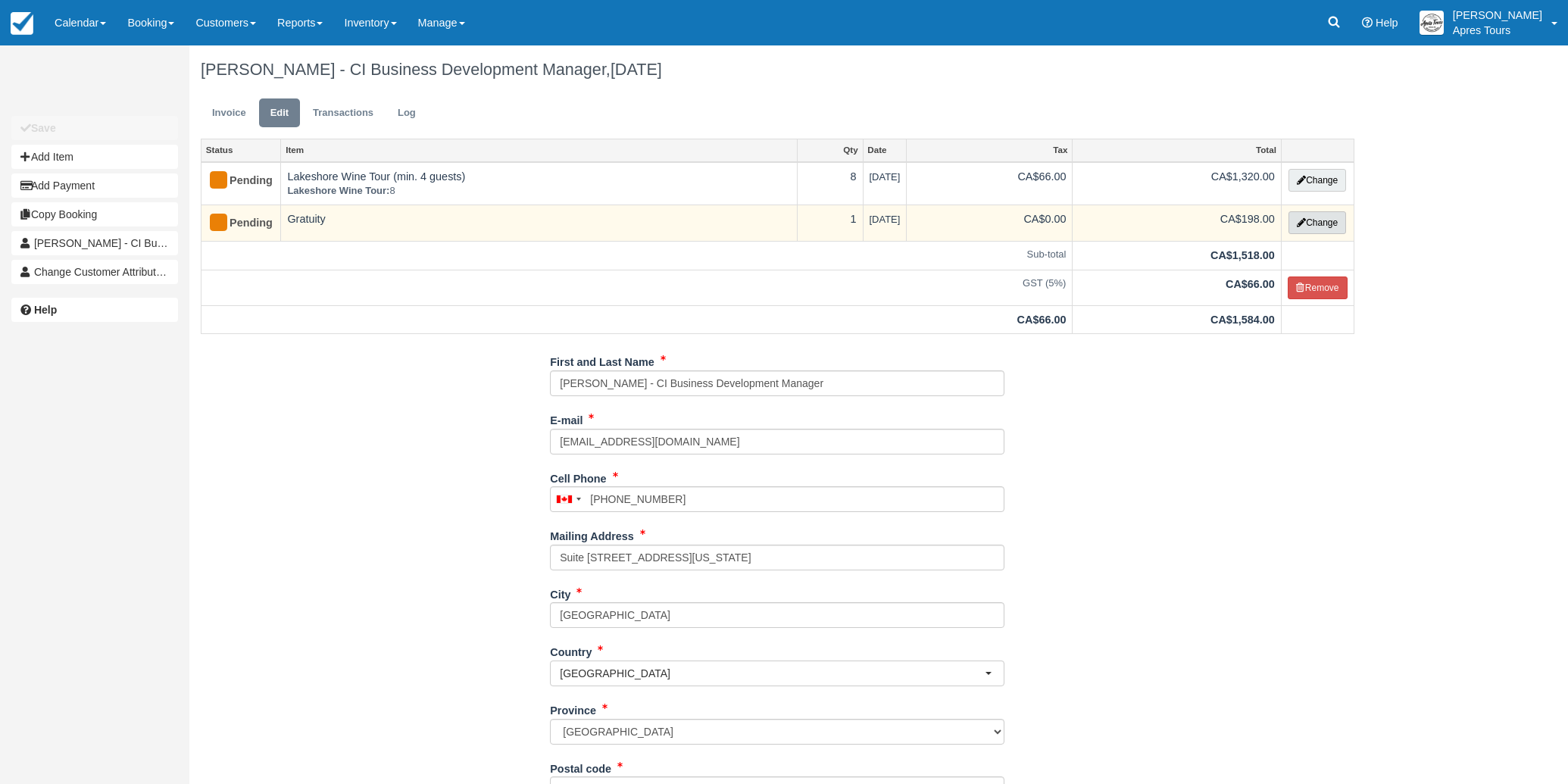
click at [1327, 221] on button "Change" at bounding box center [1316, 223] width 58 height 22
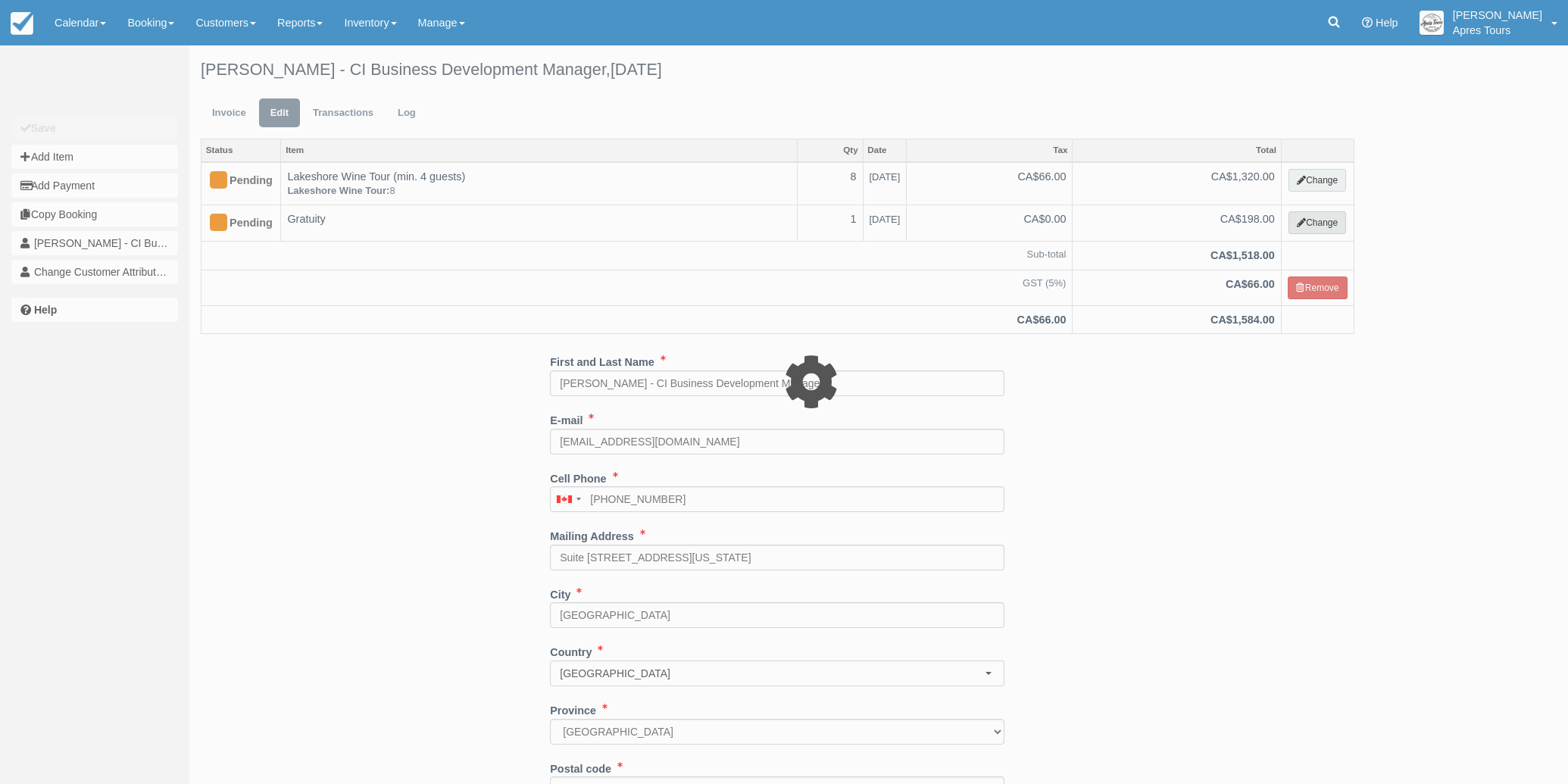
select select "4"
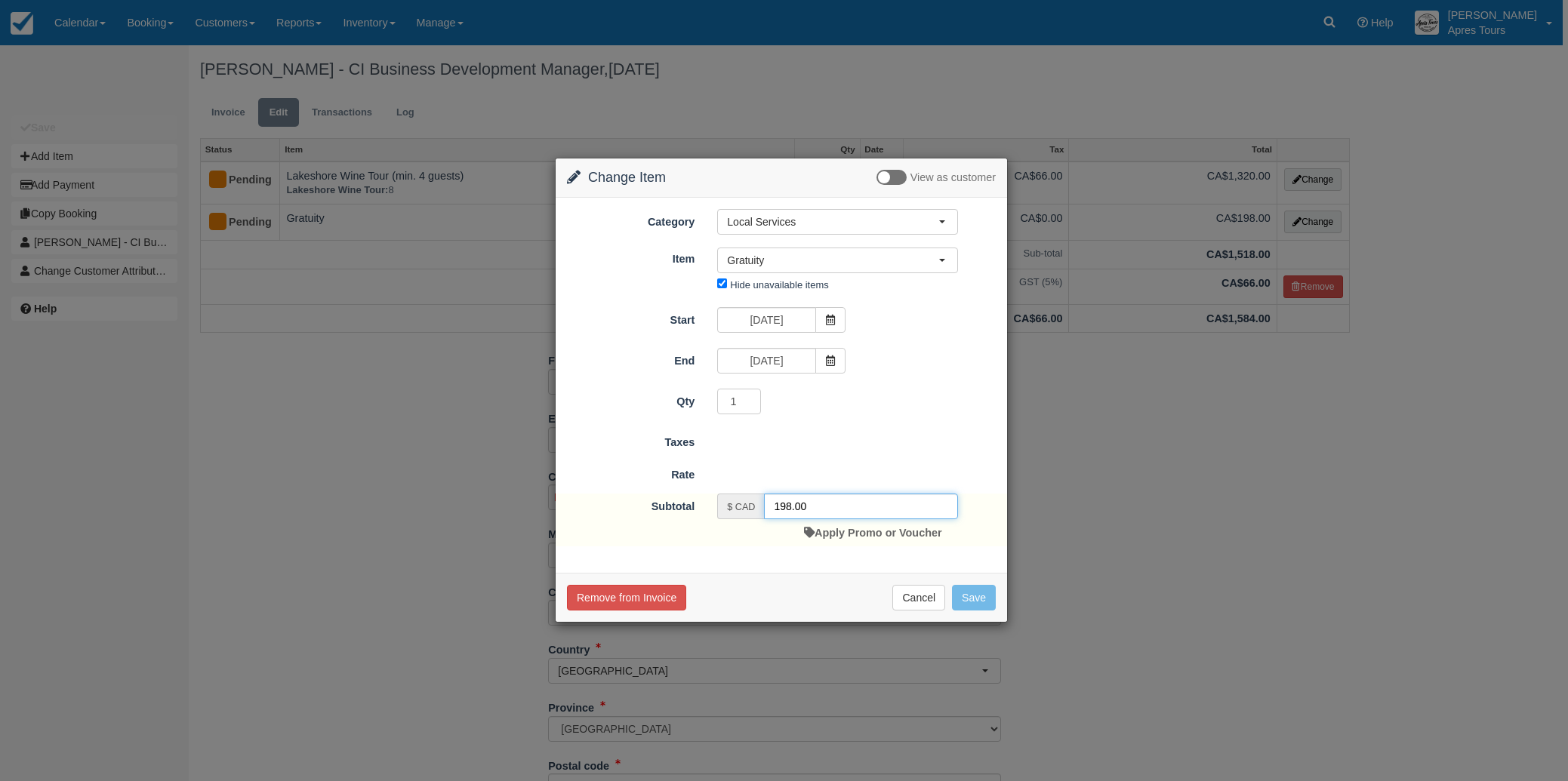
drag, startPoint x: 790, startPoint y: 506, endPoint x: 817, endPoint y: 498, distance: 28.2
click at [792, 506] on input "198.00" at bounding box center [861, 507] width 194 height 26
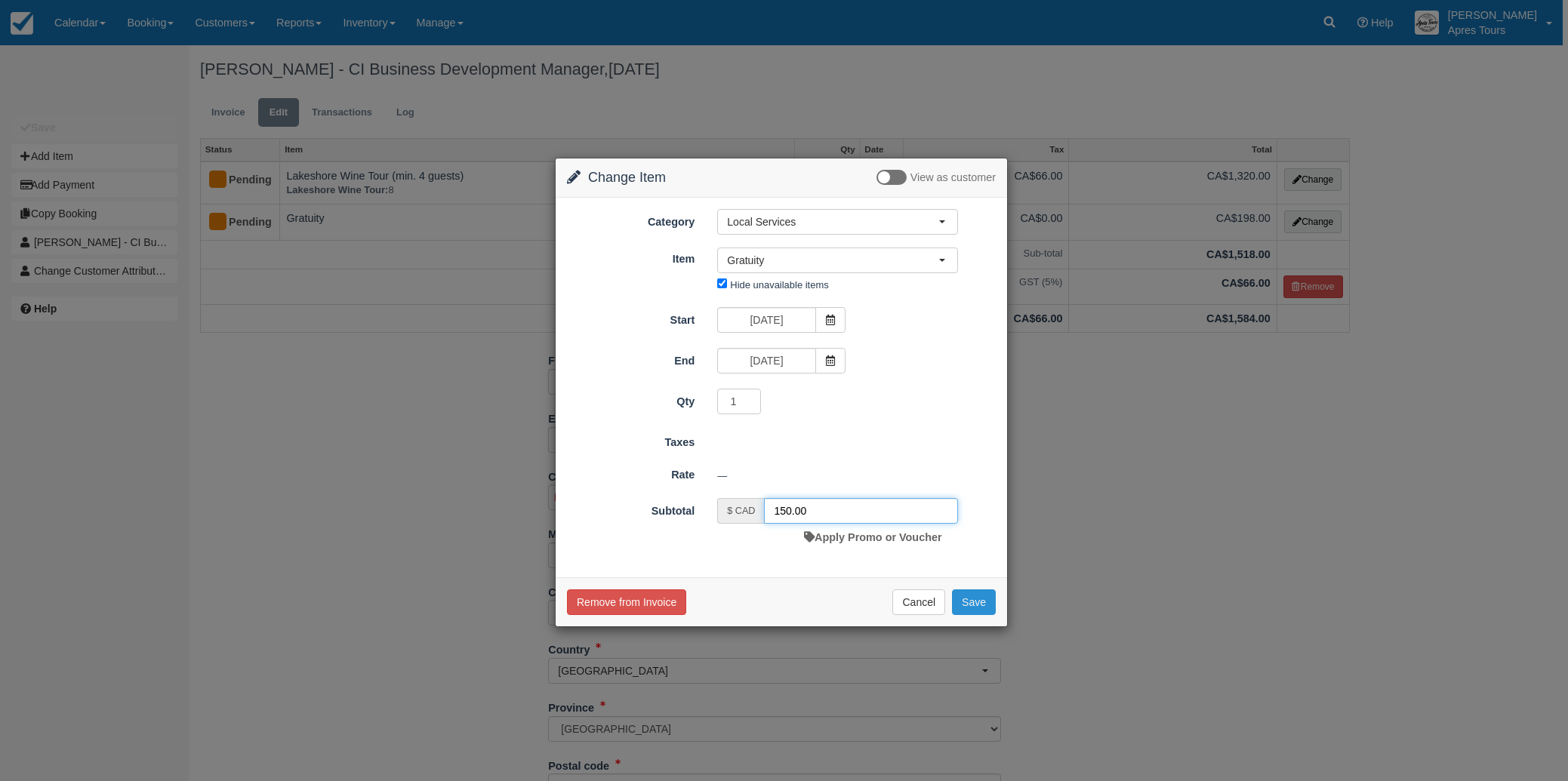
type input "150.00"
click at [983, 608] on button "Save" at bounding box center [974, 602] width 44 height 26
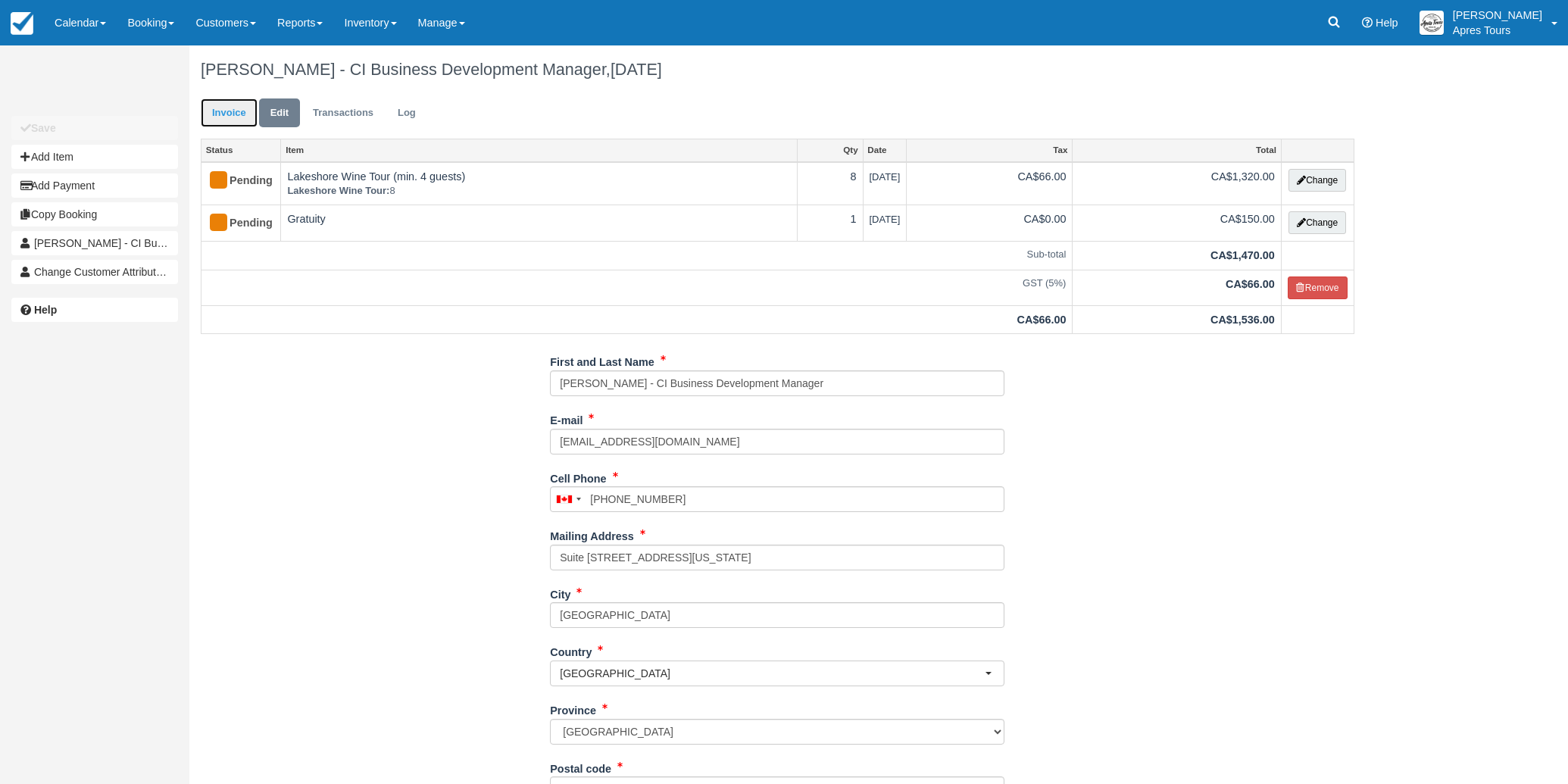
click at [229, 113] on link "Invoice" at bounding box center [229, 113] width 57 height 29
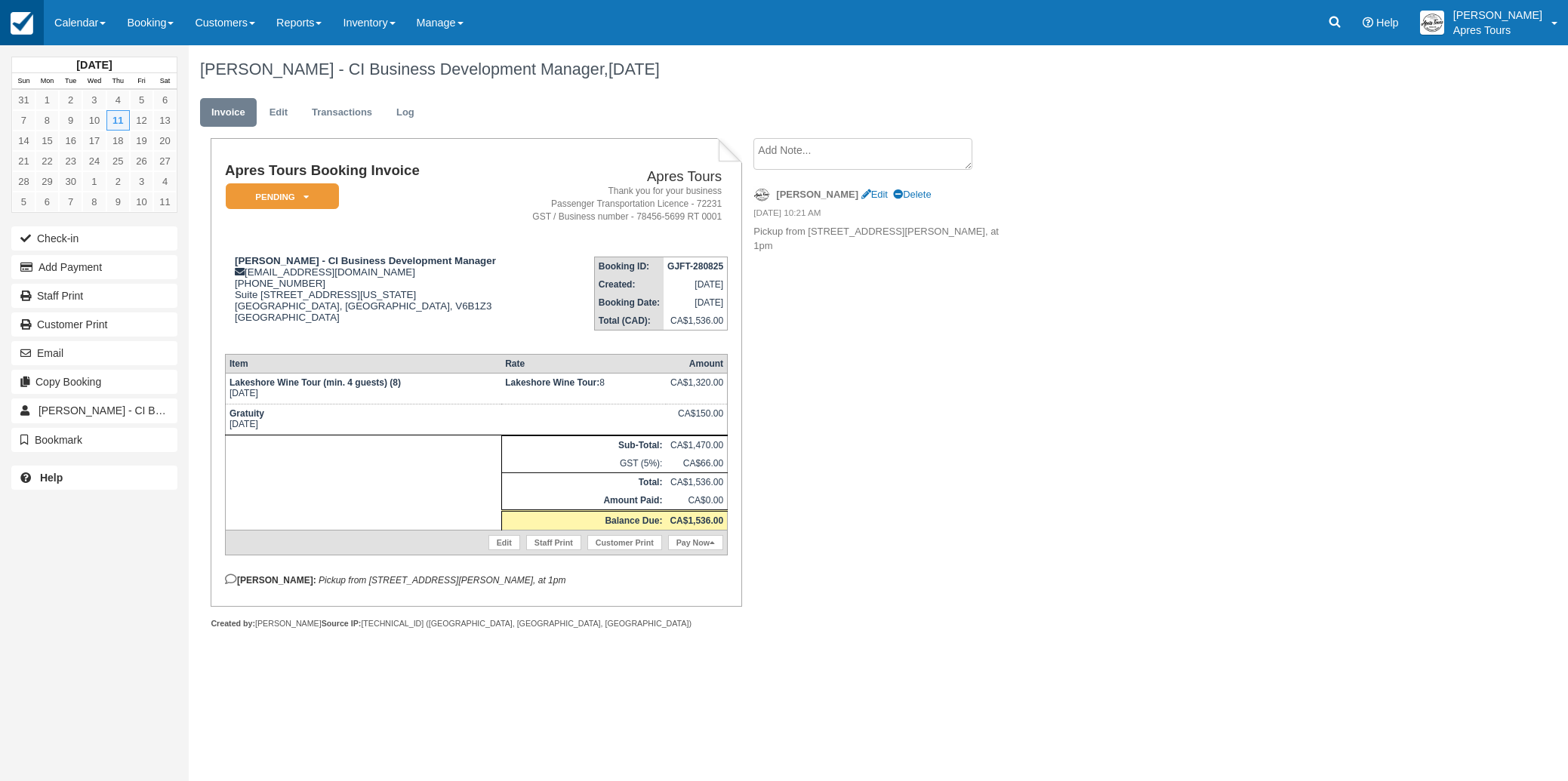
click at [26, 20] on img at bounding box center [21, 23] width 22 height 22
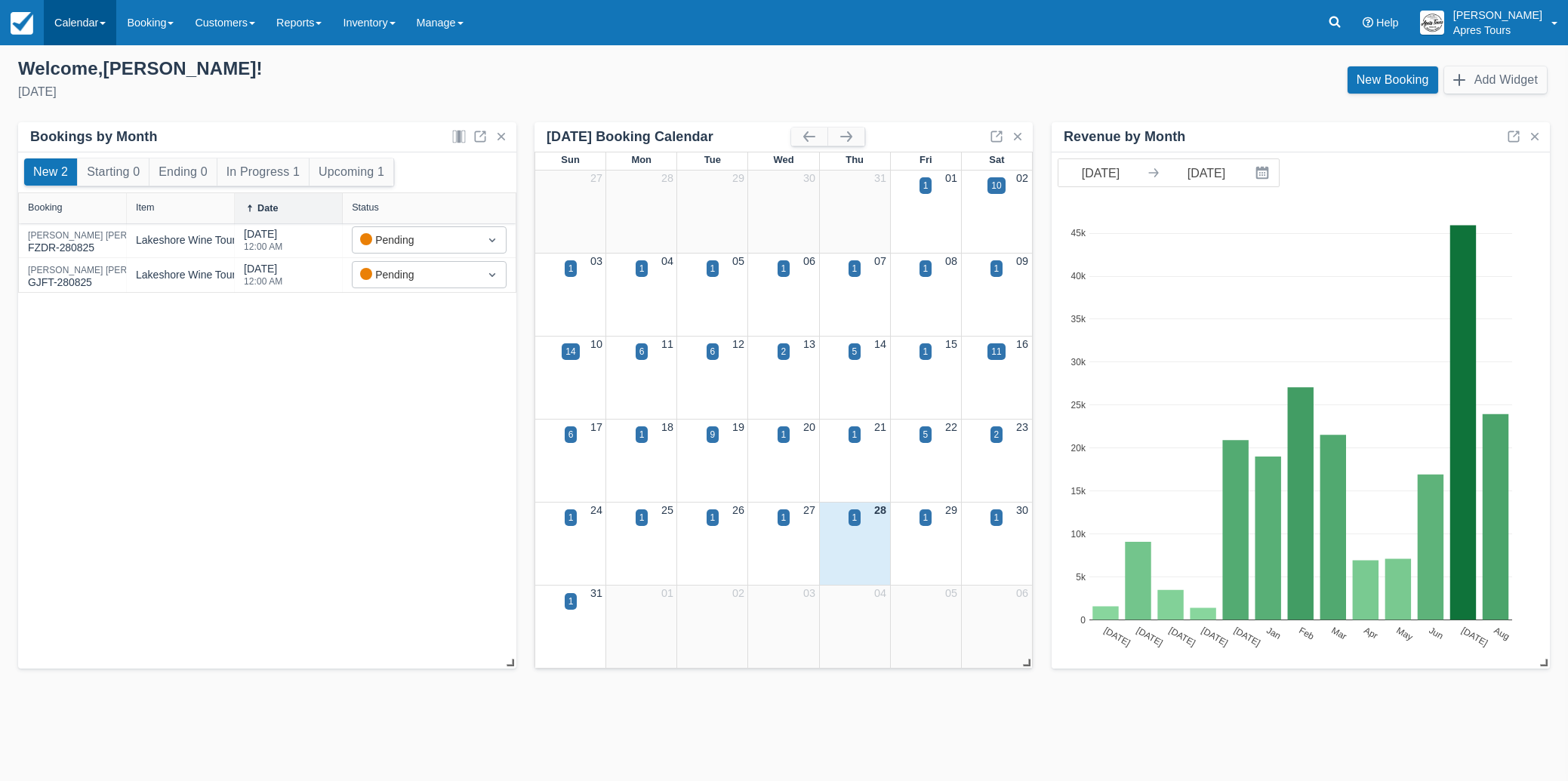
click at [93, 19] on link "Calendar" at bounding box center [80, 22] width 73 height 45
click at [75, 143] on link "Month" at bounding box center [104, 142] width 119 height 32
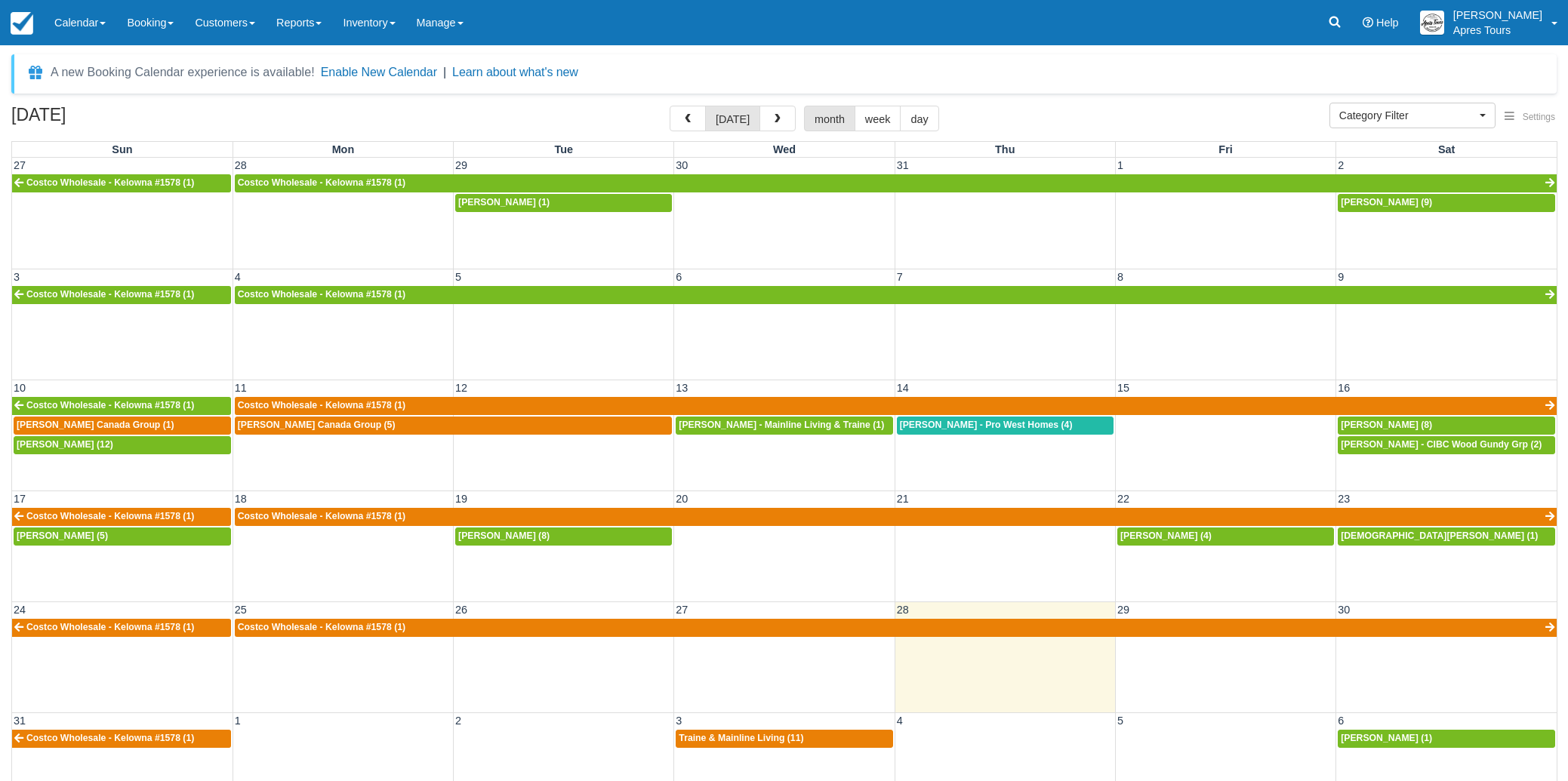
select select
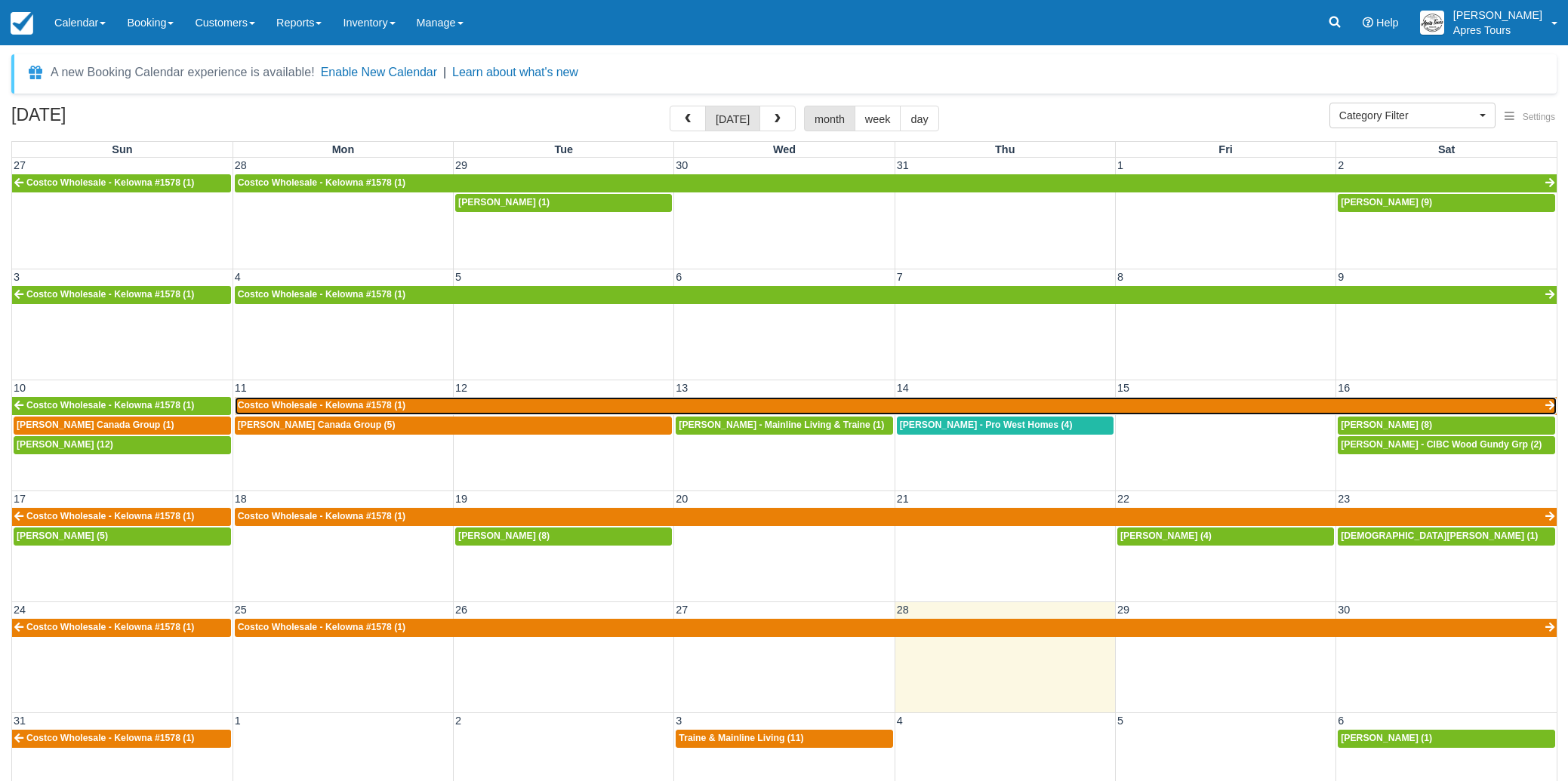
click at [1209, 402] on link "Costco Wholesale - Kelowna #1578 (1)" at bounding box center [896, 406] width 1322 height 18
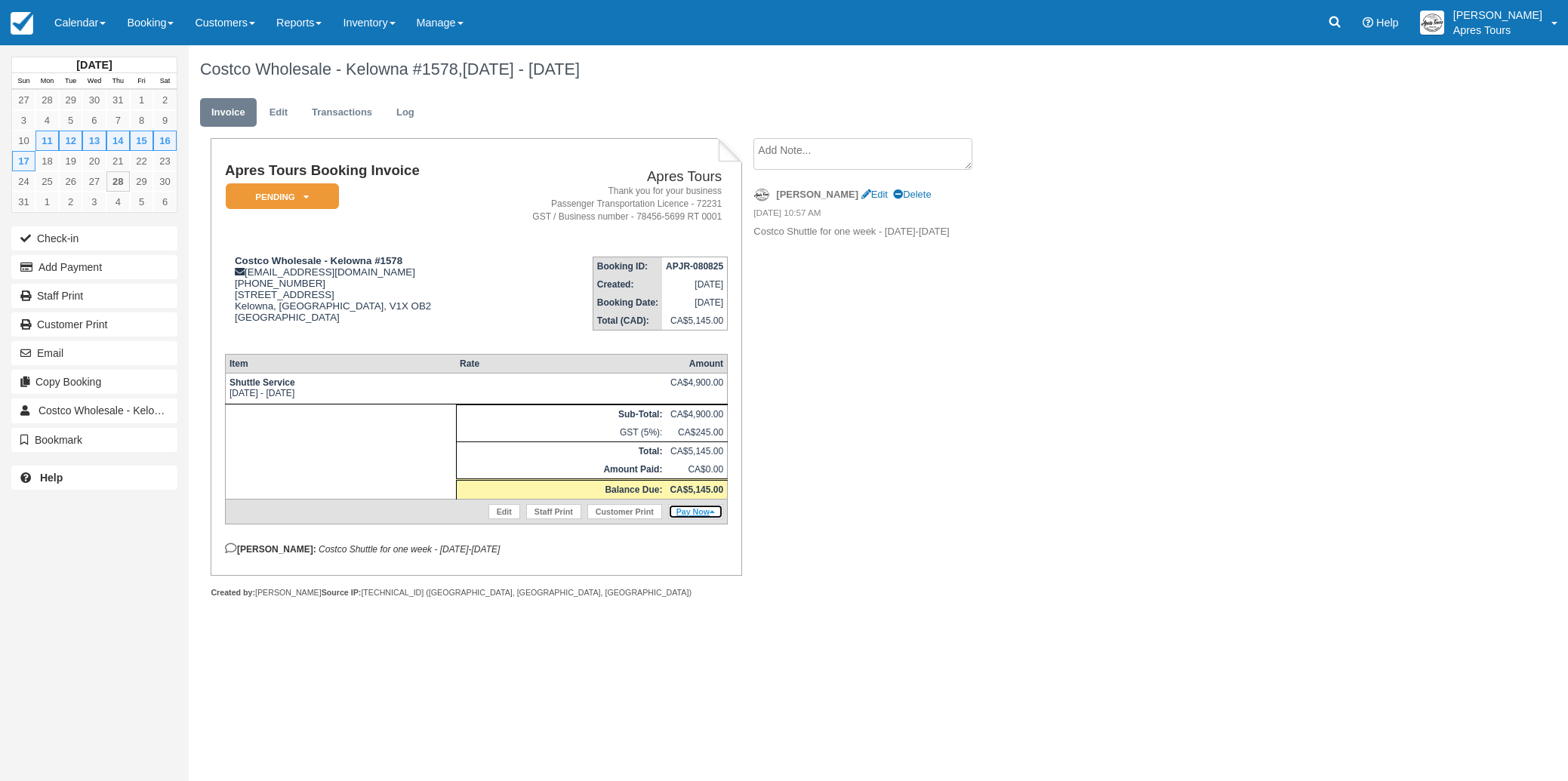
click at [695, 519] on link "Pay Now" at bounding box center [695, 512] width 55 height 15
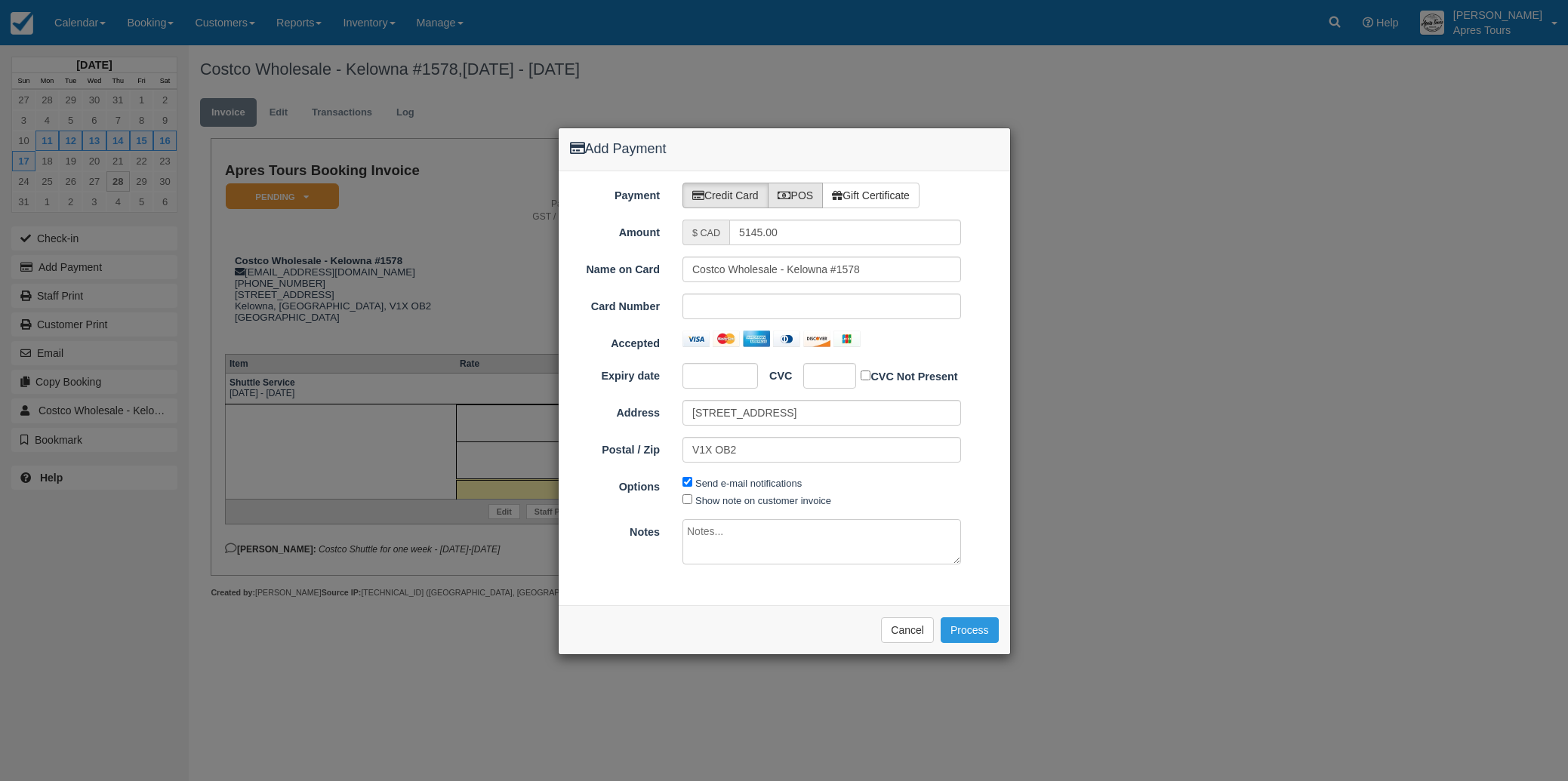
click at [801, 194] on label "POS" at bounding box center [795, 195] width 56 height 26
radio input "true"
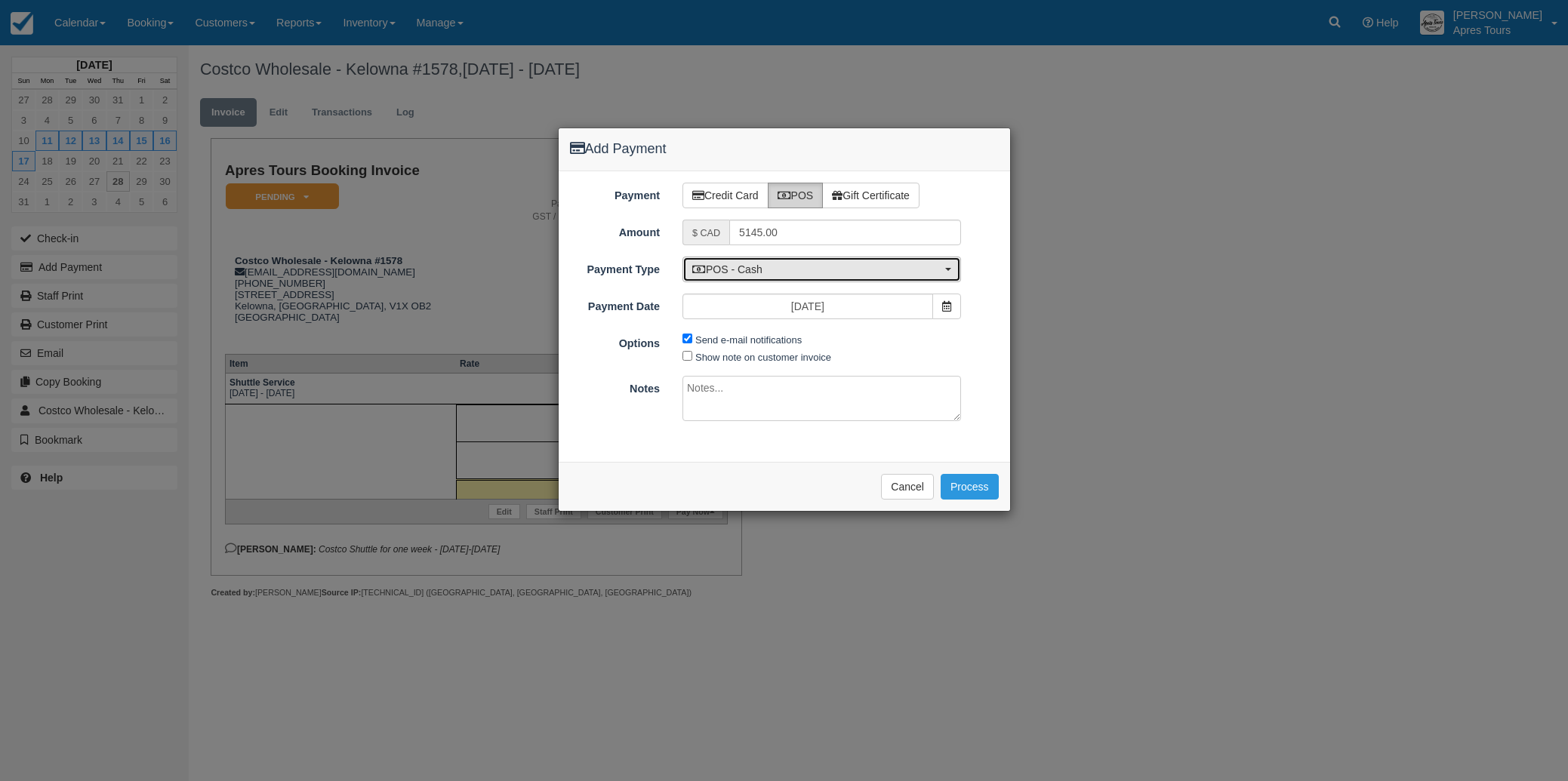
click at [791, 277] on span "POS - Cash" at bounding box center [816, 270] width 249 height 15
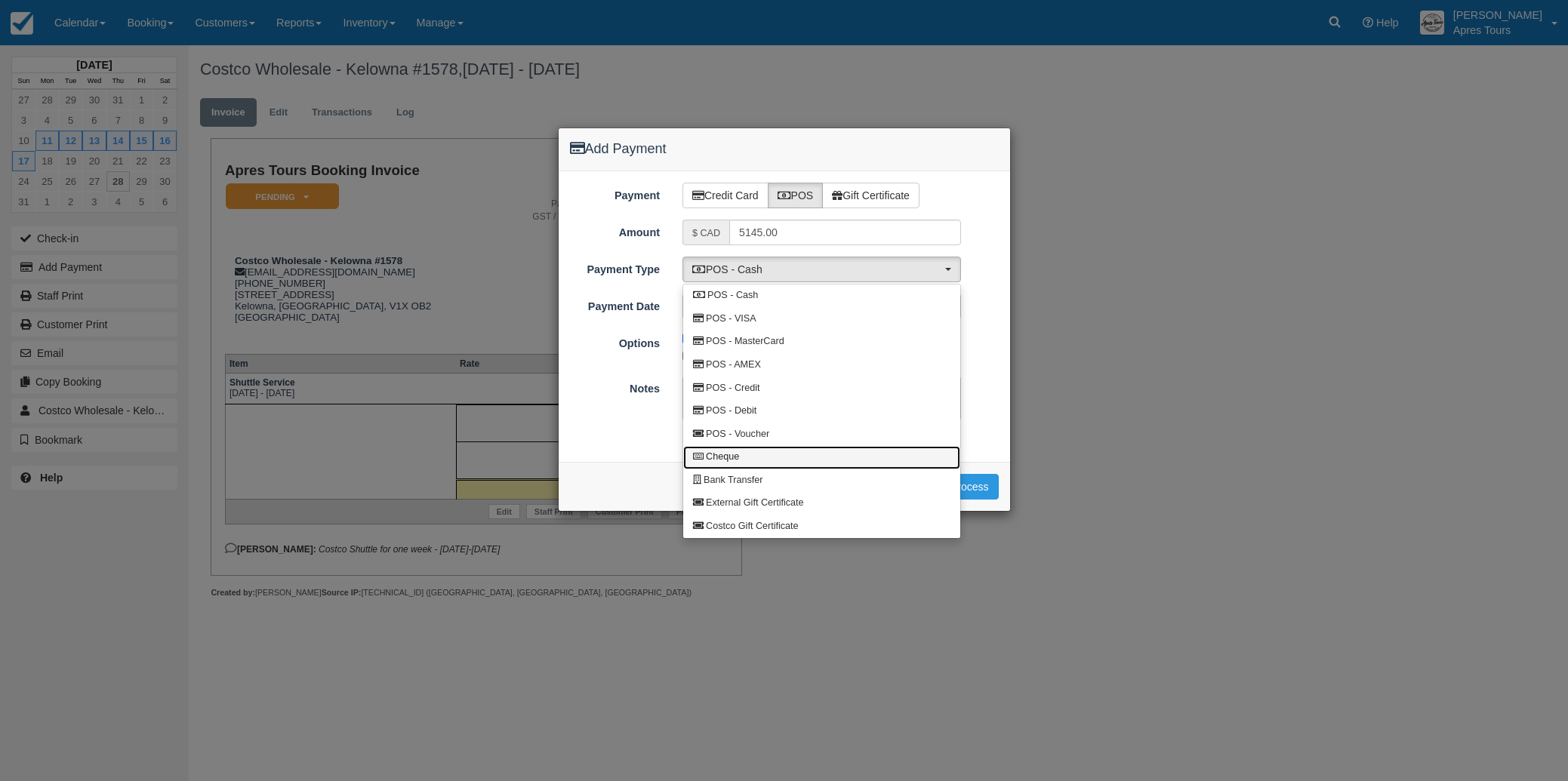
click at [729, 464] on span "Cheque" at bounding box center [722, 457] width 33 height 14
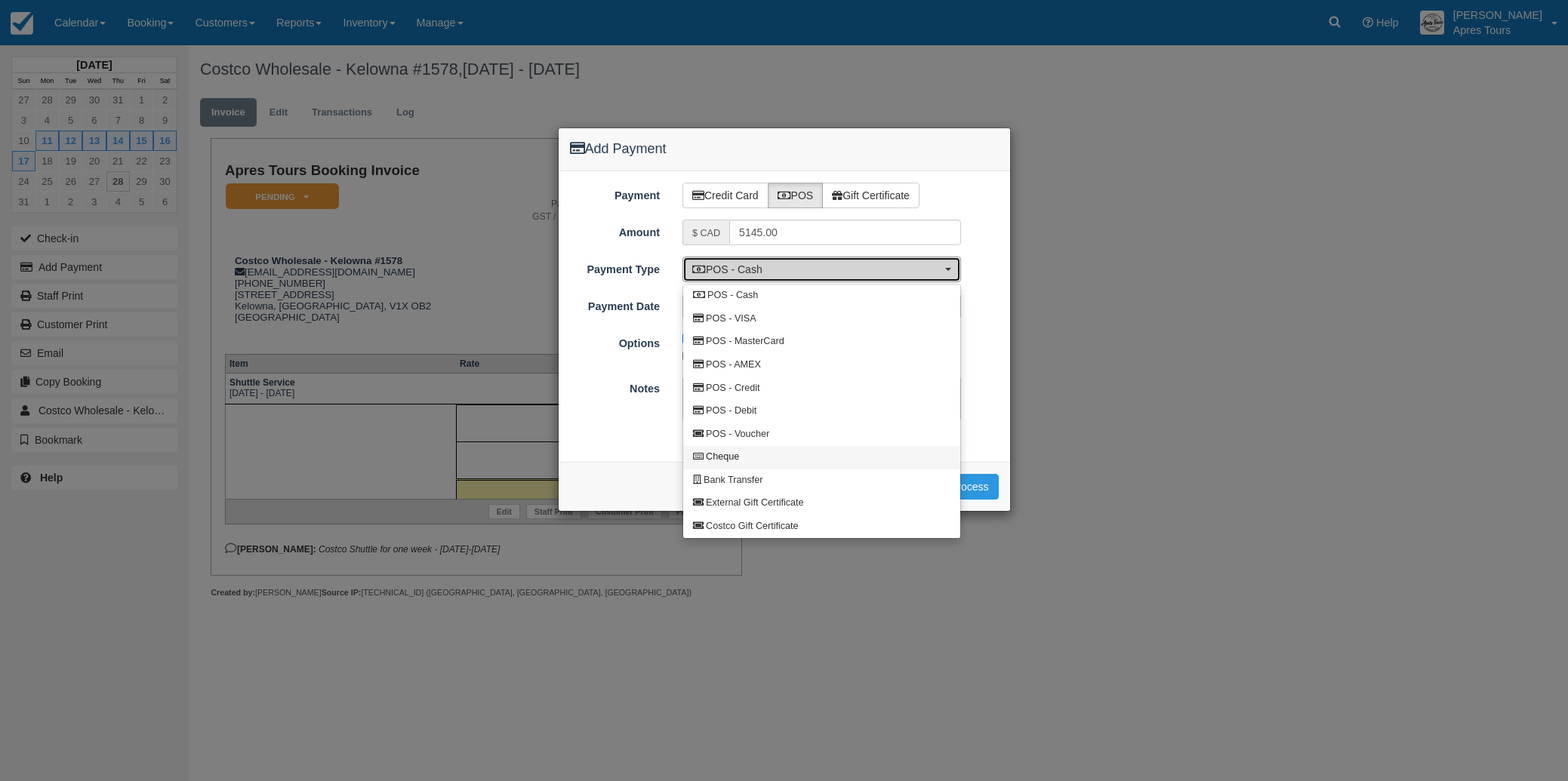
select select "CHEQUE"
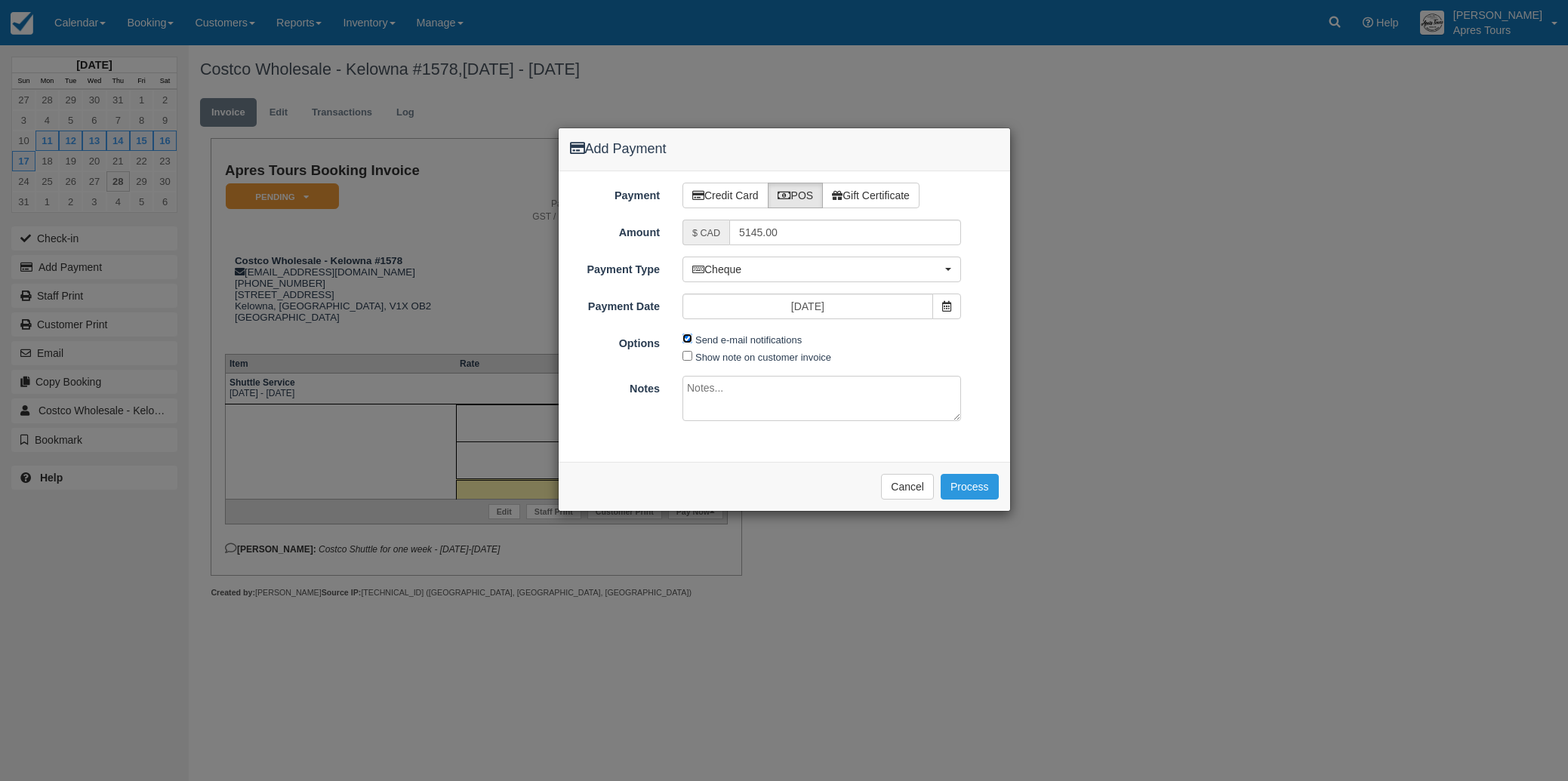
click at [687, 340] on input "Send e-mail notifications" at bounding box center [687, 338] width 9 height 9
checkbox input "false"
click at [945, 303] on icon at bounding box center [946, 307] width 9 height 10
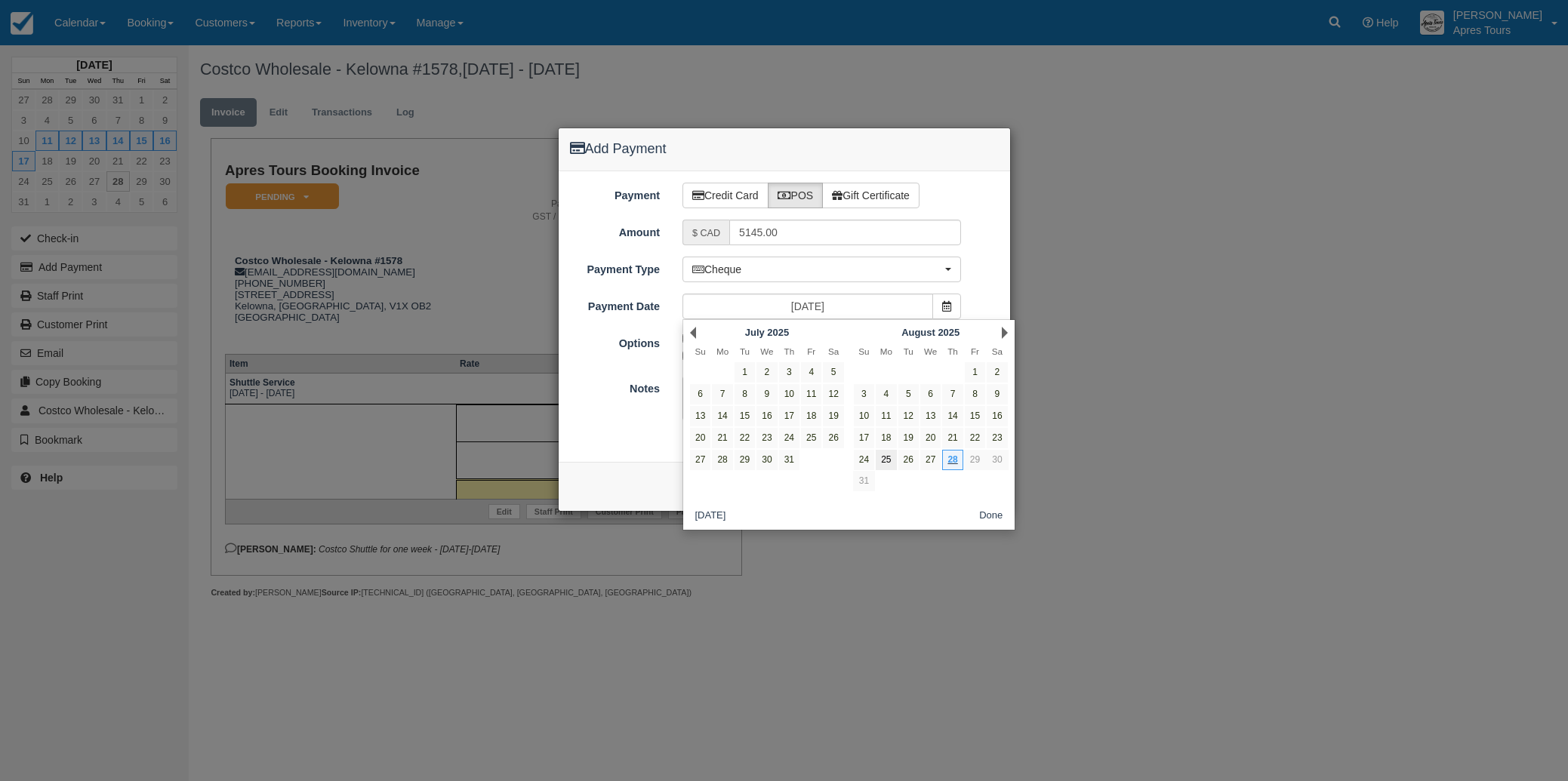
click at [885, 462] on link "25" at bounding box center [886, 460] width 21 height 21
type input "Mon Aug 25 2025"
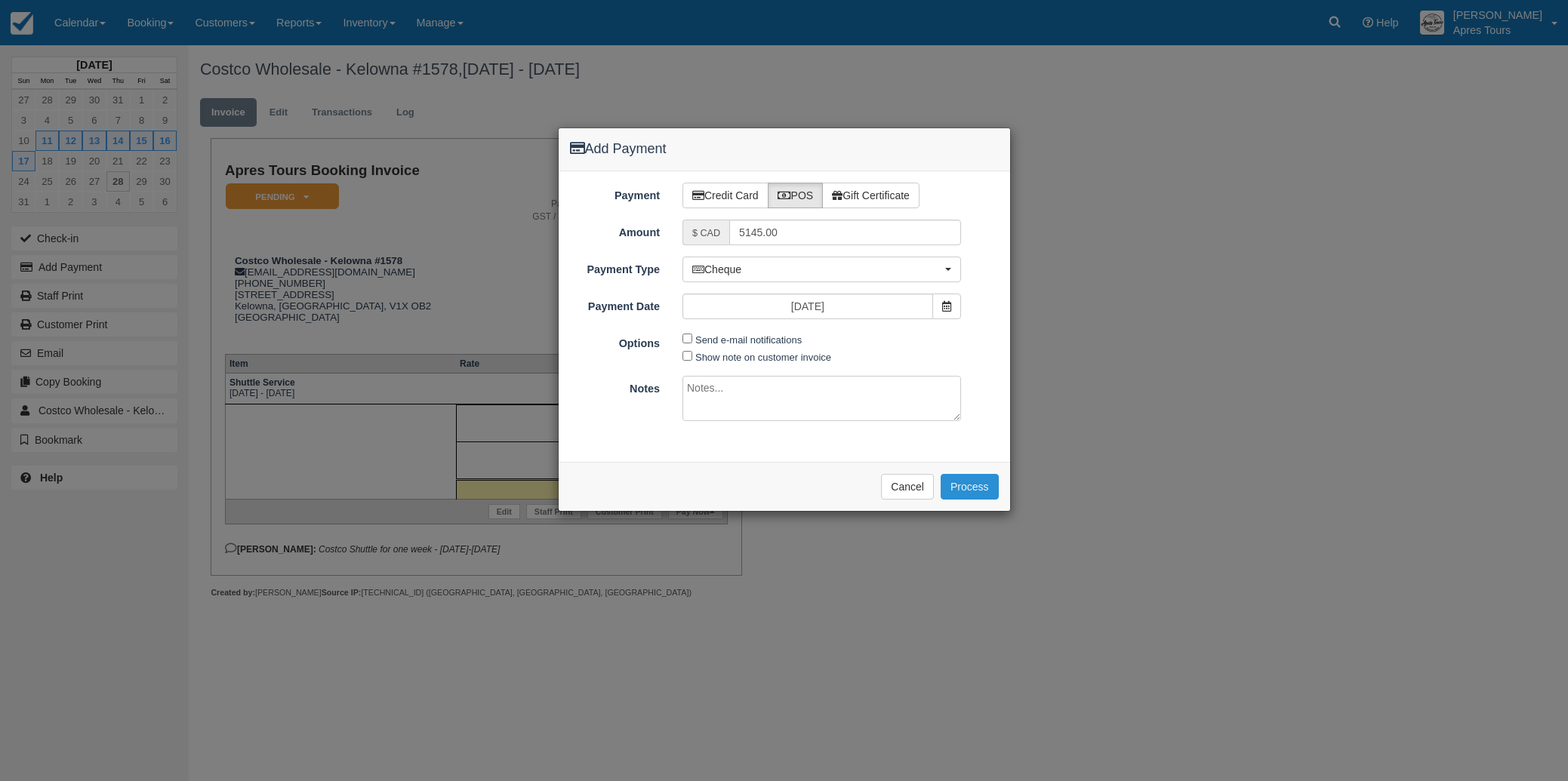
click at [974, 489] on button "Process" at bounding box center [969, 487] width 58 height 26
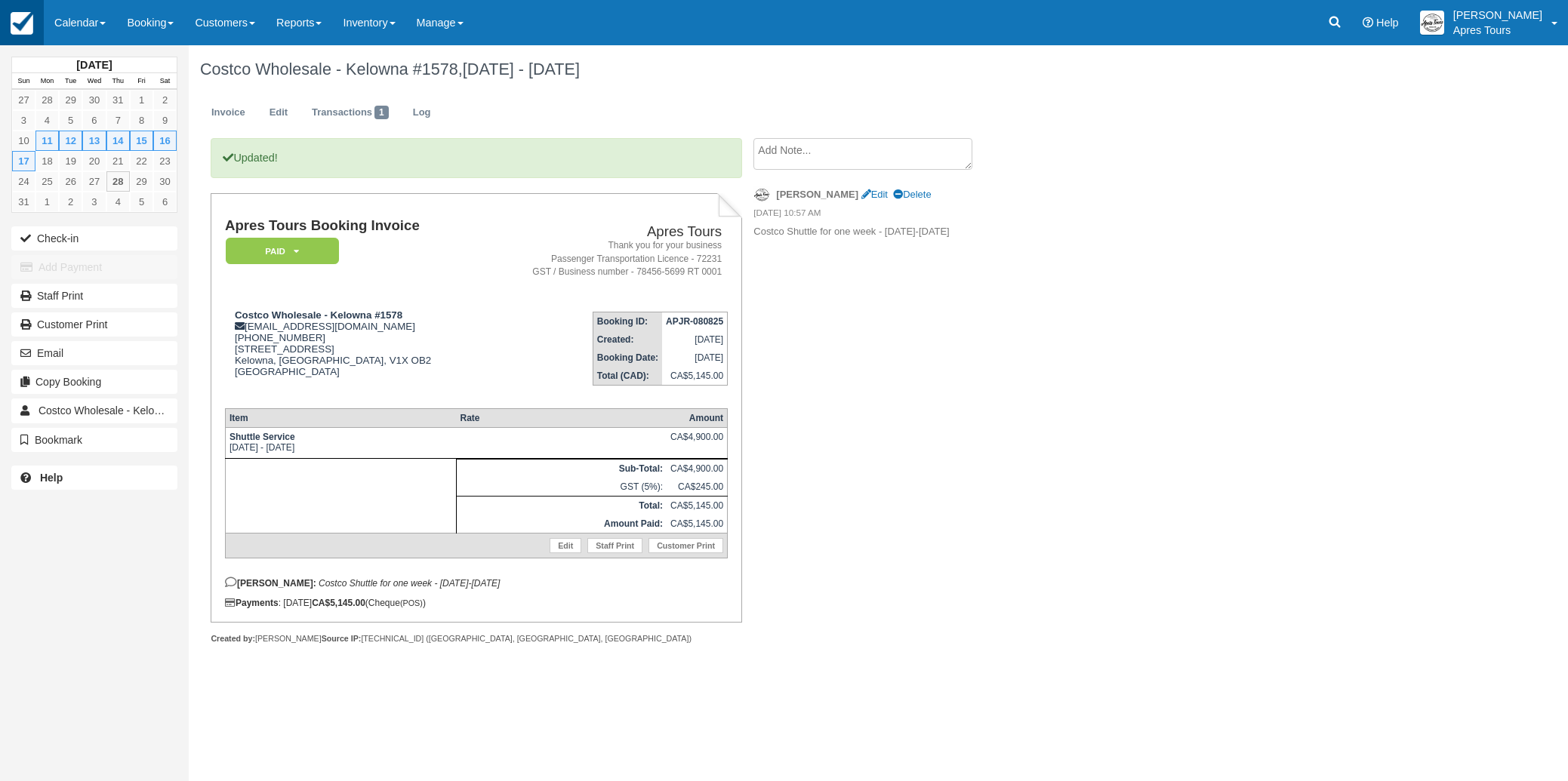
click at [24, 20] on img at bounding box center [21, 23] width 22 height 22
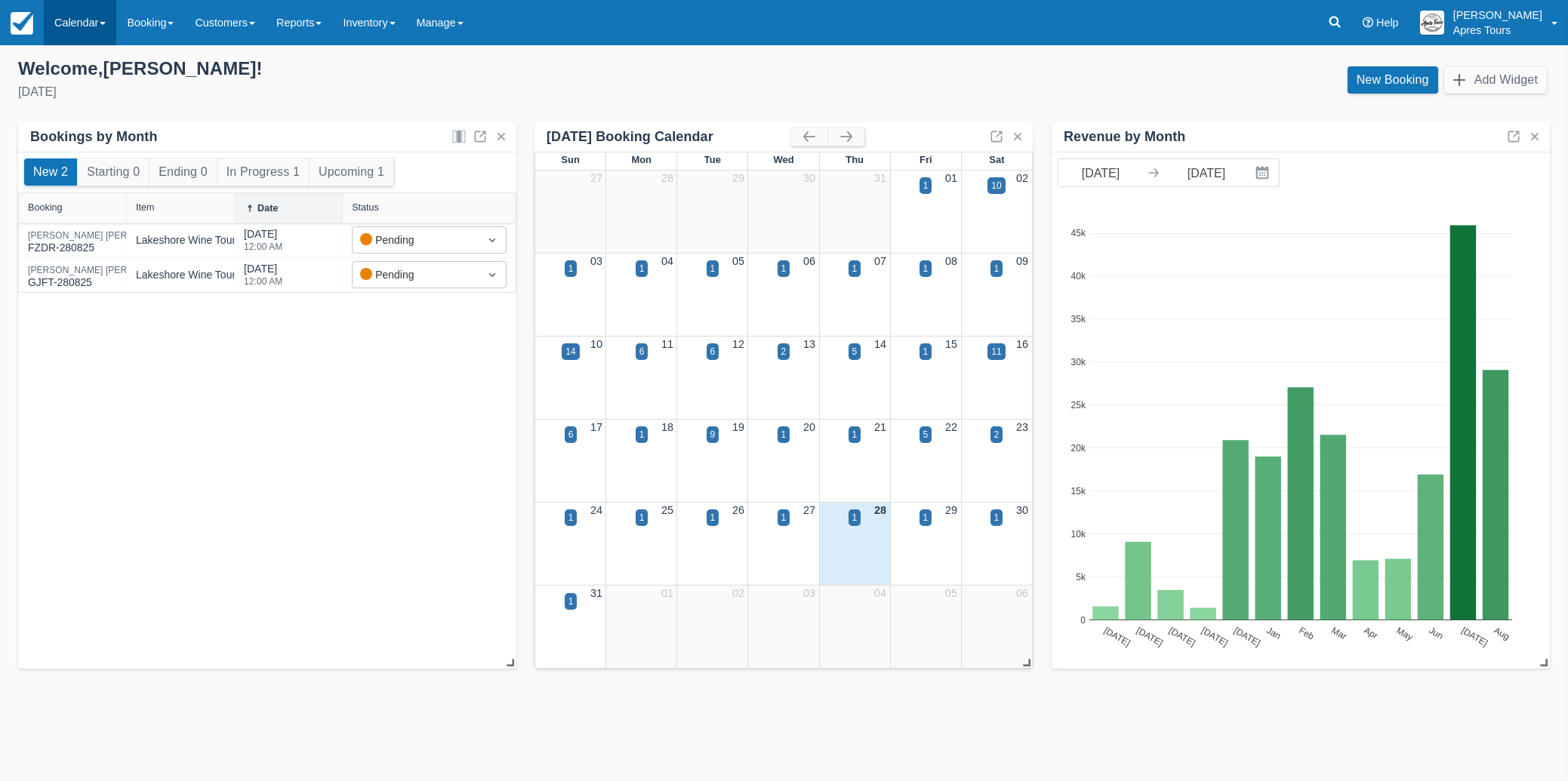
click at [73, 25] on link "Calendar" at bounding box center [80, 22] width 73 height 45
click at [92, 138] on link "Month" at bounding box center [104, 142] width 119 height 32
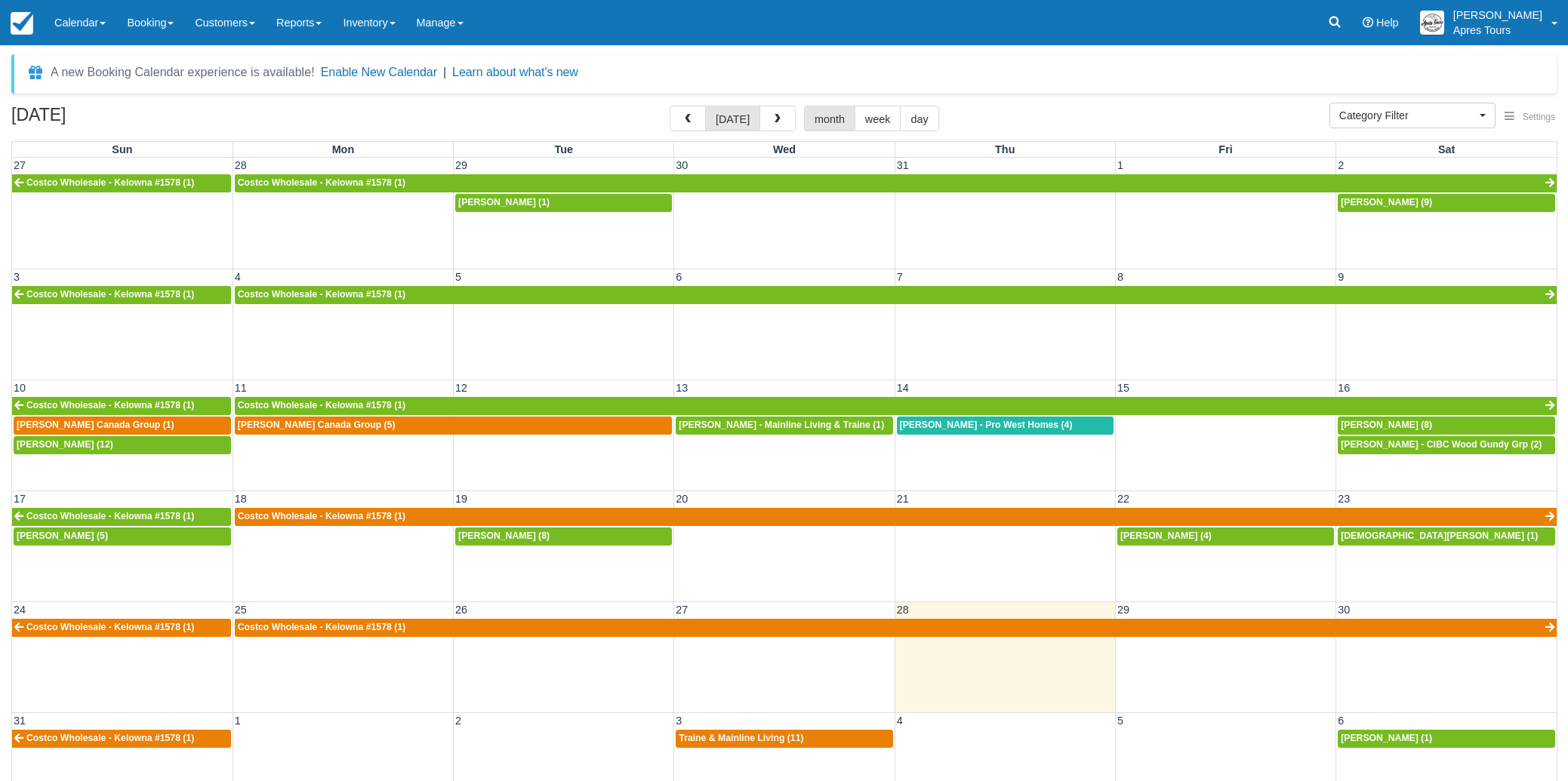
select select
click at [779, 112] on button "button" at bounding box center [778, 118] width 36 height 26
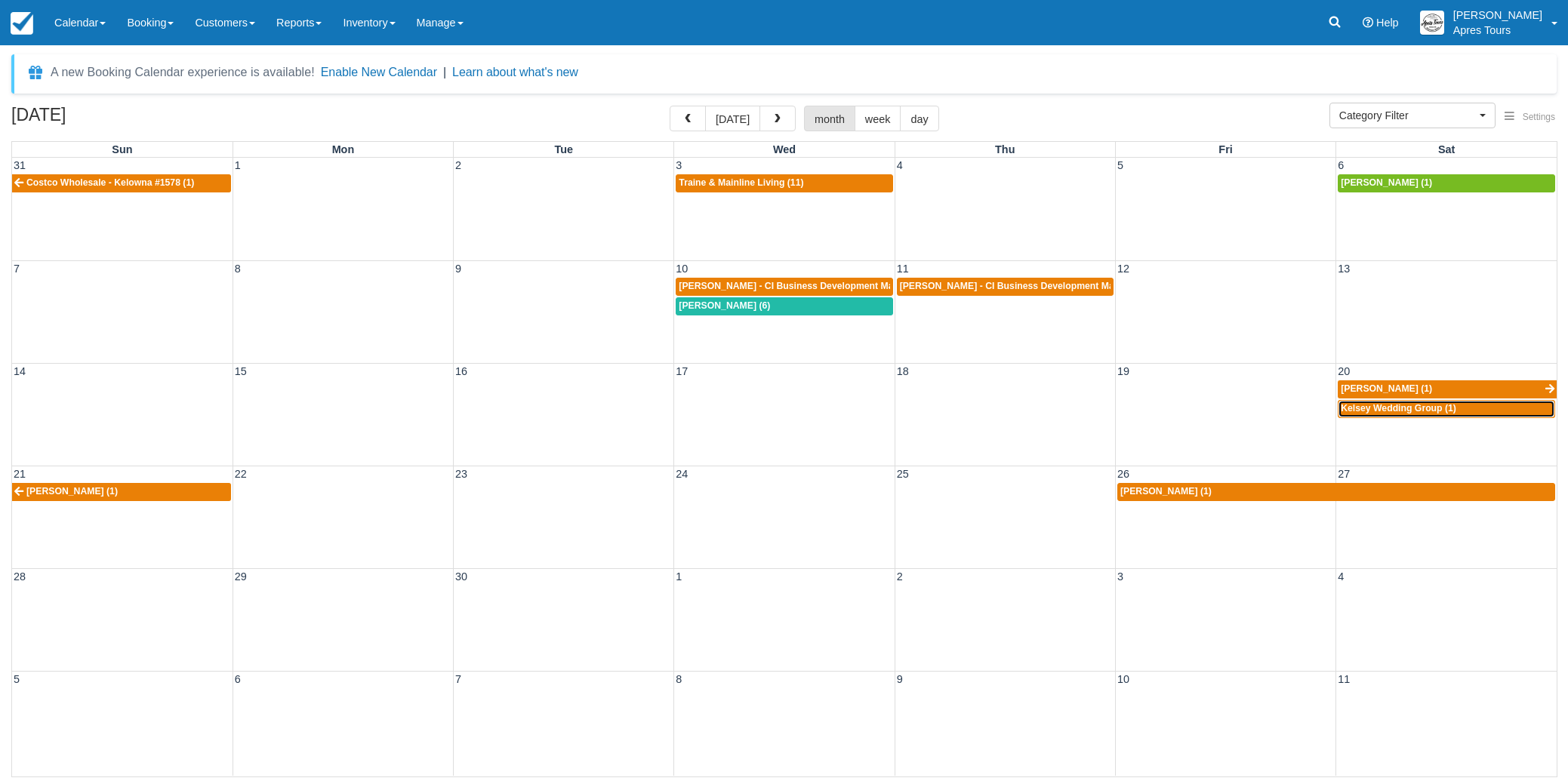
click at [1409, 412] on span "Kelsey Wedding Group (1)" at bounding box center [1398, 408] width 116 height 10
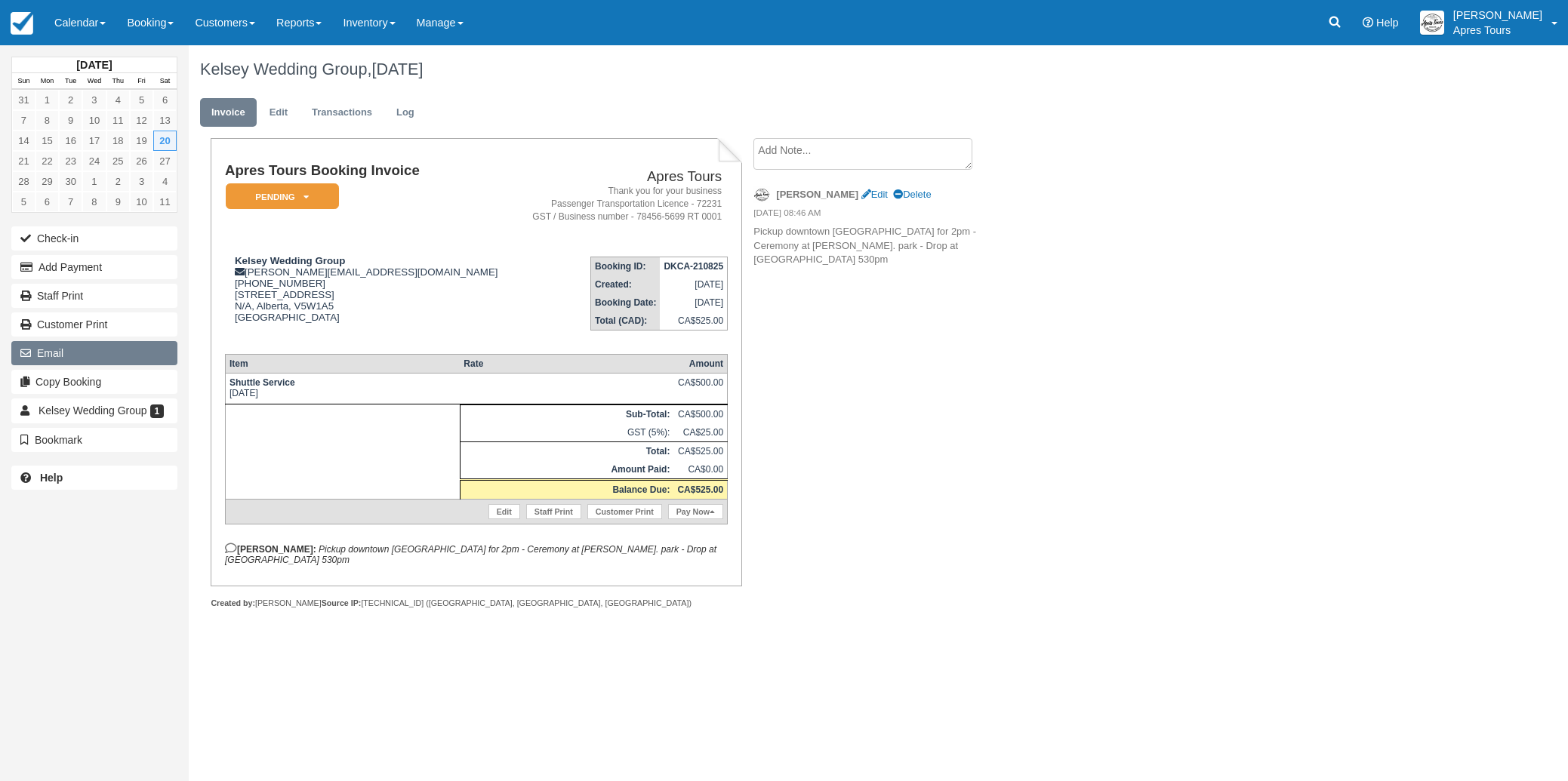
click at [64, 352] on button "Email" at bounding box center [94, 353] width 166 height 24
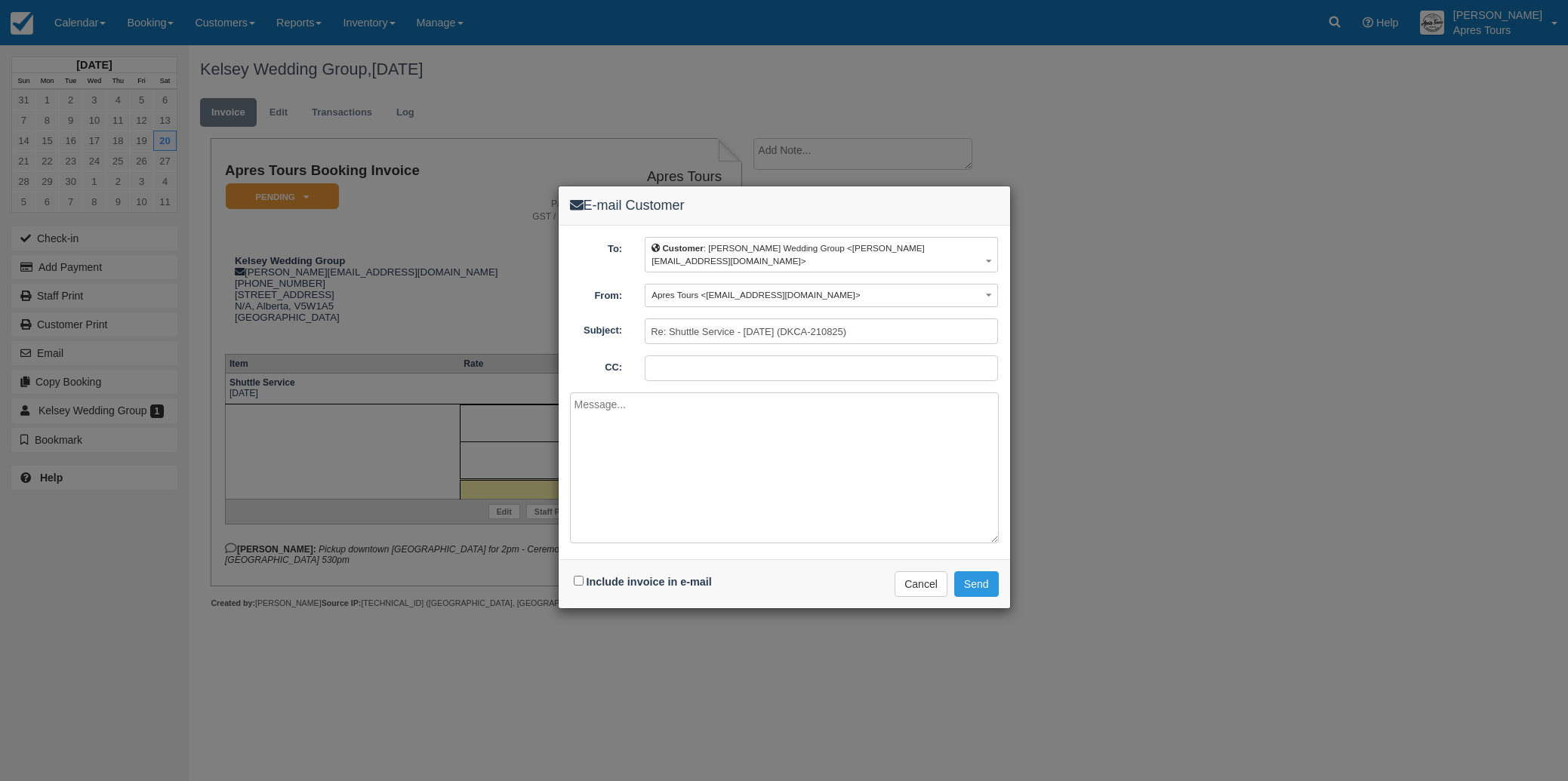
click at [707, 359] on input "CC:" at bounding box center [821, 368] width 354 height 26
type input "info@aprestours.com"
click at [576, 576] on input "Include invoice in e-mail" at bounding box center [578, 581] width 9 height 9
checkbox input "true"
click at [628, 404] on textarea at bounding box center [784, 468] width 429 height 151
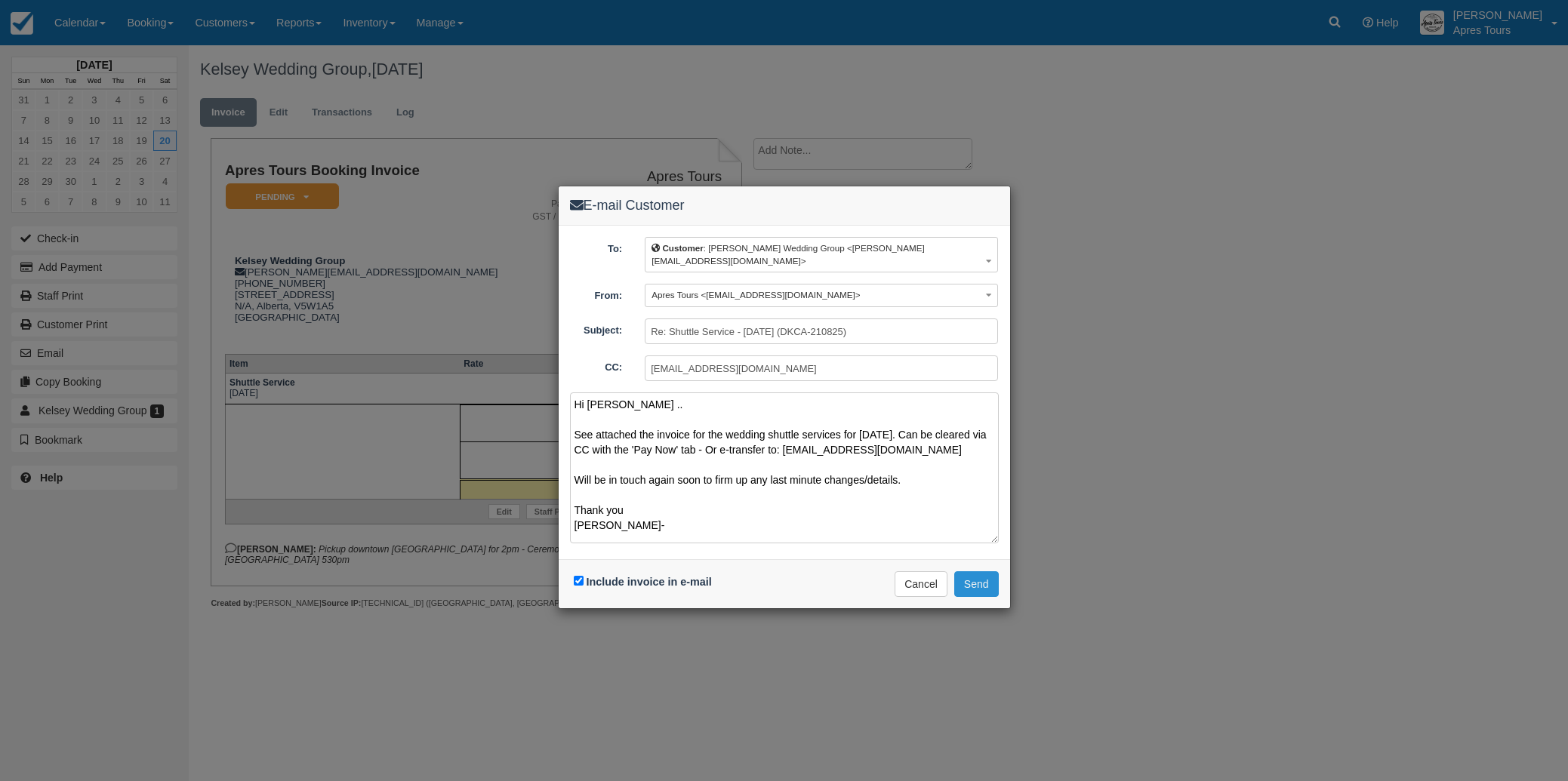
type textarea "Hi Kelsey .. See attached the invoice for the wedding shuttle services for Satu…"
click at [980, 571] on button "Send" at bounding box center [976, 584] width 45 height 26
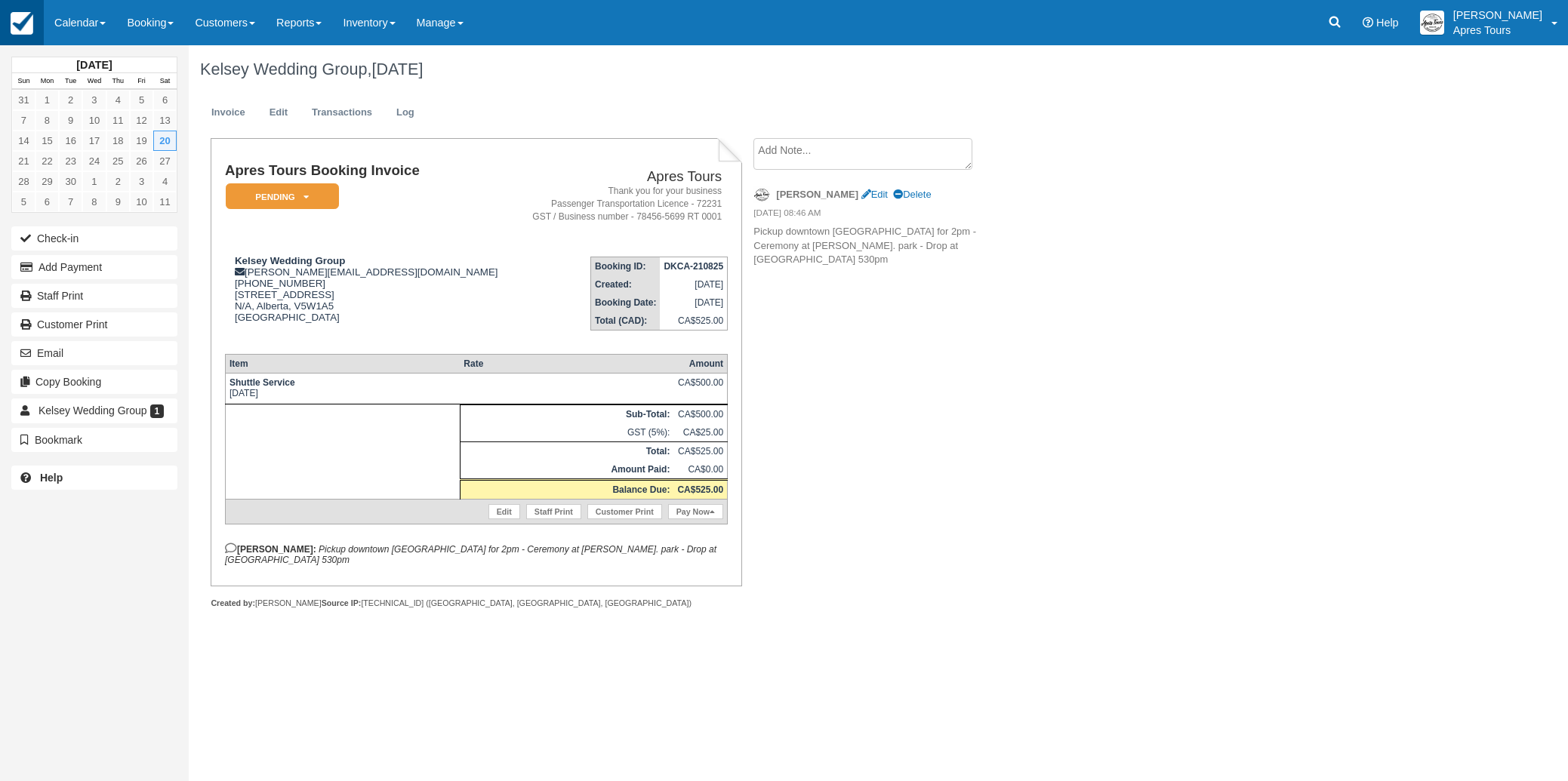
click at [20, 26] on img at bounding box center [21, 23] width 22 height 22
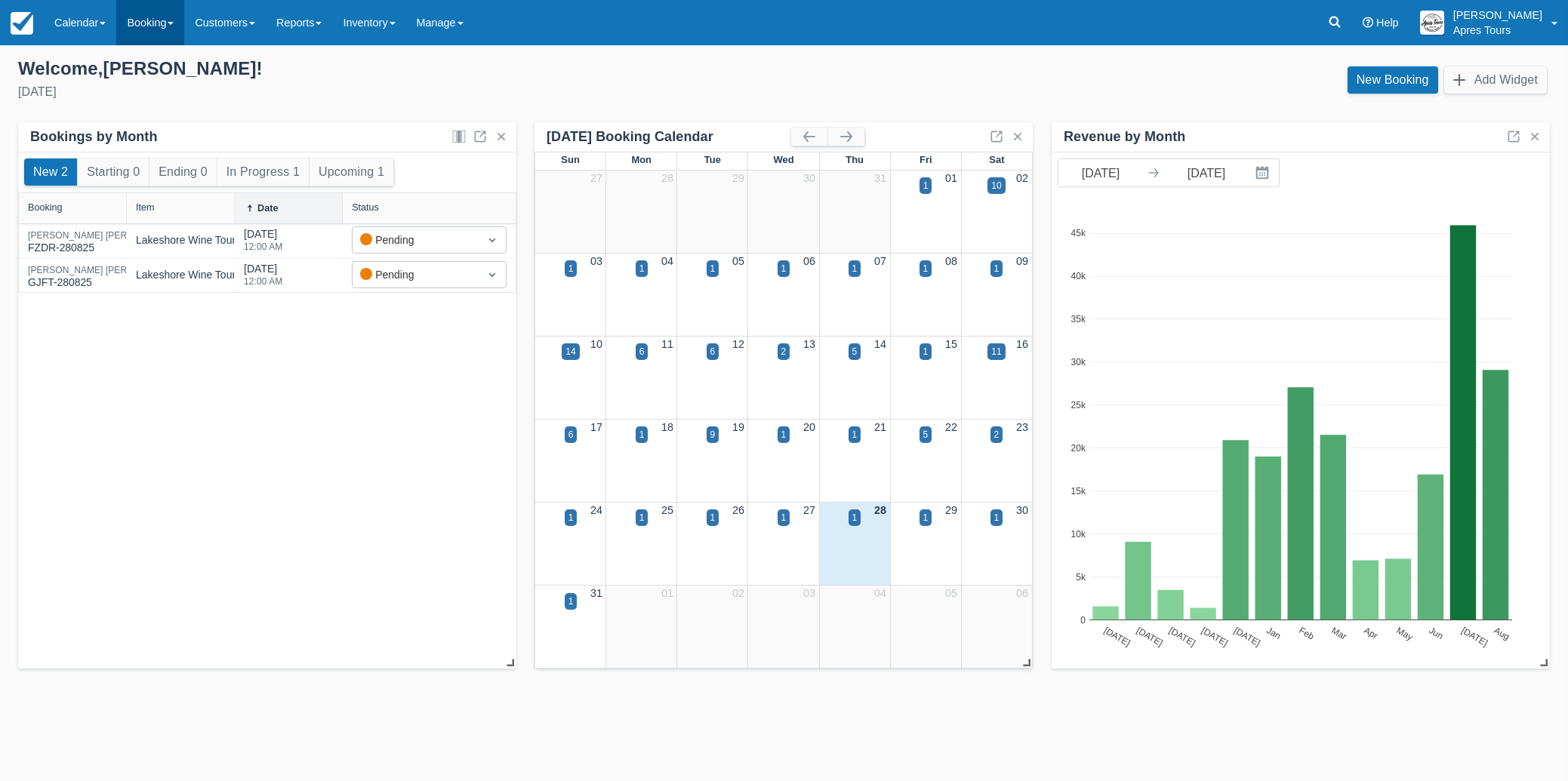
click at [167, 27] on link "Booking" at bounding box center [150, 22] width 68 height 45
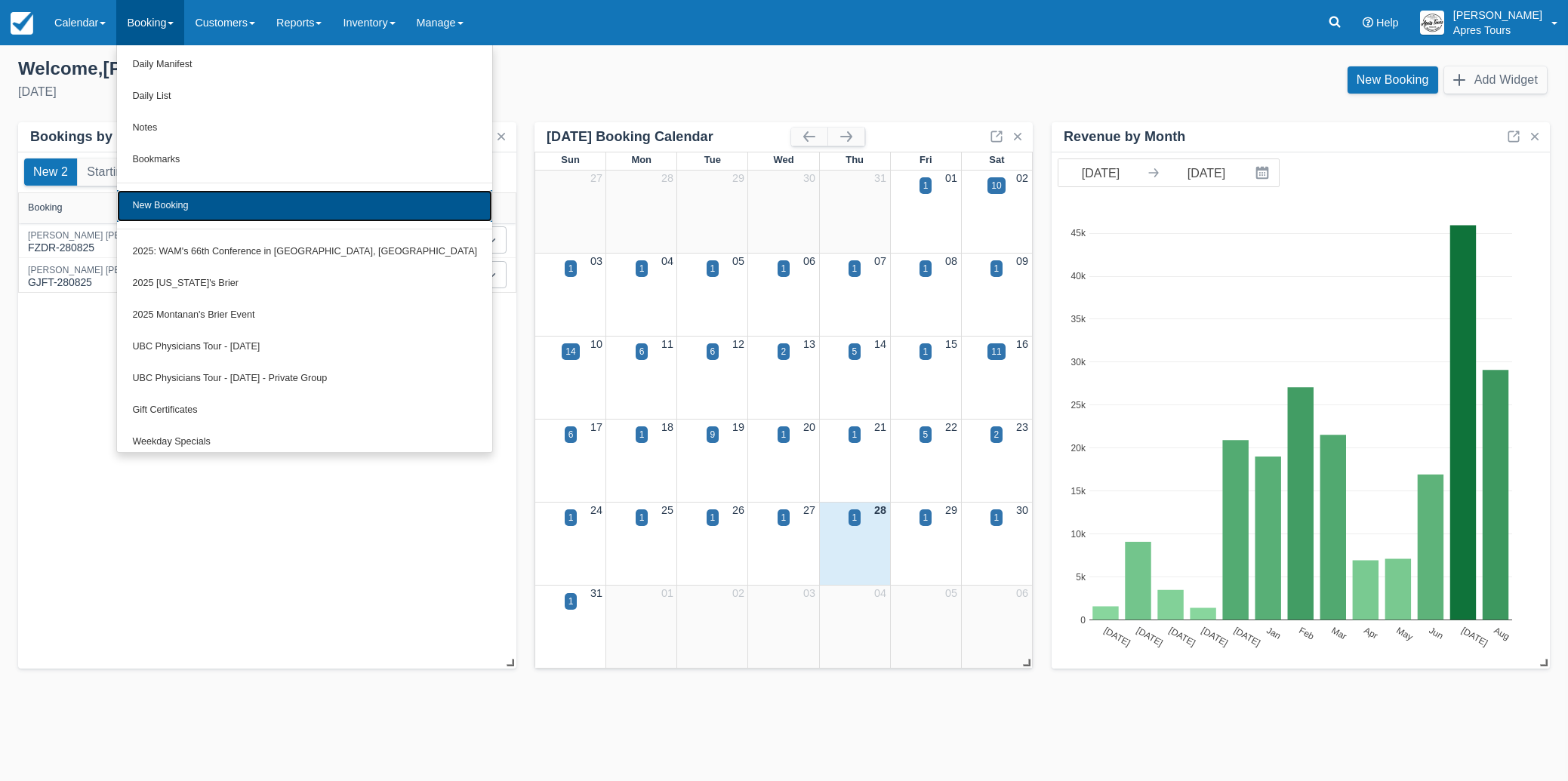
click at [169, 213] on link "New Booking" at bounding box center [305, 206] width 375 height 32
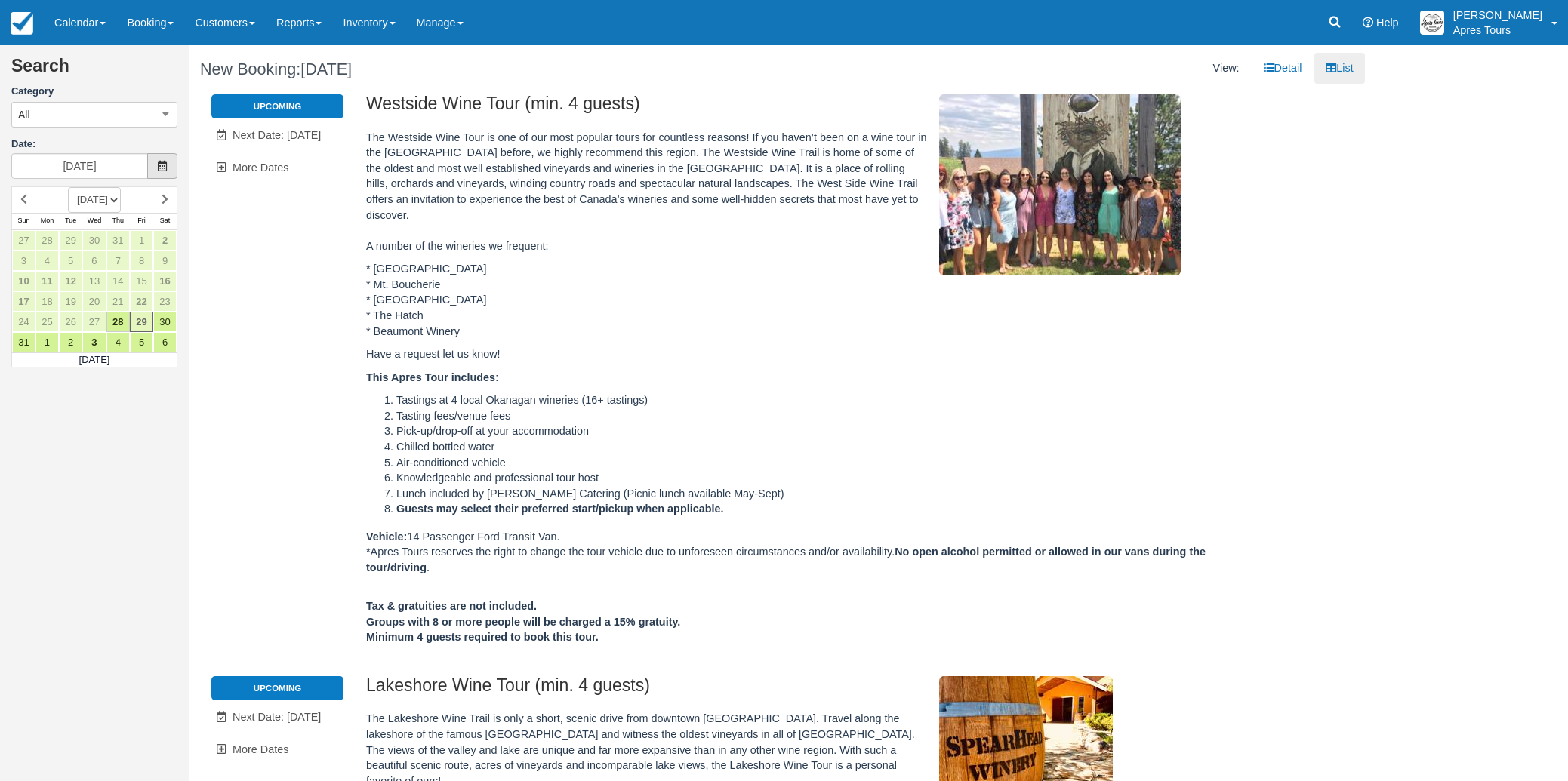
click at [166, 168] on icon at bounding box center [162, 166] width 10 height 10
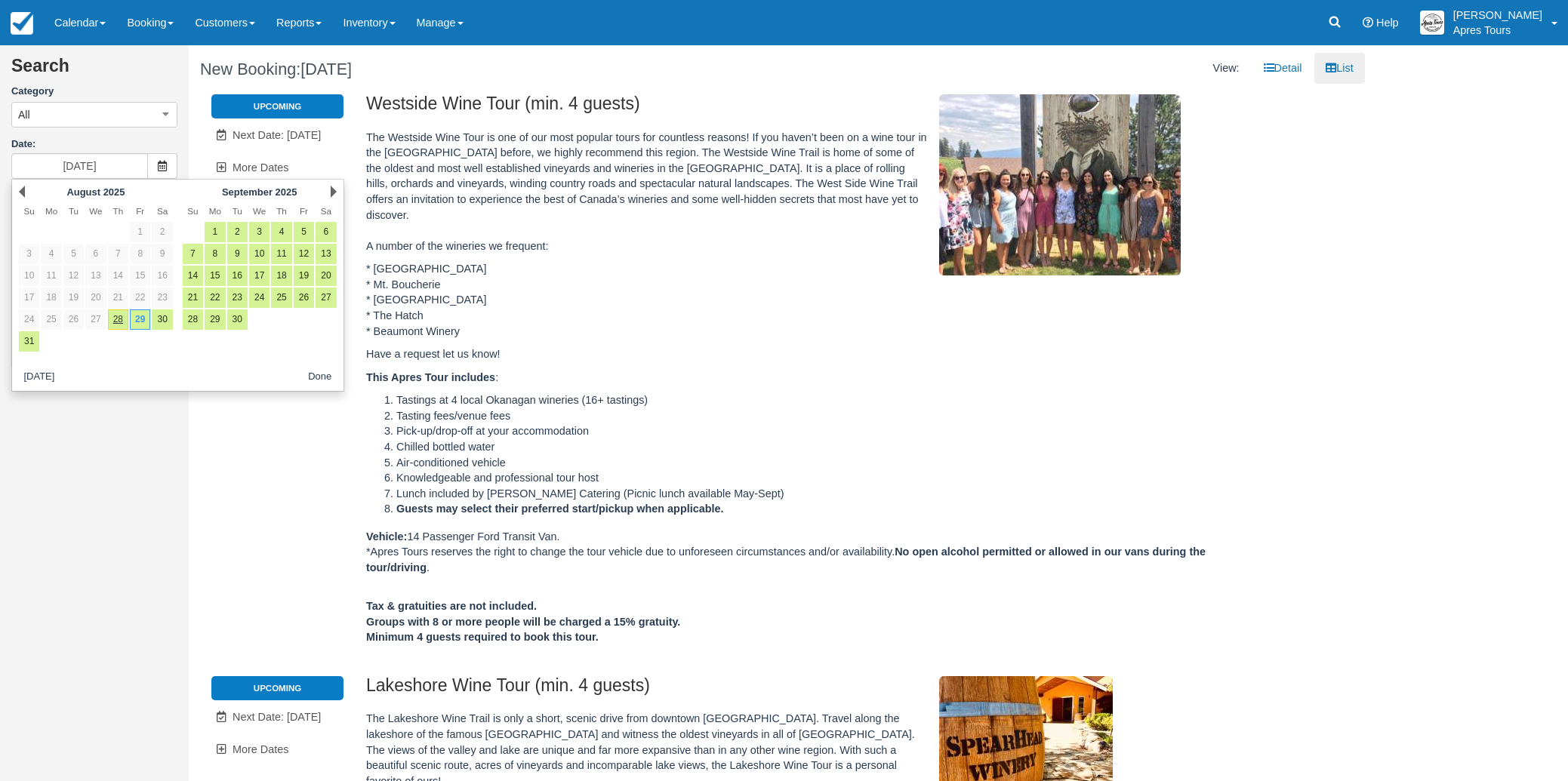
click at [338, 194] on div "Next September 2025" at bounding box center [259, 192] width 164 height 21
click at [331, 193] on link "Next" at bounding box center [333, 192] width 6 height 12
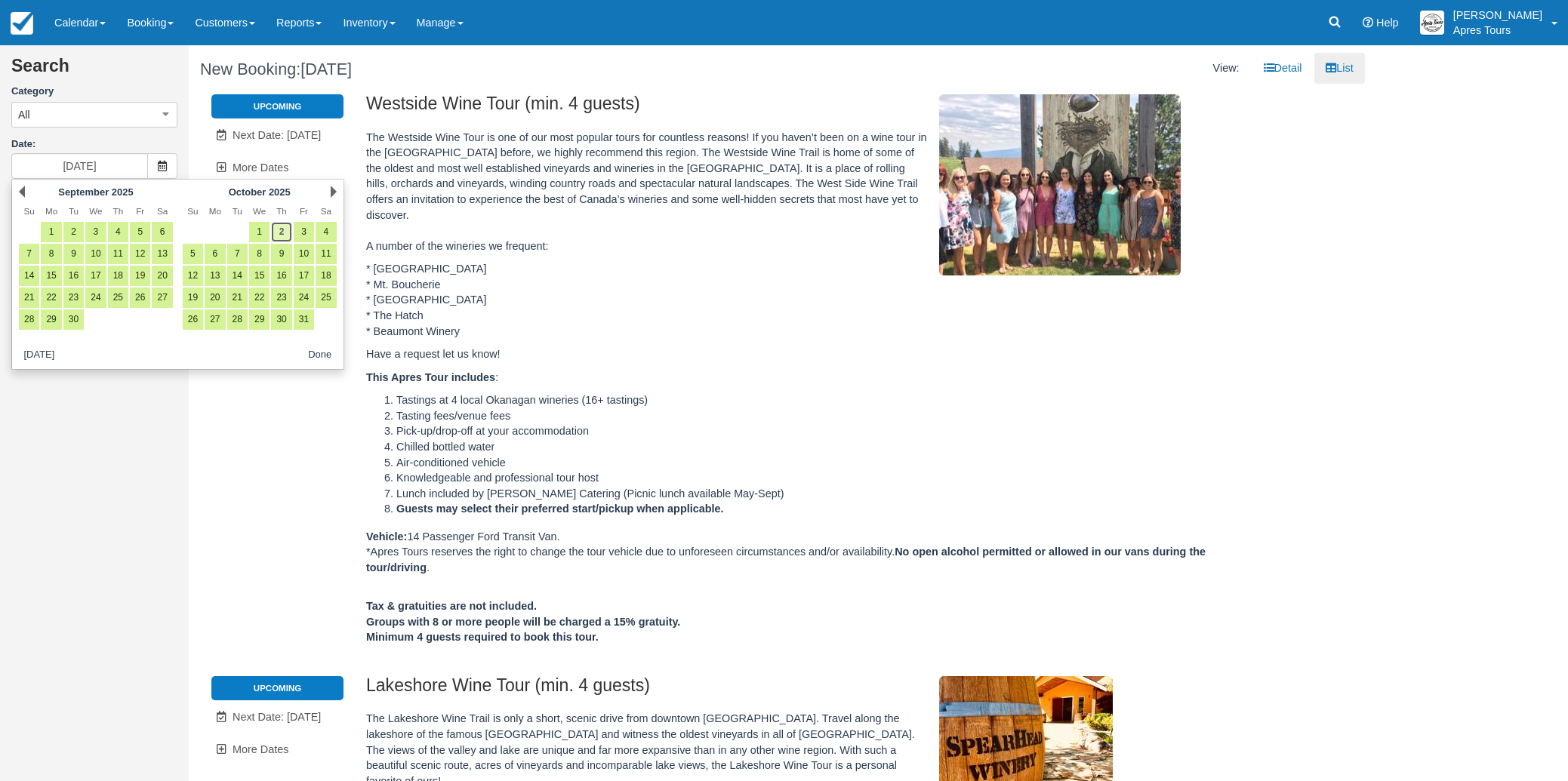
click at [281, 233] on link "2" at bounding box center [281, 232] width 21 height 21
type input "Thu Oct 02 2025"
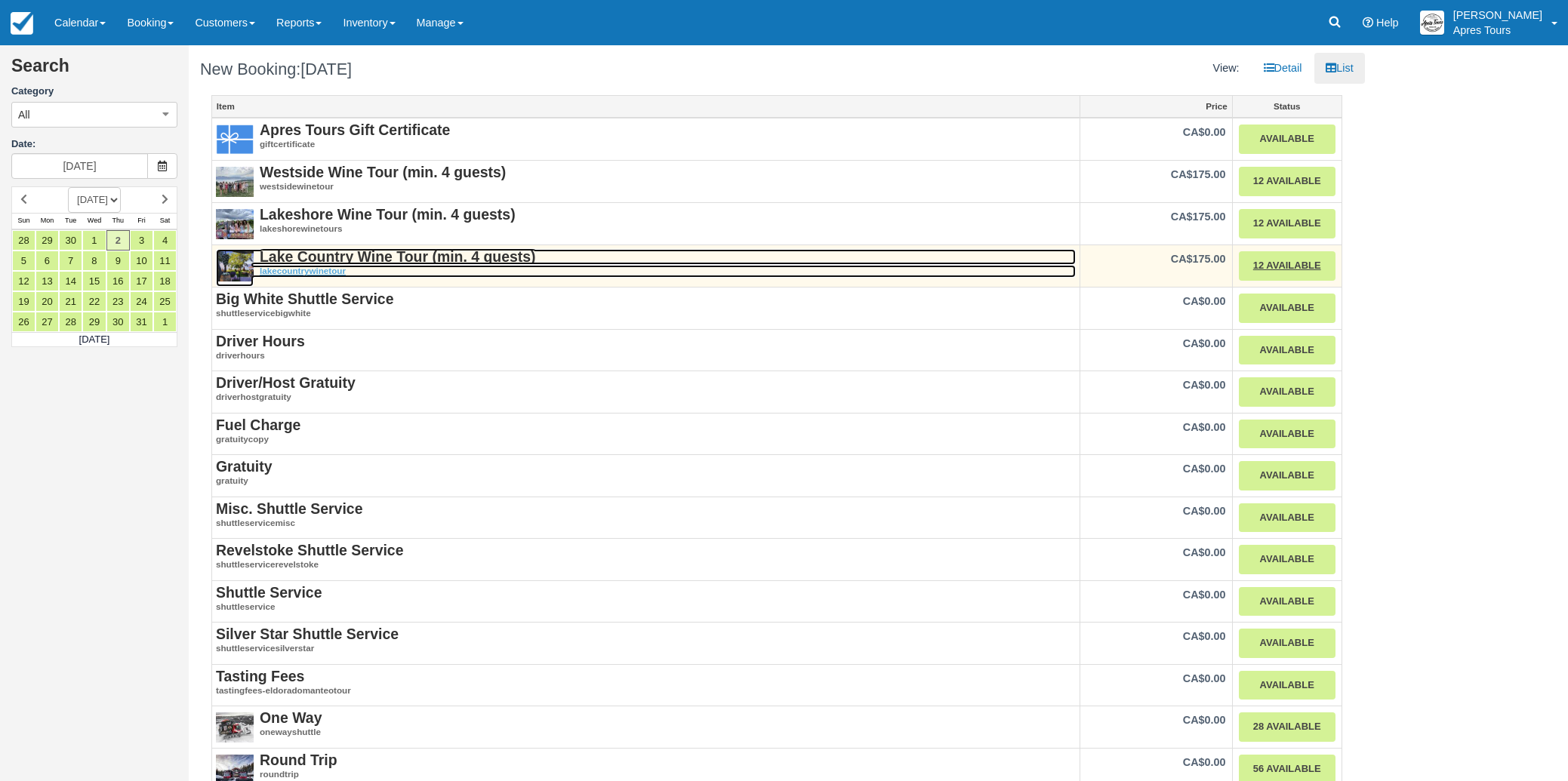
click at [391, 256] on strong "Lake Country Wine Tour (min. 4 guests)" at bounding box center [397, 256] width 277 height 16
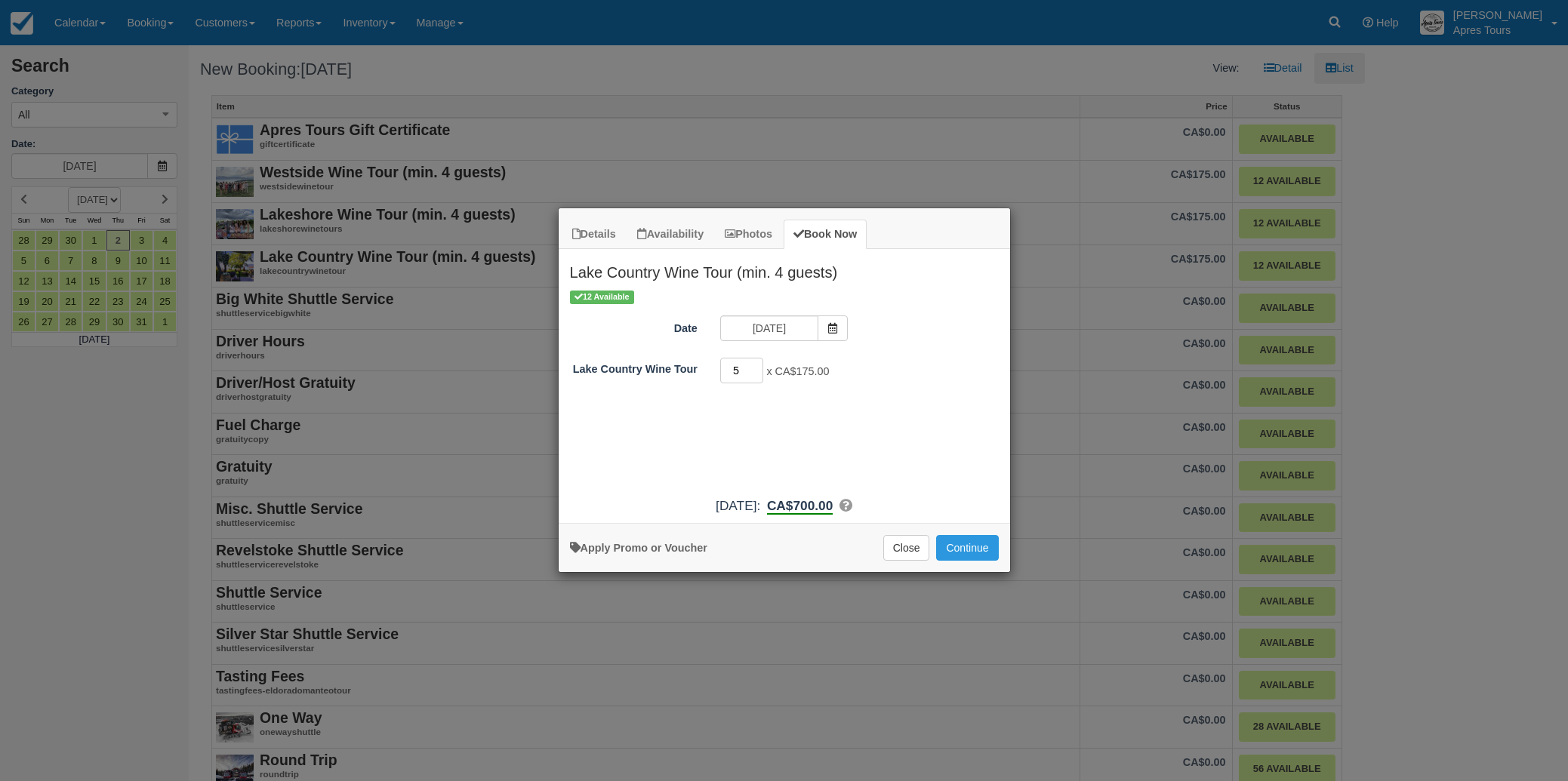
click at [754, 367] on input "5" at bounding box center [742, 371] width 44 height 26
click at [754, 367] on input "6" at bounding box center [742, 371] width 44 height 26
click at [754, 367] on input "7" at bounding box center [742, 371] width 44 height 26
type input "8"
click at [754, 367] on input "8" at bounding box center [742, 371] width 44 height 26
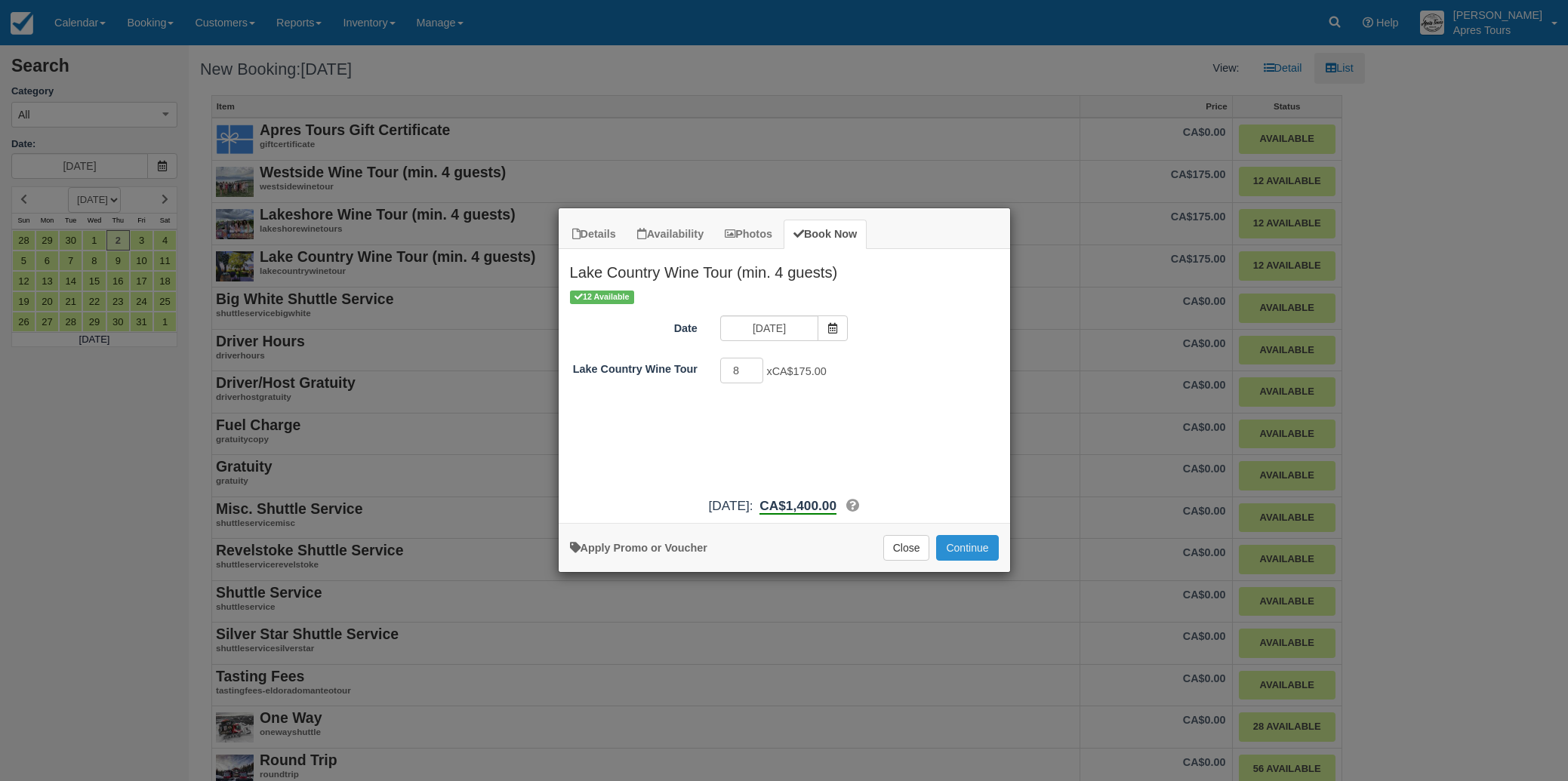
click at [978, 549] on button "Continue" at bounding box center [967, 548] width 62 height 26
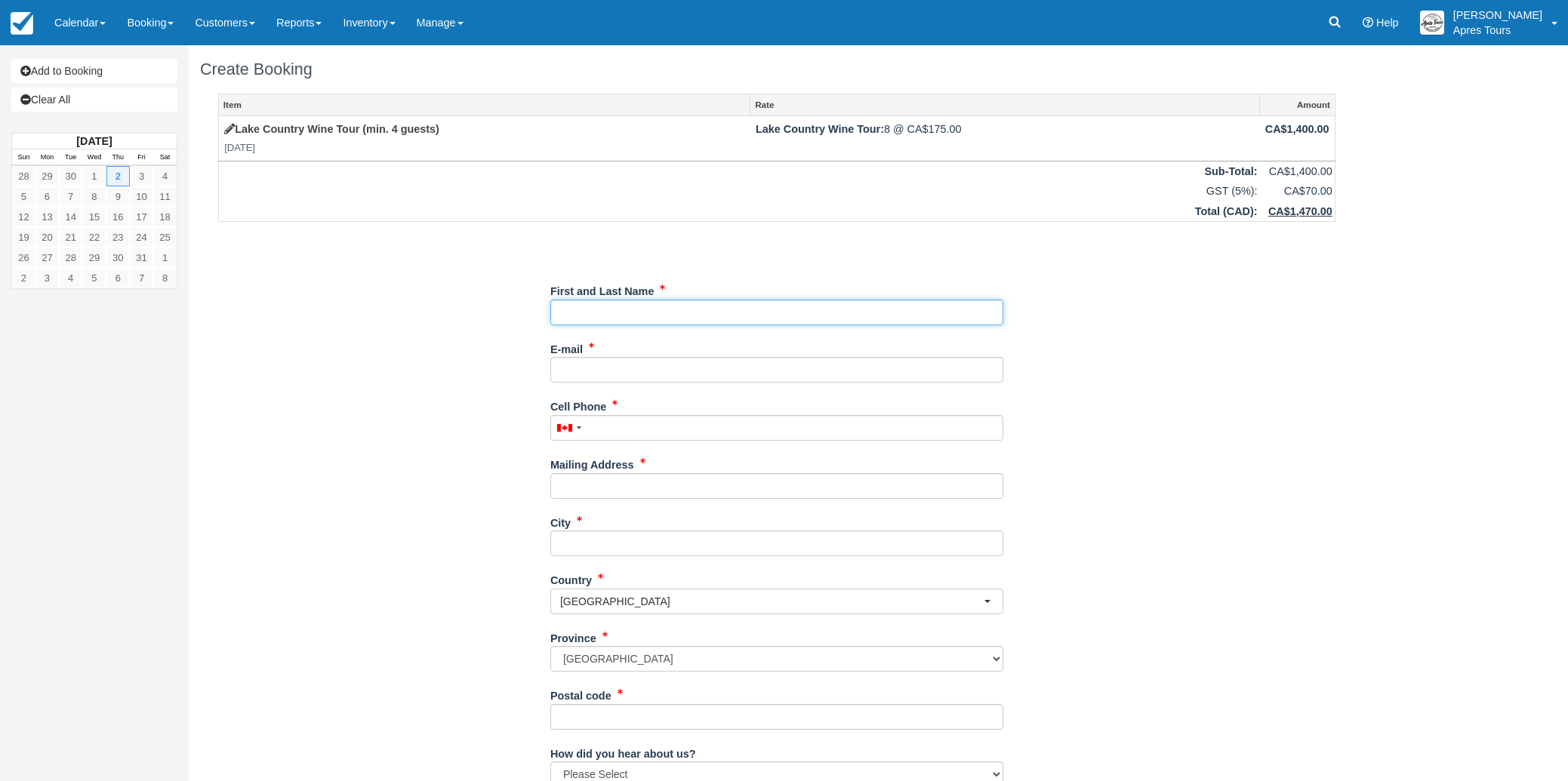
click at [796, 317] on input "First and Last Name" at bounding box center [777, 313] width 453 height 26
type input "[PERSON_NAME]"
click at [577, 373] on input "E-mail" at bounding box center [777, 370] width 453 height 26
paste input "[EMAIL_ADDRESS][PERSON_NAME][DOMAIN_NAME]"
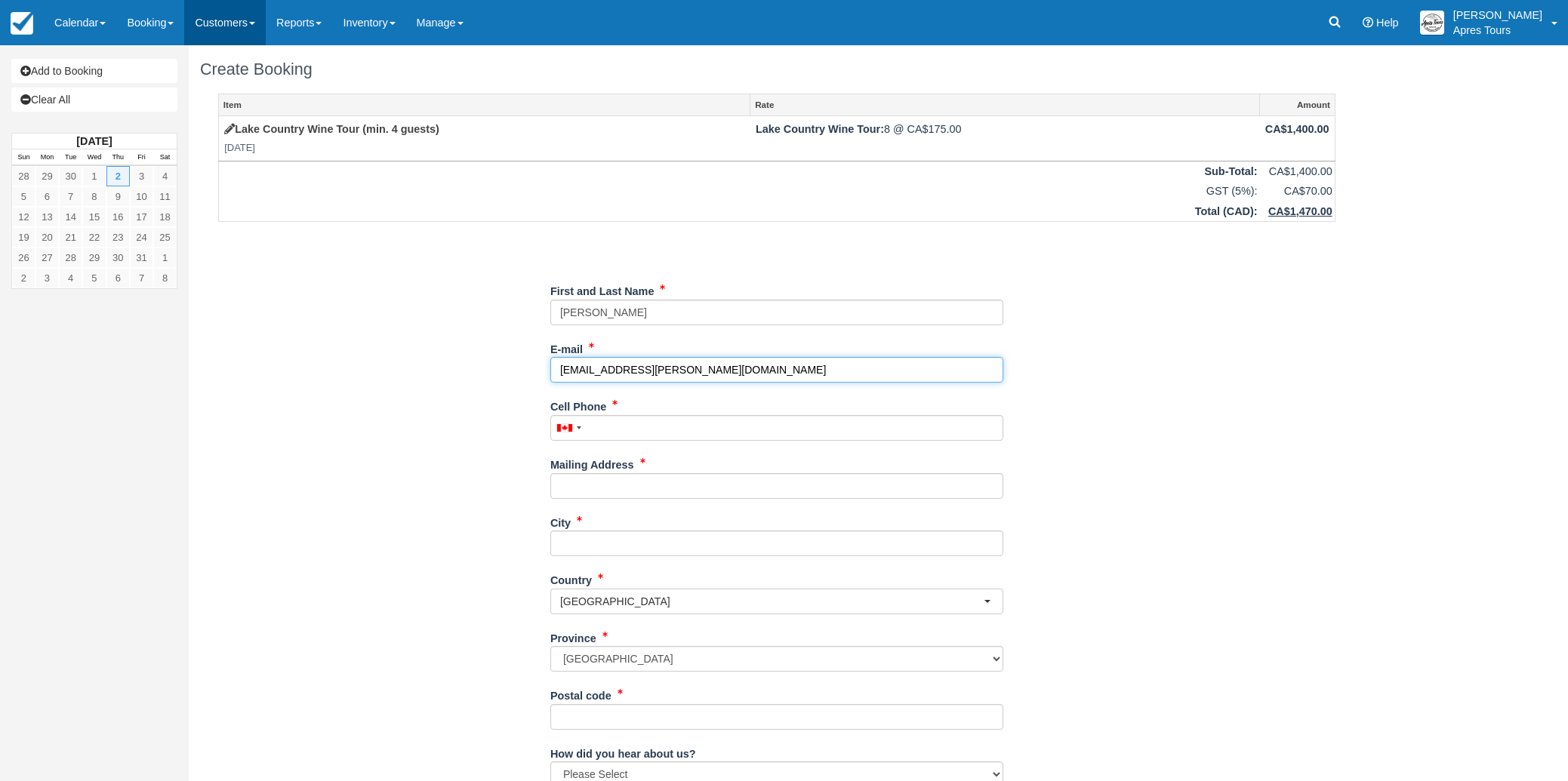
type input "[EMAIL_ADDRESS][PERSON_NAME][DOMAIN_NAME]"
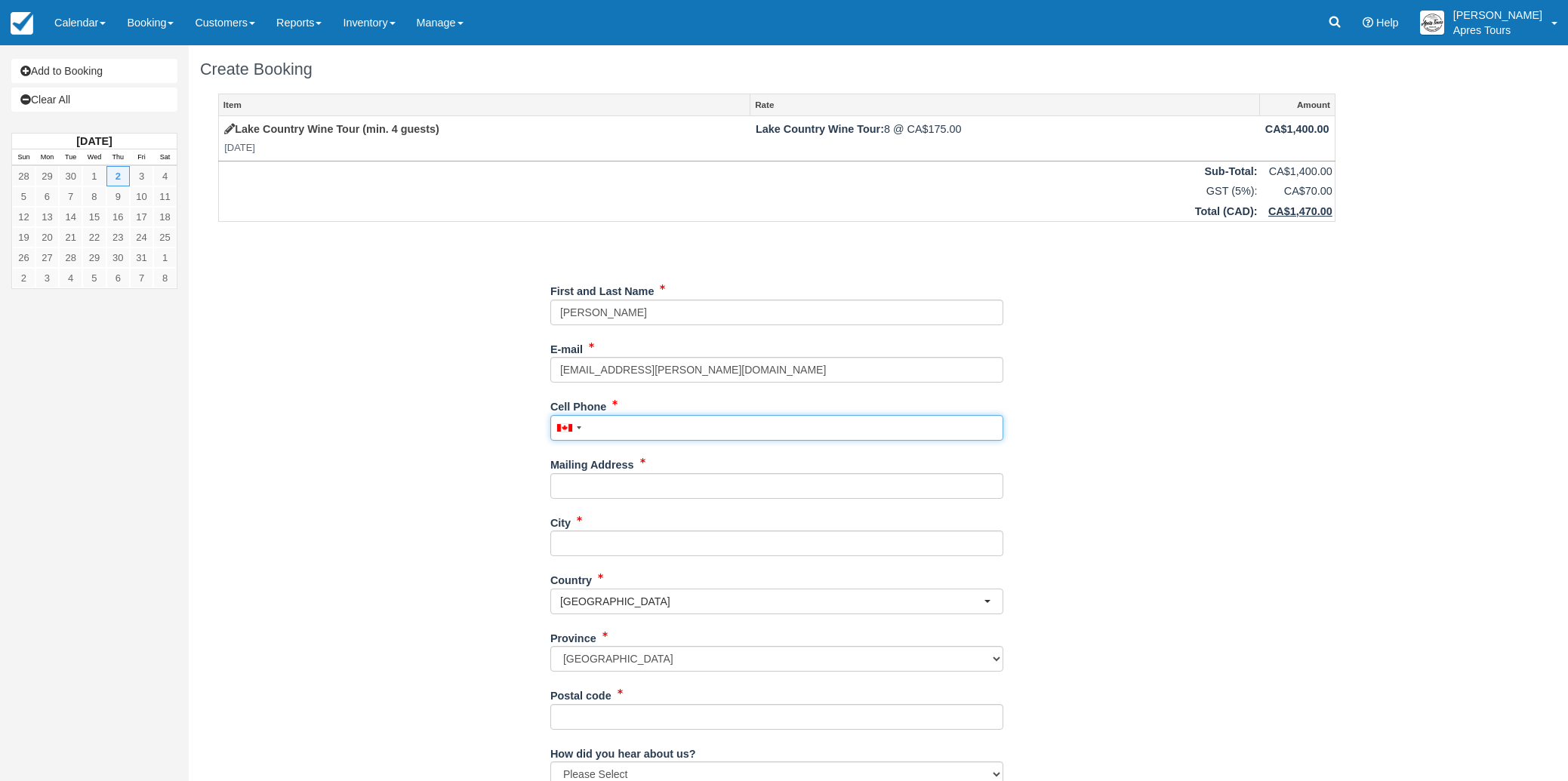
click at [617, 427] on input "Cell Phone" at bounding box center [777, 428] width 453 height 26
type input "(250) 575-5998"
type input "[STREET_ADDRESS]"
type input "KELOWNA"
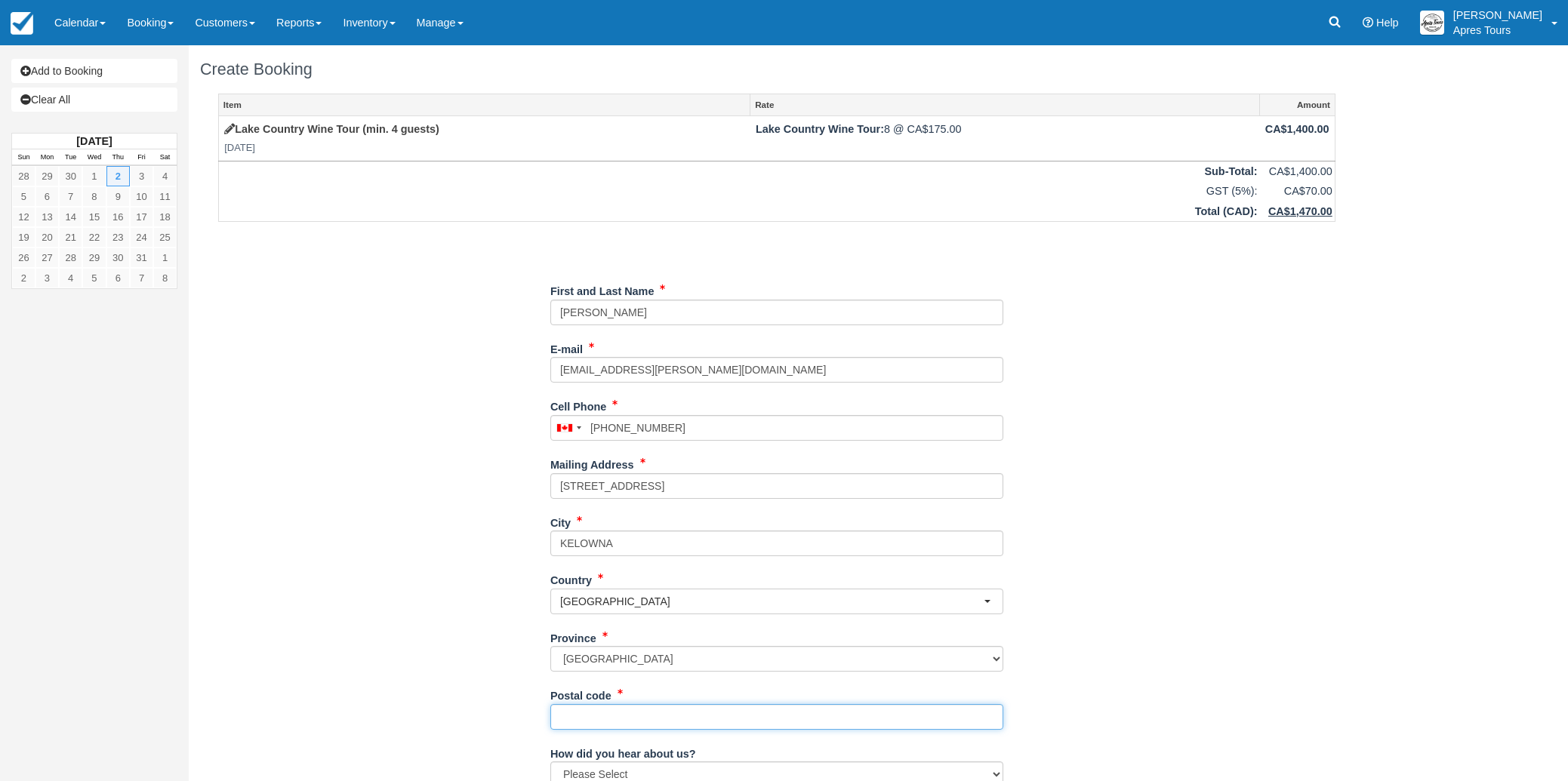
type input "V1W 1A3"
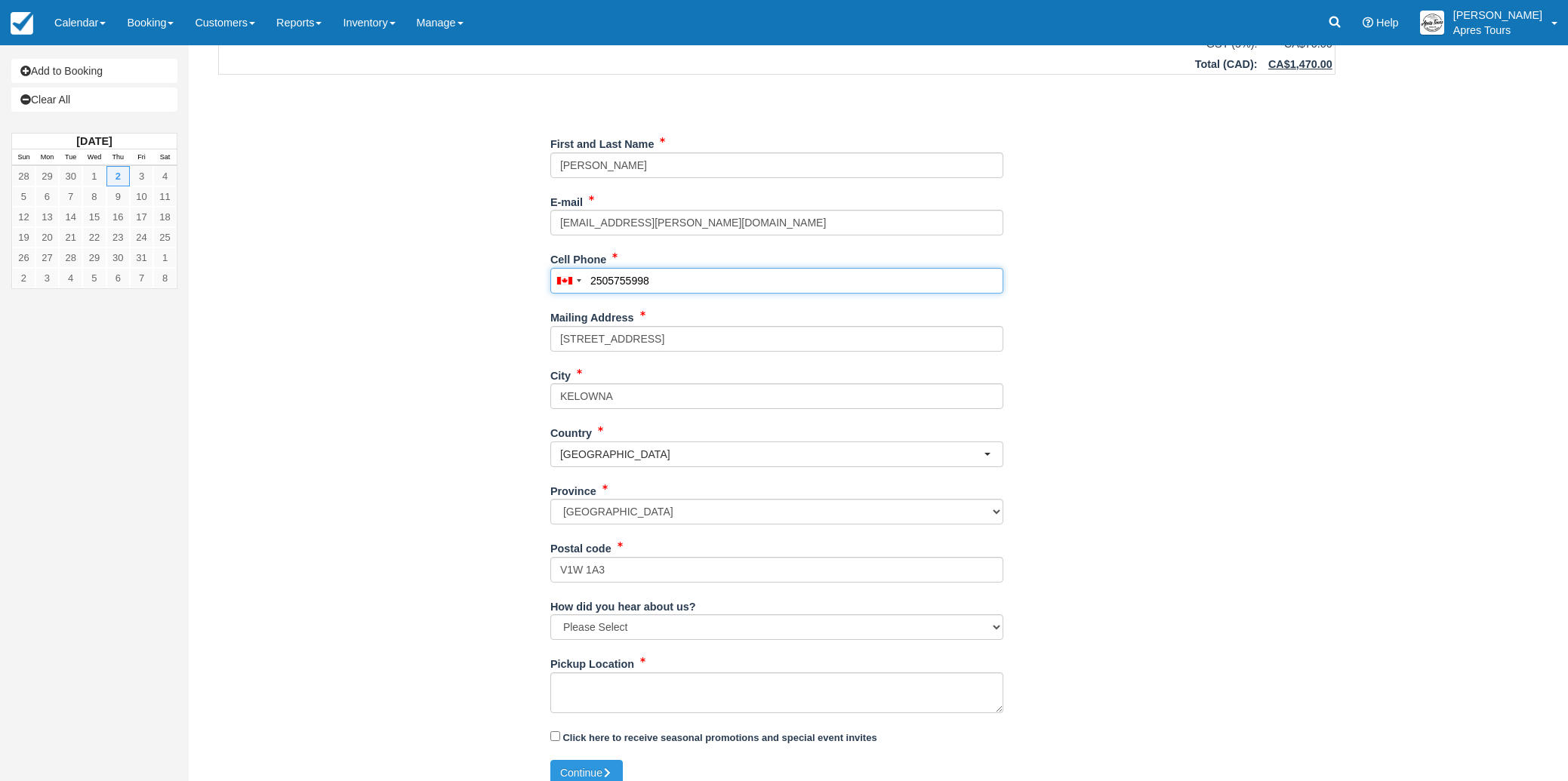
scroll to position [163, 0]
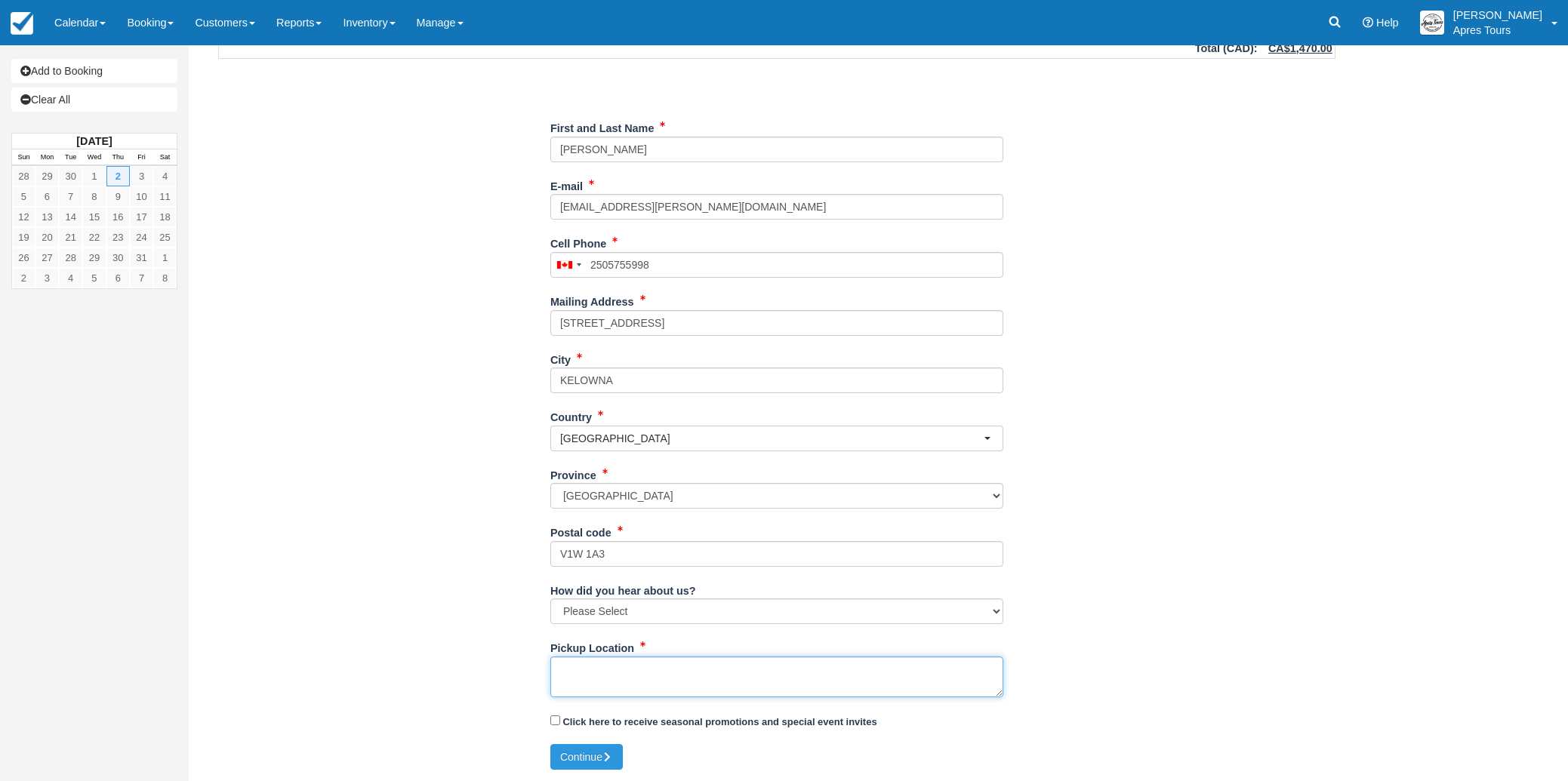
type input "(250) 575-5998"
click at [611, 670] on textarea "Pickup Location" at bounding box center [777, 677] width 453 height 41
type textarea "[GEOGRAPHIC_DATA] / [GEOGRAPHIC_DATA] 12:13/30pm"
click at [594, 755] on button "Continue" at bounding box center [587, 757] width 73 height 26
type input "+12505755998"
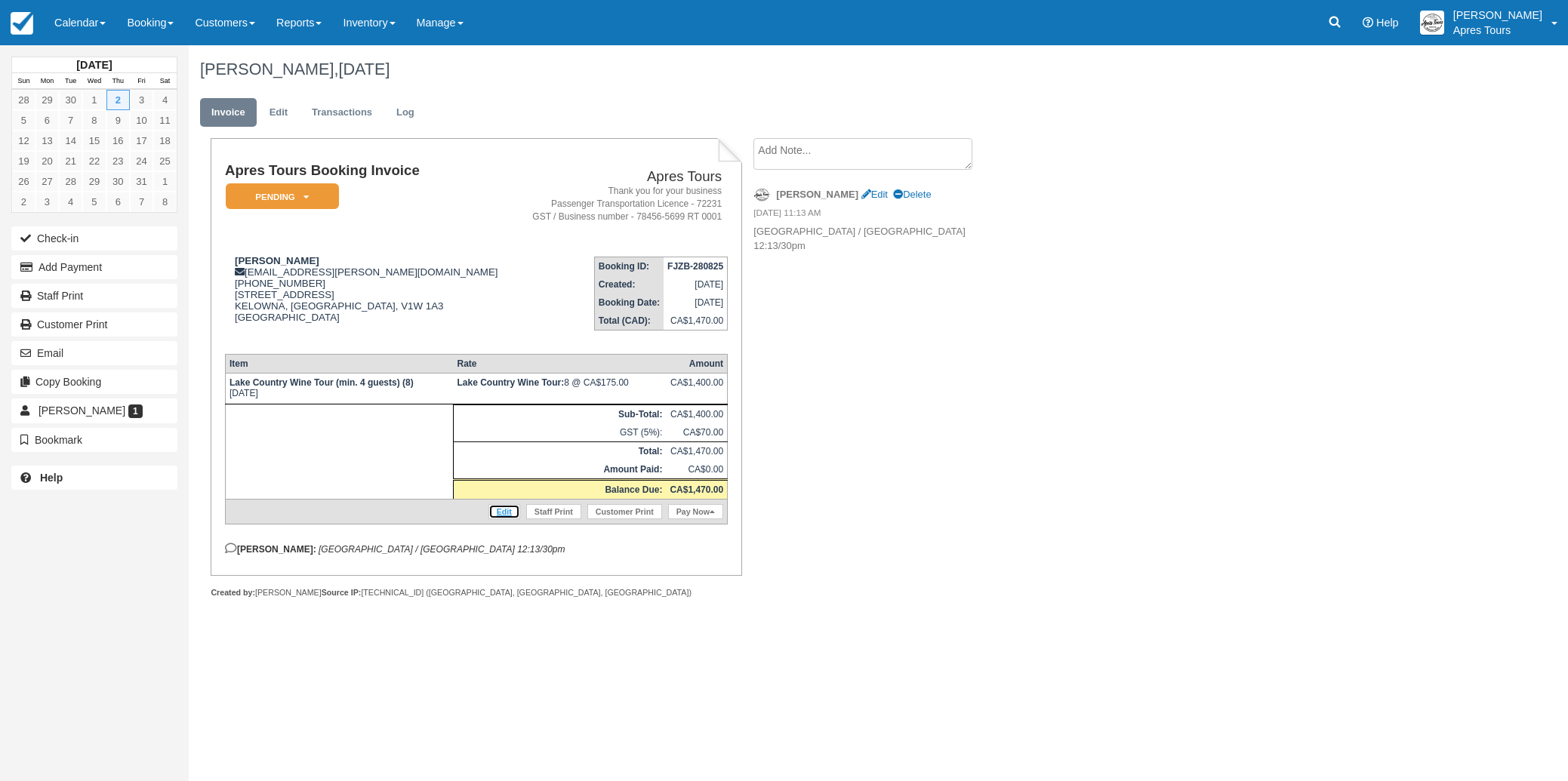
click at [505, 519] on link "Edit" at bounding box center [504, 512] width 32 height 15
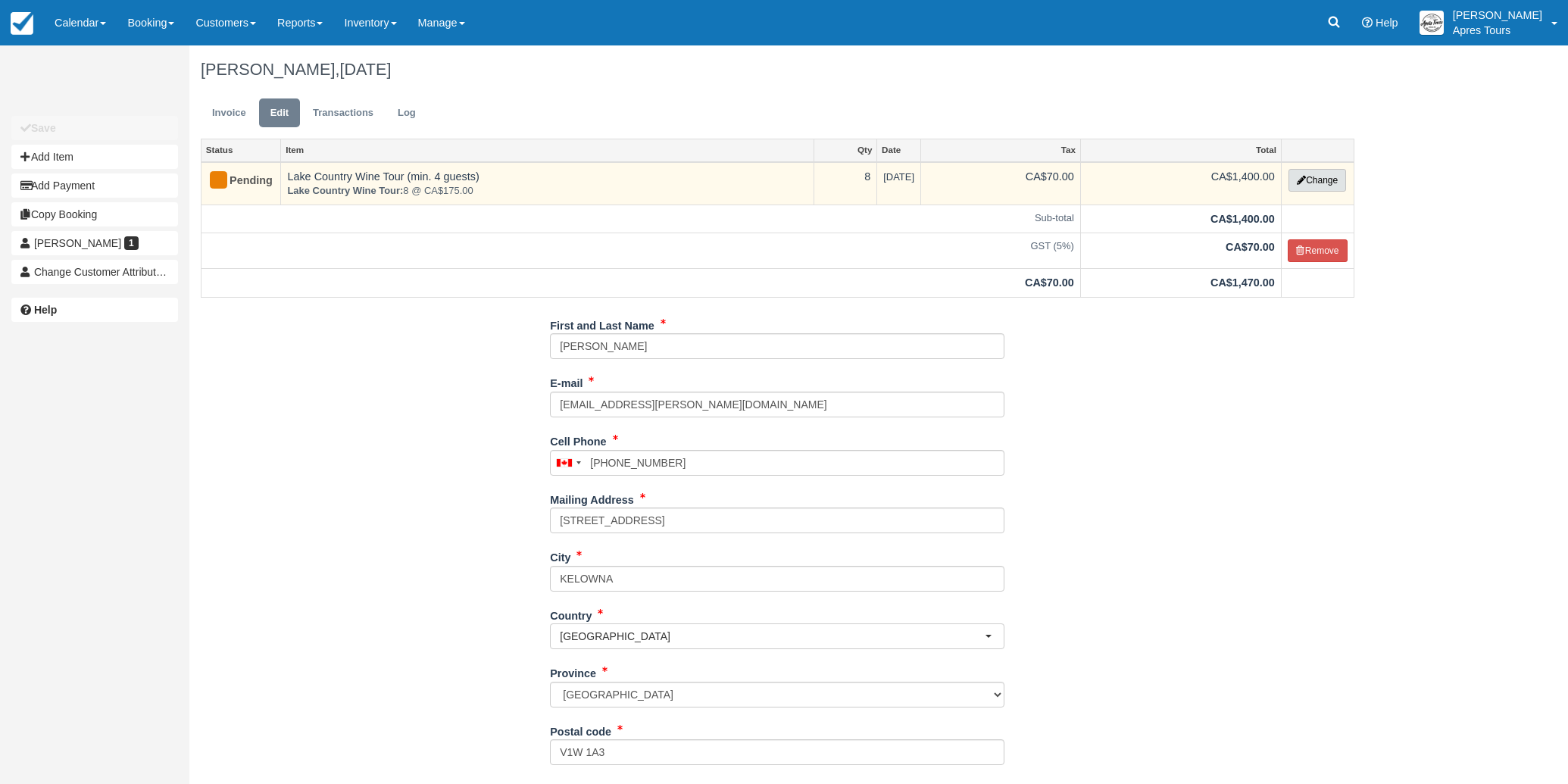
click at [1343, 179] on button "Change" at bounding box center [1316, 181] width 58 height 22
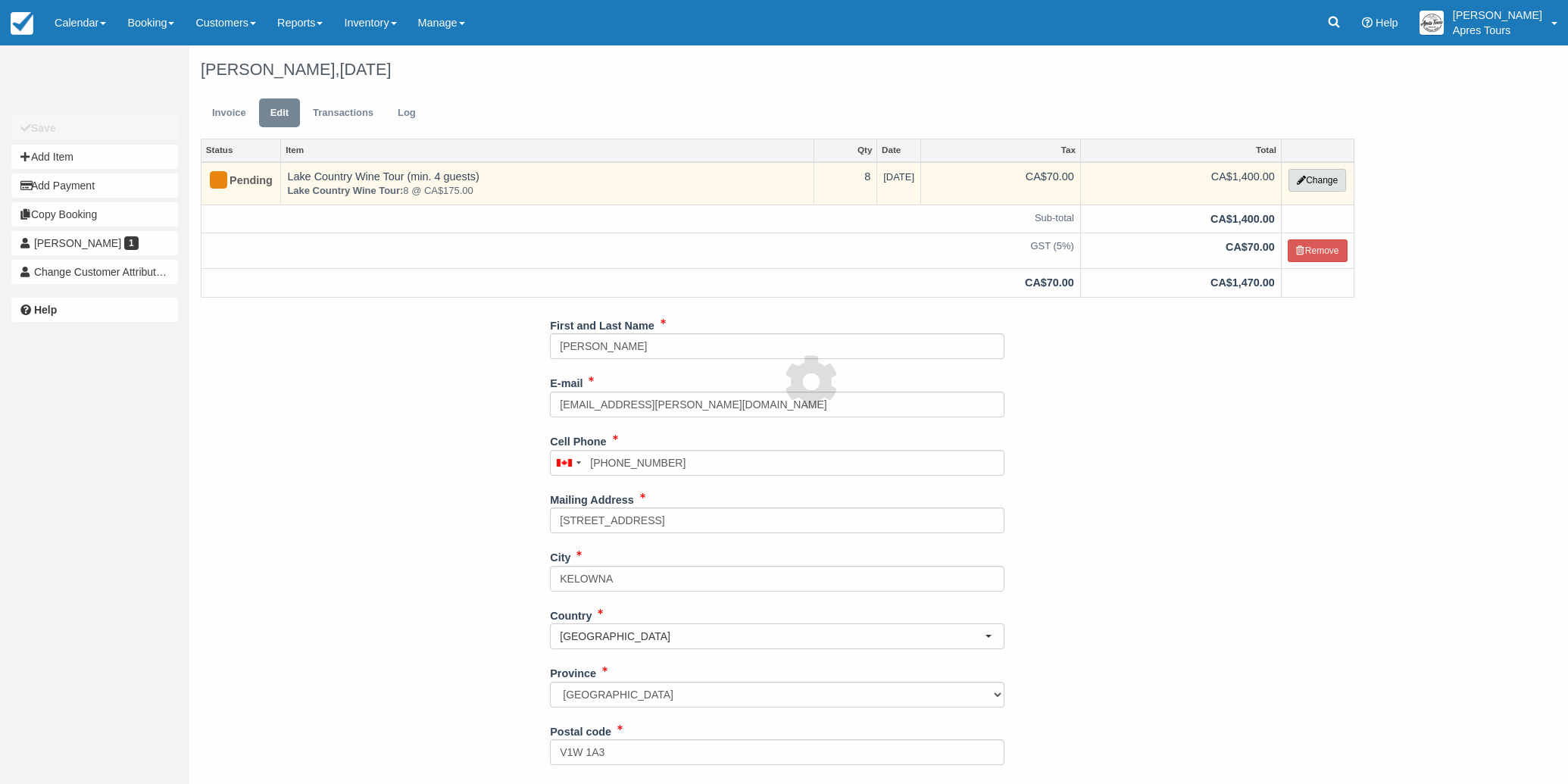
select select "2"
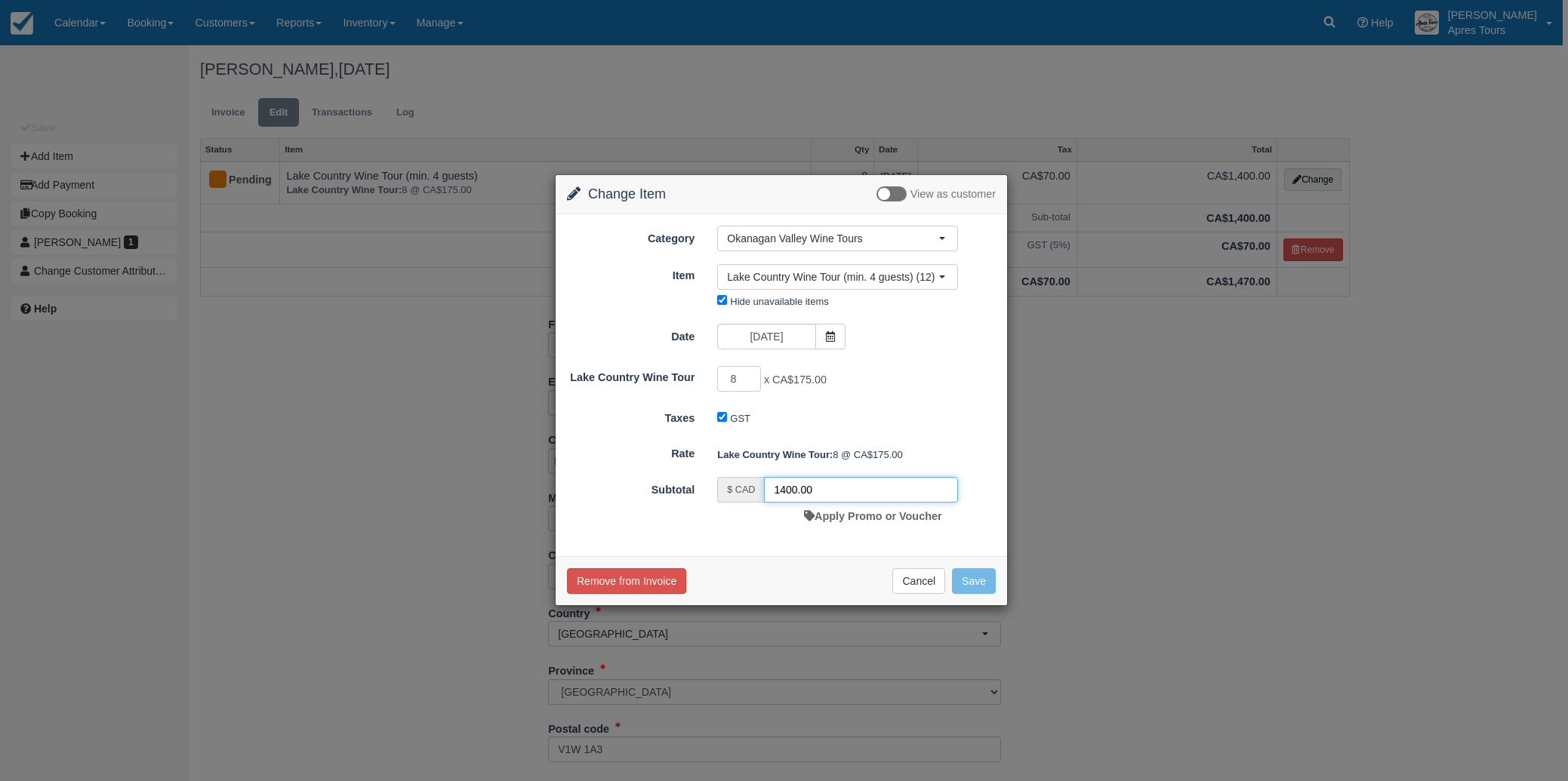
click at [791, 489] on input "1400.00" at bounding box center [861, 490] width 194 height 26
type input "1280.00"
click at [972, 583] on button "Save" at bounding box center [974, 581] width 44 height 26
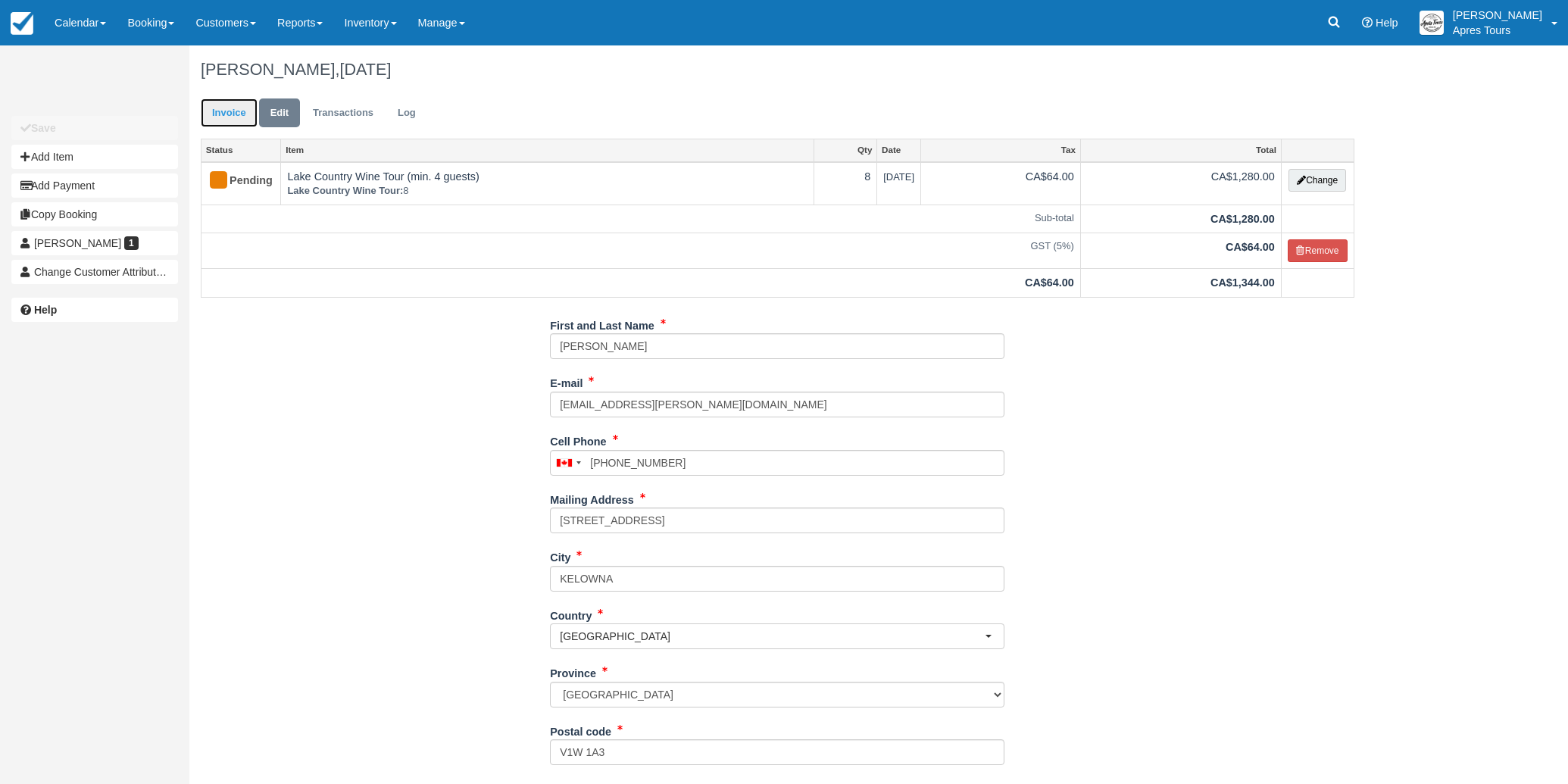
click at [223, 118] on link "Invoice" at bounding box center [229, 113] width 57 height 29
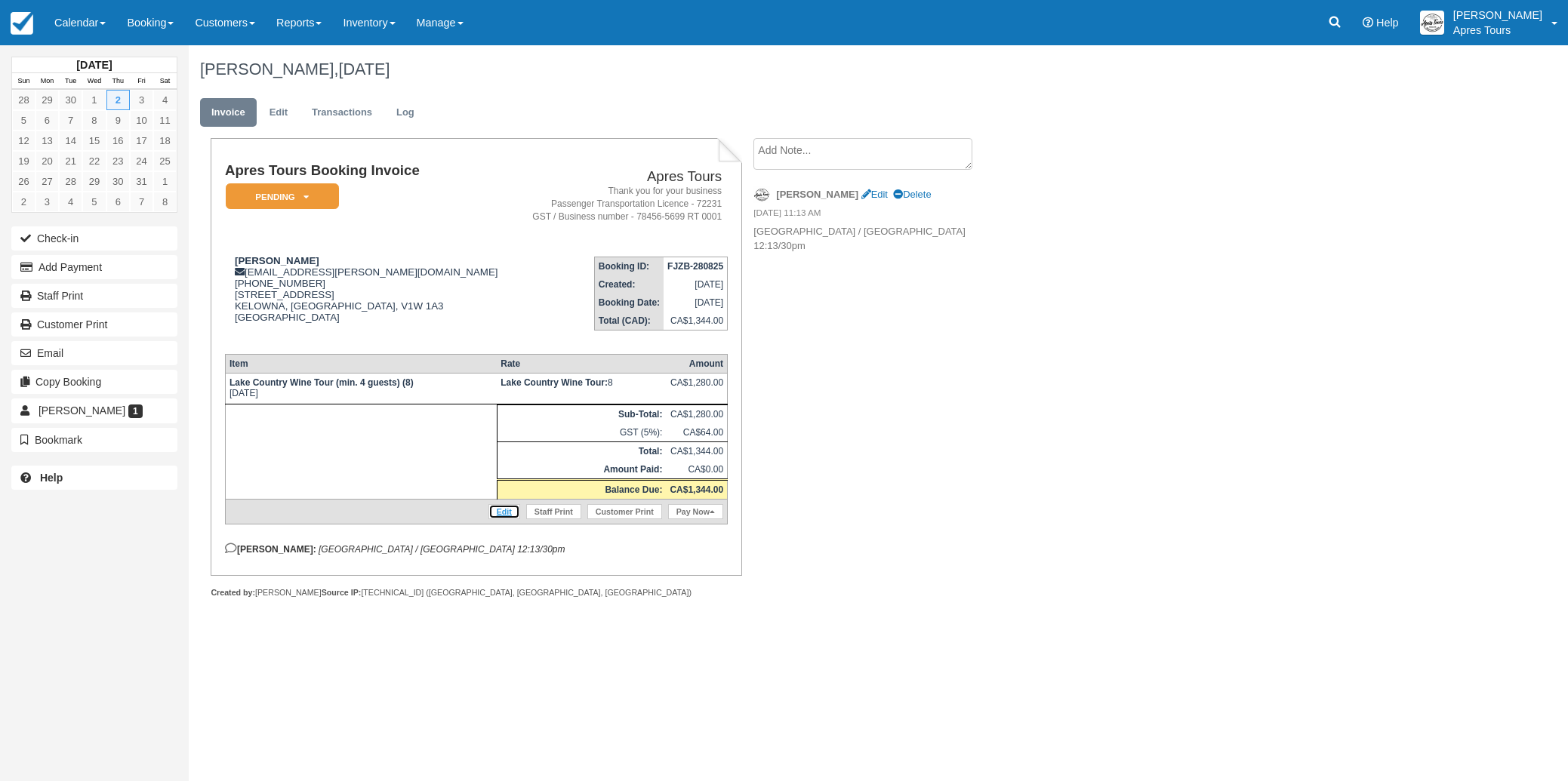
click at [504, 519] on link "Edit" at bounding box center [504, 512] width 32 height 15
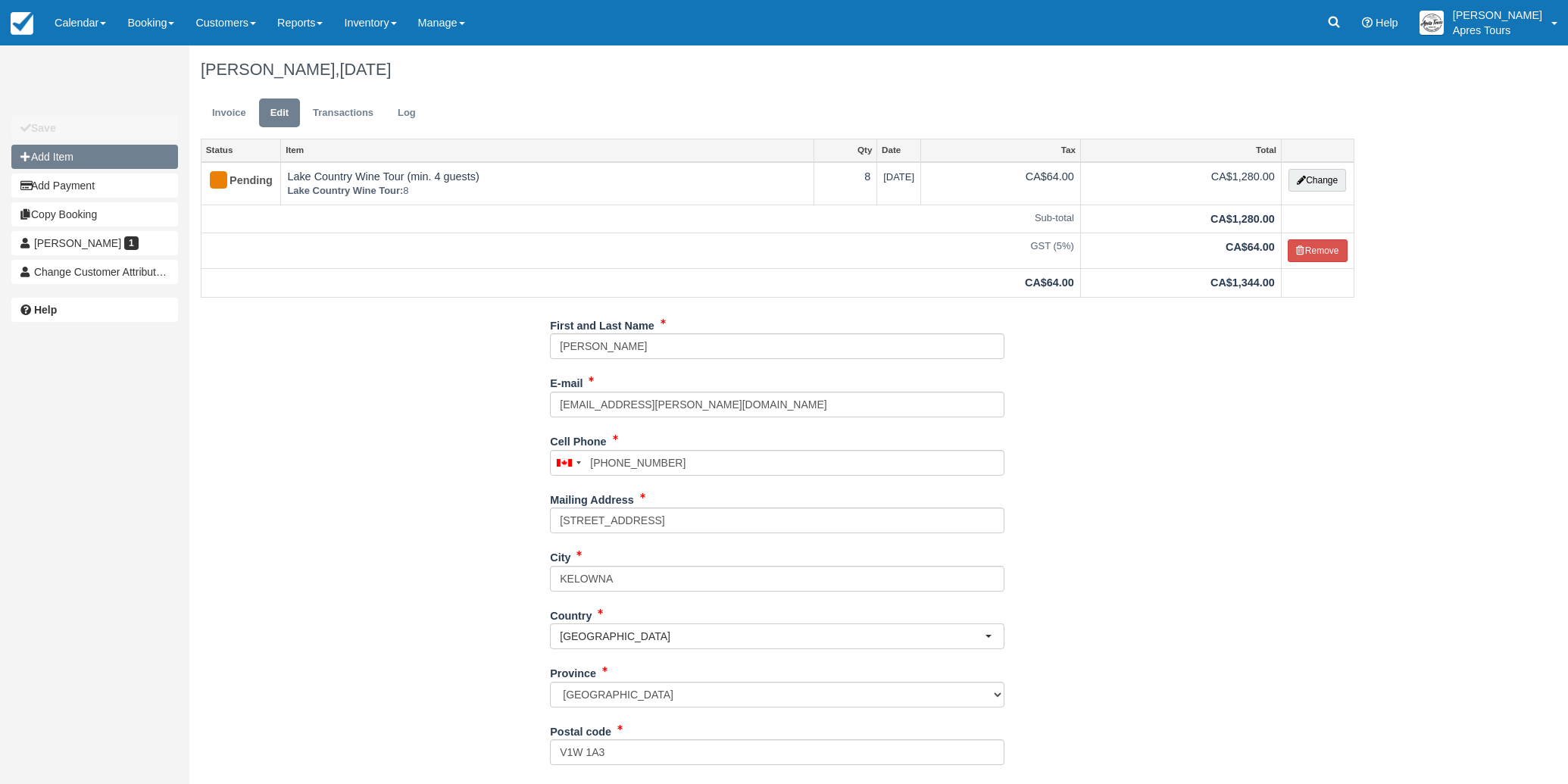
click at [56, 161] on button "Add Item" at bounding box center [95, 156] width 167 height 24
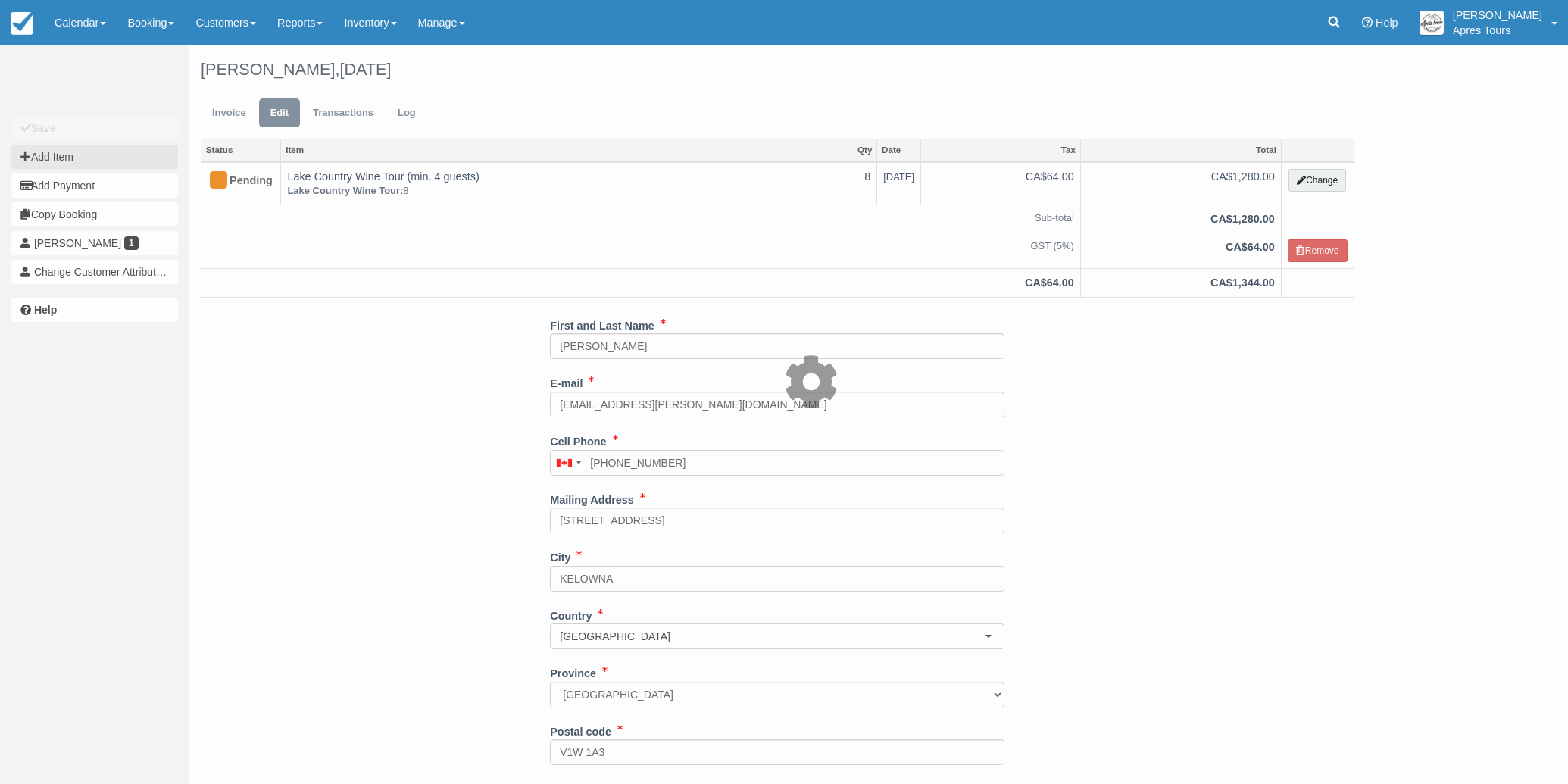
type input "0.00"
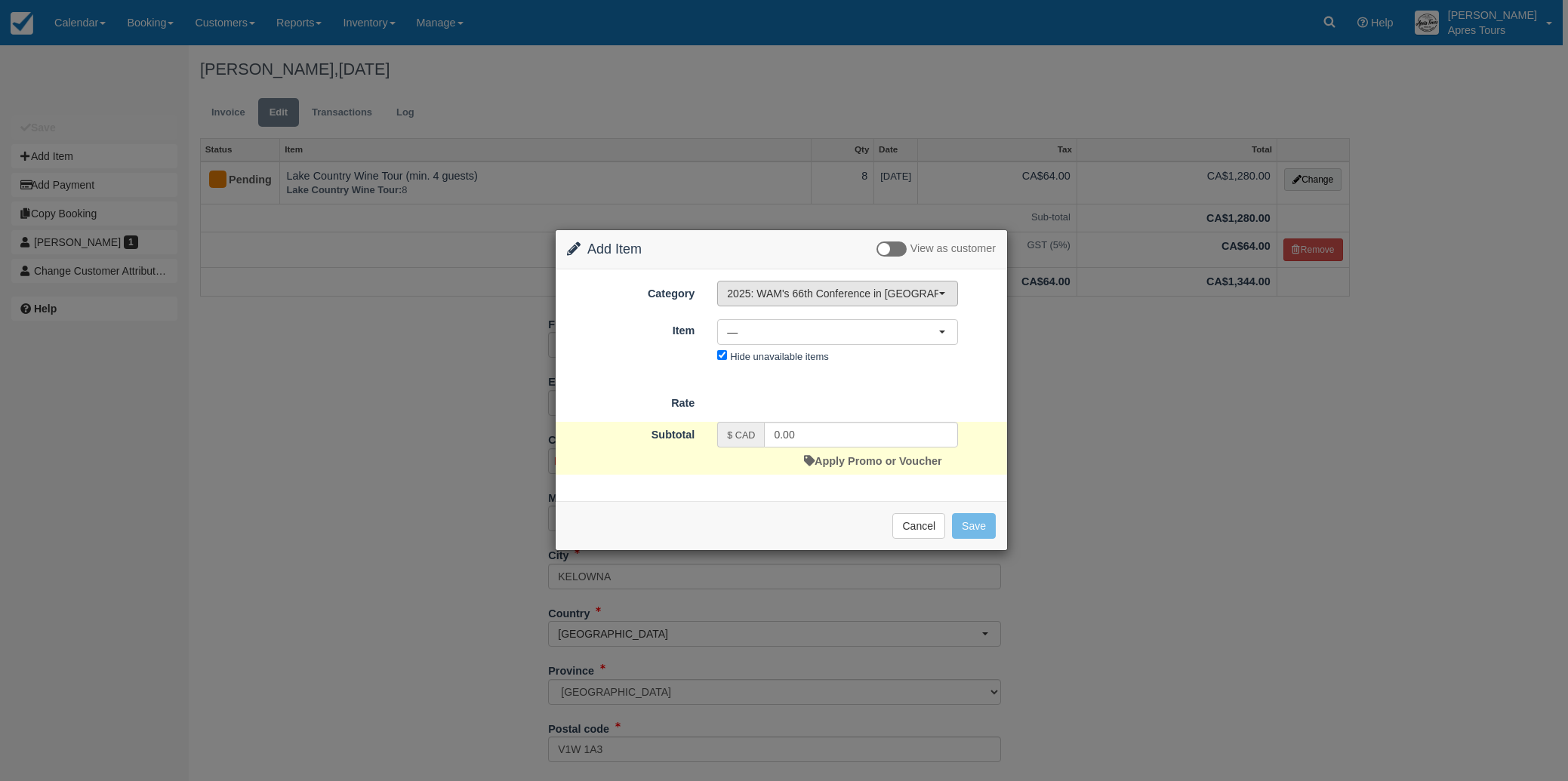
click at [838, 289] on span "2025: WAM's 66th Conference in [GEOGRAPHIC_DATA], [GEOGRAPHIC_DATA]" at bounding box center [832, 294] width 212 height 15
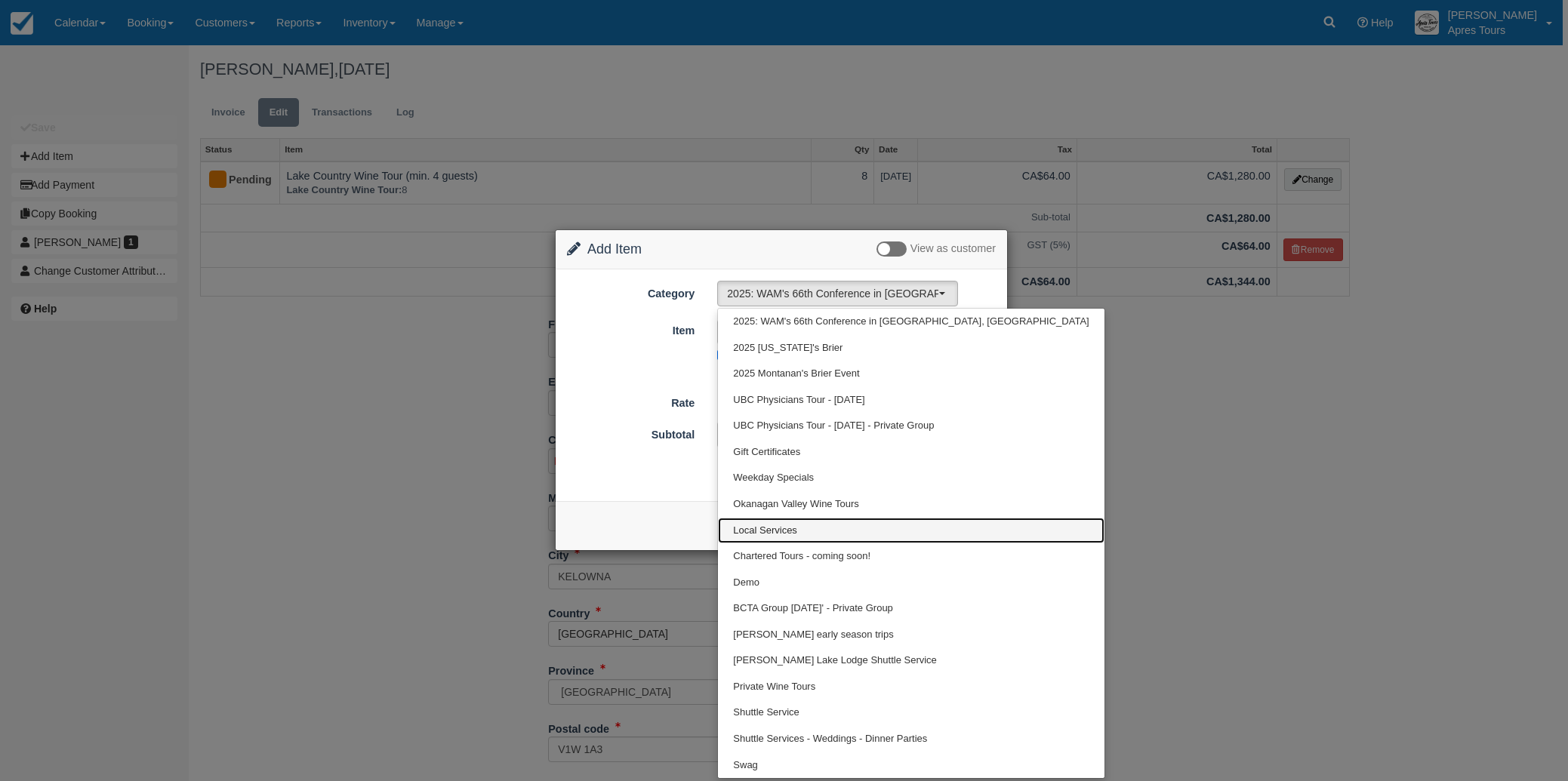
click at [769, 532] on span "Local Services" at bounding box center [765, 531] width 64 height 15
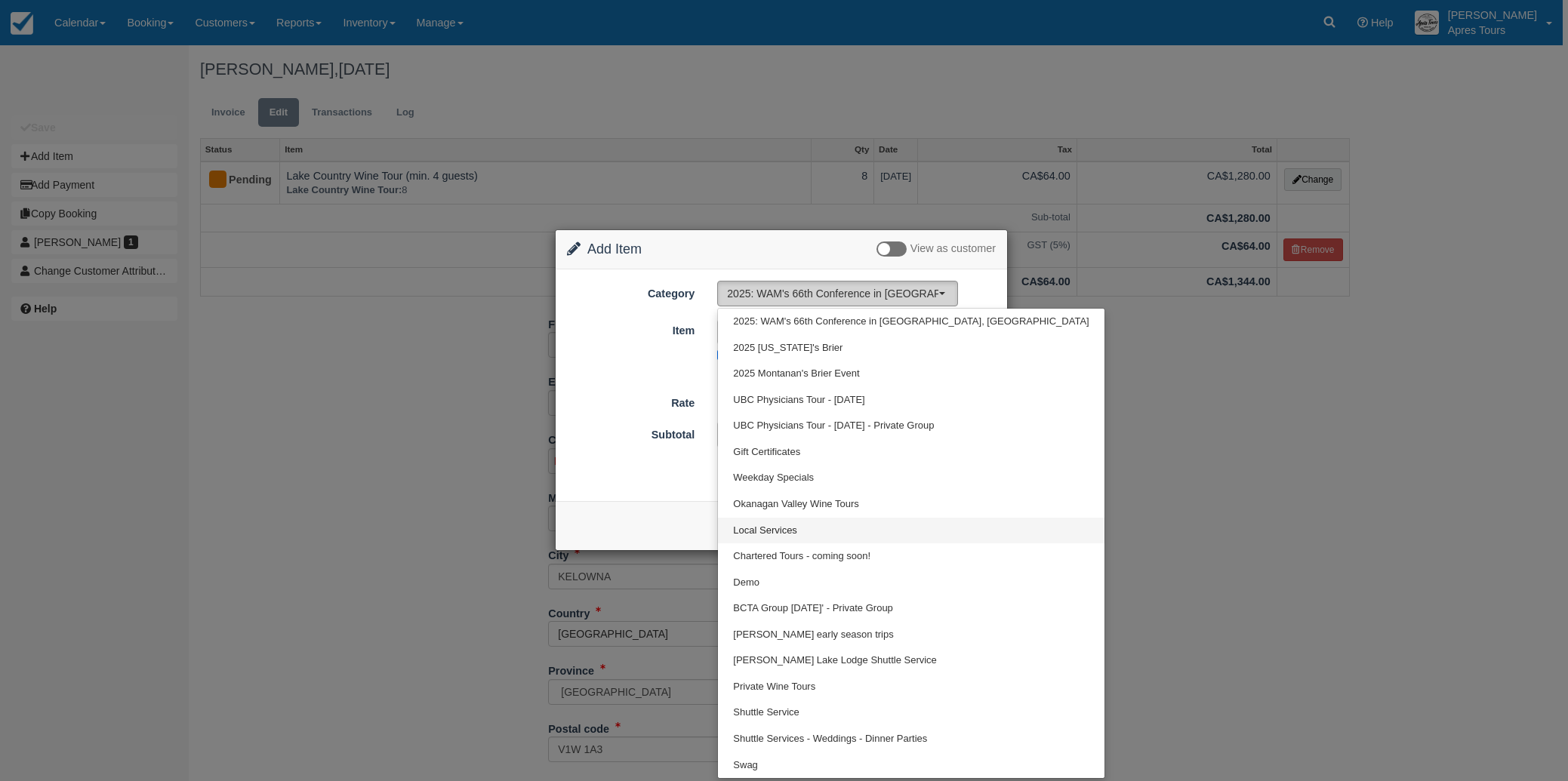
select select "4"
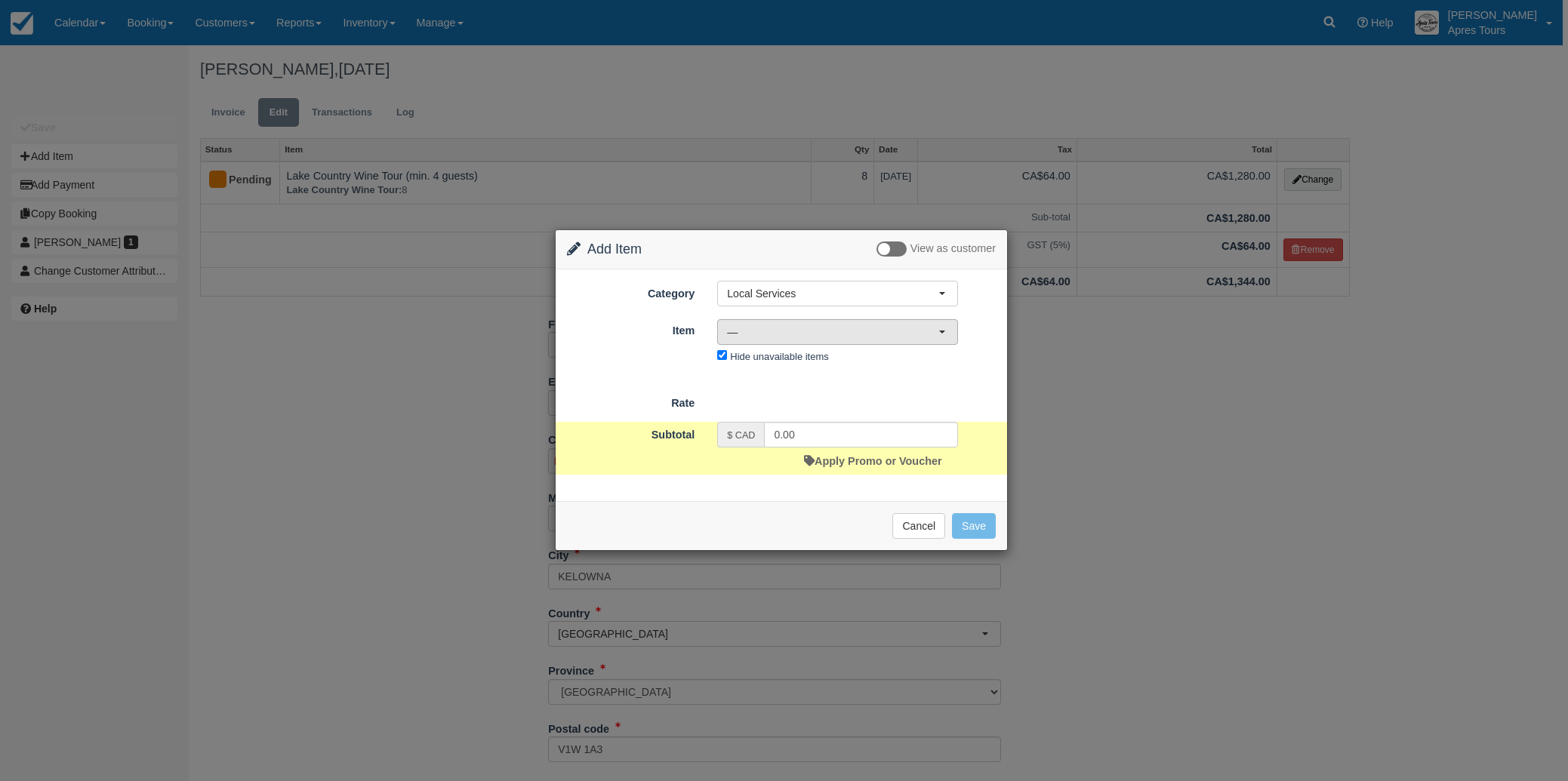
click at [850, 331] on span "—" at bounding box center [832, 332] width 212 height 15
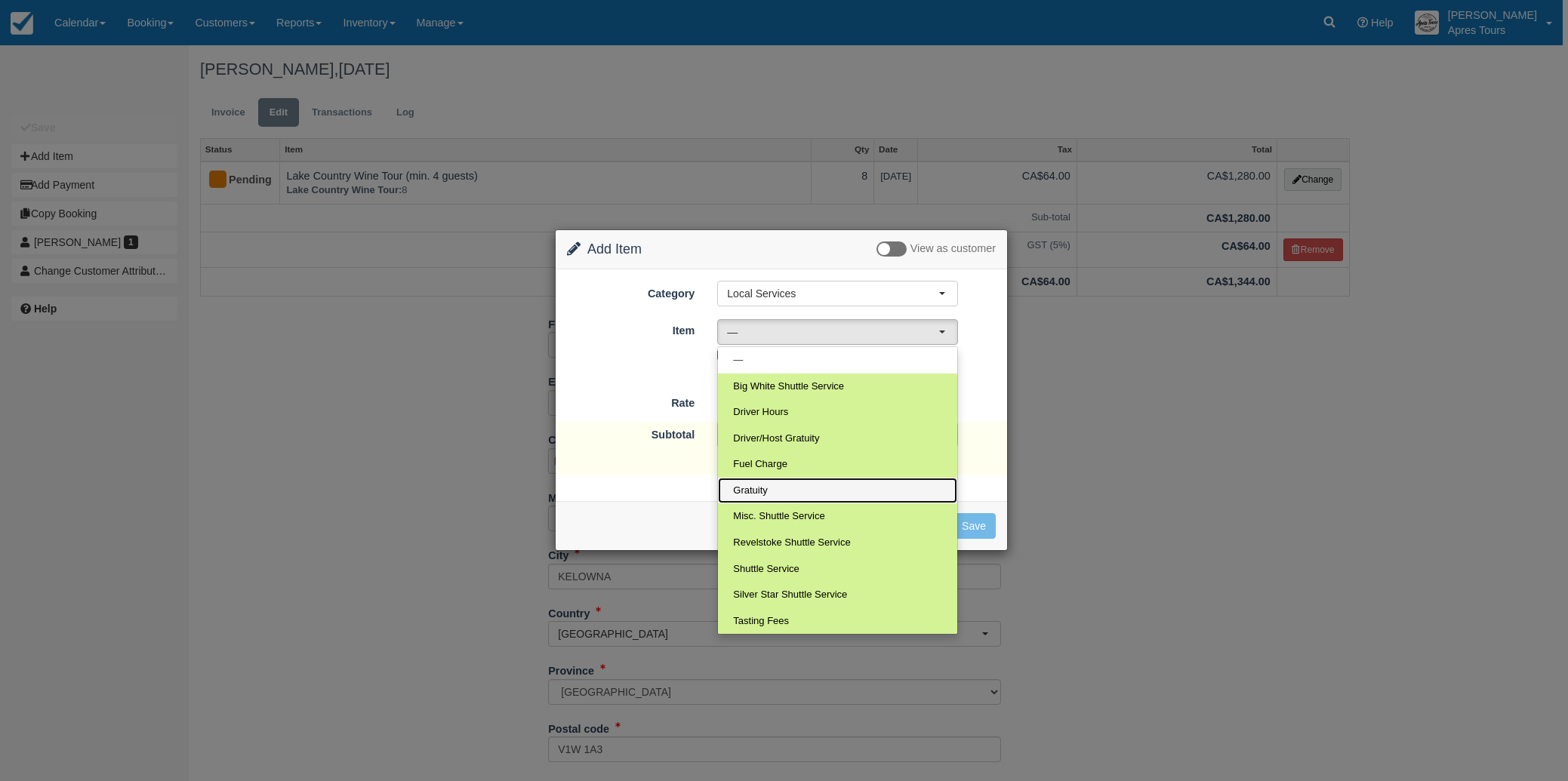
click at [784, 487] on link "Gratuity" at bounding box center [837, 491] width 239 height 27
select select "13"
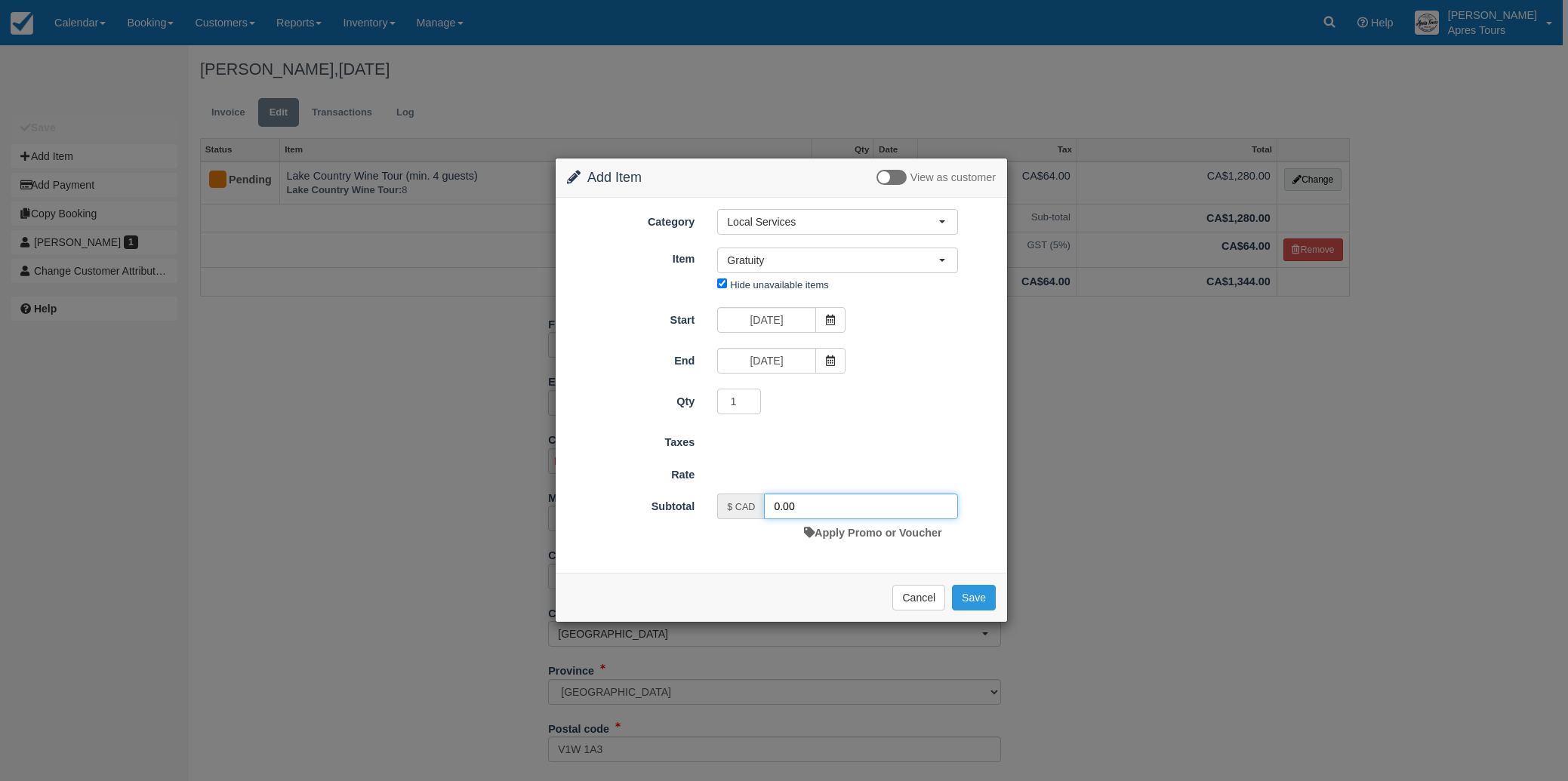
click at [775, 505] on input "0.00" at bounding box center [861, 507] width 194 height 26
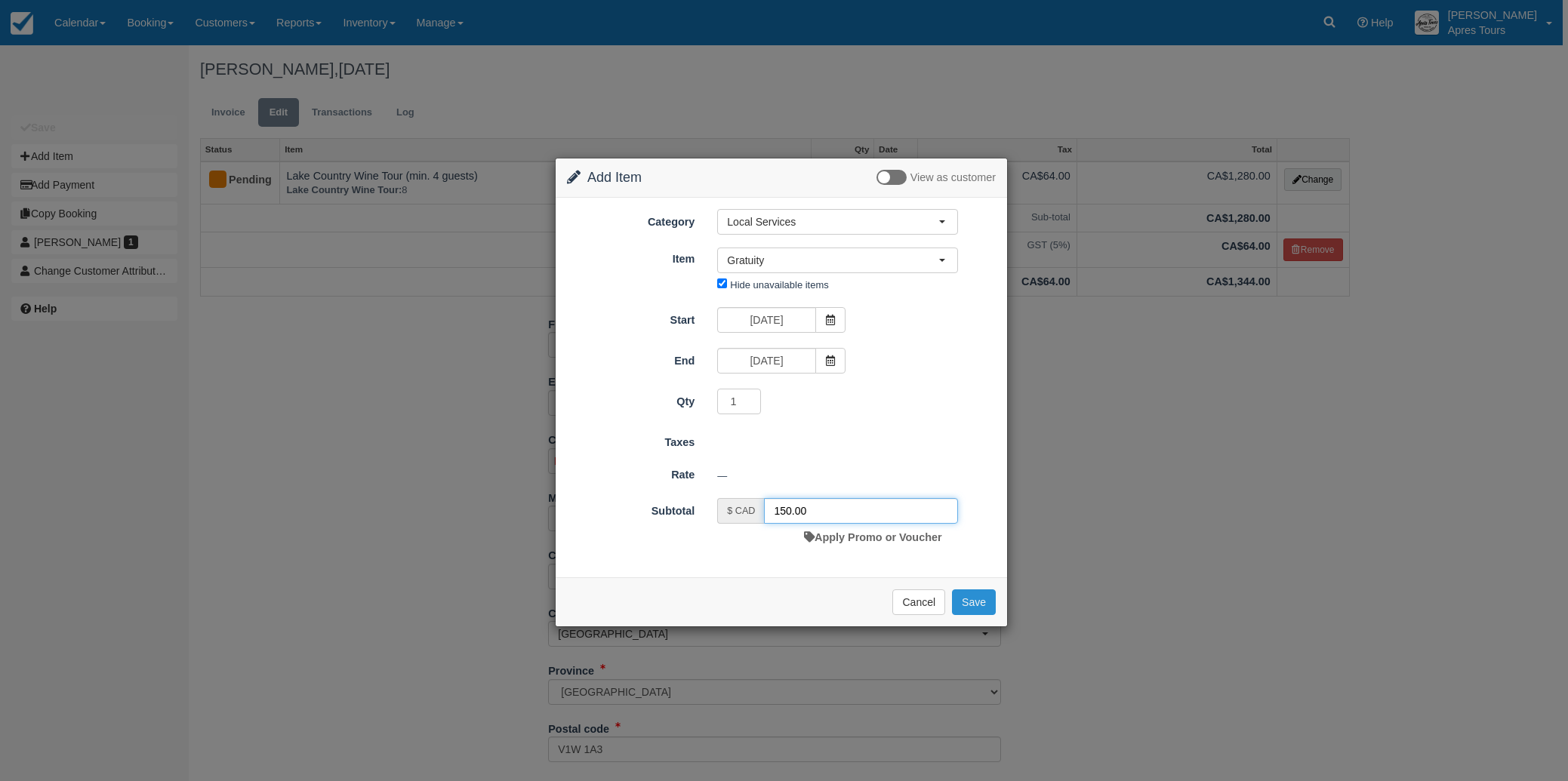
type input "150.00"
click at [977, 598] on button "Save" at bounding box center [974, 602] width 44 height 26
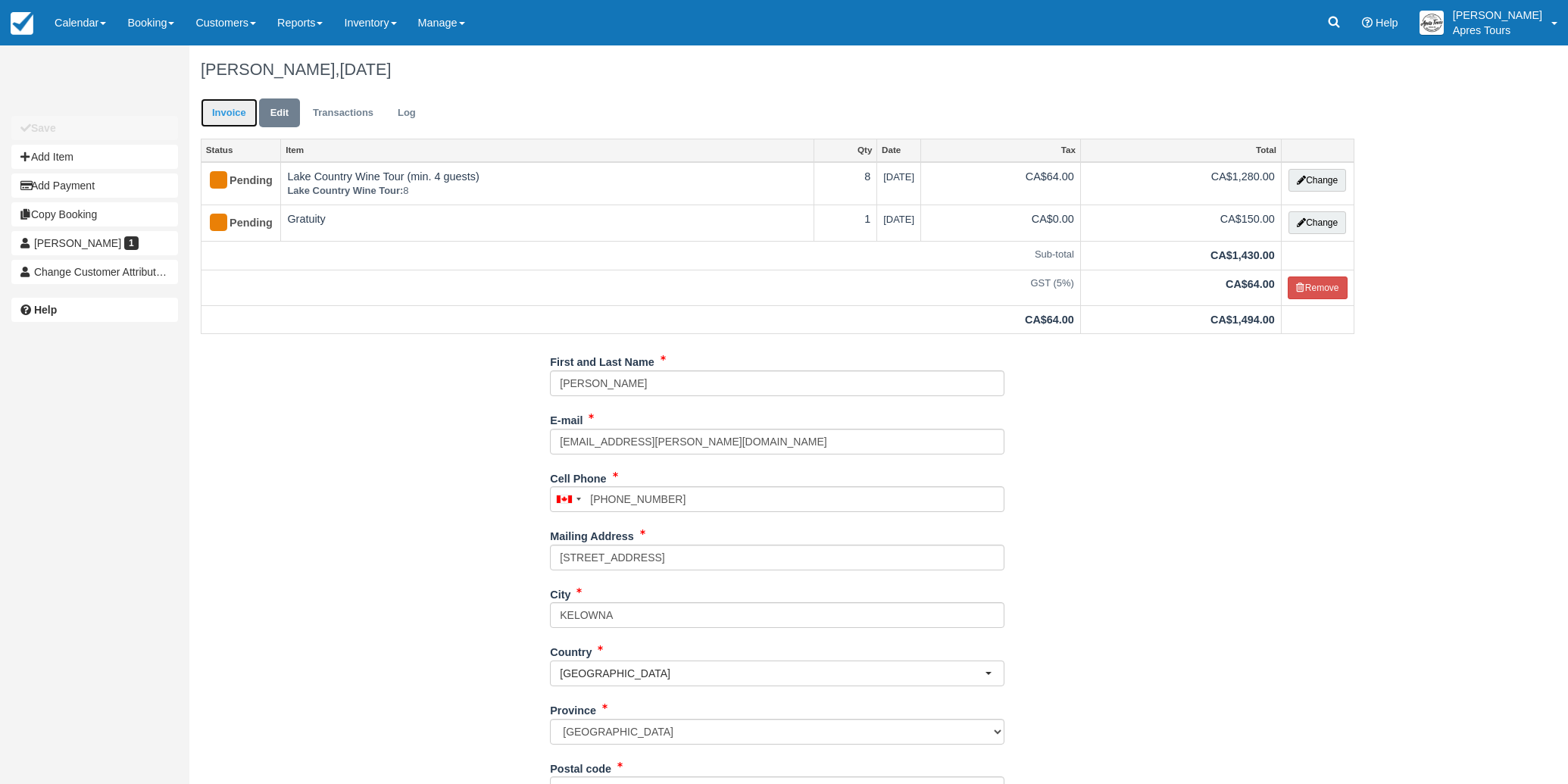
click at [218, 111] on link "Invoice" at bounding box center [229, 113] width 57 height 29
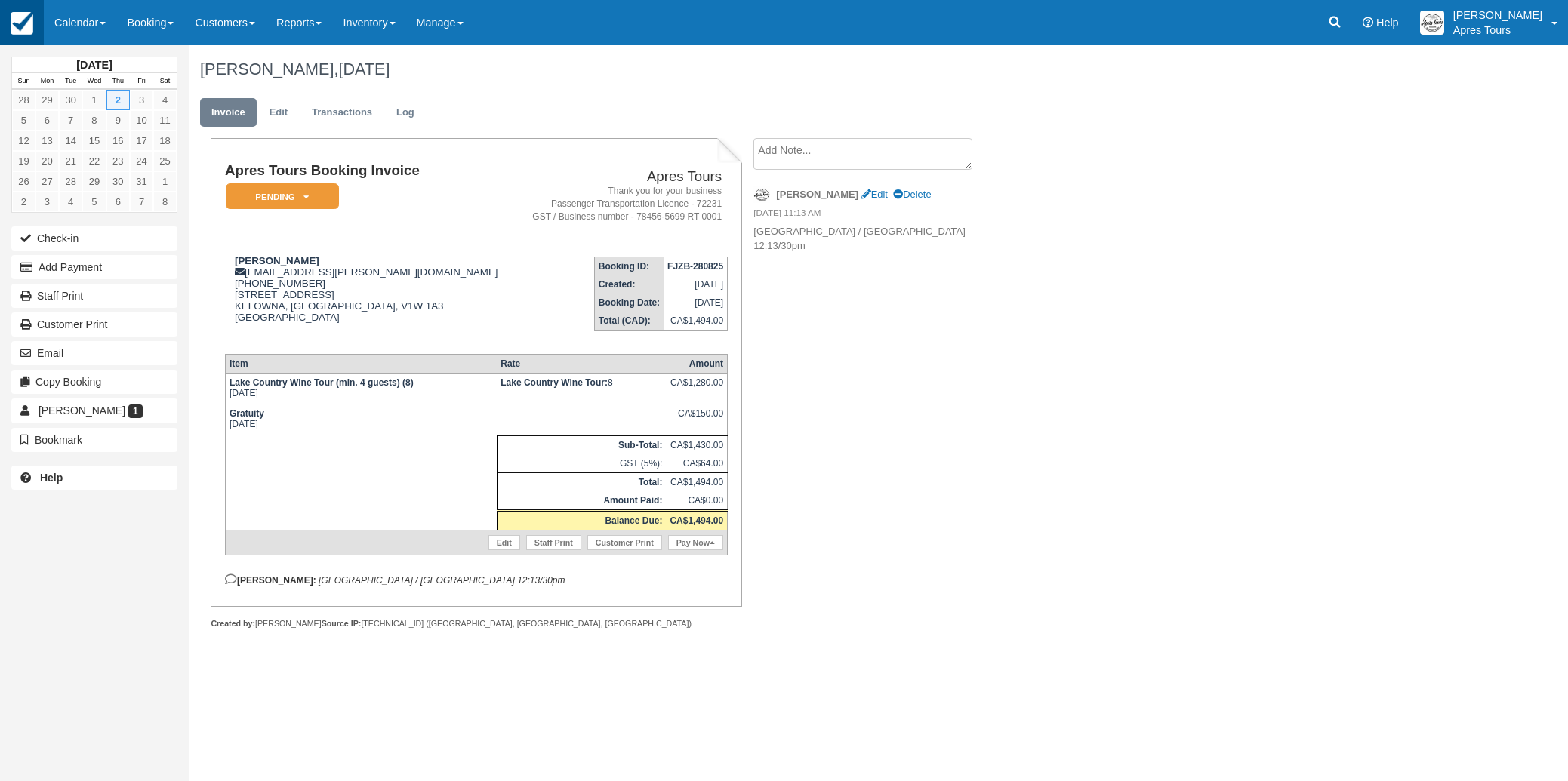
click at [11, 25] on img at bounding box center [21, 23] width 22 height 22
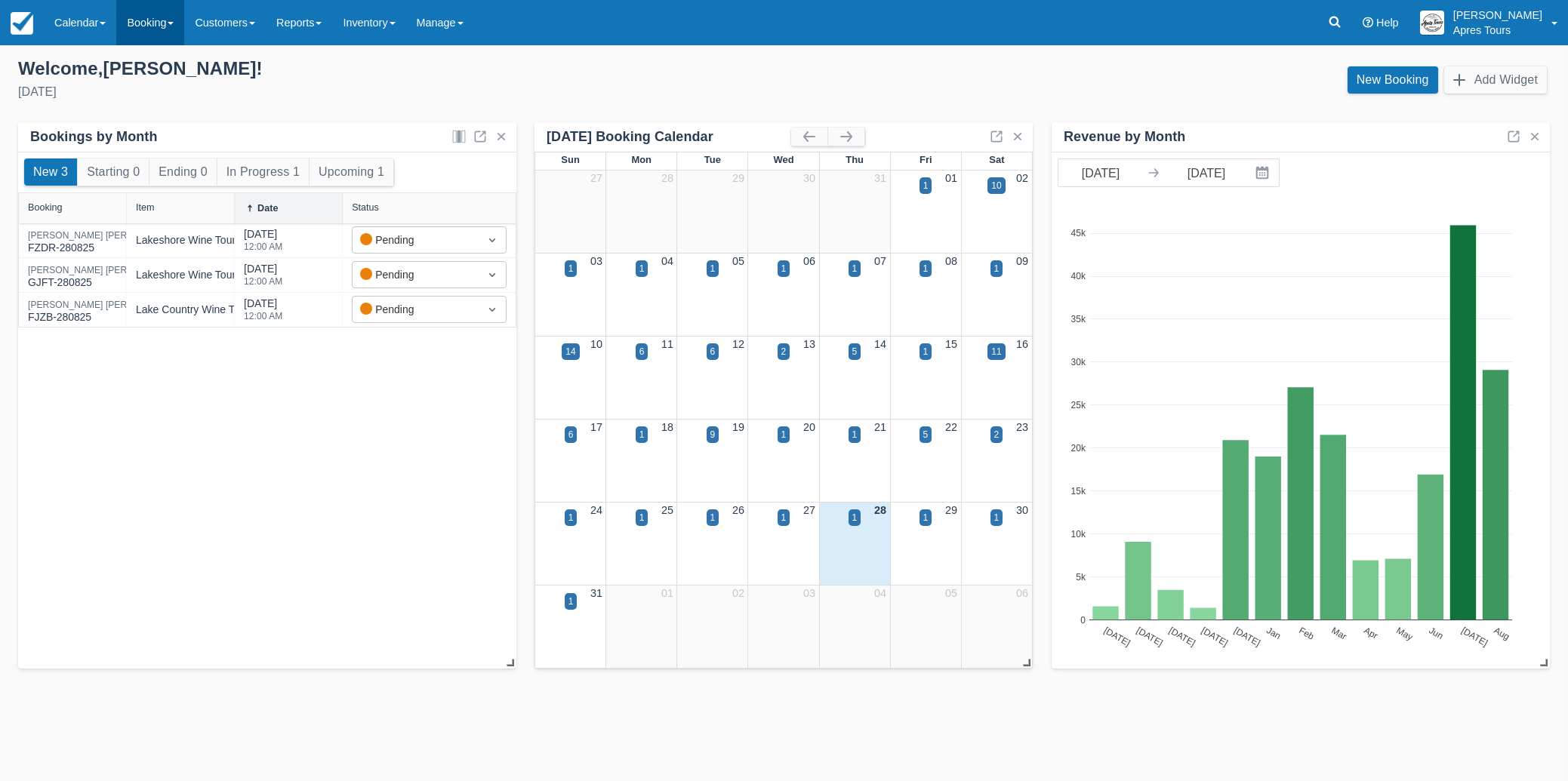
click at [164, 34] on link "Booking" at bounding box center [150, 22] width 68 height 45
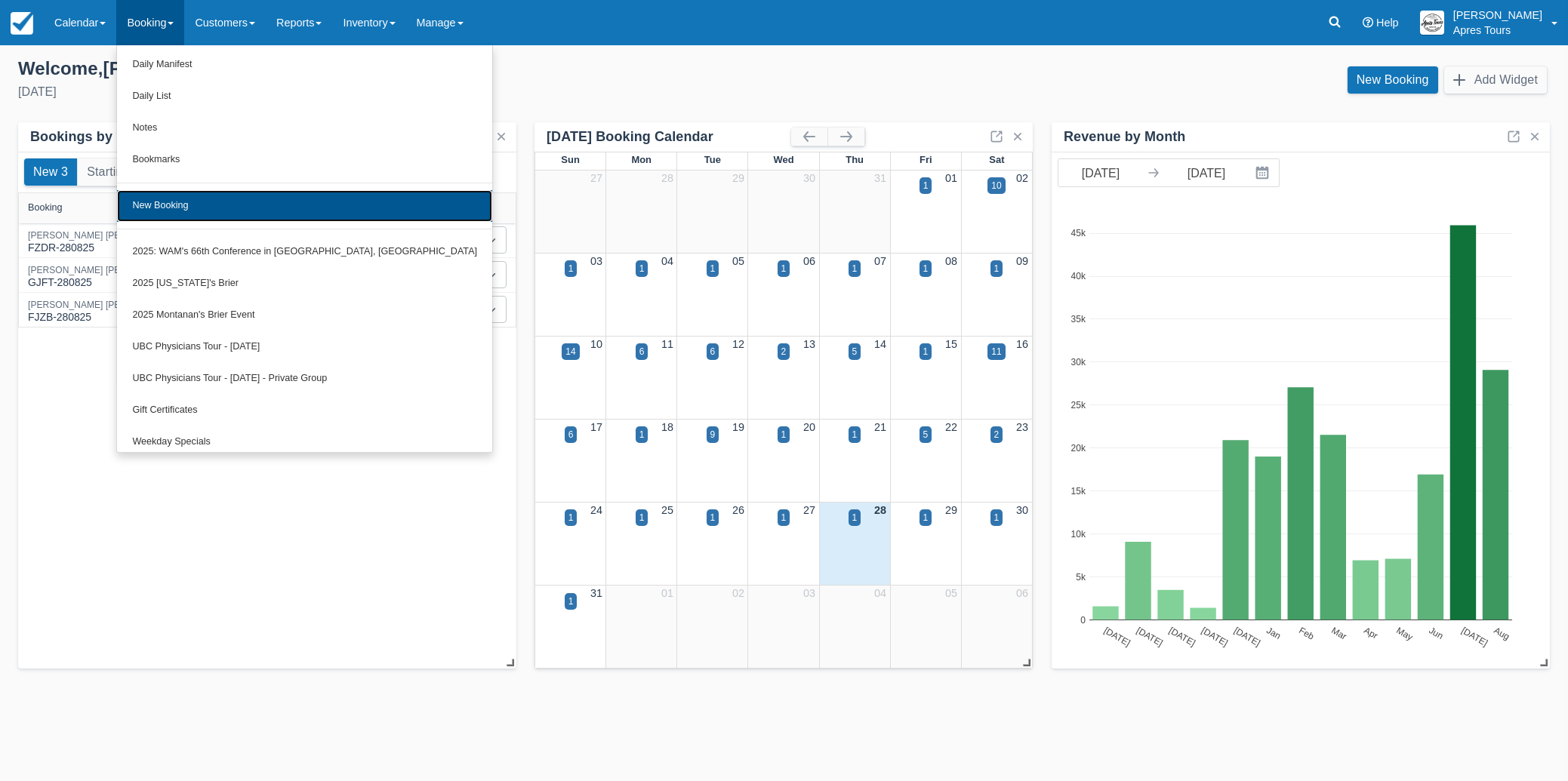
click at [158, 205] on link "New Booking" at bounding box center [305, 206] width 375 height 32
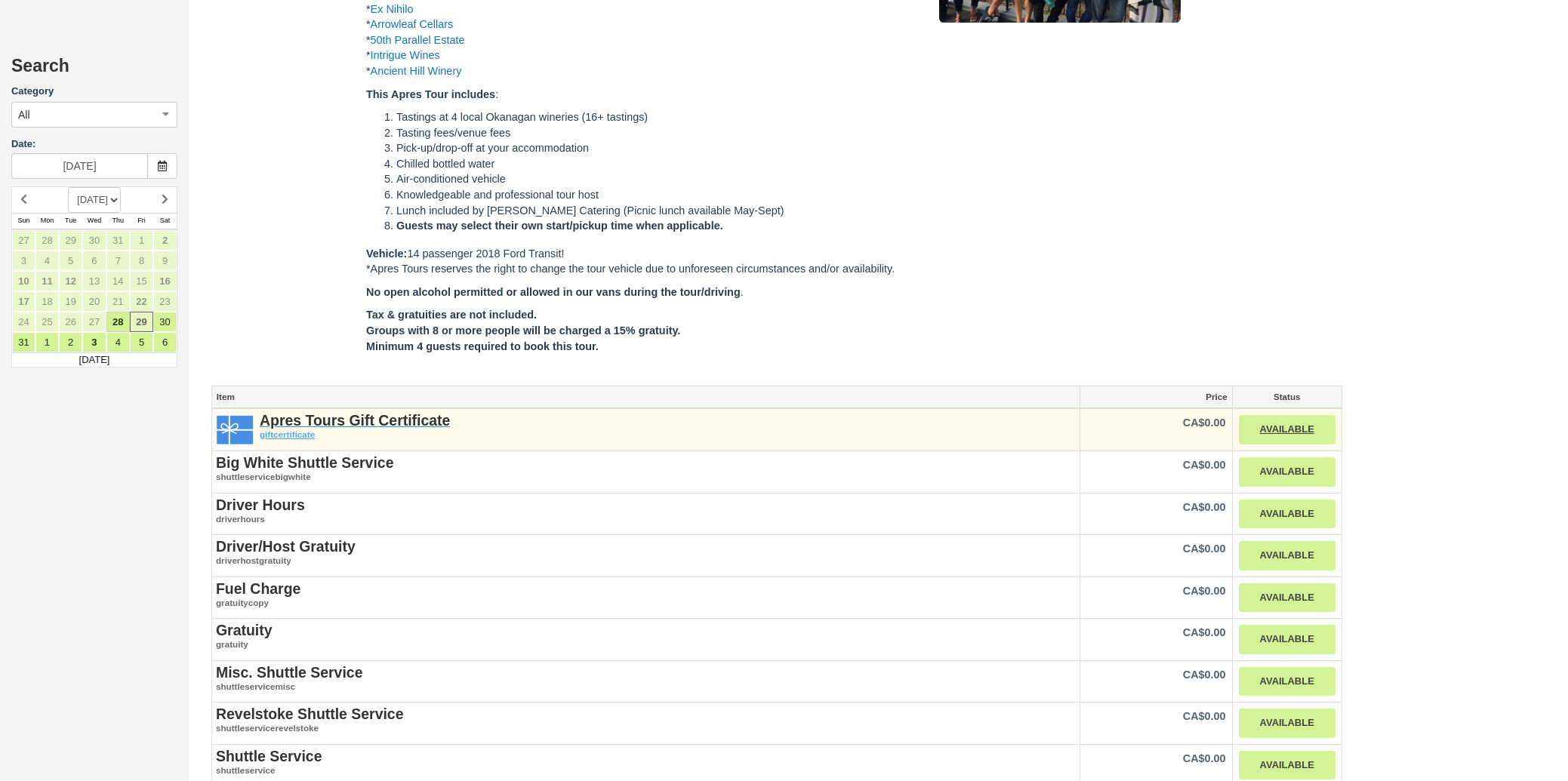
scroll to position [1387, 0]
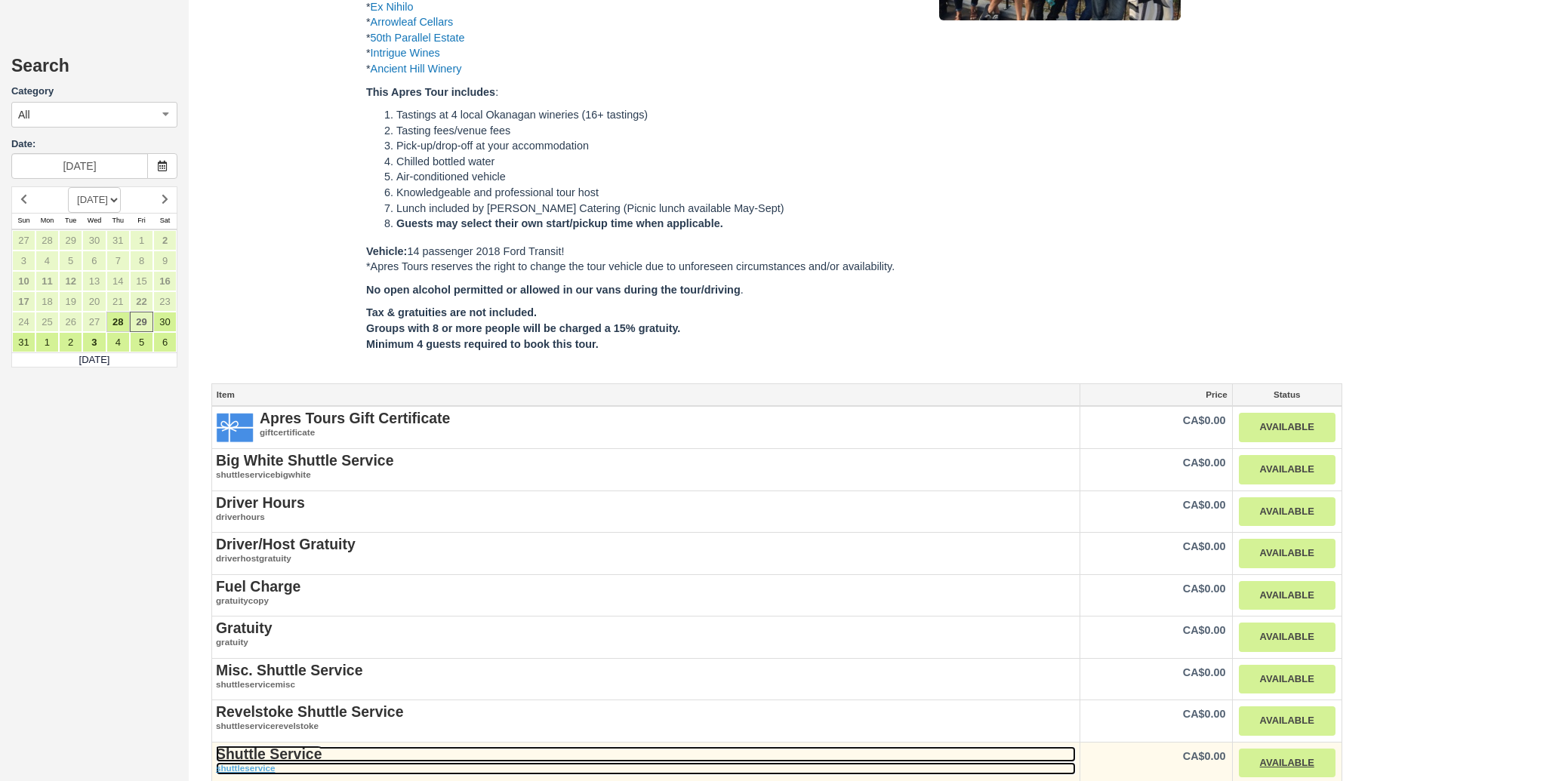
click at [258, 746] on strong "Shuttle Service" at bounding box center [268, 754] width 105 height 16
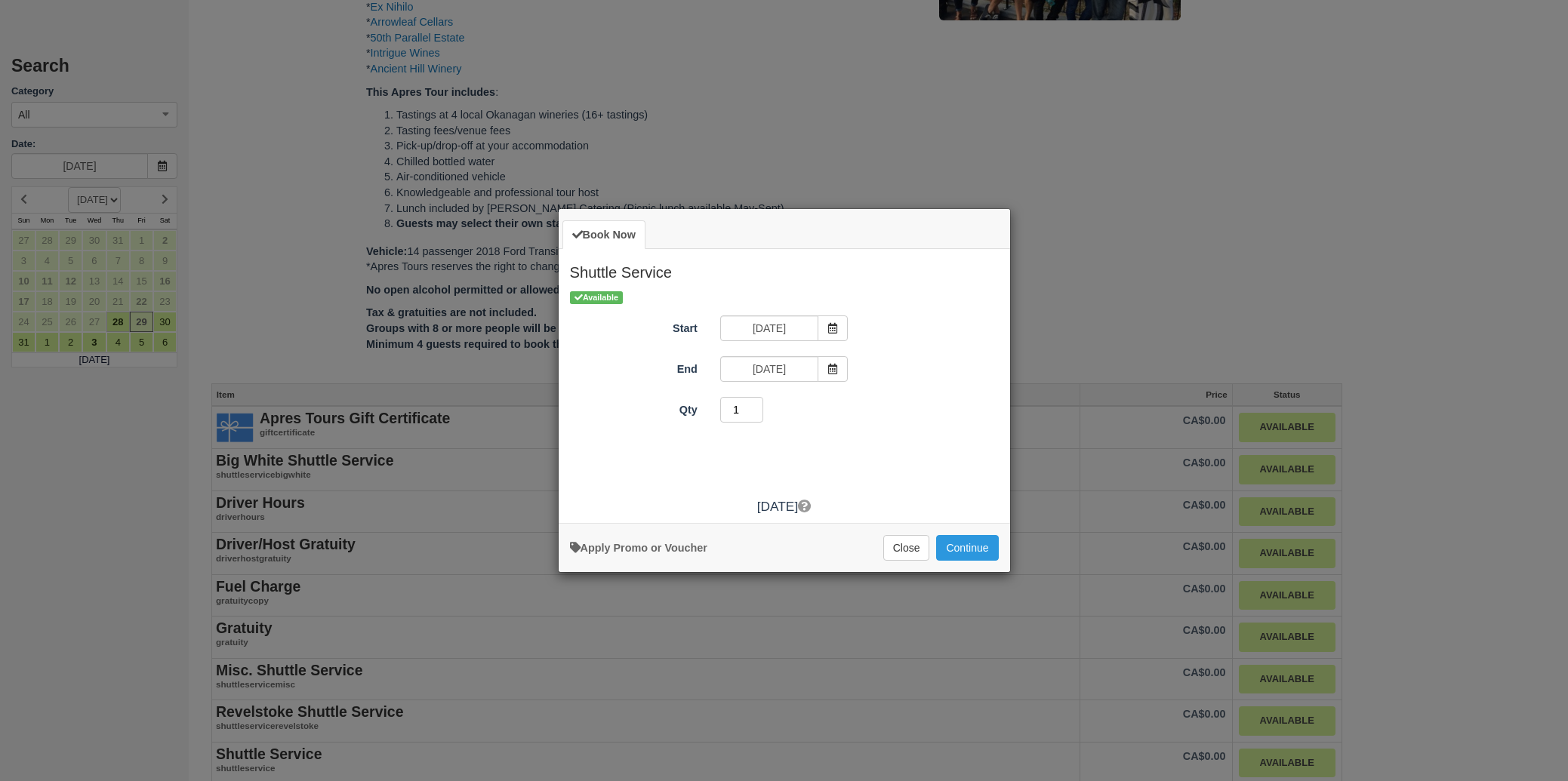
type input "1"
click at [761, 414] on input "1" at bounding box center [742, 410] width 44 height 26
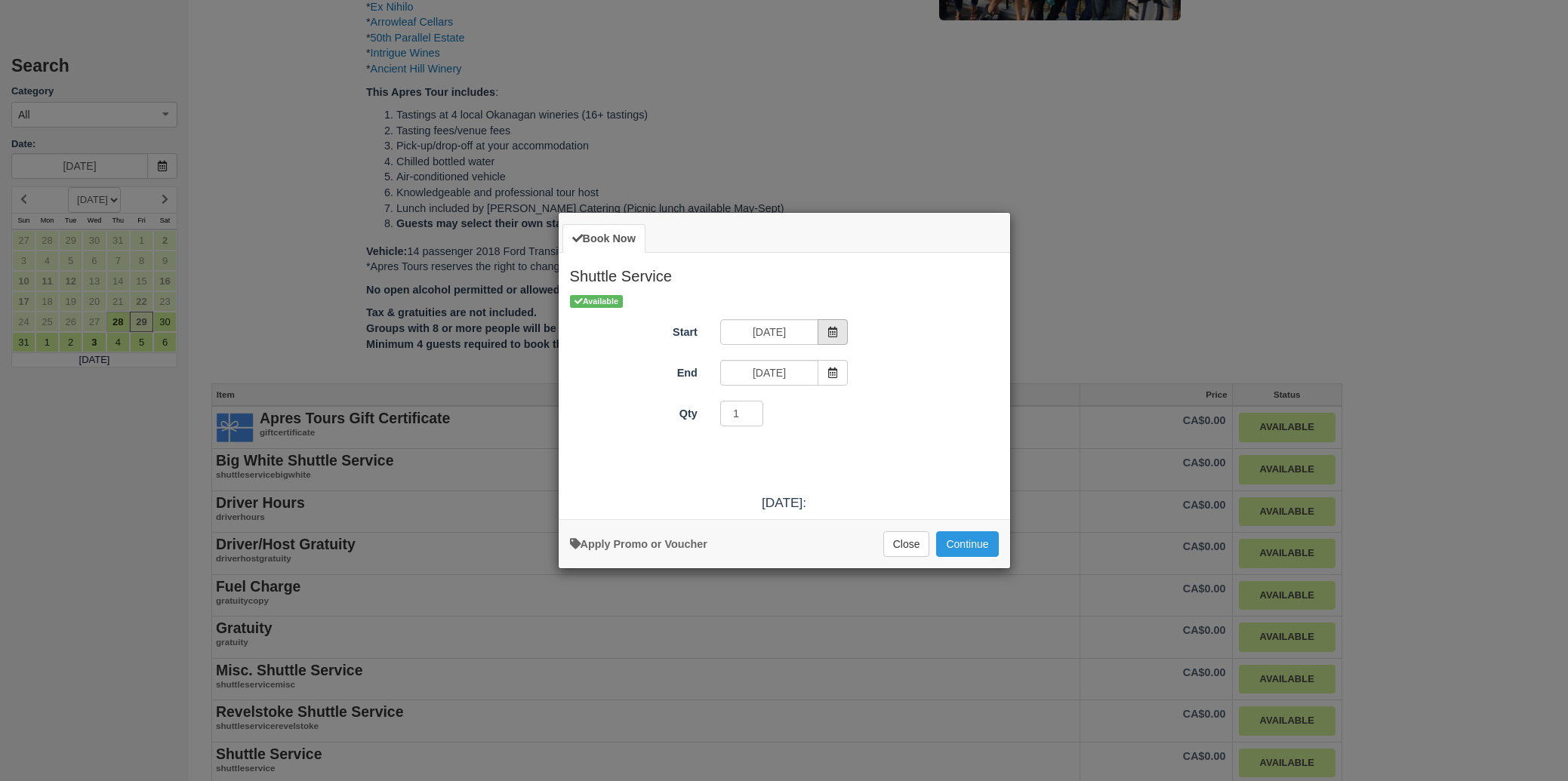
click at [829, 335] on icon "Item Modal" at bounding box center [832, 332] width 10 height 10
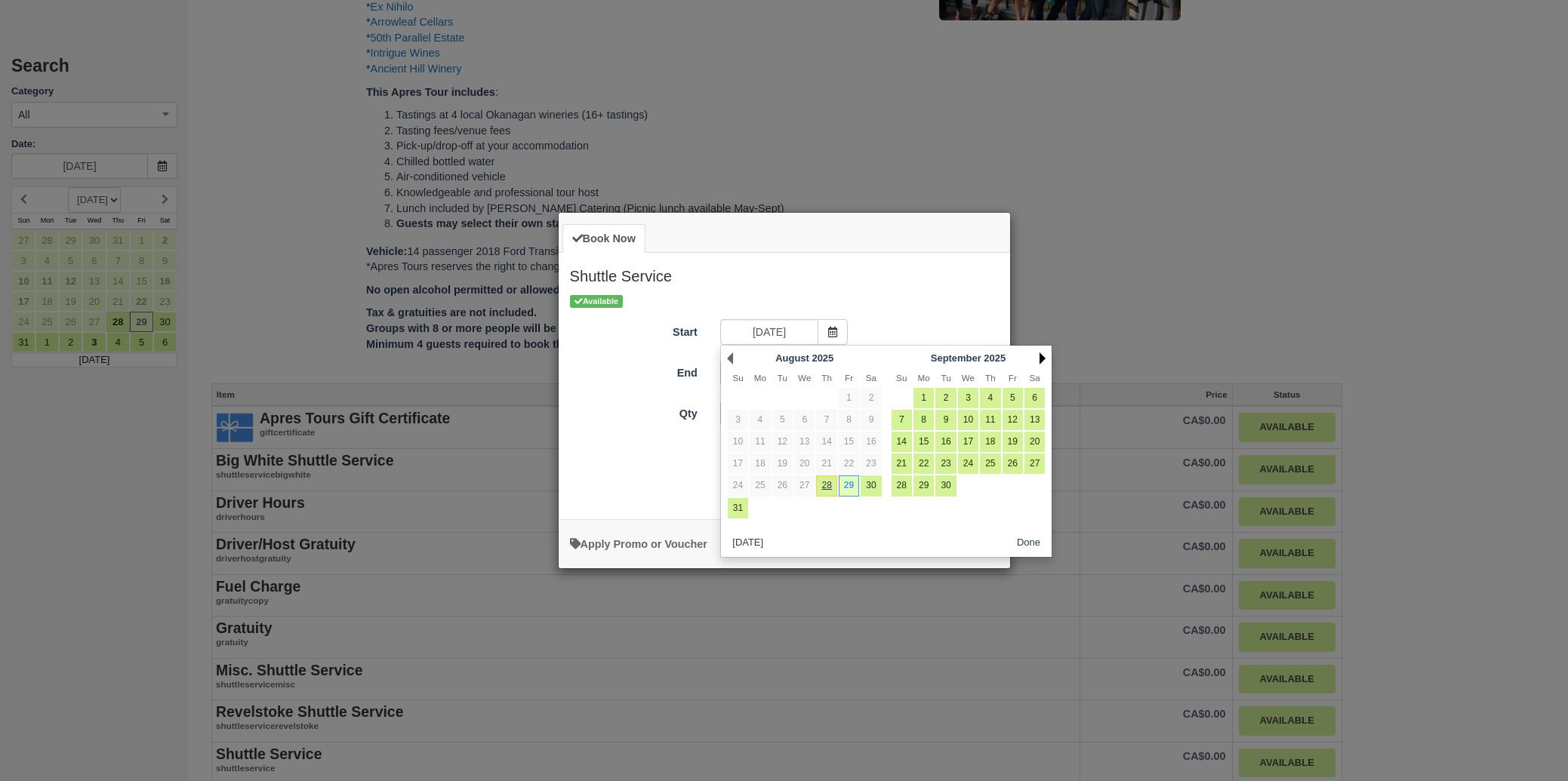
click at [1042, 360] on link "Next" at bounding box center [1042, 359] width 6 height 12
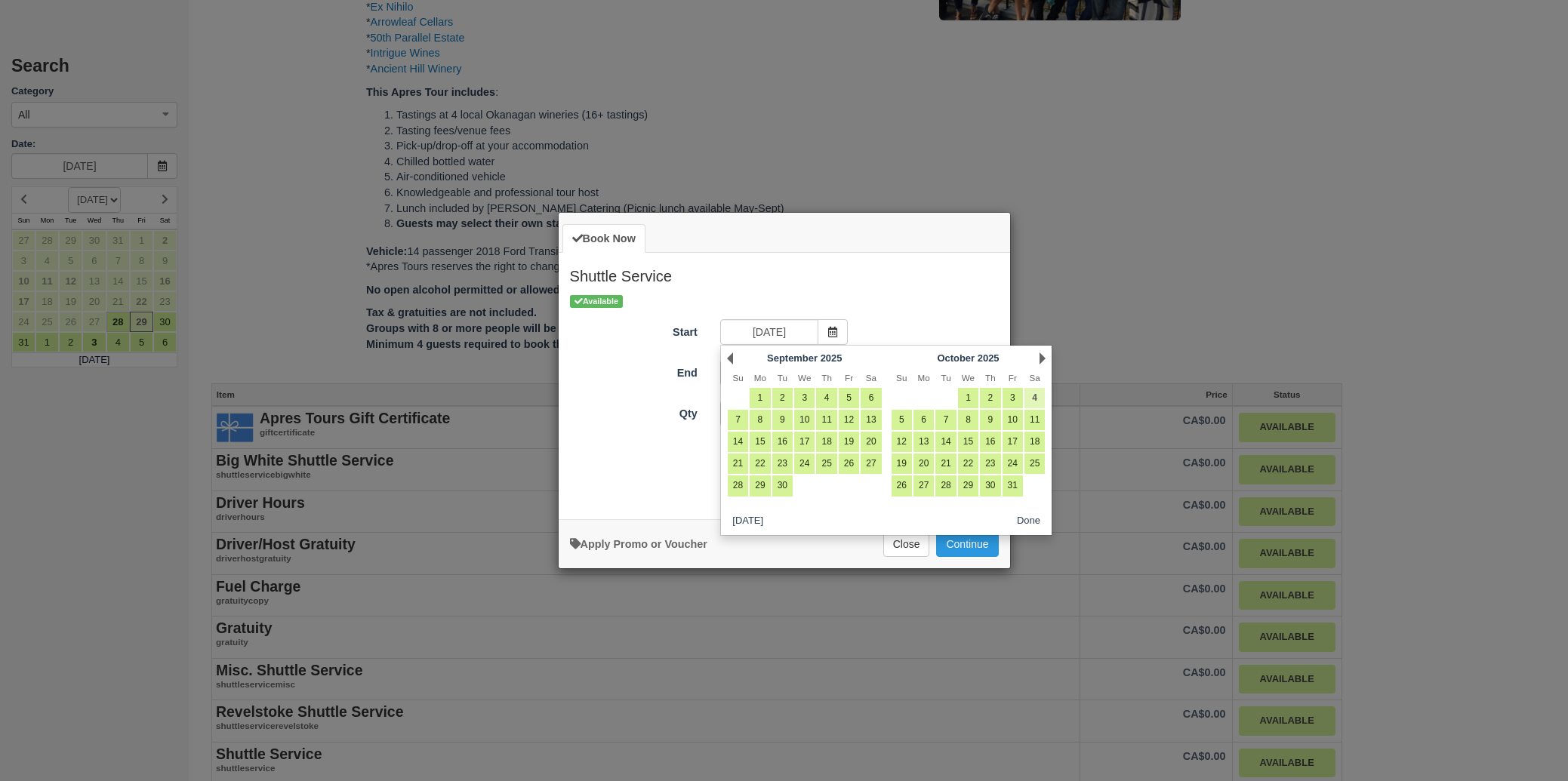
click at [1033, 397] on link "4" at bounding box center [1034, 398] width 21 height 21
type input "Sat Oct 04 2025"
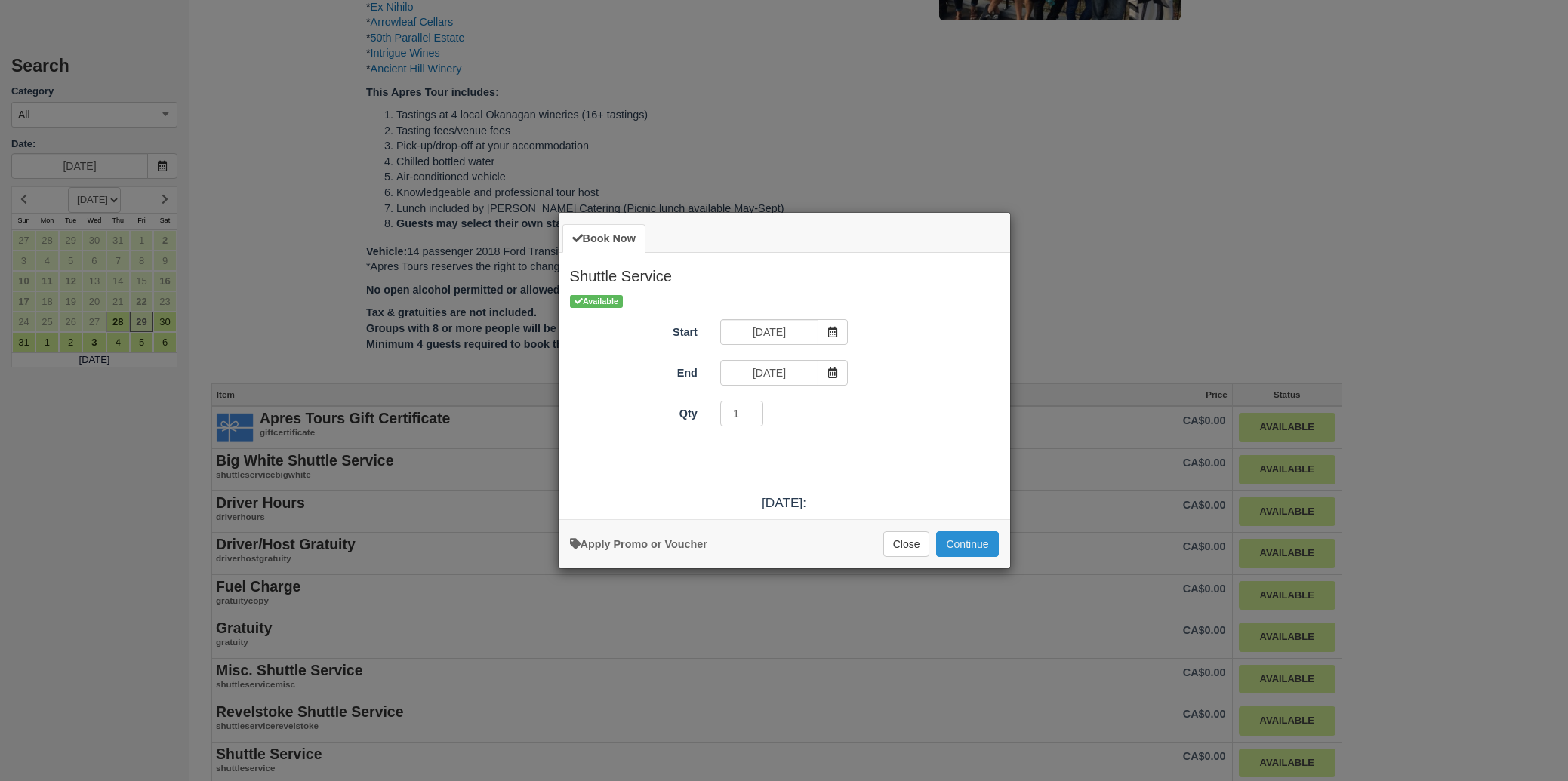
click at [972, 539] on button "Continue" at bounding box center [967, 545] width 62 height 26
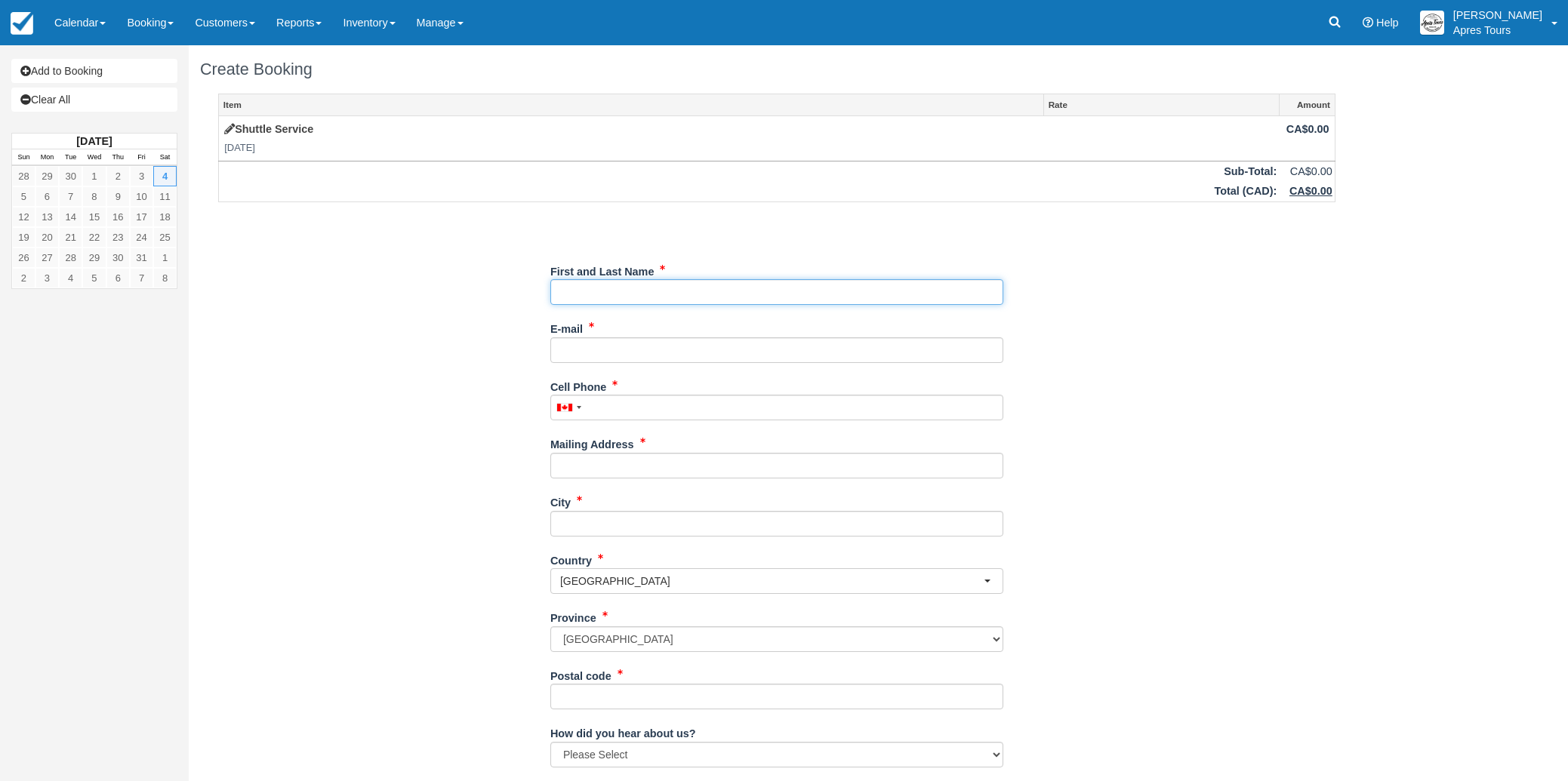
click at [742, 297] on input "First and Last Name" at bounding box center [777, 292] width 453 height 26
type input "Kevin Isabey"
click at [391, 340] on div "Item Rate Amount Shuttle Service Sat Oct 4, 2025 CA$0.00 Sub-Total: CA$0.00 Tot…" at bounding box center [777, 490] width 1154 height 793
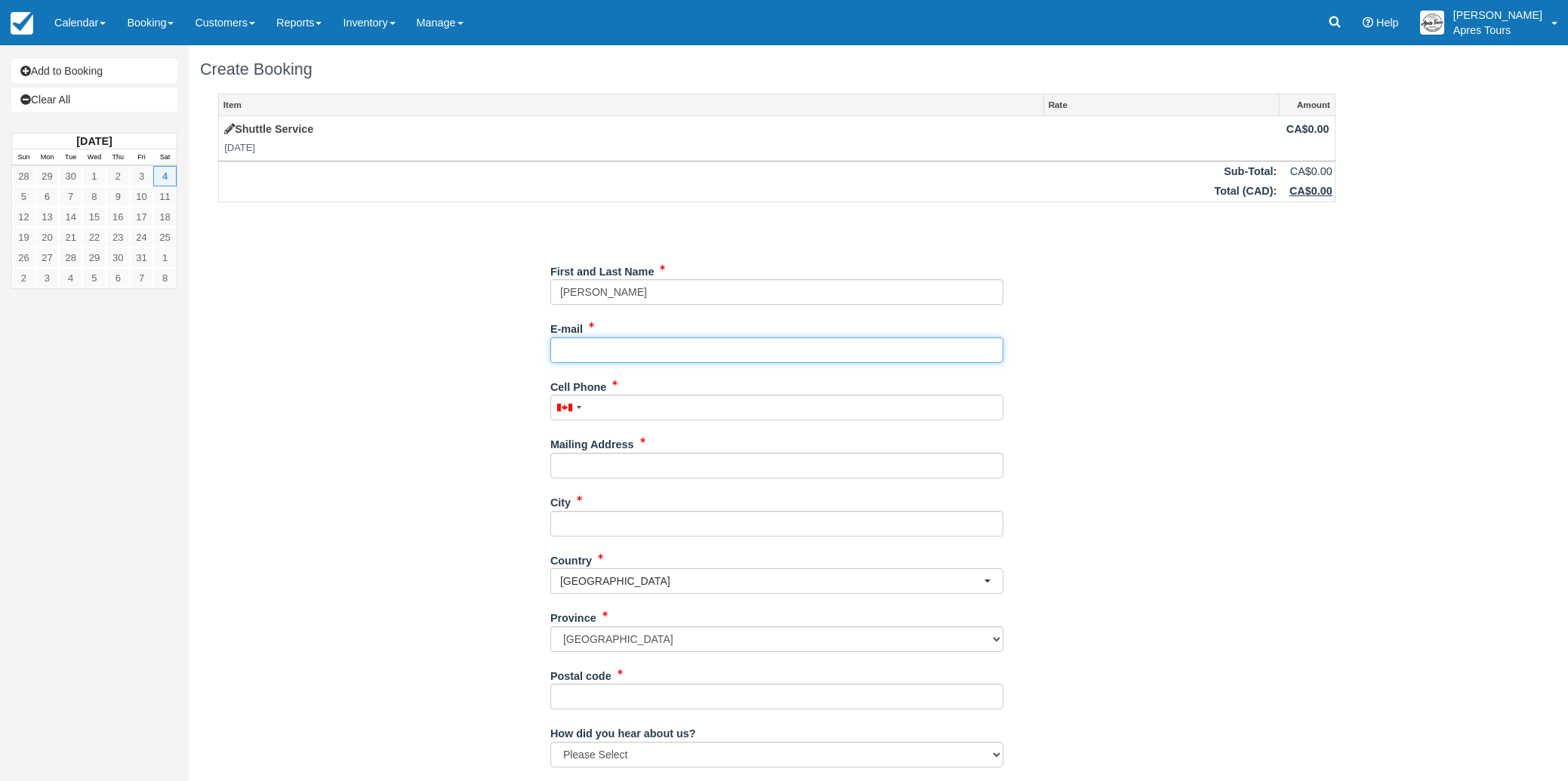
click at [590, 349] on input "E-mail" at bounding box center [777, 350] width 453 height 26
type input "kevincfis@hotmail.com"
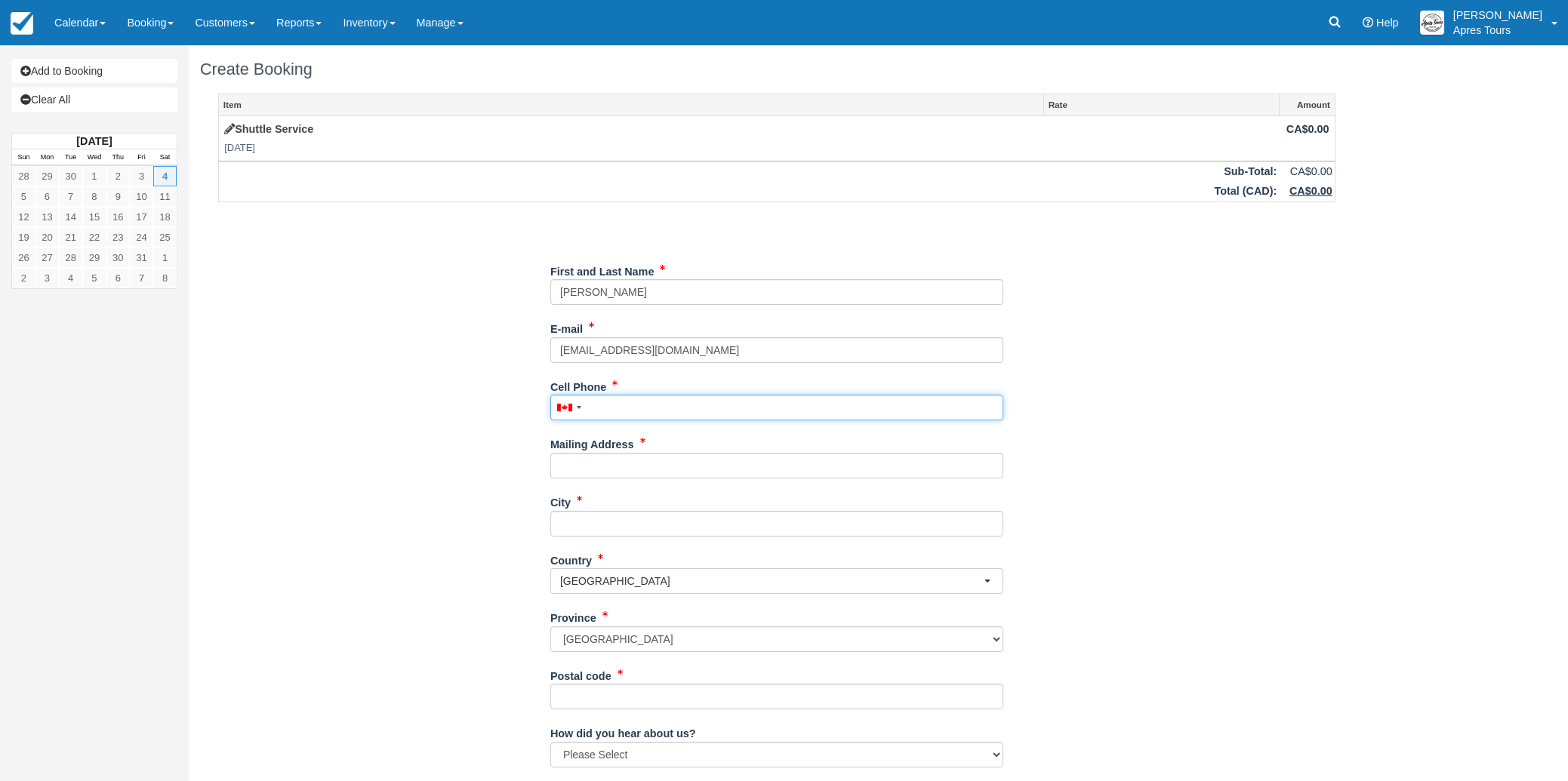
type input "2505755998"
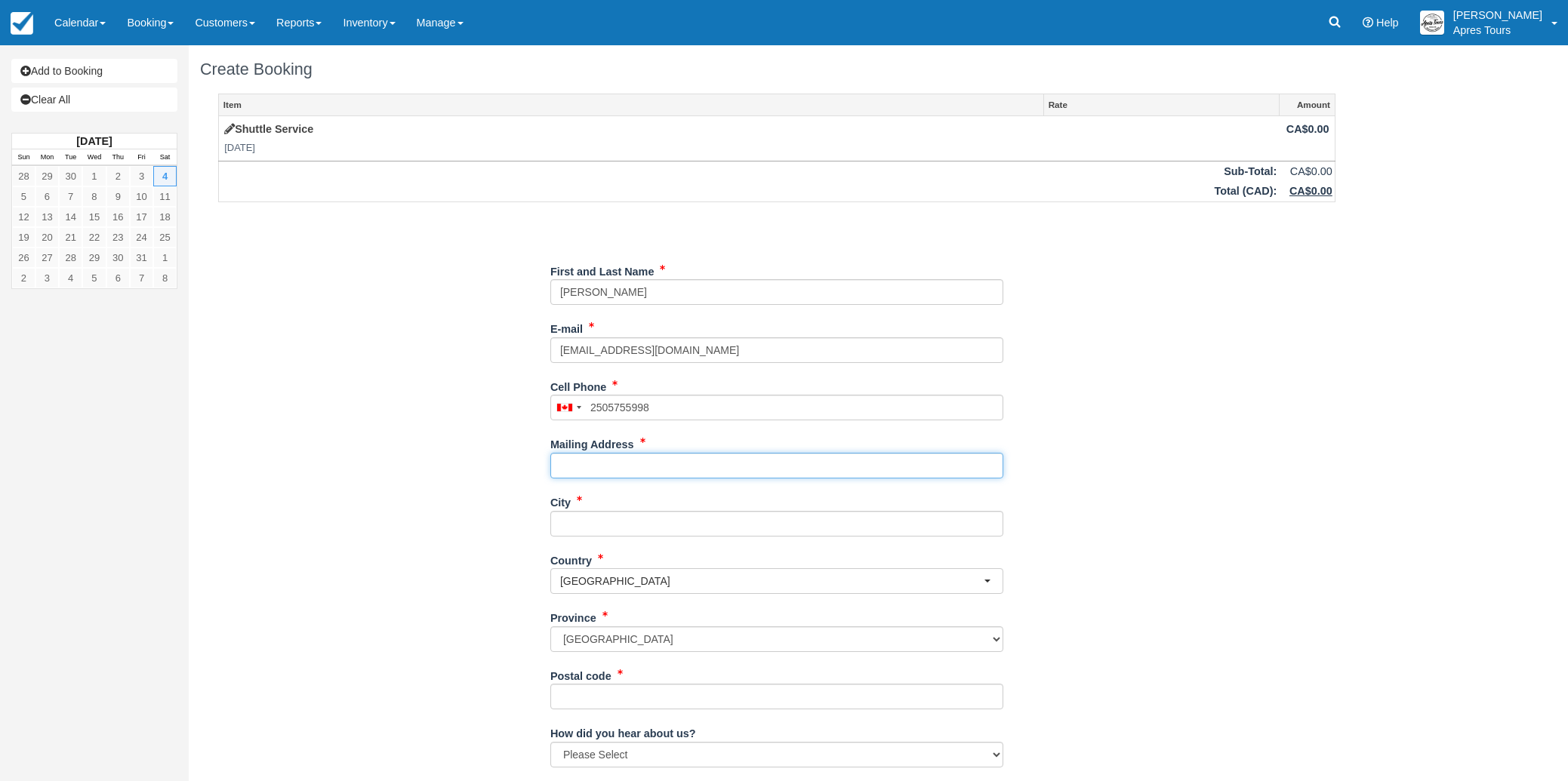
type input "633 Lequime rd"
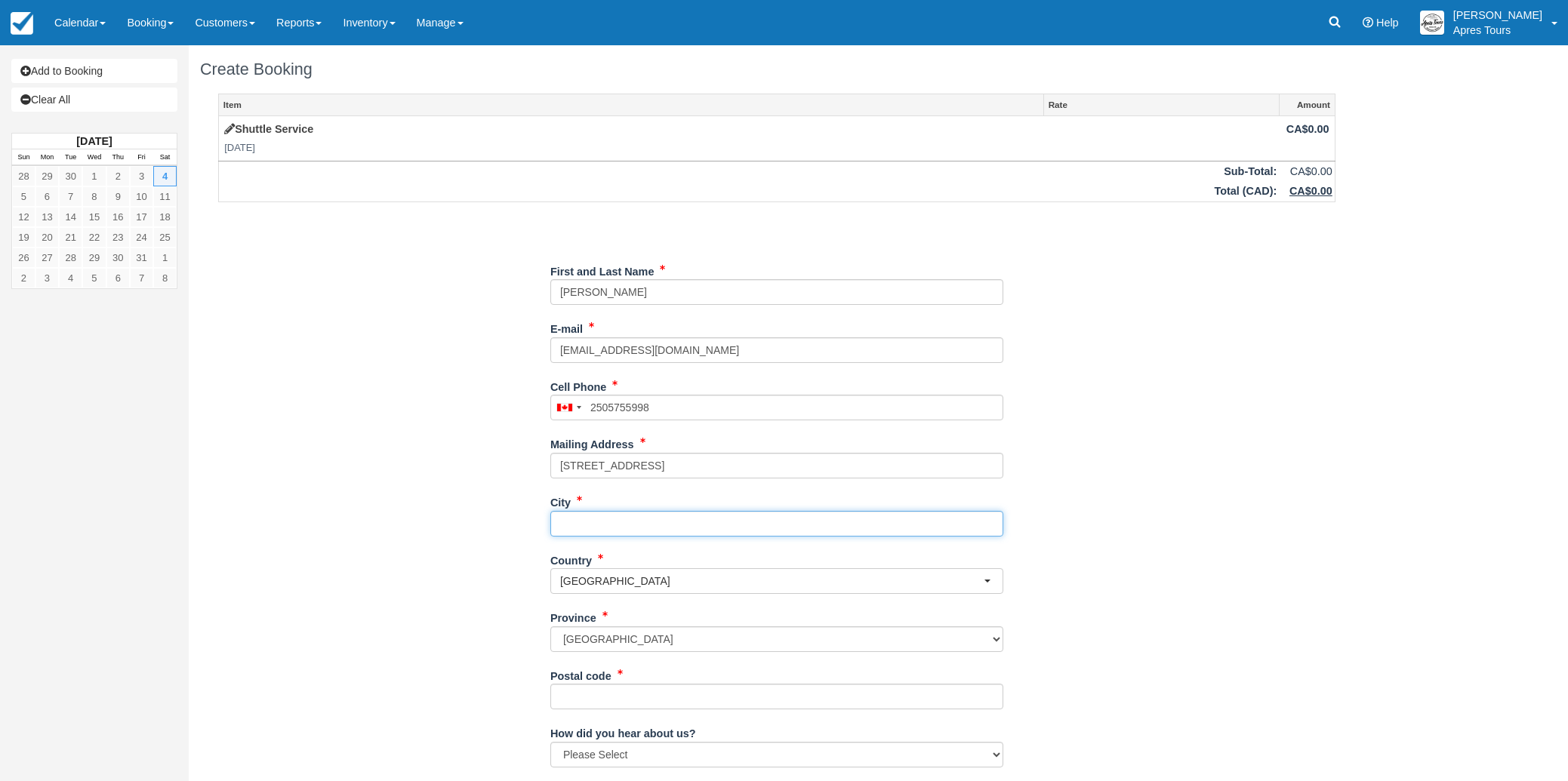
type input "KELOWNA"
type input "V1W 1A3"
type input "(250) 575-5998"
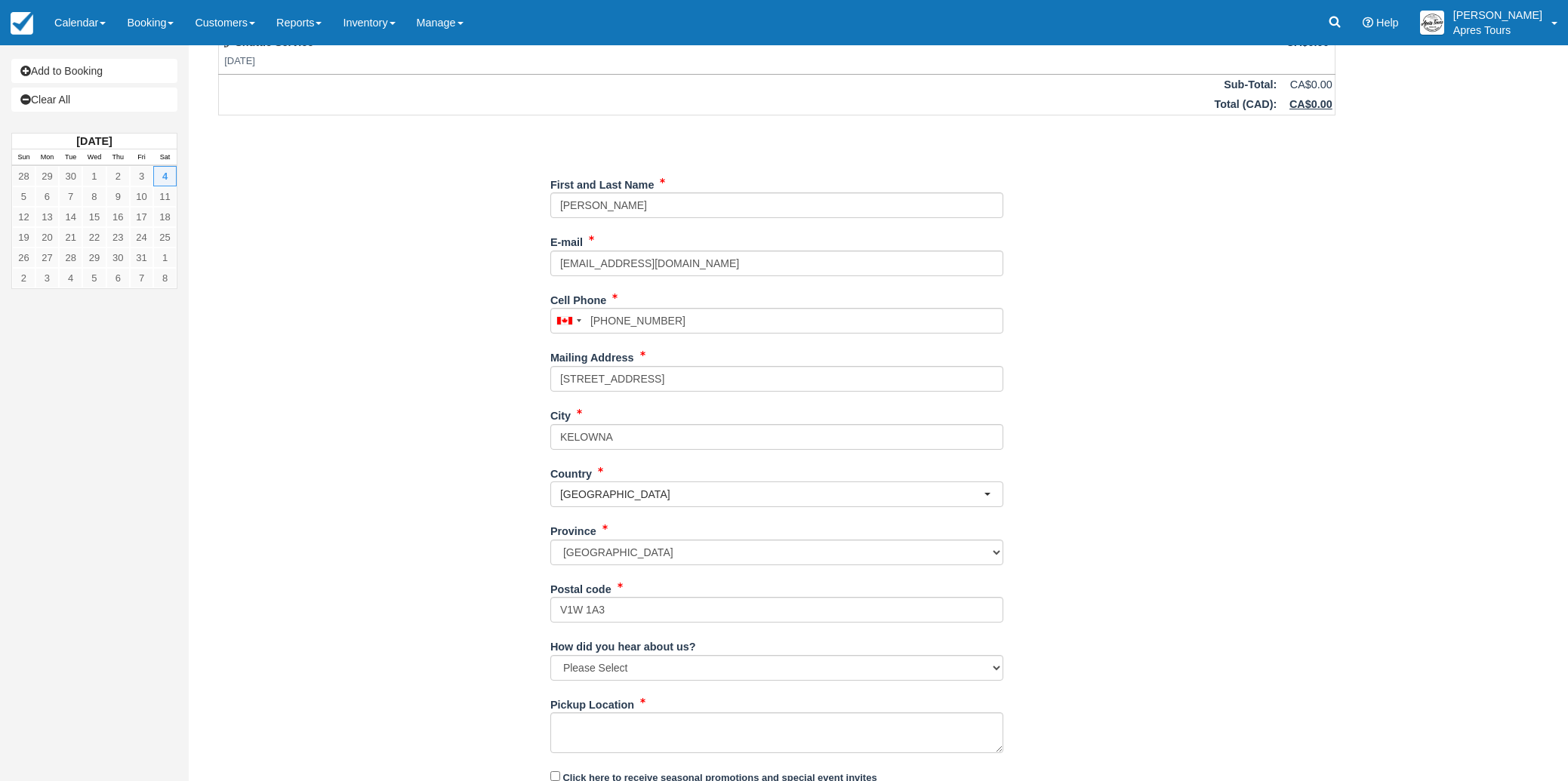
scroll to position [143, 0]
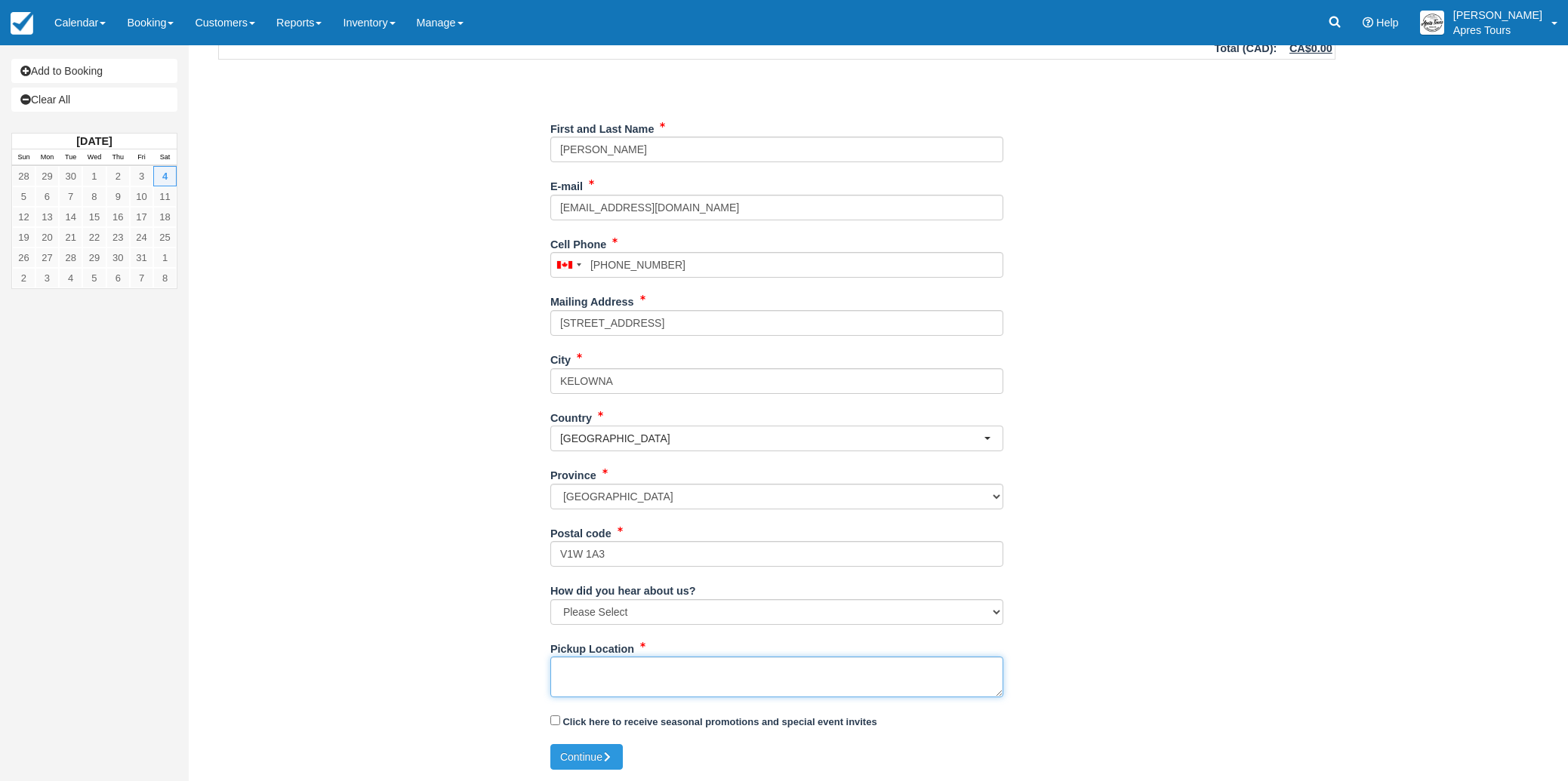
click at [641, 671] on textarea "Pickup Location" at bounding box center [777, 677] width 453 height 41
type textarea "T"
type textarea "Hester Creek Winery"
click at [588, 761] on button "Continue" at bounding box center [587, 757] width 73 height 26
type input "+12505755998"
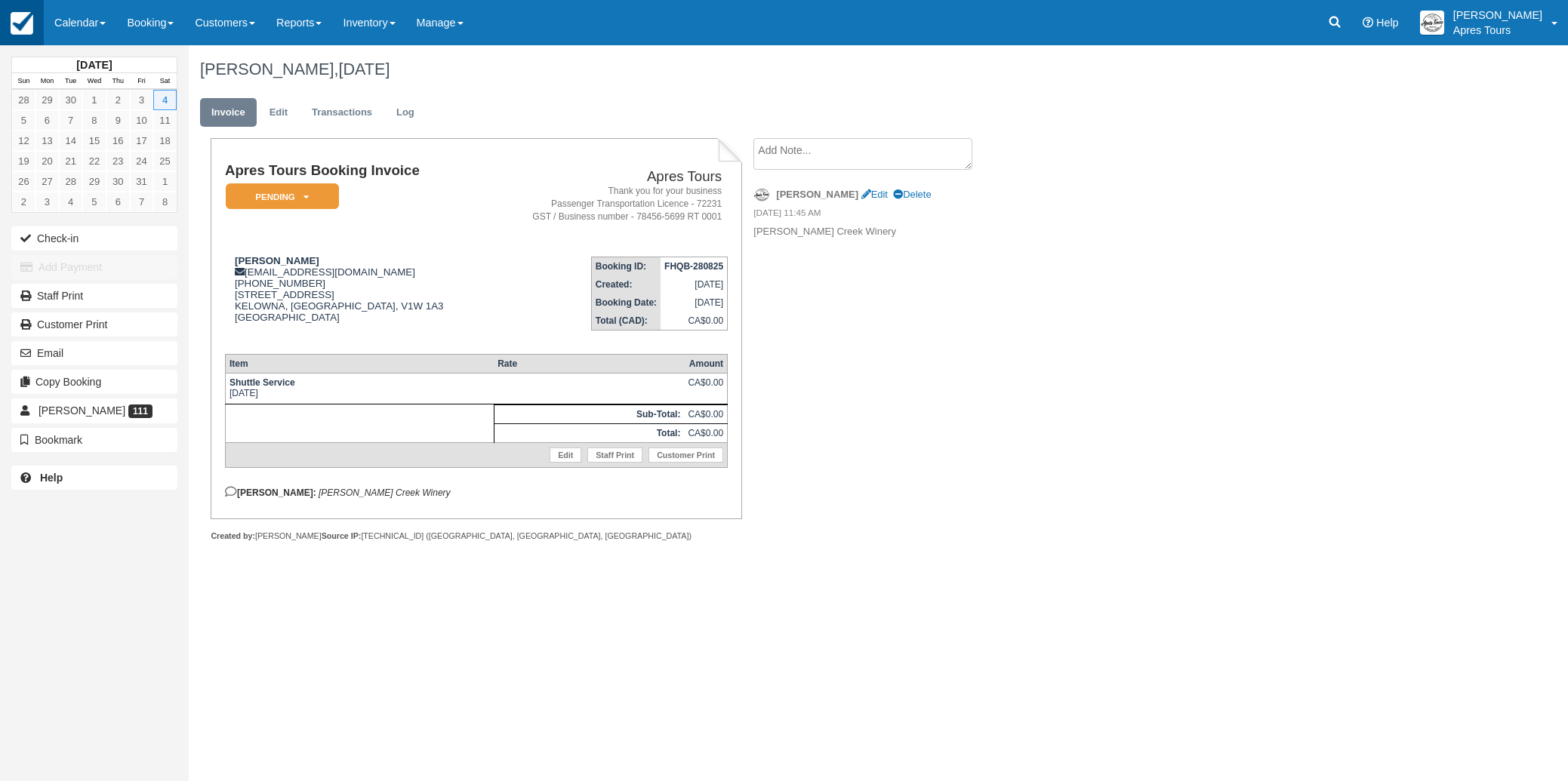
click at [21, 28] on img at bounding box center [21, 23] width 22 height 22
